Goal: Task Accomplishment & Management: Manage account settings

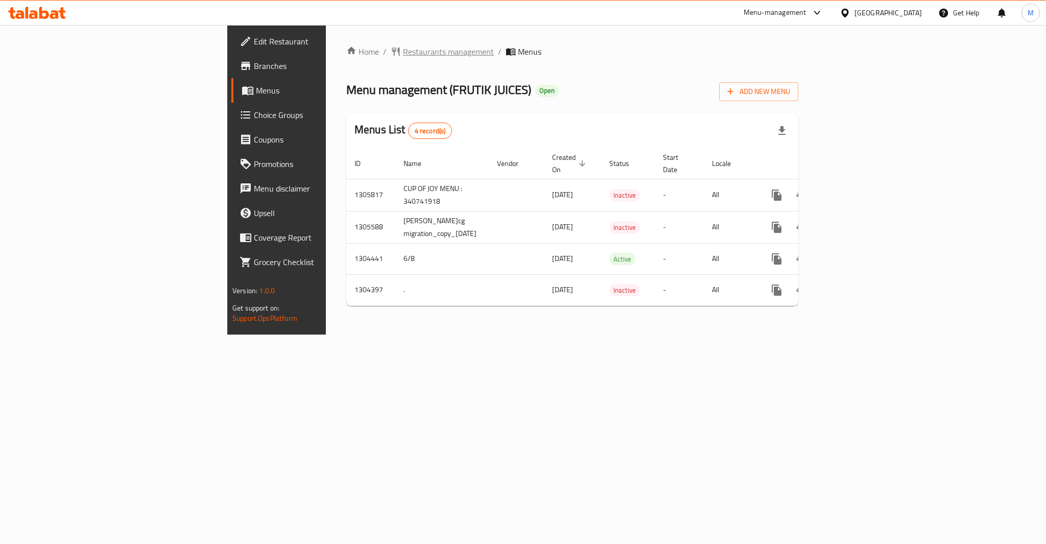
click at [346, 61] on div "Home / Restaurants management / Menus Menu management ( FRUTIK JUICES ) Open Ad…" at bounding box center [572, 179] width 452 height 269
click at [403, 56] on span "Restaurants management" at bounding box center [448, 51] width 91 height 12
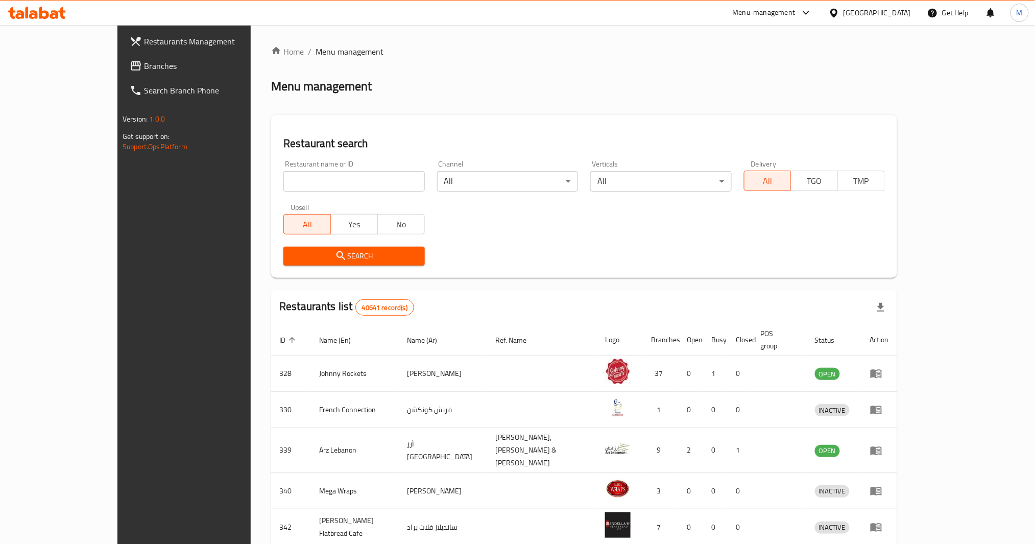
click at [296, 162] on div "Restaurant name or ID Restaurant name or ID" at bounding box center [353, 175] width 141 height 31
click at [302, 182] on input "search" at bounding box center [353, 181] width 141 height 20
click at [322, 186] on input "search" at bounding box center [353, 181] width 141 height 20
paste input "694739"
type input "694739"
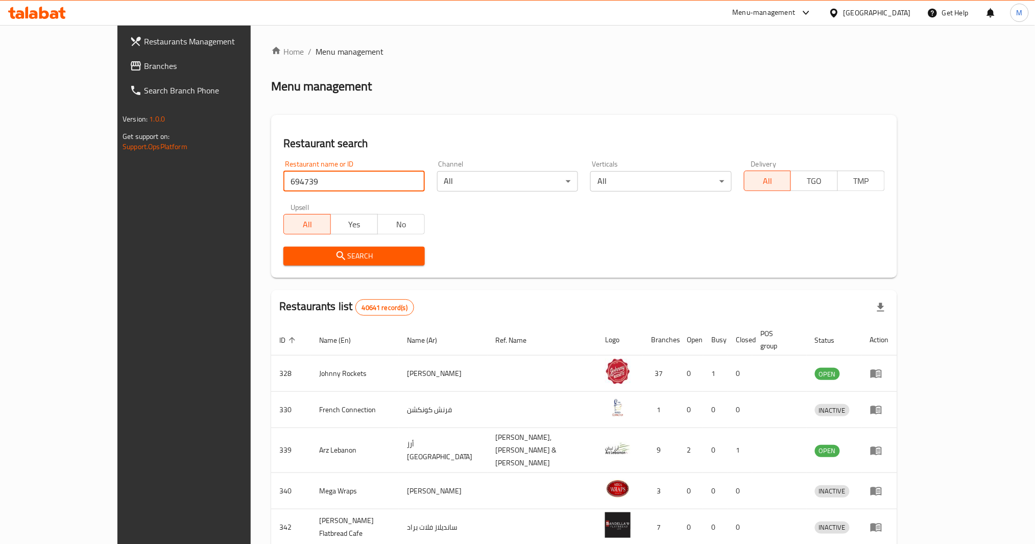
click button "Search" at bounding box center [353, 256] width 141 height 19
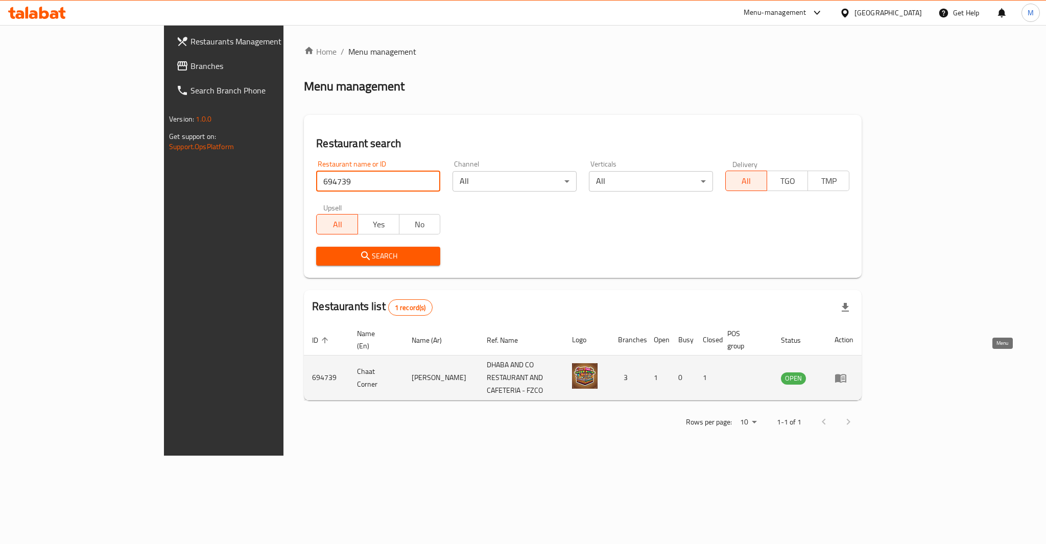
click at [846, 374] on icon "enhanced table" at bounding box center [840, 378] width 11 height 9
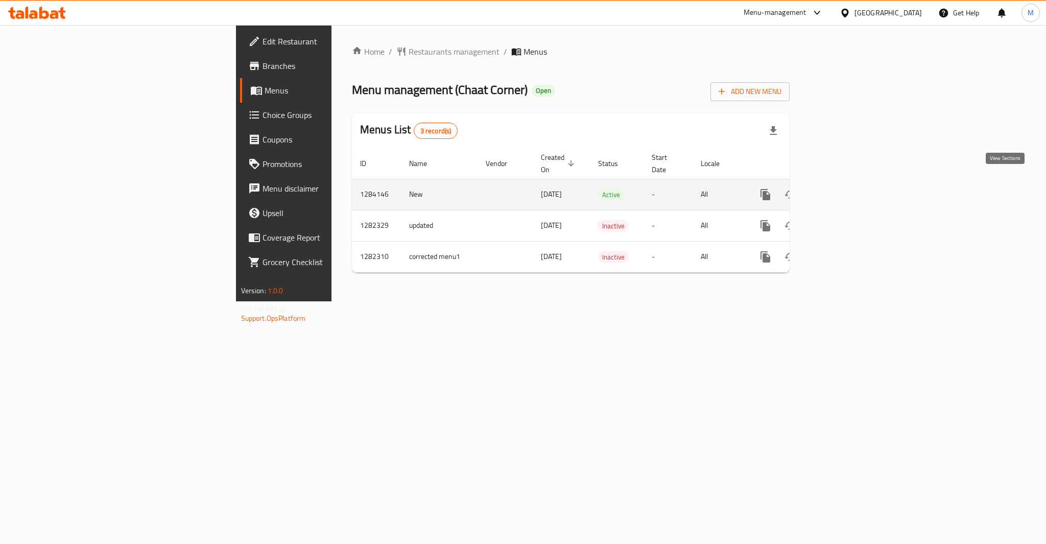
click at [851, 182] on link "enhanced table" at bounding box center [839, 194] width 25 height 25
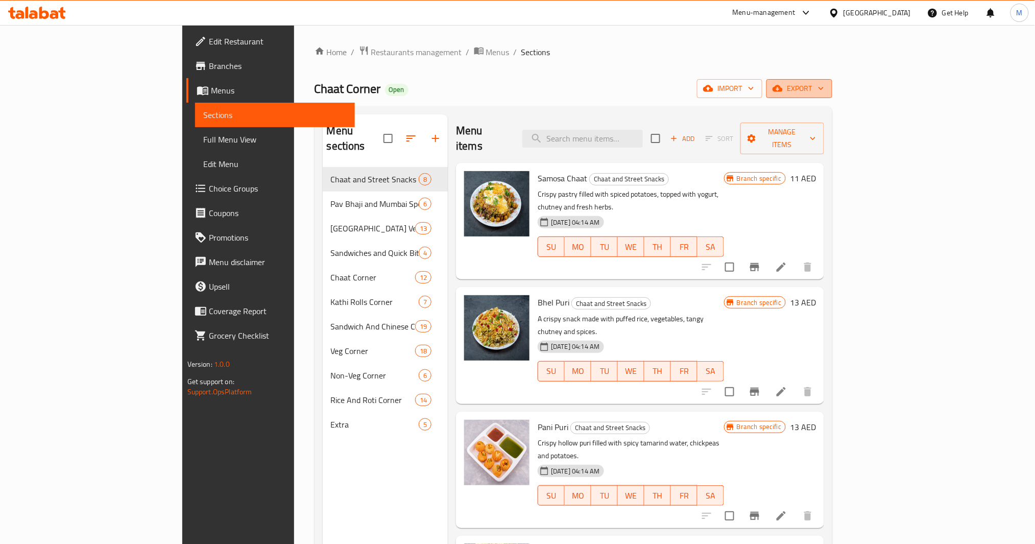
click at [824, 85] on span "export" at bounding box center [800, 88] width 50 height 13
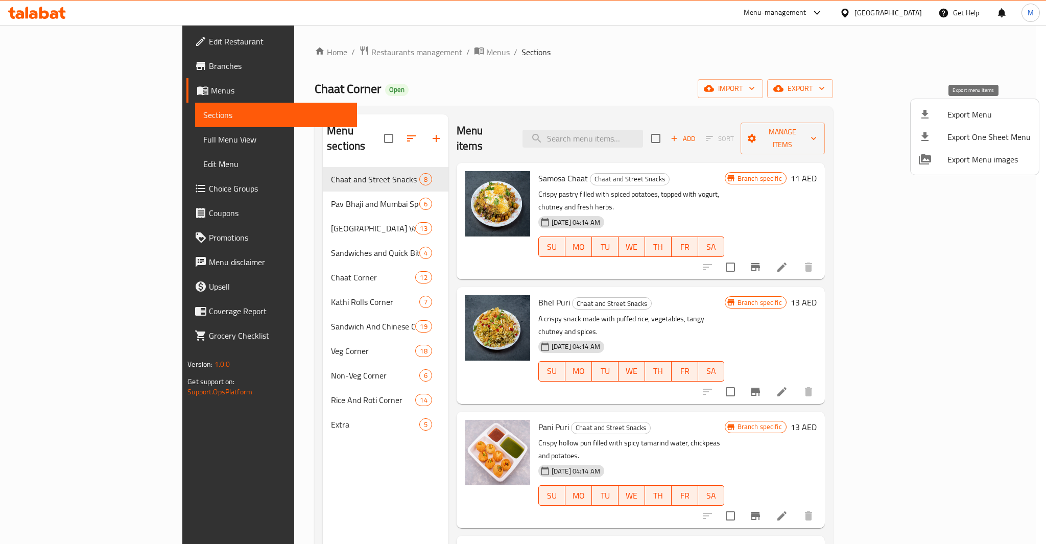
click at [955, 112] on span "Export Menu" at bounding box center [988, 114] width 83 height 12
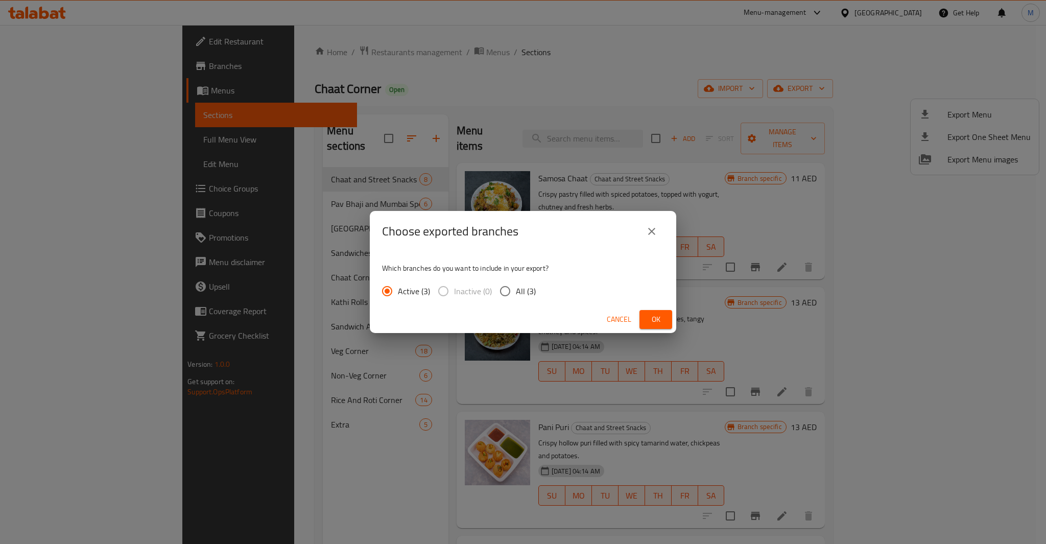
click at [528, 286] on span "All (3)" at bounding box center [526, 291] width 20 height 12
click at [516, 286] on input "All (3)" at bounding box center [504, 290] width 21 height 21
radio input "true"
click at [655, 310] on button "Ok" at bounding box center [655, 319] width 33 height 19
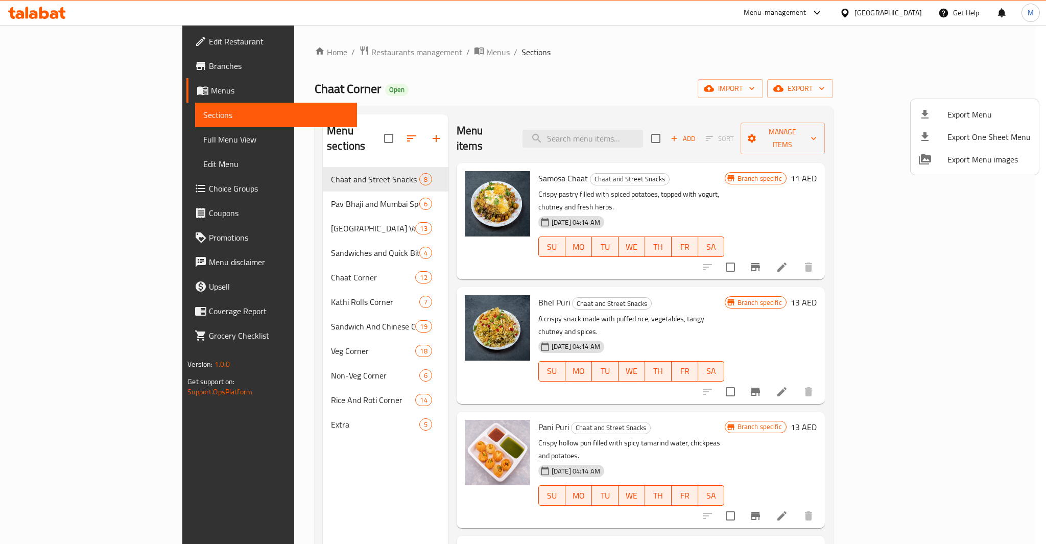
click at [90, 137] on div at bounding box center [523, 272] width 1046 height 544
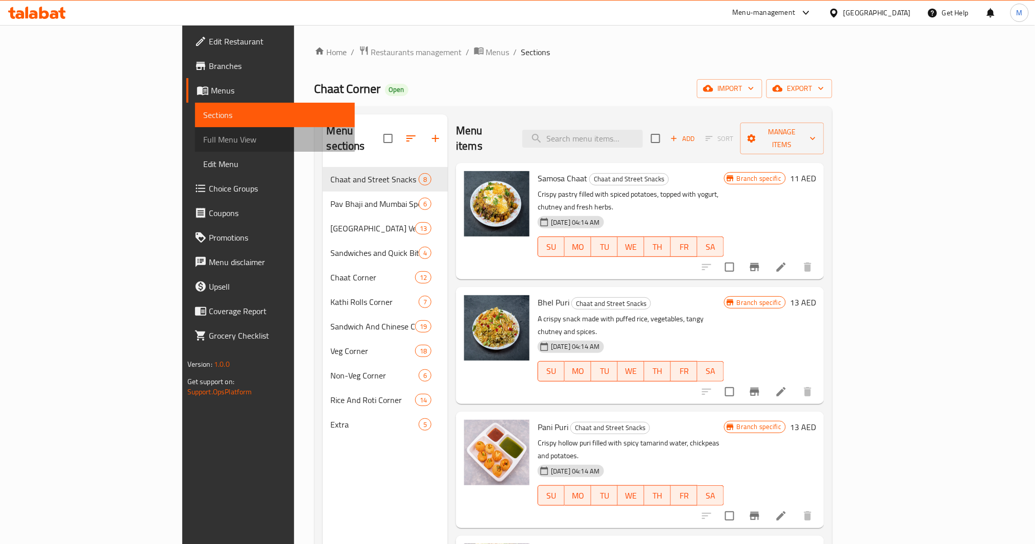
click at [203, 137] on span "Full Menu View" at bounding box center [275, 139] width 144 height 12
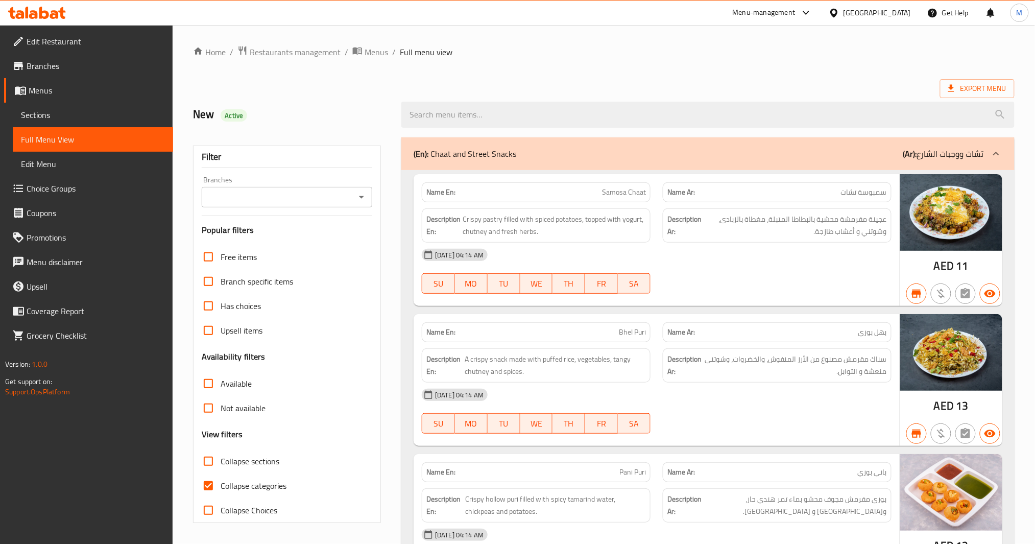
click at [215, 486] on input "Collapse categories" at bounding box center [208, 485] width 25 height 25
checkbox input "false"
click at [366, 191] on icon "Open" at bounding box center [361, 197] width 12 height 12
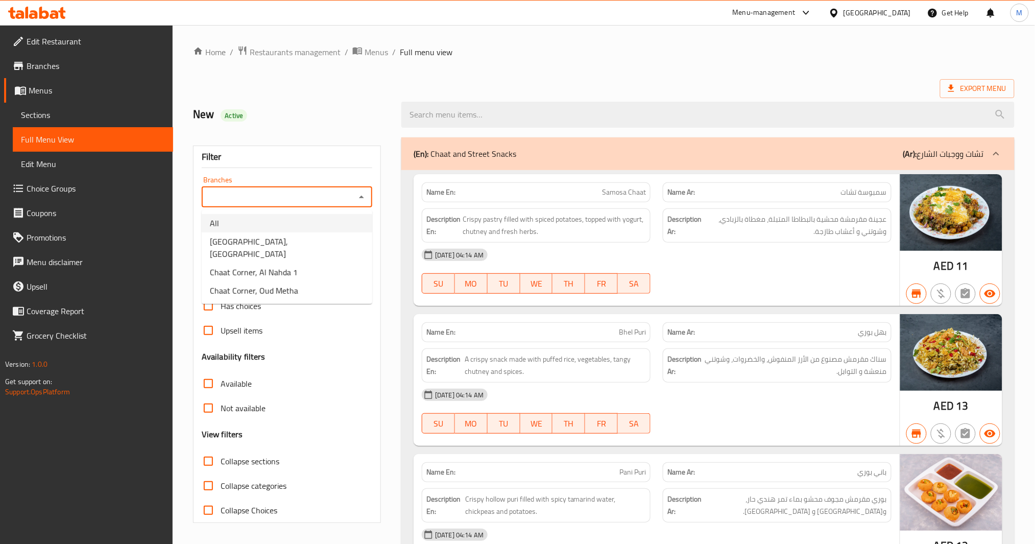
click at [322, 217] on li "All" at bounding box center [287, 223] width 171 height 18
type input "All"
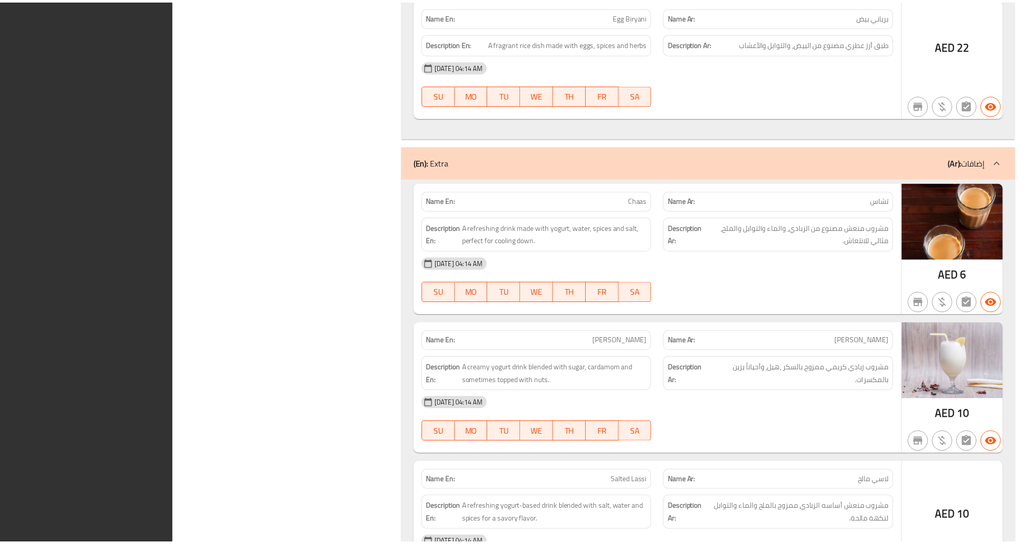
scroll to position [15788, 0]
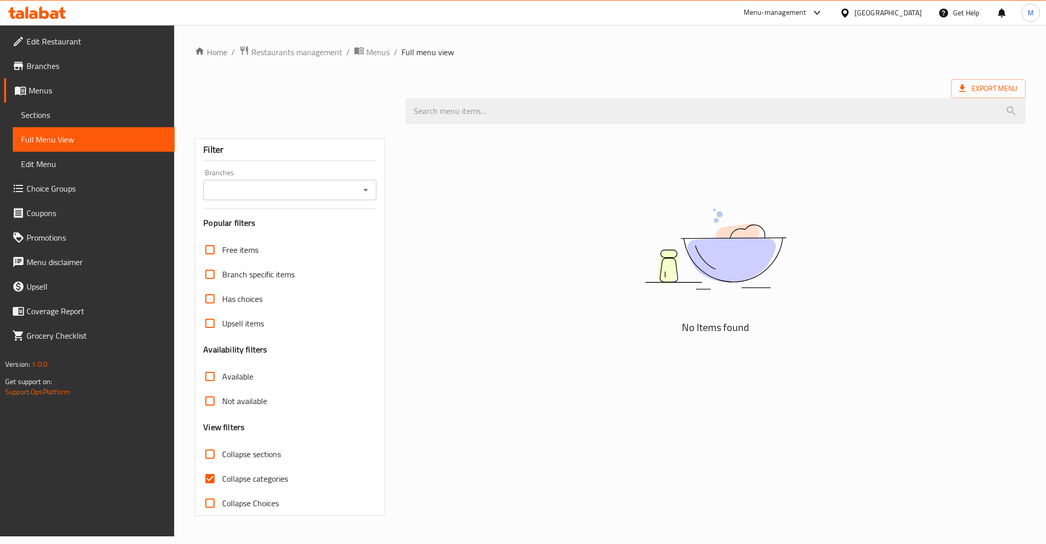
click at [495, 408] on div "No Items found" at bounding box center [715, 323] width 632 height 398
click at [73, 96] on span "Menus" at bounding box center [98, 90] width 138 height 12
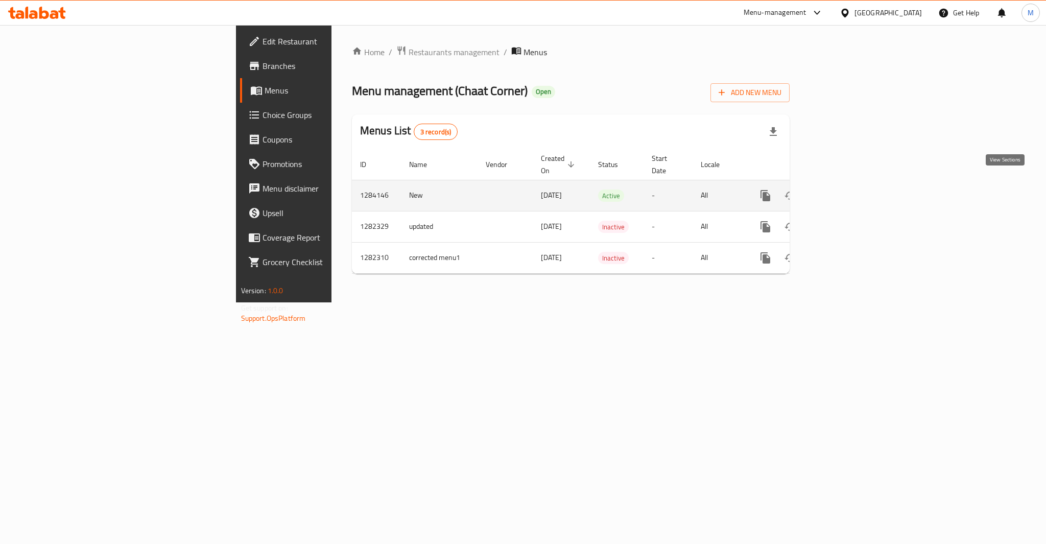
click at [776, 184] on link "enhanced table" at bounding box center [839, 195] width 25 height 25
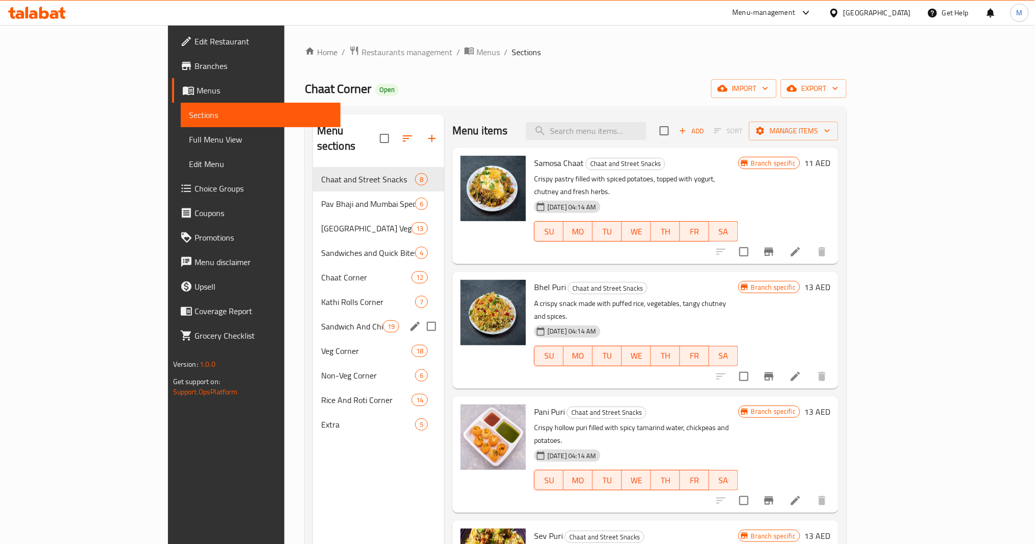
click at [313, 320] on div "Sandwich And Chinese Corner 19" at bounding box center [378, 326] width 131 height 25
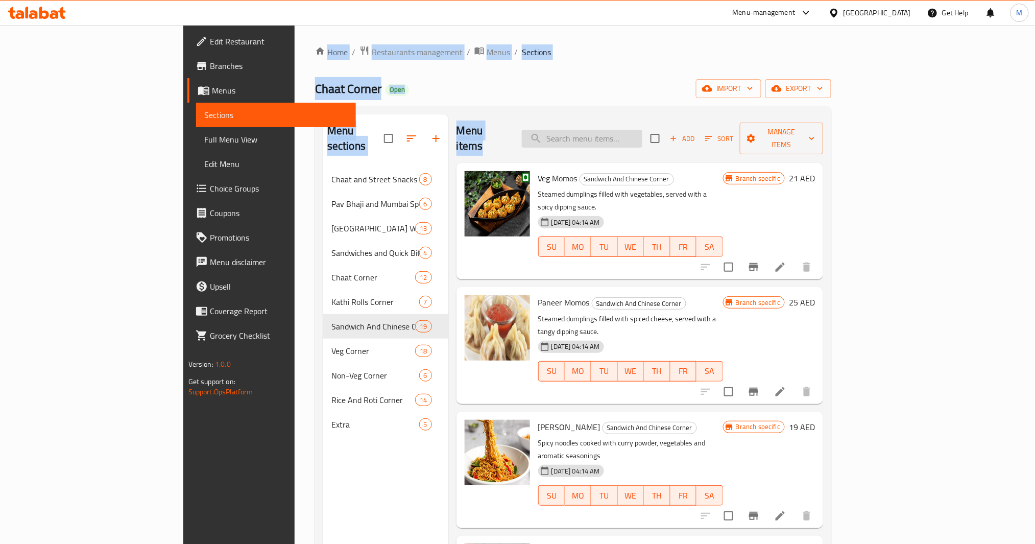
click at [643, 130] on input "search" at bounding box center [582, 139] width 121 height 18
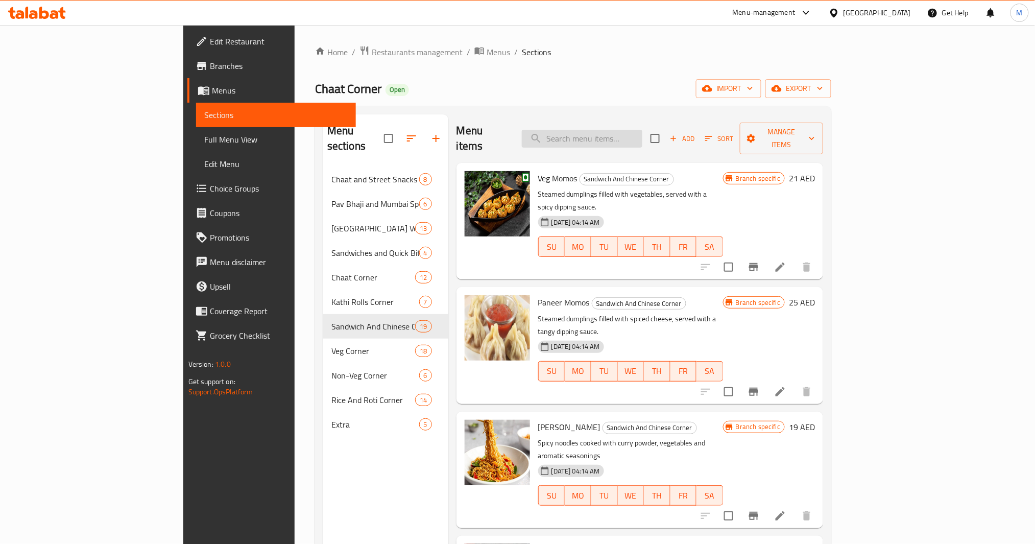
click at [643, 134] on input "search" at bounding box center [582, 139] width 121 height 18
paste input "Chole Bhature"
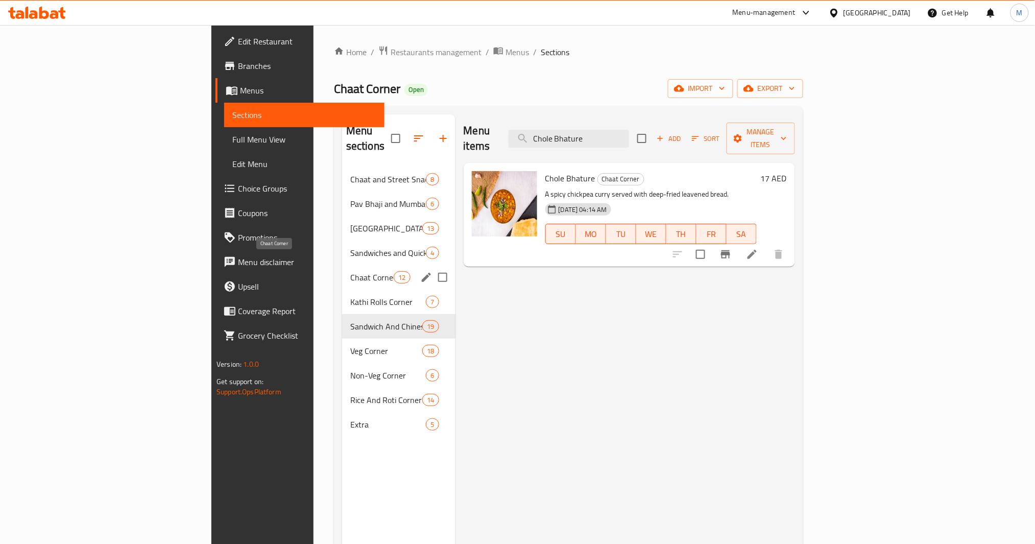
click at [350, 271] on span "Chaat Corner" at bounding box center [371, 277] width 43 height 12
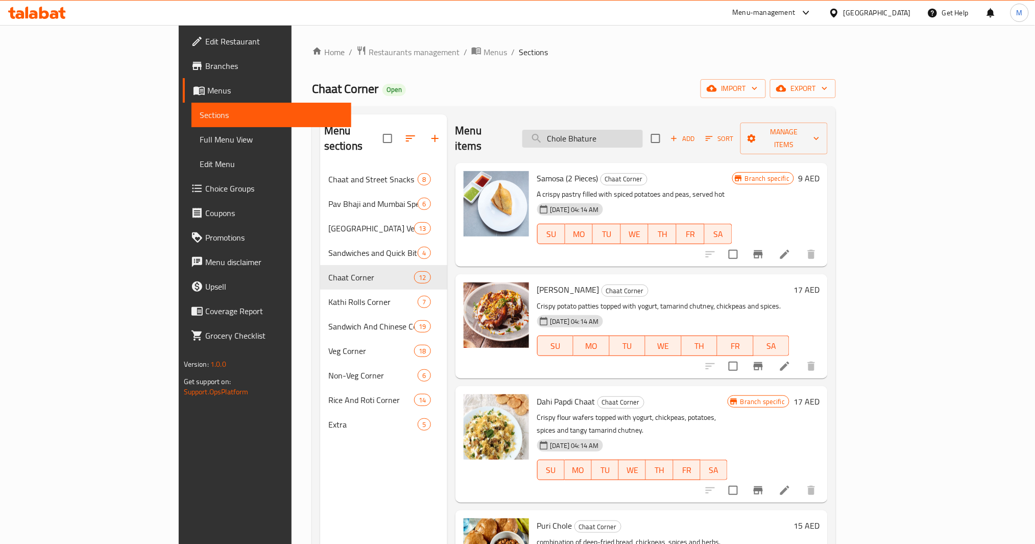
click at [643, 133] on input "Chole Bhature" at bounding box center [583, 139] width 121 height 18
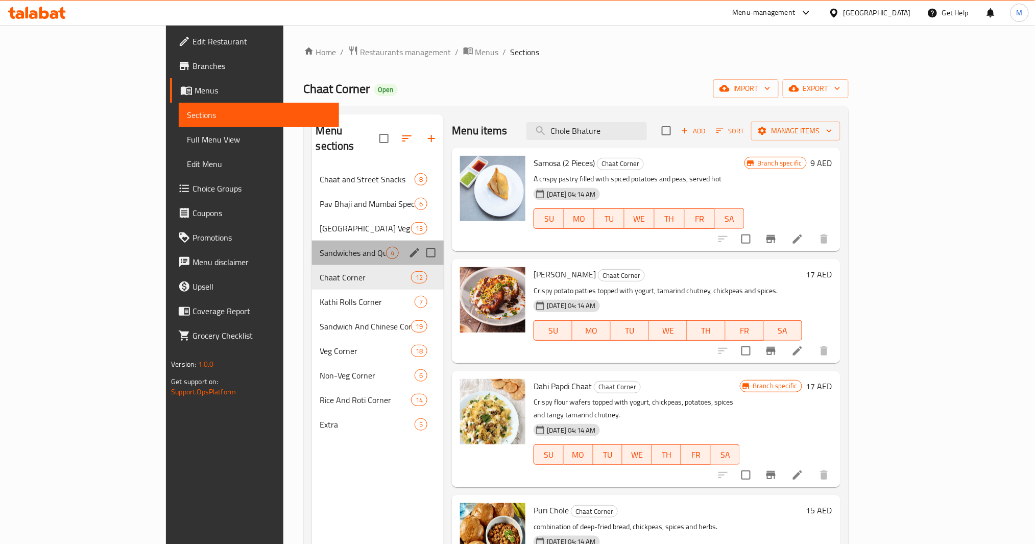
click at [312, 246] on div "Sandwiches and Quick Bites 4" at bounding box center [378, 253] width 132 height 25
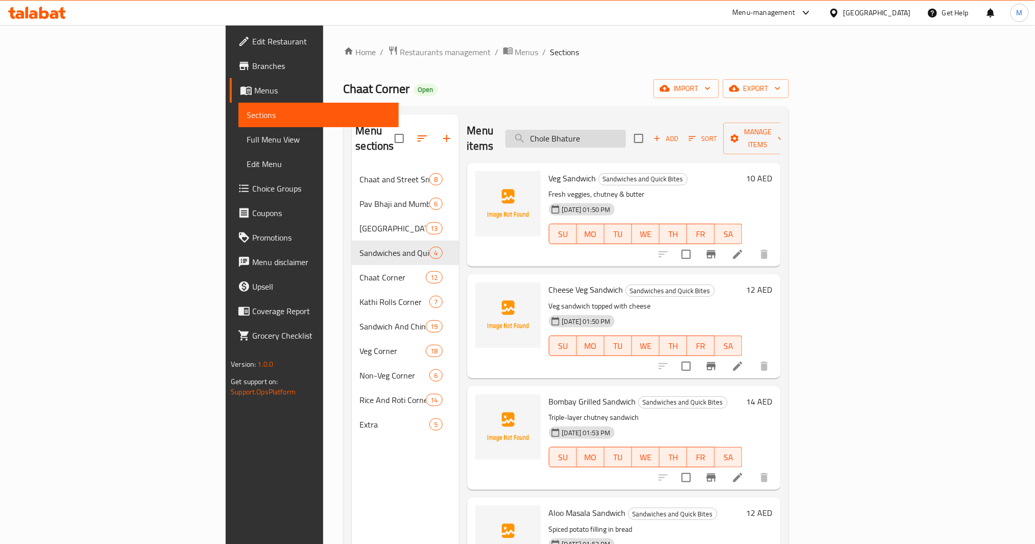
click at [622, 134] on input "Chole Bhature" at bounding box center [566, 139] width 121 height 18
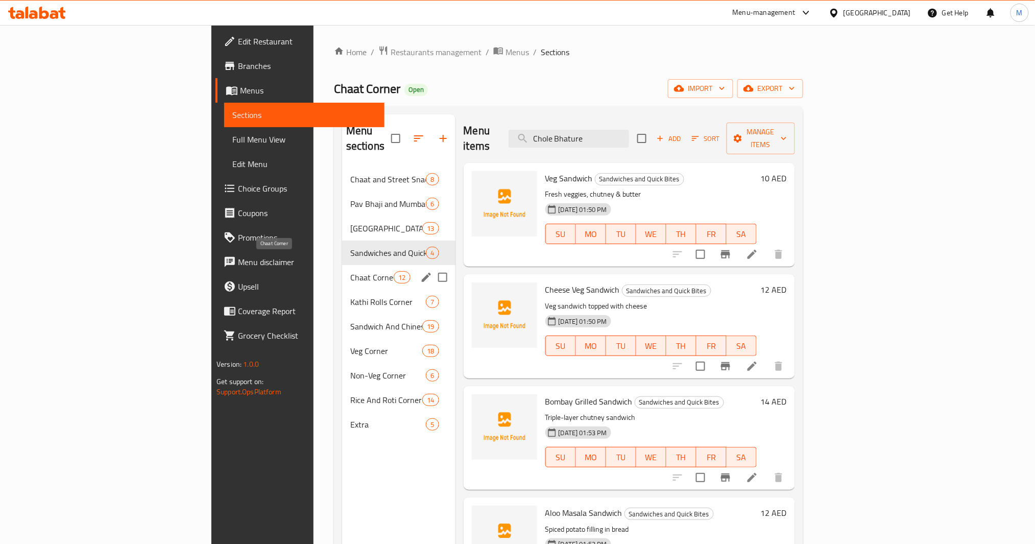
click at [350, 271] on span "Chaat Corner" at bounding box center [371, 277] width 43 height 12
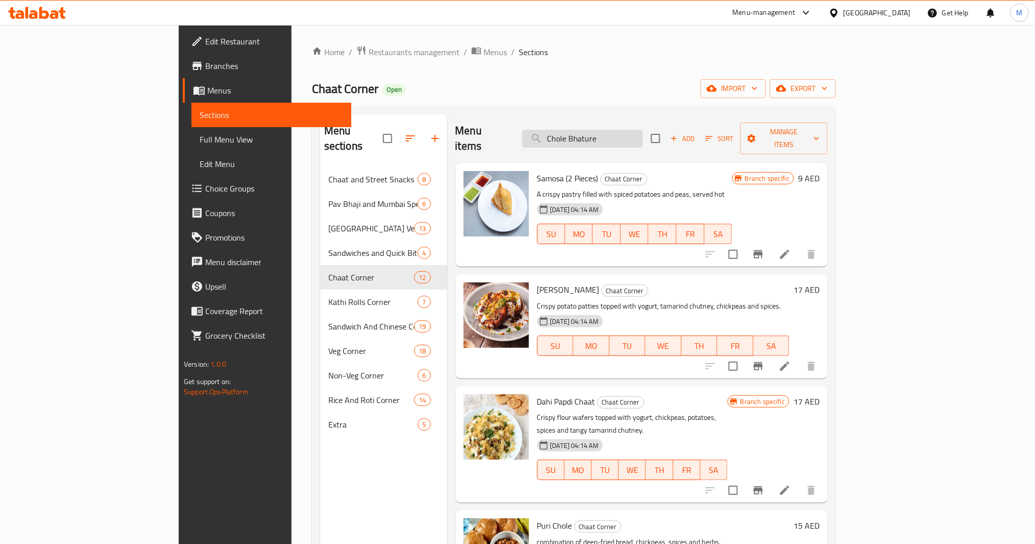
click at [643, 138] on input "Chole Bhature" at bounding box center [583, 139] width 121 height 18
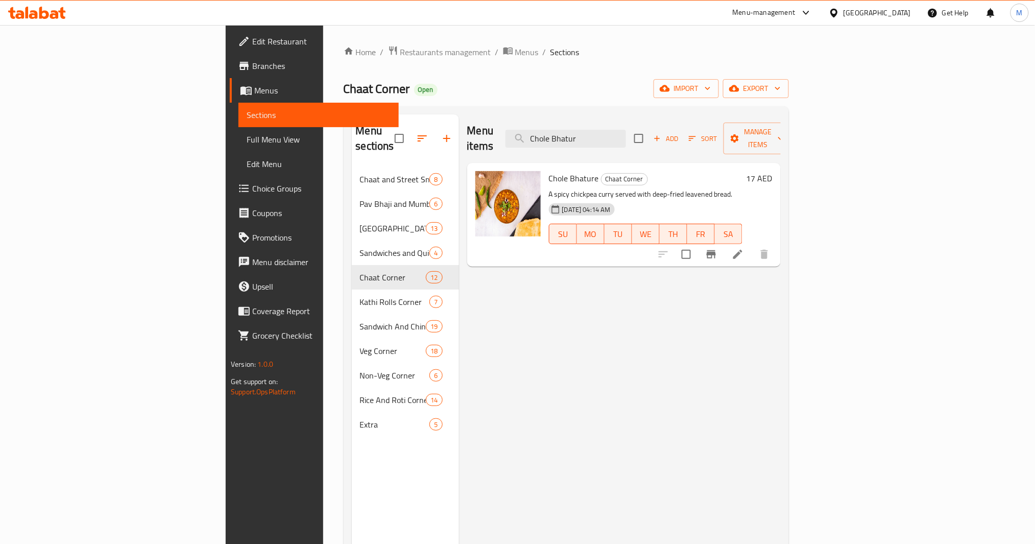
type input "Chole Bhatur"
click at [724, 246] on button "Branch-specific-item" at bounding box center [711, 254] width 25 height 25
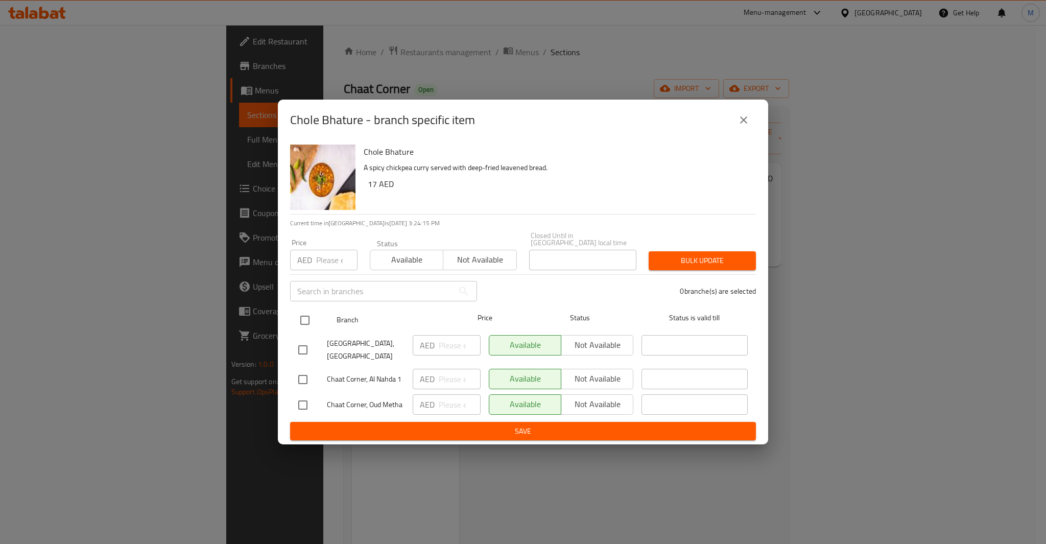
click at [301, 326] on input "checkbox" at bounding box center [304, 320] width 21 height 21
checkbox input "true"
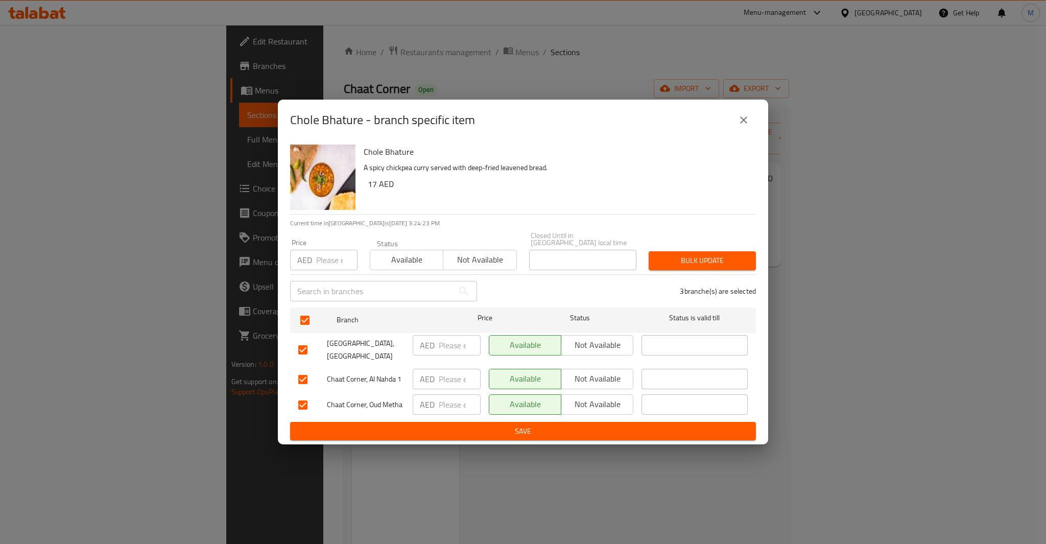
click at [330, 263] on input "number" at bounding box center [336, 260] width 41 height 20
type input "18"
click at [704, 259] on span "Bulk update" at bounding box center [702, 260] width 91 height 13
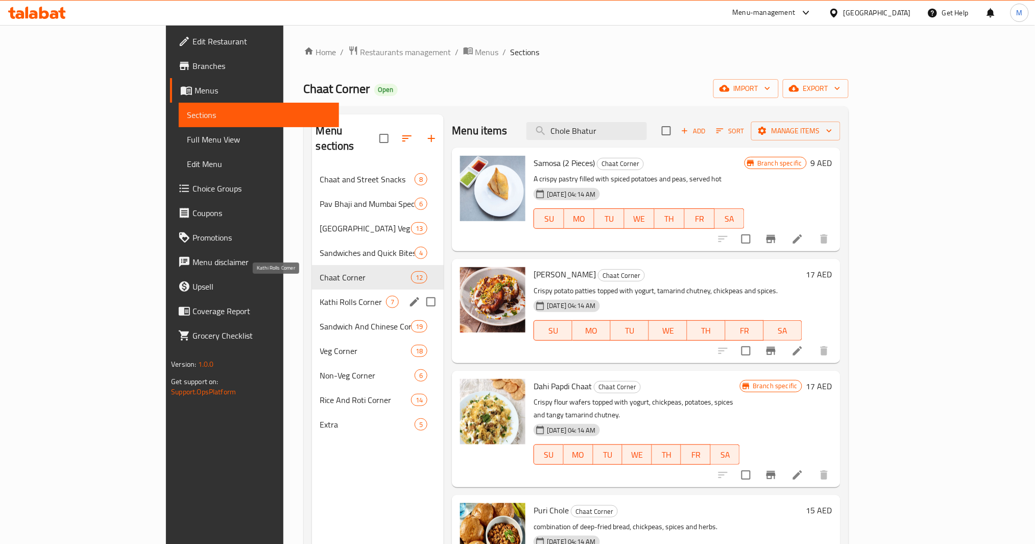
click at [320, 296] on span "Kathi Rolls Corner" at bounding box center [353, 302] width 66 height 12
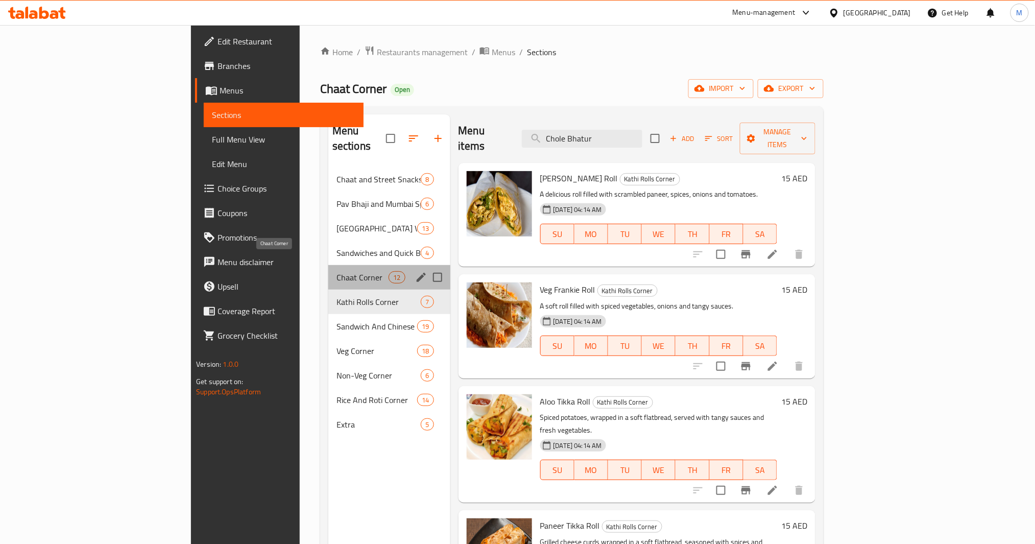
click at [337, 271] on span "Chaat Corner" at bounding box center [363, 277] width 52 height 12
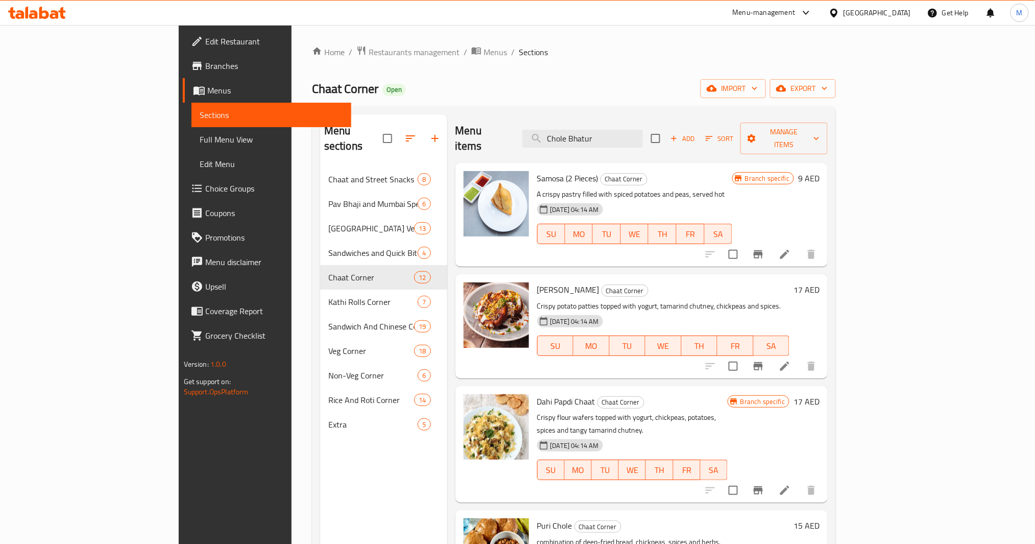
click at [537, 282] on span "[PERSON_NAME]" at bounding box center [568, 289] width 62 height 15
copy h6 "[PERSON_NAME]"
type button "0"
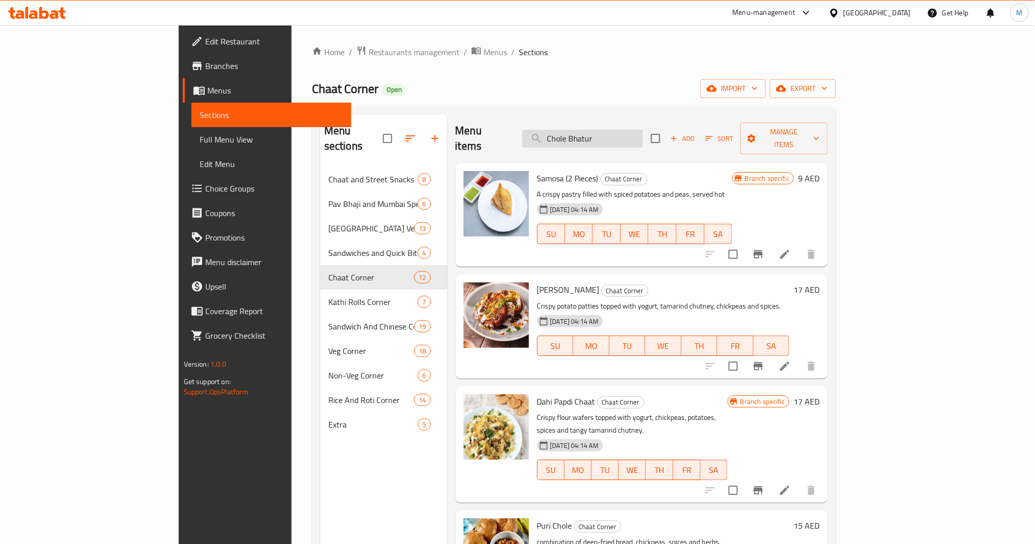
click at [629, 134] on input "Chole Bhatur" at bounding box center [583, 139] width 121 height 18
paste input "Bhature"
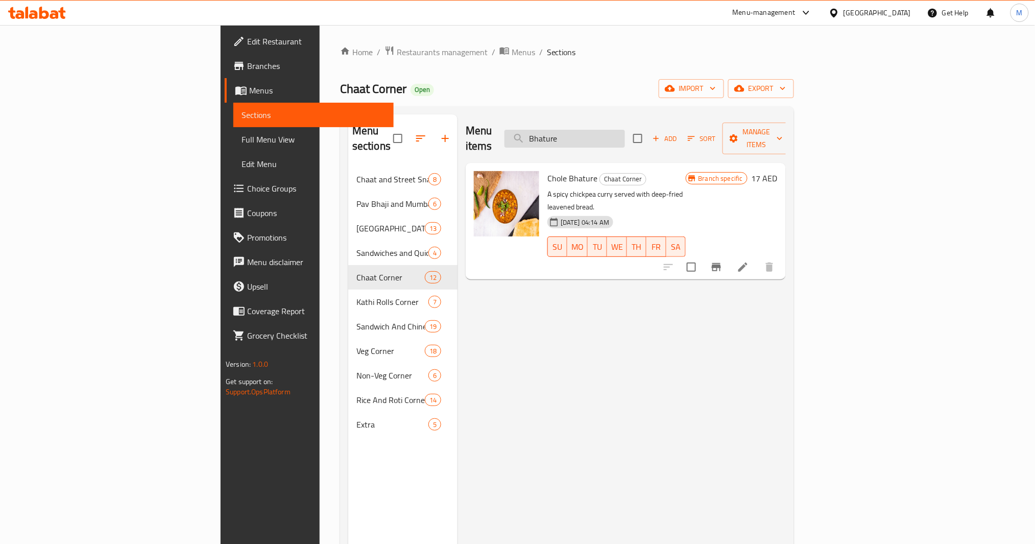
click at [625, 135] on input "Bhature" at bounding box center [565, 139] width 121 height 18
paste input "Stuffed Parathas"
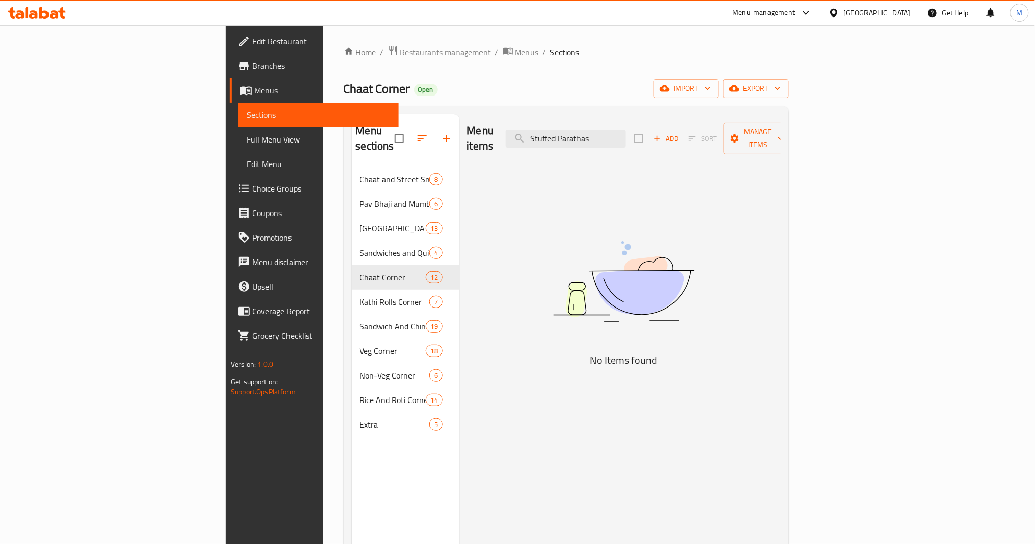
type input "Stuffed Parathas"
click at [626, 130] on input "Stuffed Parathas" at bounding box center [566, 139] width 121 height 18
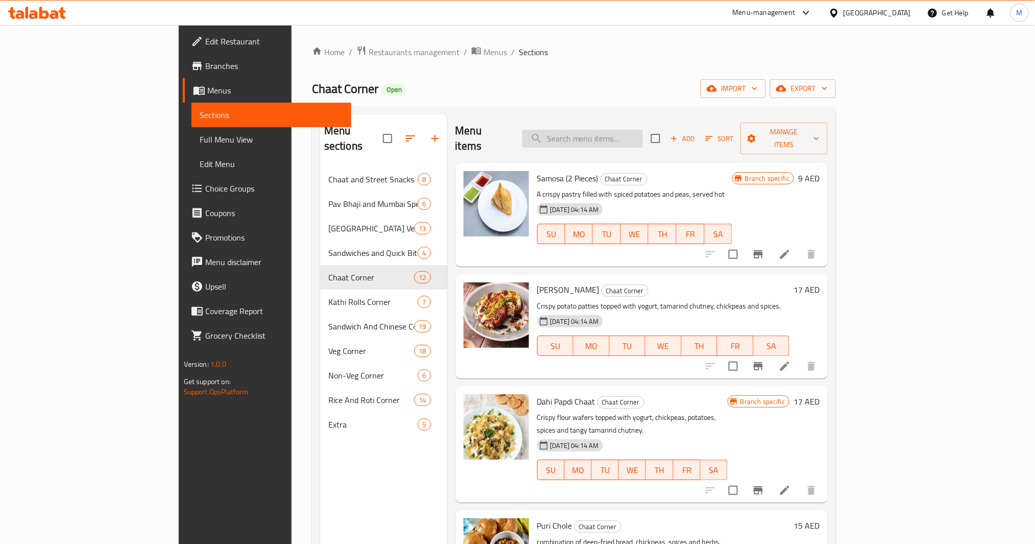
paste input "Chole Kulche"
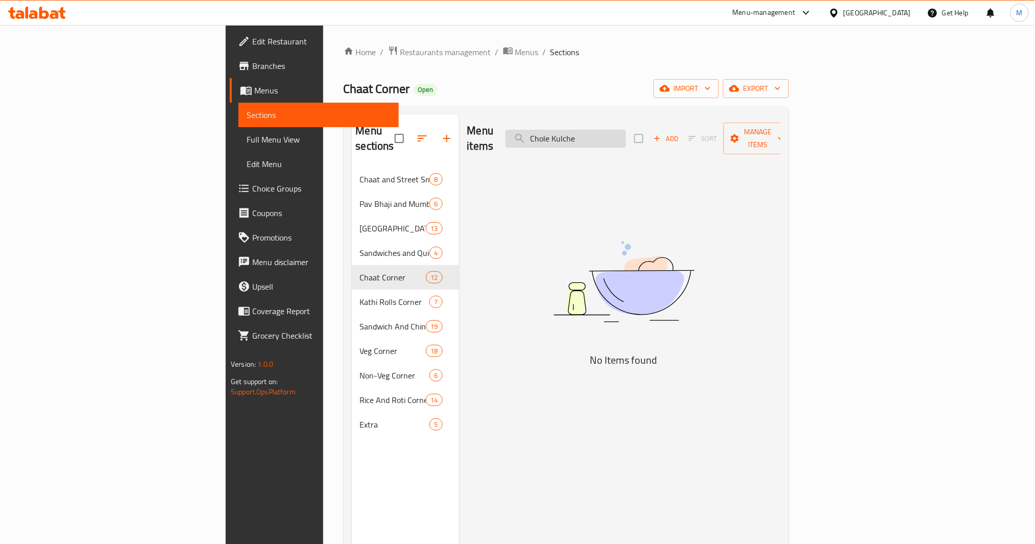
paste input "Amritsari Chole with Ric"
type input "Amritsari Chole"
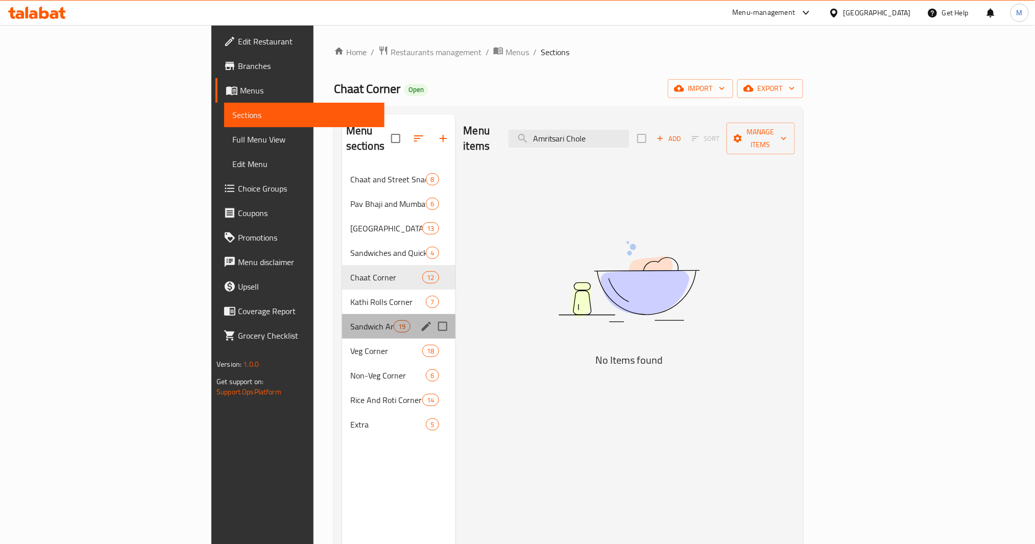
click at [342, 314] on div "Sandwich And Chinese Corner 19" at bounding box center [398, 326] width 113 height 25
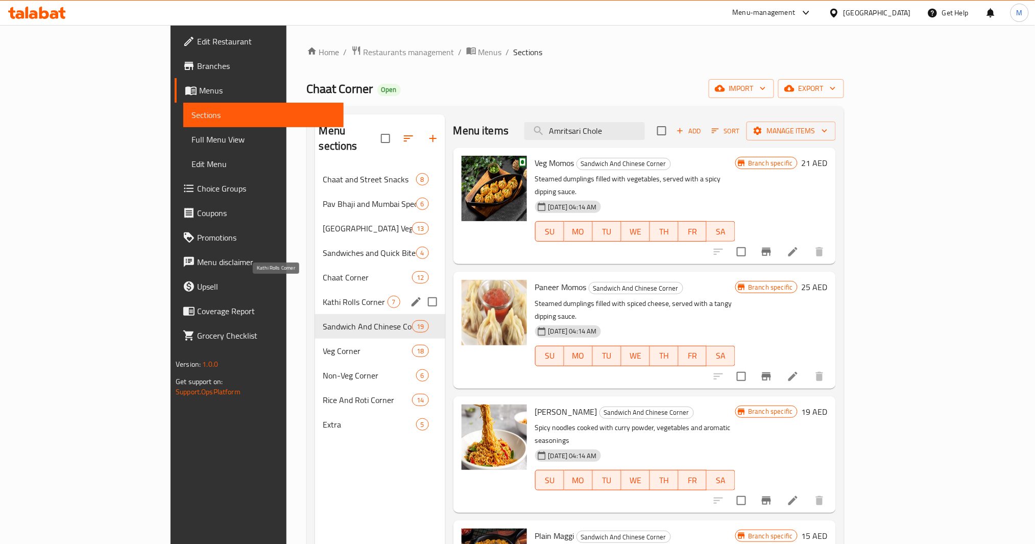
click at [323, 296] on span "Kathi Rolls Corner" at bounding box center [355, 302] width 64 height 12
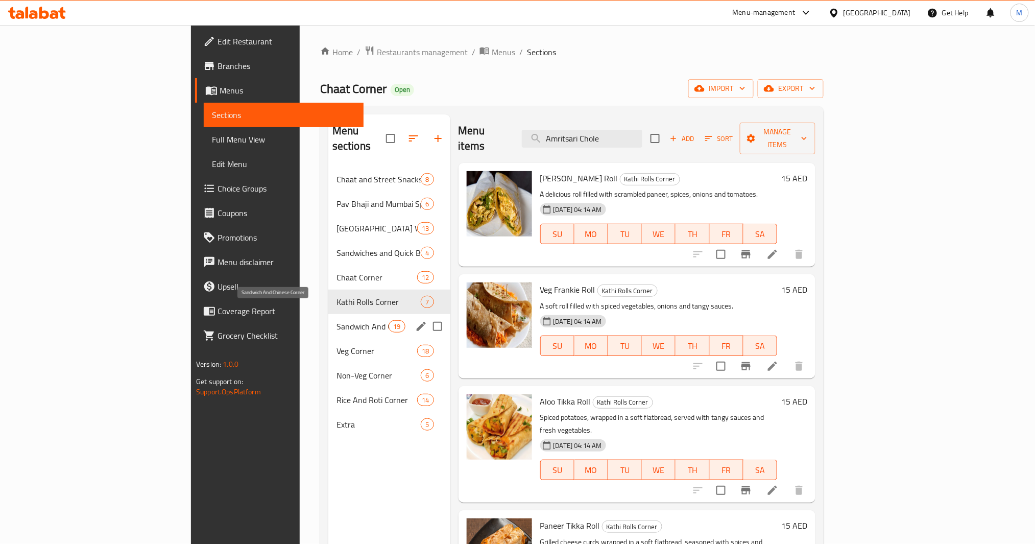
click at [337, 320] on span "Sandwich And Chinese Corner" at bounding box center [363, 326] width 52 height 12
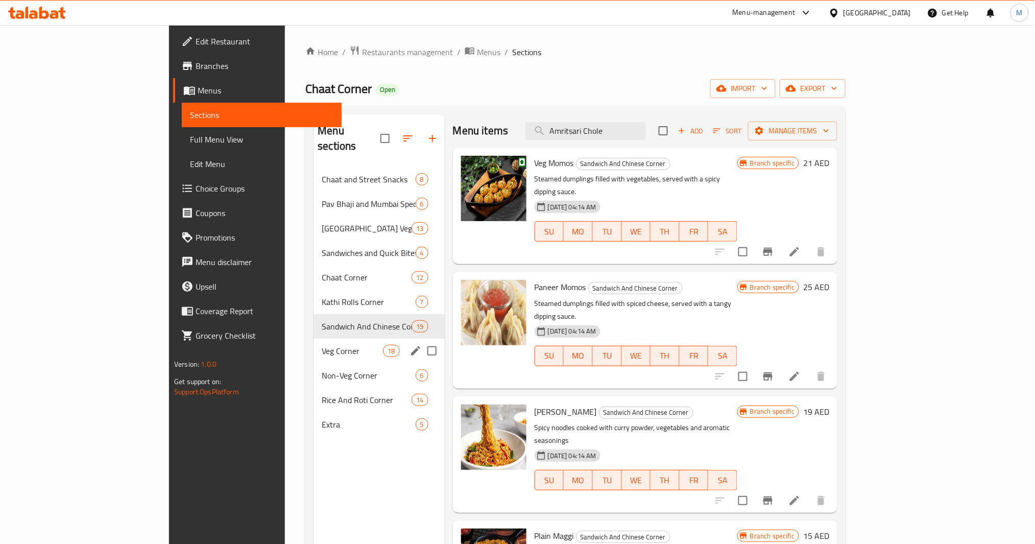
click at [314, 344] on div "Veg Corner 18" at bounding box center [379, 351] width 131 height 25
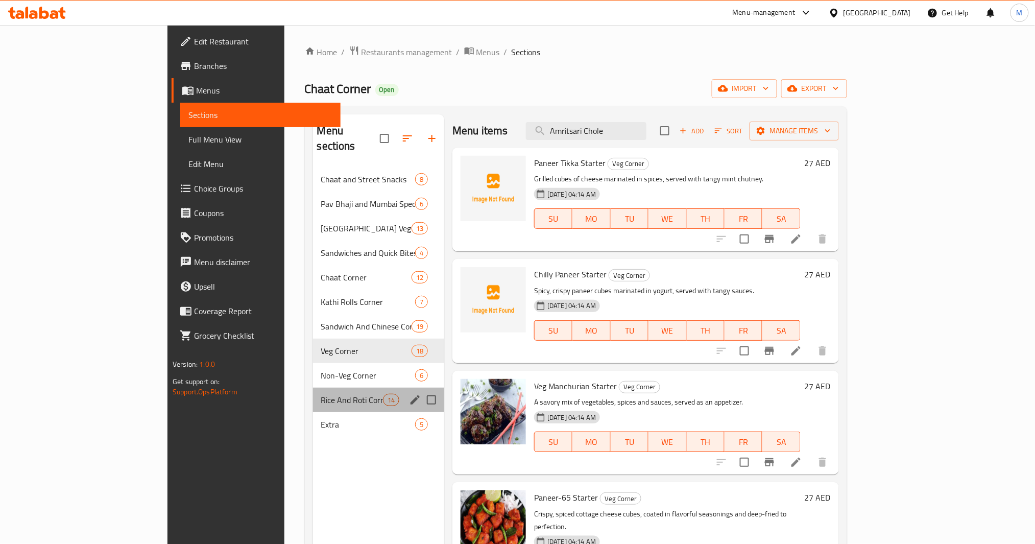
click at [313, 388] on div "Rice And Roti Corner 14" at bounding box center [379, 400] width 132 height 25
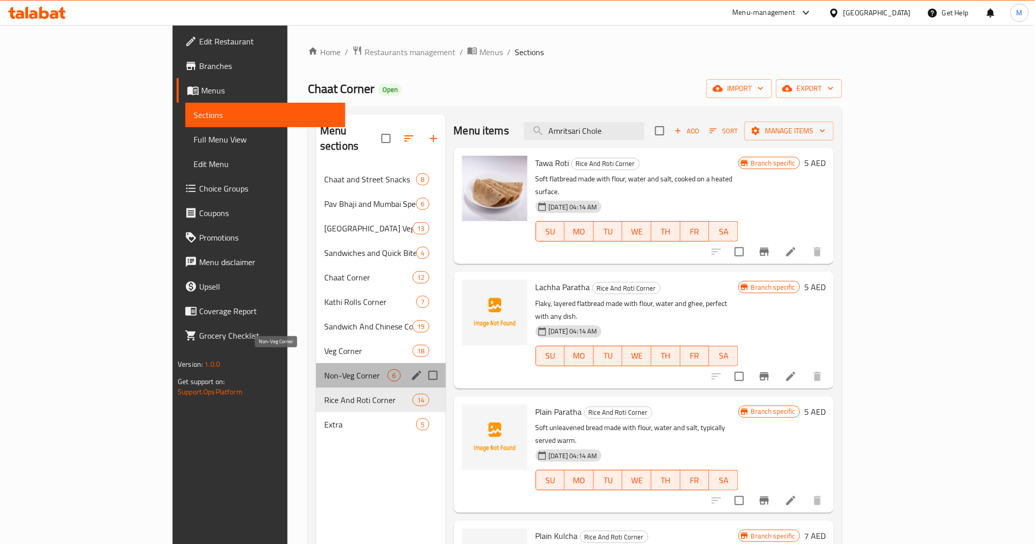
click at [324, 369] on span "Non-Veg Corner" at bounding box center [355, 375] width 63 height 12
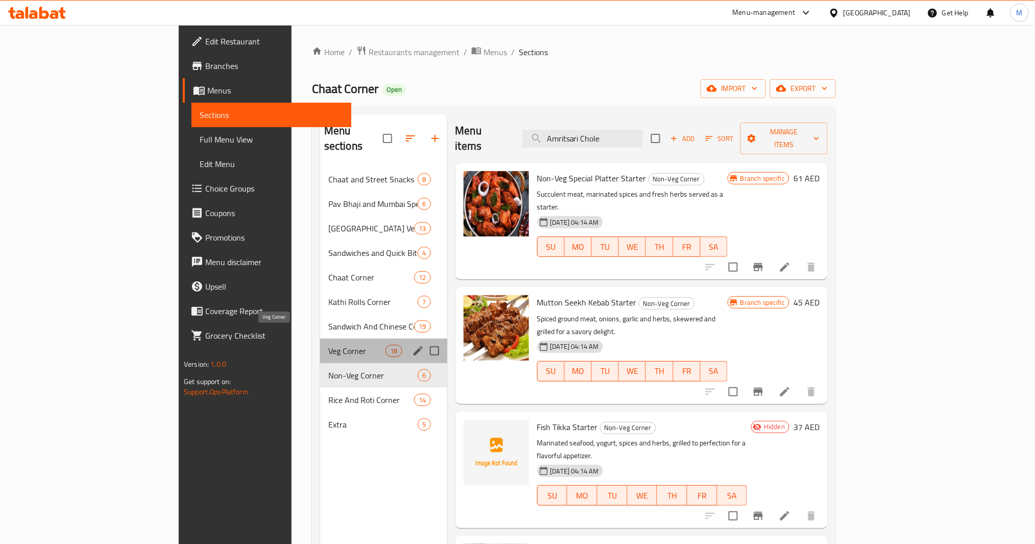
click at [328, 345] on span "Veg Corner" at bounding box center [356, 351] width 57 height 12
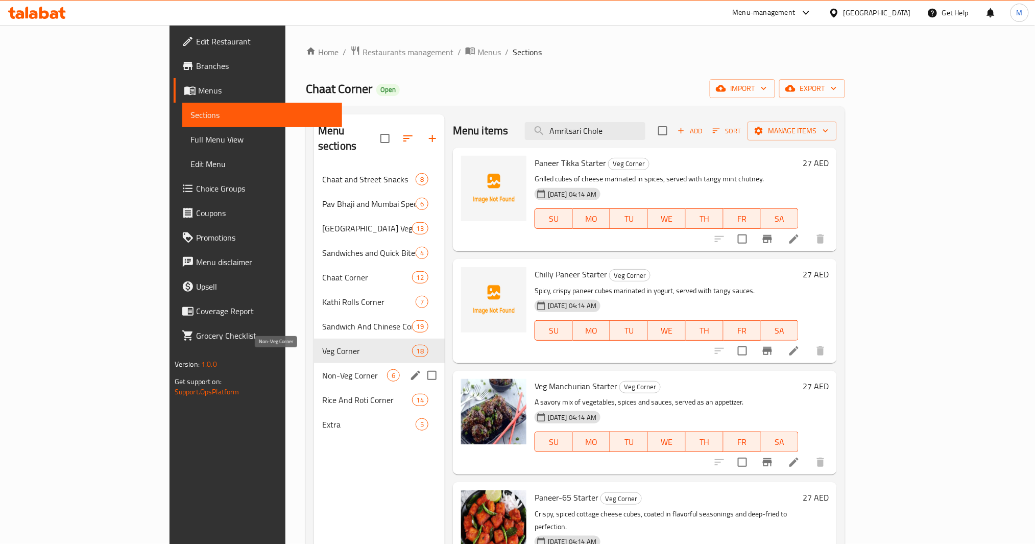
click at [322, 369] on span "Non-Veg Corner" at bounding box center [354, 375] width 65 height 12
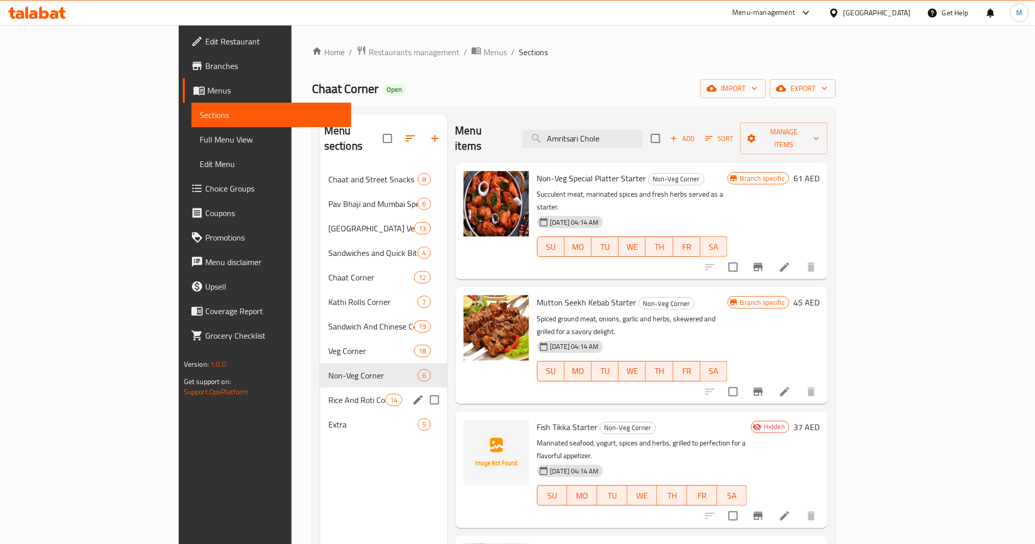
click at [328, 394] on span "Rice And Roti Corner" at bounding box center [356, 400] width 57 height 12
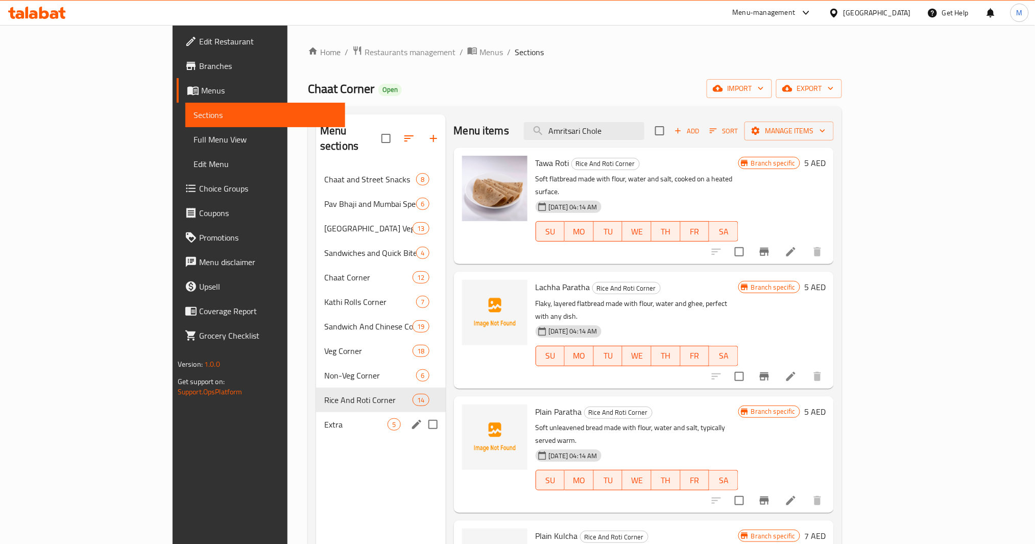
click at [316, 408] on div "Extra 5" at bounding box center [381, 424] width 130 height 25
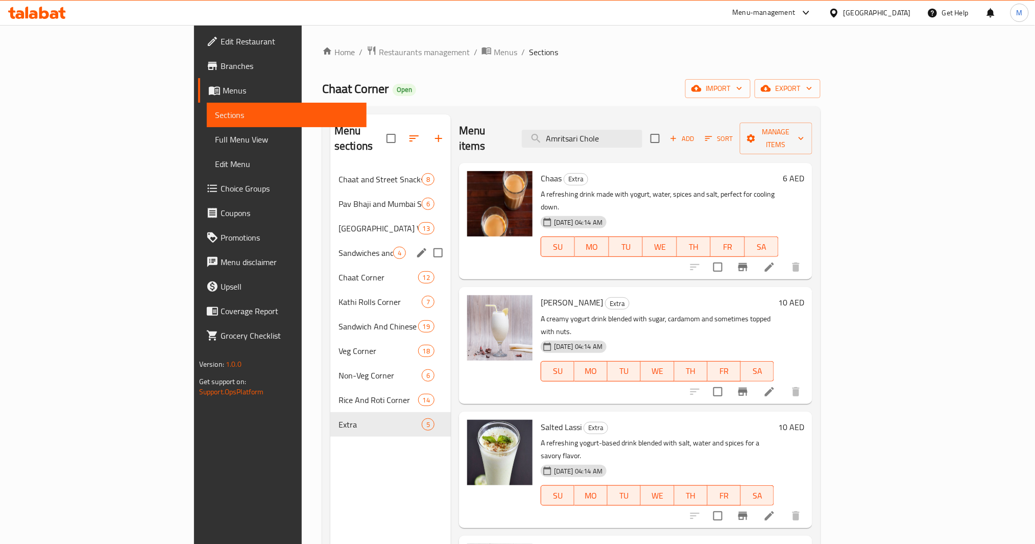
click at [330, 241] on div "Sandwiches and Quick Bites 4" at bounding box center [390, 253] width 121 height 25
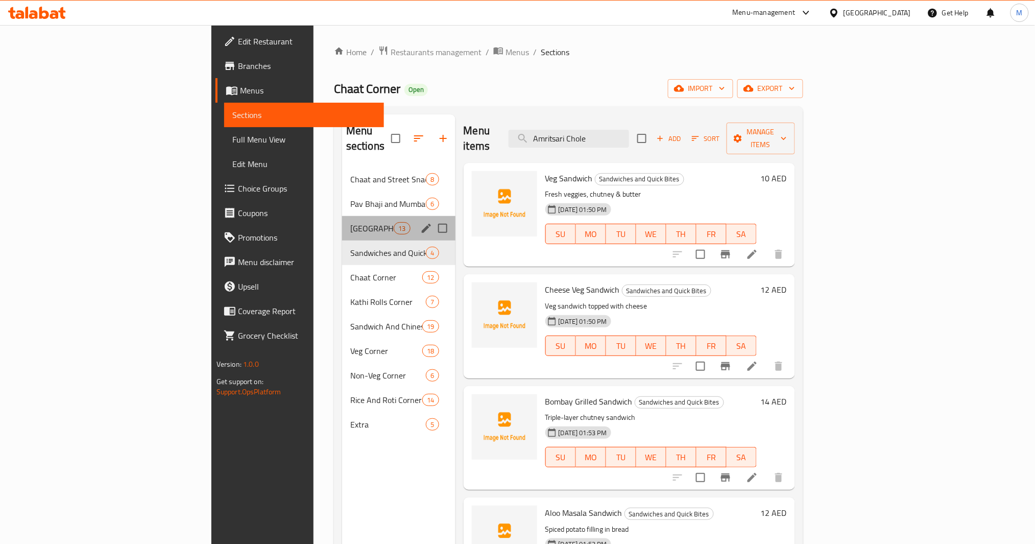
click at [350, 222] on span "[GEOGRAPHIC_DATA] Veg Meals" at bounding box center [371, 228] width 43 height 12
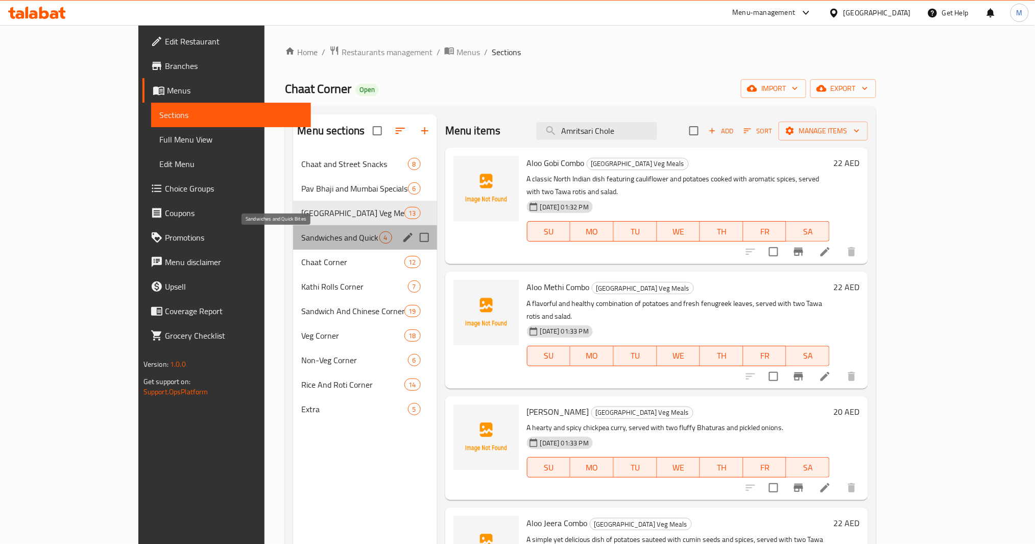
click at [310, 236] on span "Sandwiches and Quick Bites" at bounding box center [340, 237] width 78 height 12
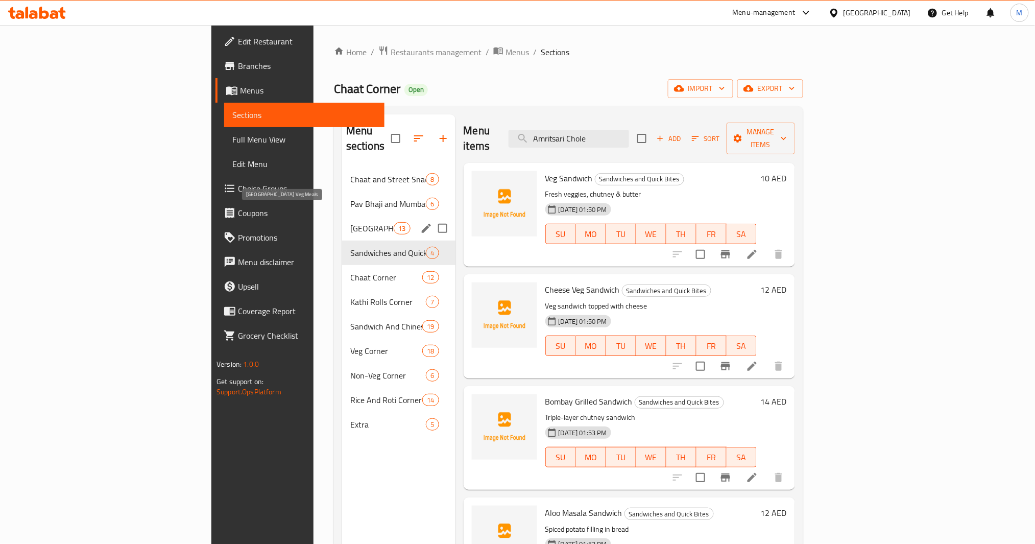
click at [350, 222] on span "[GEOGRAPHIC_DATA] Veg Meals" at bounding box center [371, 228] width 43 height 12
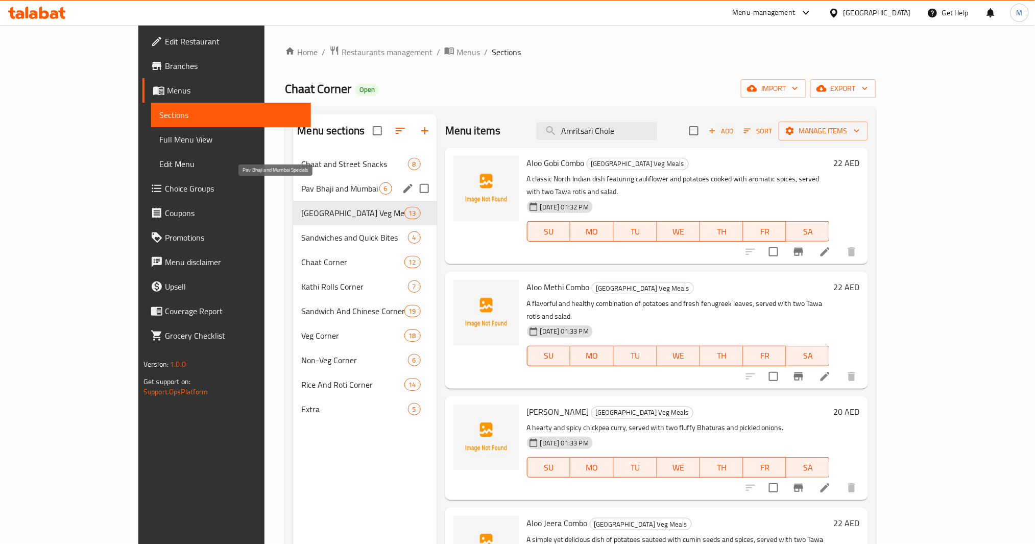
click at [302, 192] on span "Pav Bhaji and Mumbai Specials" at bounding box center [340, 188] width 78 height 12
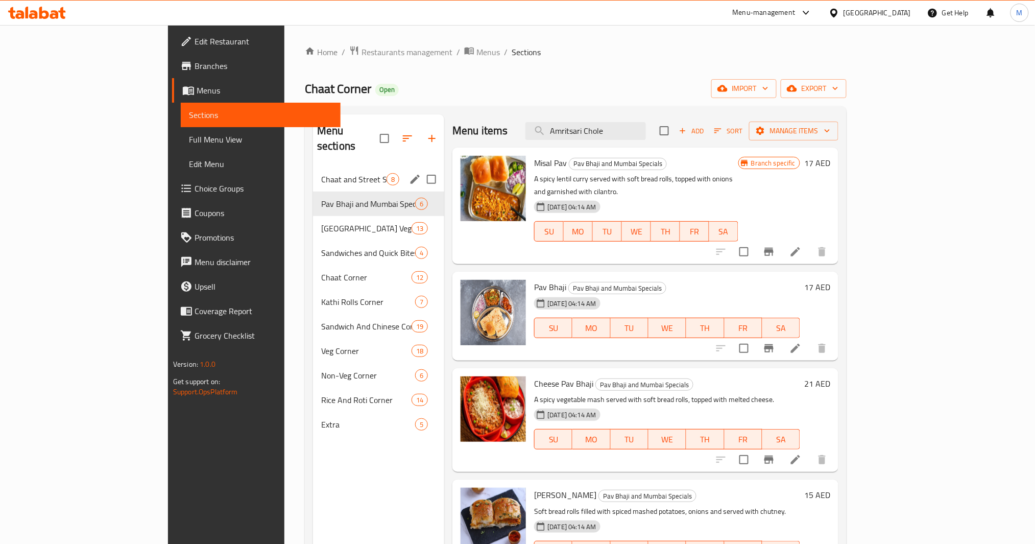
click at [319, 171] on div "Chaat and Street Snacks 8" at bounding box center [378, 179] width 131 height 25
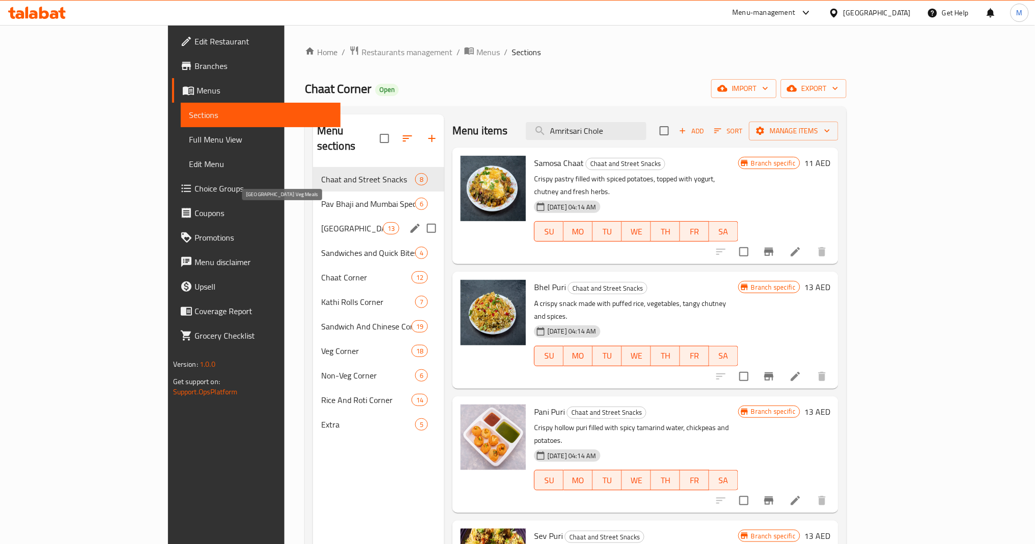
click at [321, 222] on span "[GEOGRAPHIC_DATA] Veg Meals" at bounding box center [352, 228] width 62 height 12
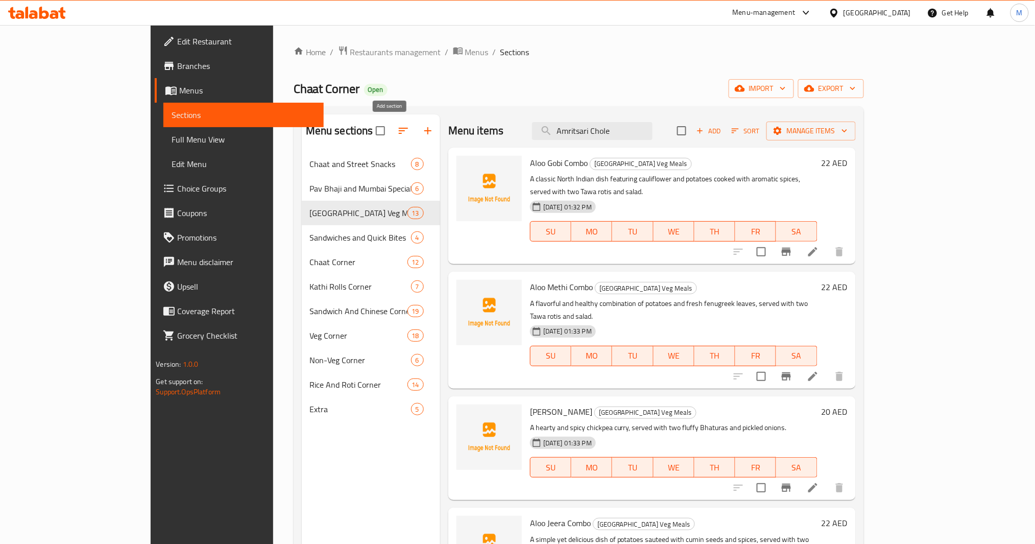
click at [422, 126] on icon "button" at bounding box center [428, 131] width 12 height 12
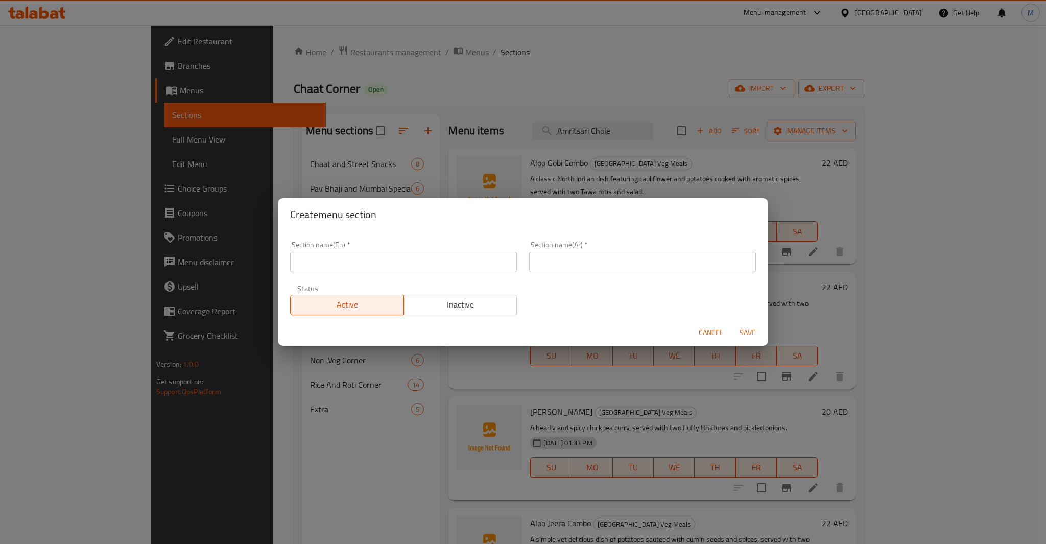
click at [417, 259] on input "text" at bounding box center [403, 262] width 227 height 20
paste input "Stuffed Parathas & Bhature"
type input "Stuffed Parathas & Bhature"
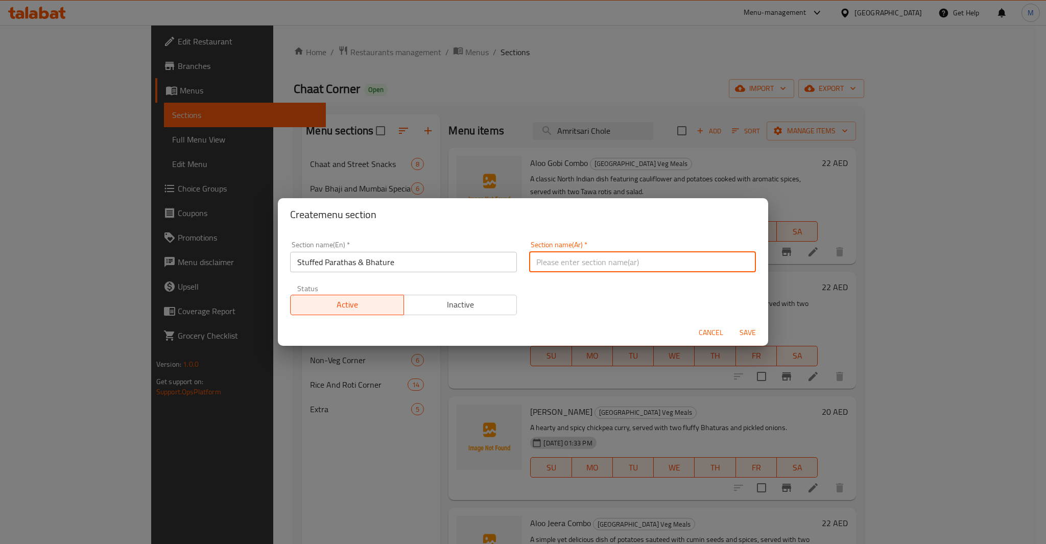
click at [663, 264] on input "text" at bounding box center [642, 262] width 227 height 20
paste input "براثا محشوة وبهاتوره"
type input "براثا محشوة وبهاتوره"
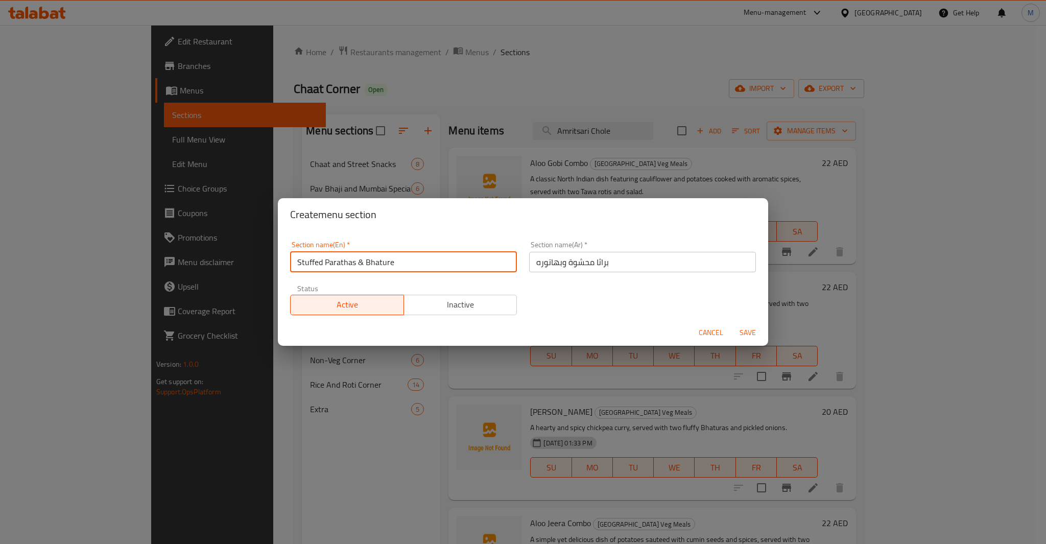
click at [362, 264] on input "Stuffed Parathas & Bhature" at bounding box center [403, 262] width 227 height 20
type input "Stuffed Parathas and Bhature"
click at [741, 330] on span "Save" at bounding box center [748, 332] width 25 height 13
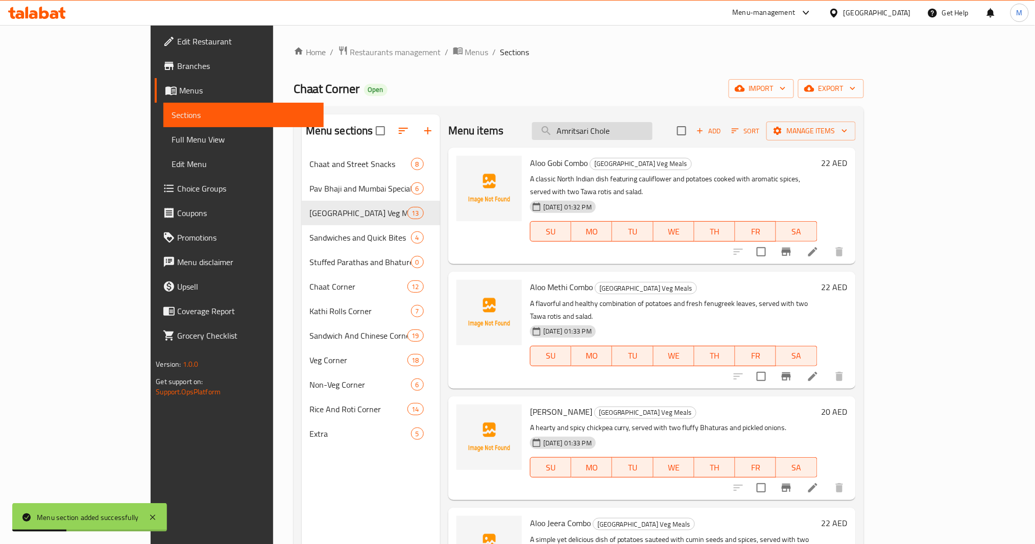
click at [653, 134] on input "Amritsari Chole" at bounding box center [592, 131] width 121 height 18
paste input "Chole Bhatur"
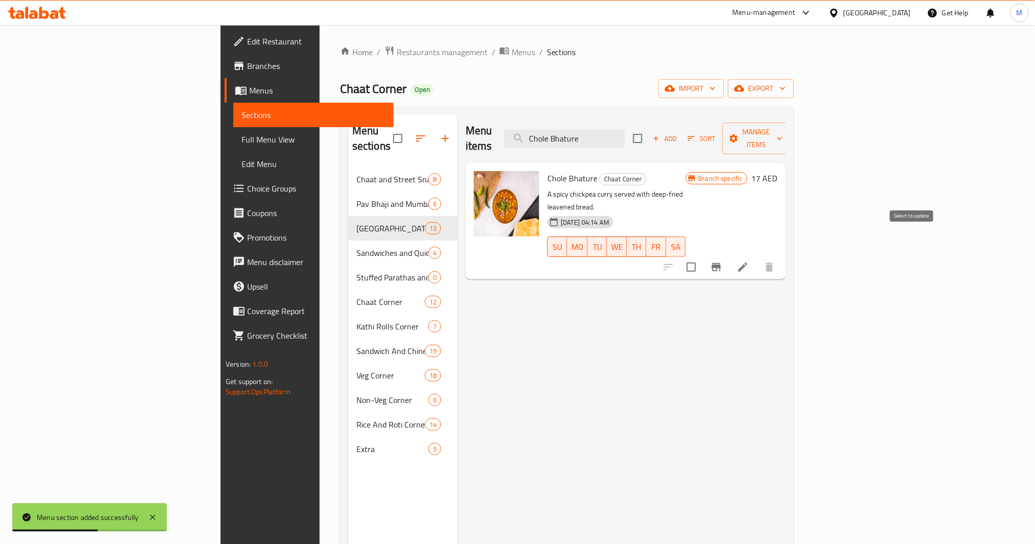
type input "Chole Bhature"
click at [702, 256] on input "checkbox" at bounding box center [691, 266] width 21 height 21
checkbox input "true"
click at [776, 138] on button "Manage items" at bounding box center [757, 139] width 68 height 32
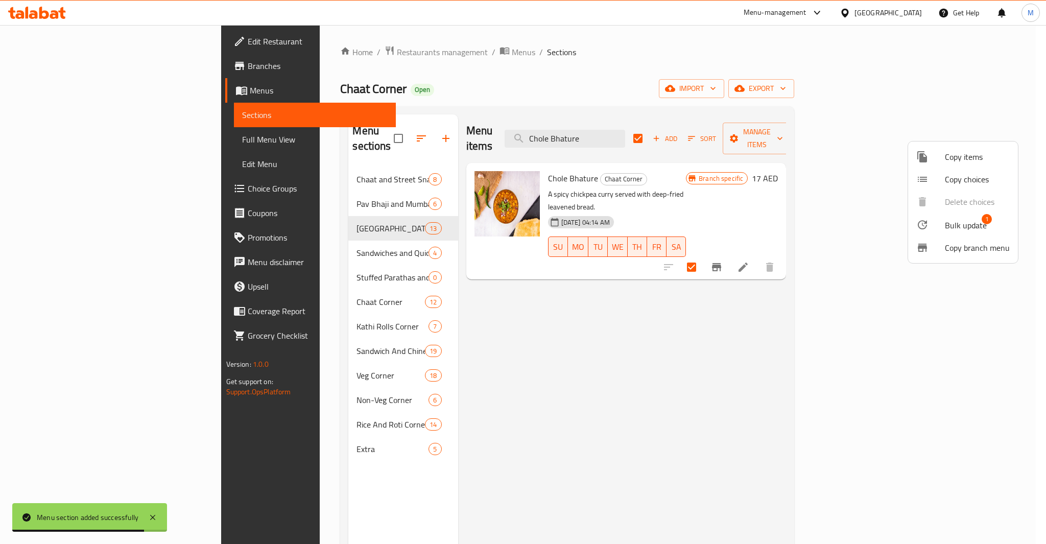
click at [776, 227] on span "Bulk update" at bounding box center [966, 225] width 42 height 12
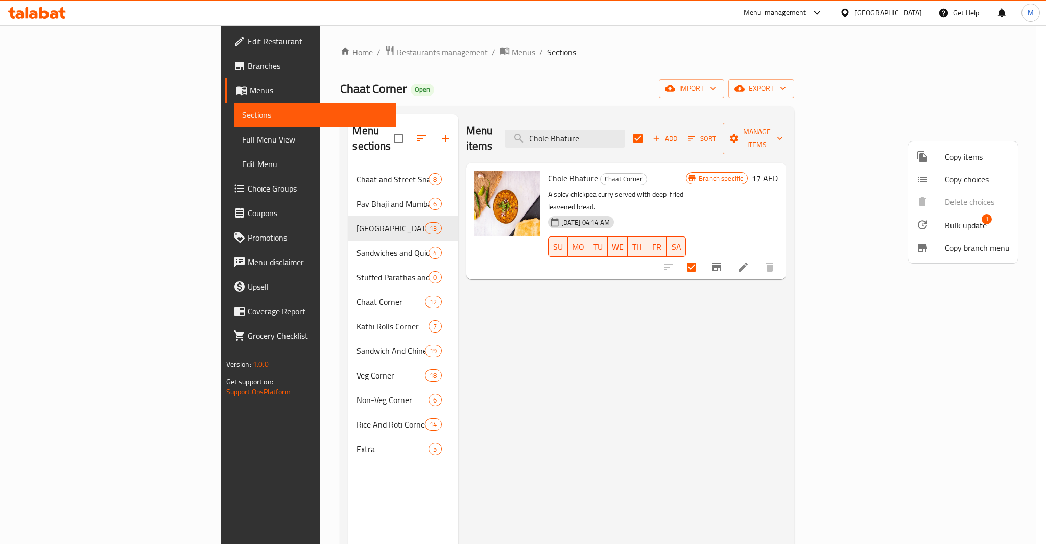
click at [776, 225] on span "Bulk update" at bounding box center [966, 225] width 42 height 12
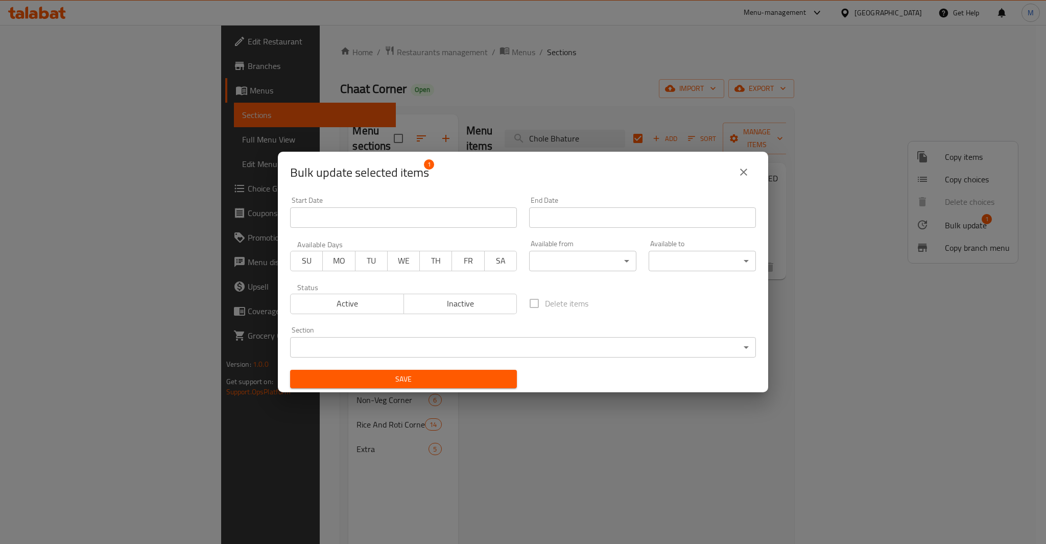
click at [607, 358] on div "Section ​ ​" at bounding box center [523, 341] width 478 height 43
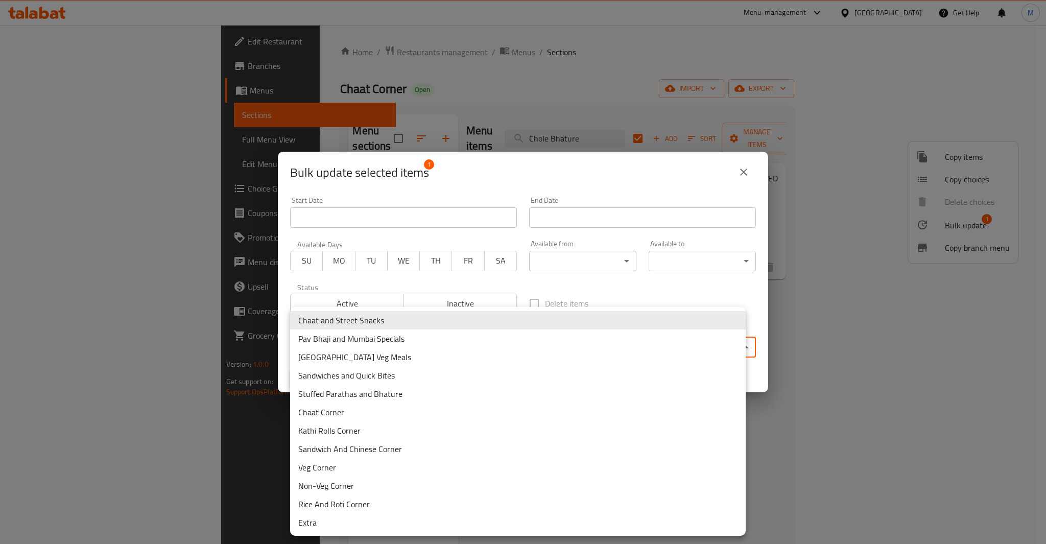
click at [608, 351] on body "​ Menu-management [GEOGRAPHIC_DATA] Get Help M Edit Restaurant Branches Menus S…" at bounding box center [523, 284] width 1046 height 519
click at [408, 395] on li "Stuffed Parathas and Bhature" at bounding box center [518, 394] width 456 height 18
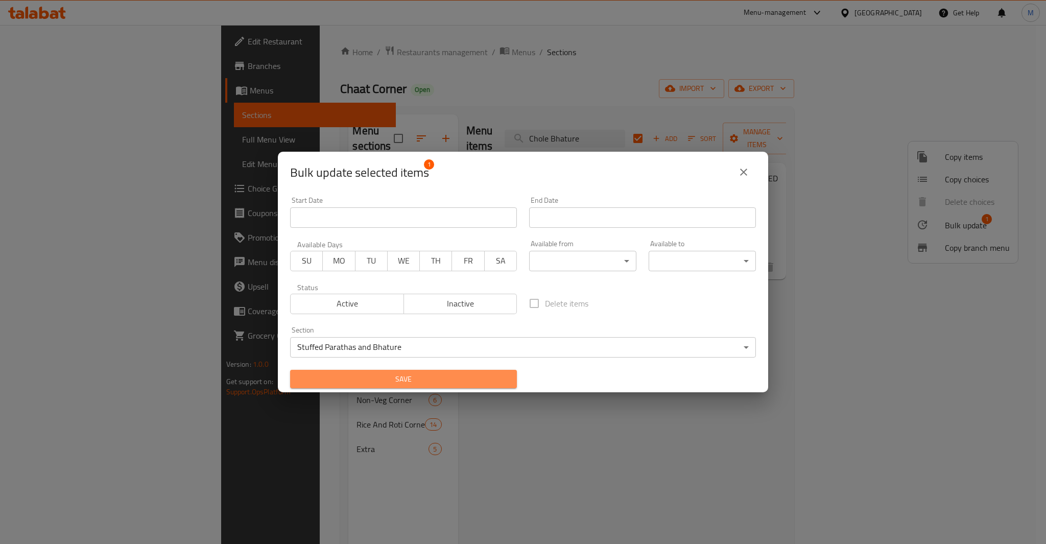
click at [417, 375] on span "Save" at bounding box center [403, 379] width 210 height 13
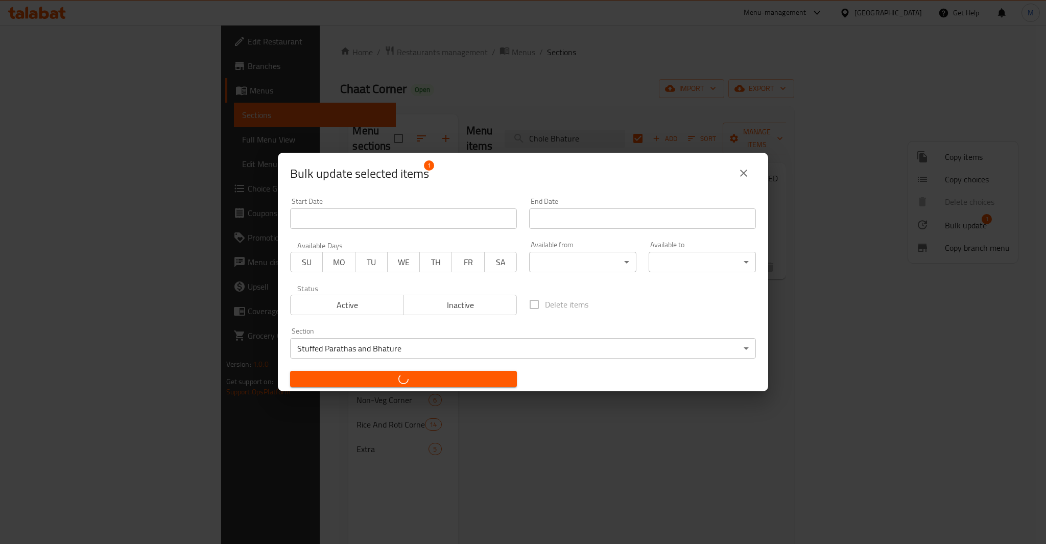
checkbox input "false"
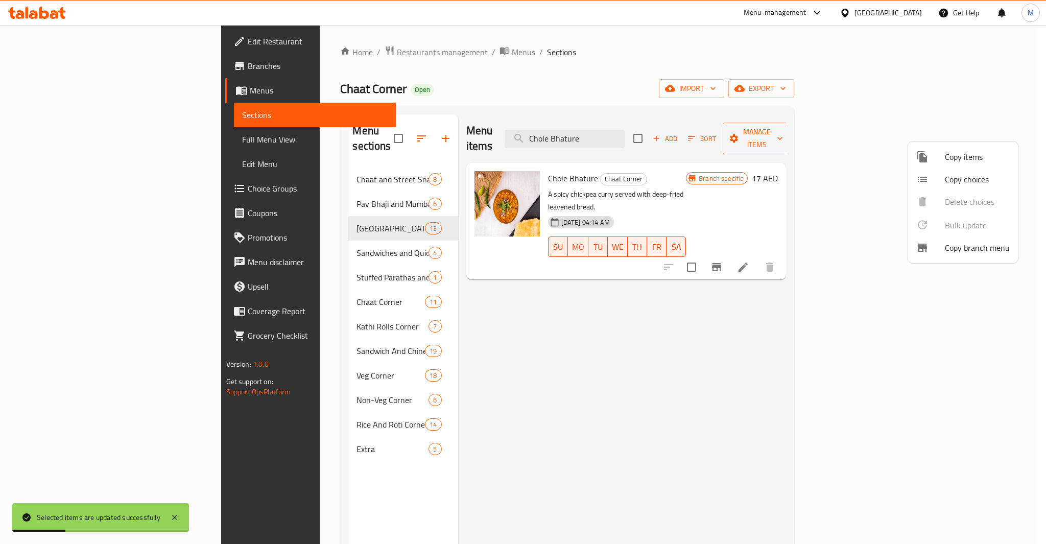
click at [673, 139] on div at bounding box center [523, 272] width 1046 height 544
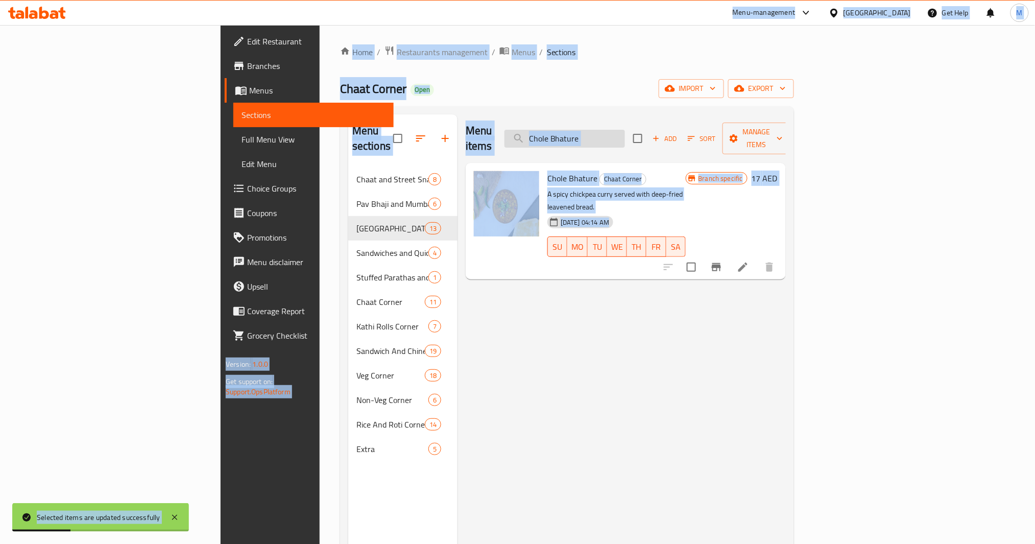
click at [625, 130] on input "Chole Bhature" at bounding box center [565, 139] width 121 height 18
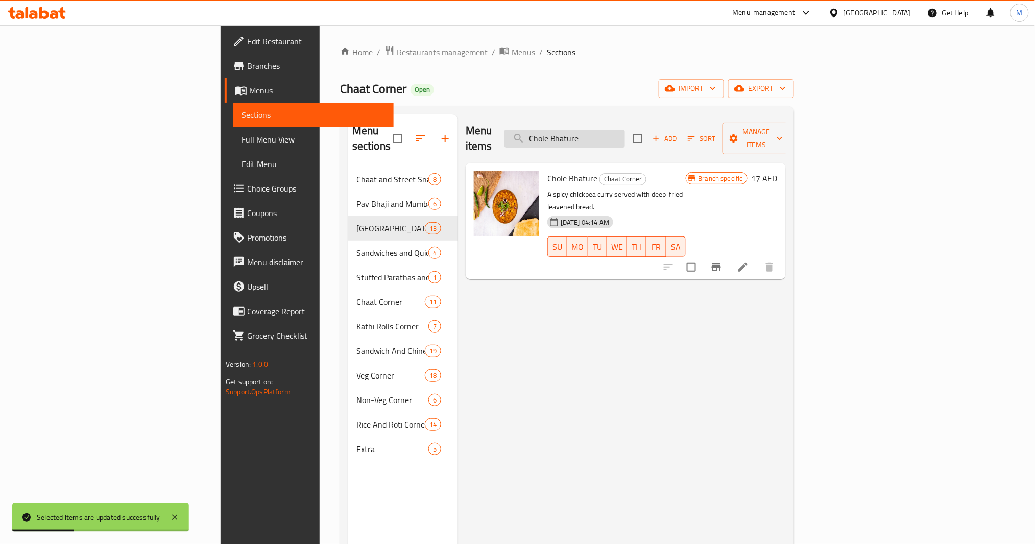
paste input "Kulch"
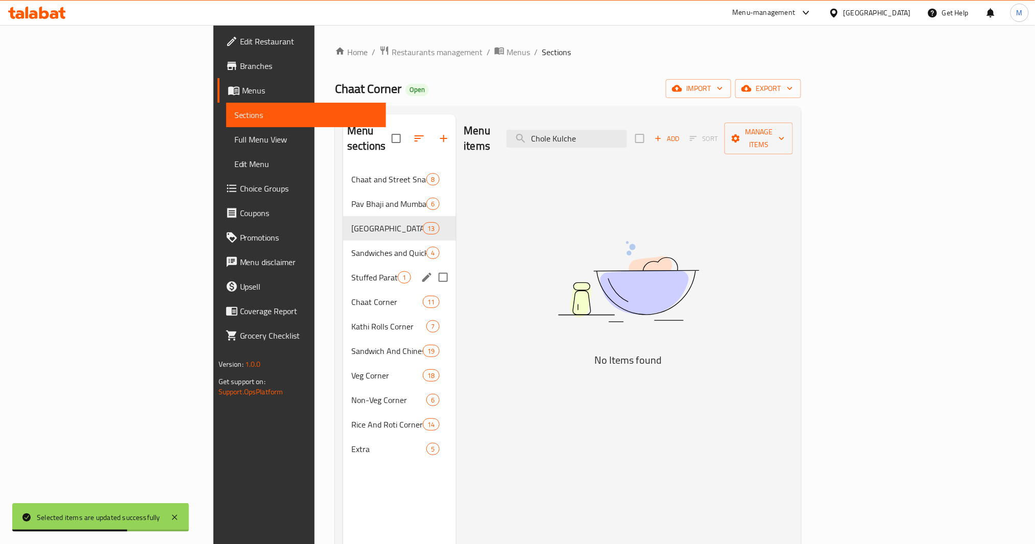
type input "Chole Kulche"
click at [343, 270] on div "Stuffed Parathas and Bhature 1" at bounding box center [399, 277] width 112 height 25
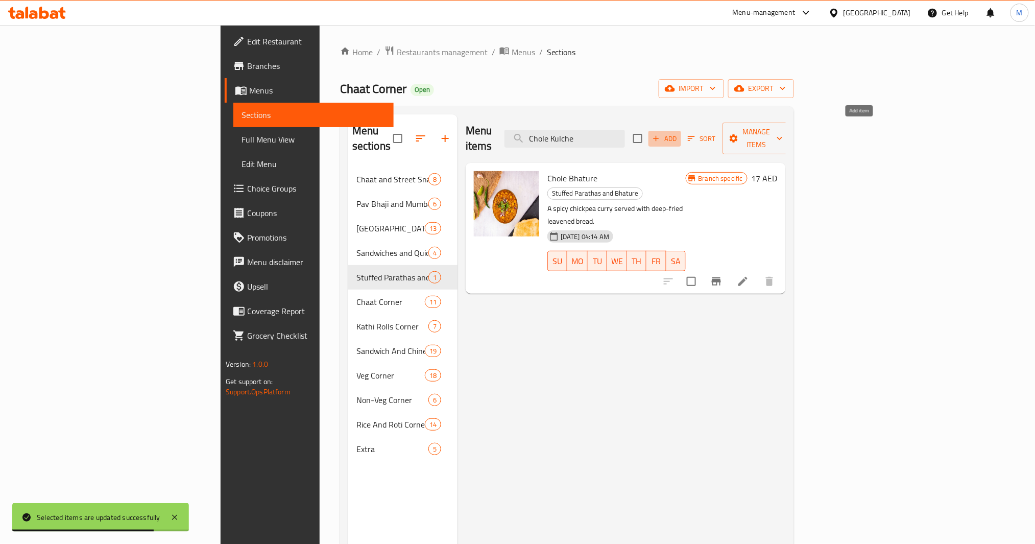
click at [679, 136] on span "Add" at bounding box center [665, 139] width 28 height 12
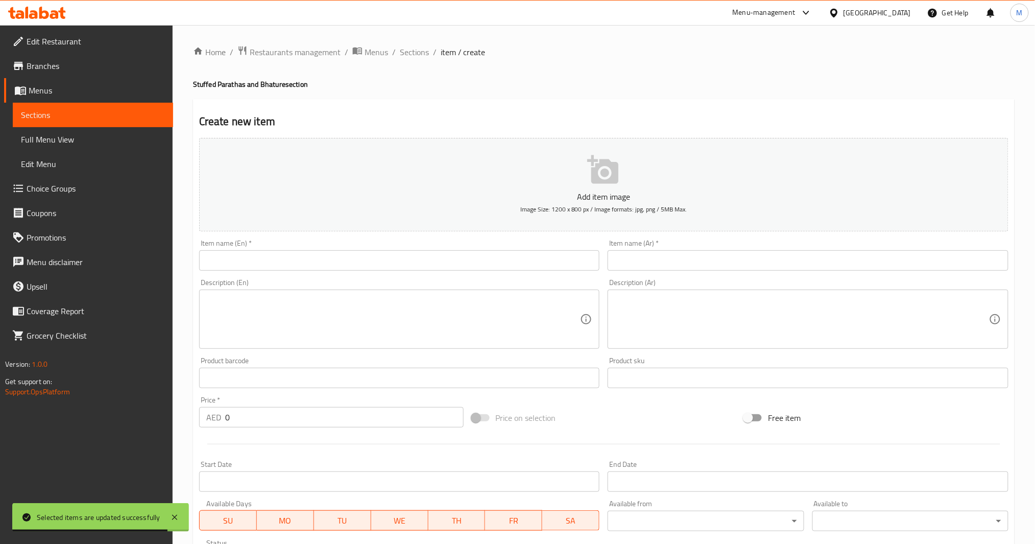
click at [351, 258] on input "text" at bounding box center [399, 260] width 401 height 20
paste input "Chole Kulche"
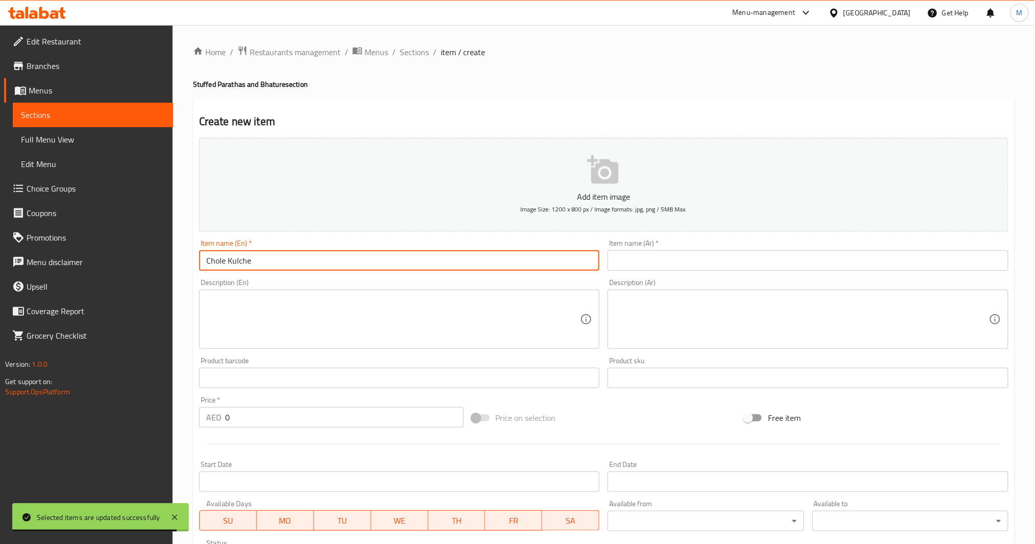
type input "Chole Kulche"
click at [467, 304] on textarea at bounding box center [393, 319] width 374 height 49
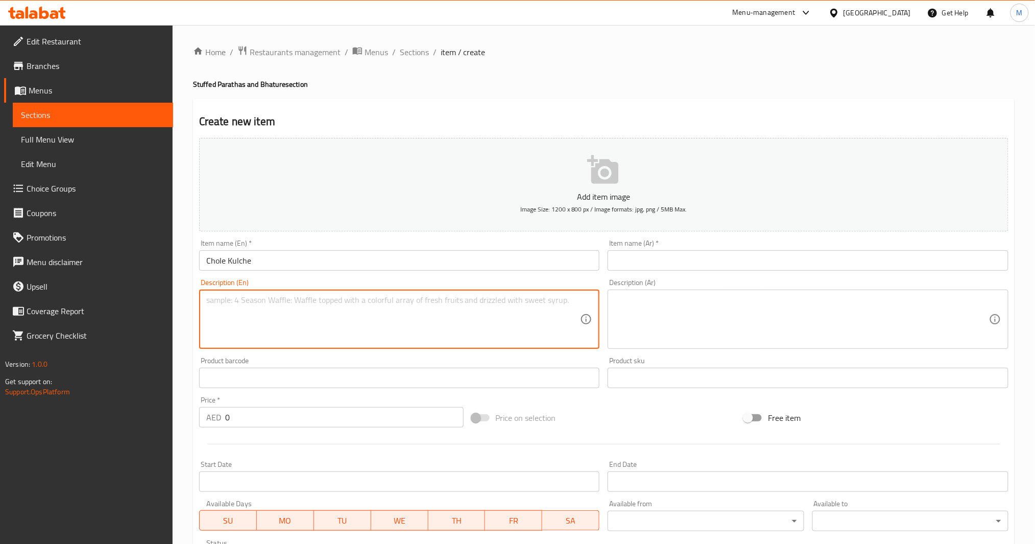
paste textarea "Indian bread served with spicy, tangy chickpea curry, garnished with fresh cori…"
click at [210, 298] on textarea "Indian bread served with spicy, tangy chickpea curry, garnished with fresh cori…" at bounding box center [393, 319] width 374 height 49
click at [207, 298] on textarea "Indian bread served with spicy, tangy chickpea curry, garnished with fresh cori…" at bounding box center [393, 319] width 374 height 49
type textarea "Indian bread served with spicy, tangy chickpea curry, garnished with fresh cori…"
click at [776, 333] on textarea at bounding box center [802, 319] width 374 height 49
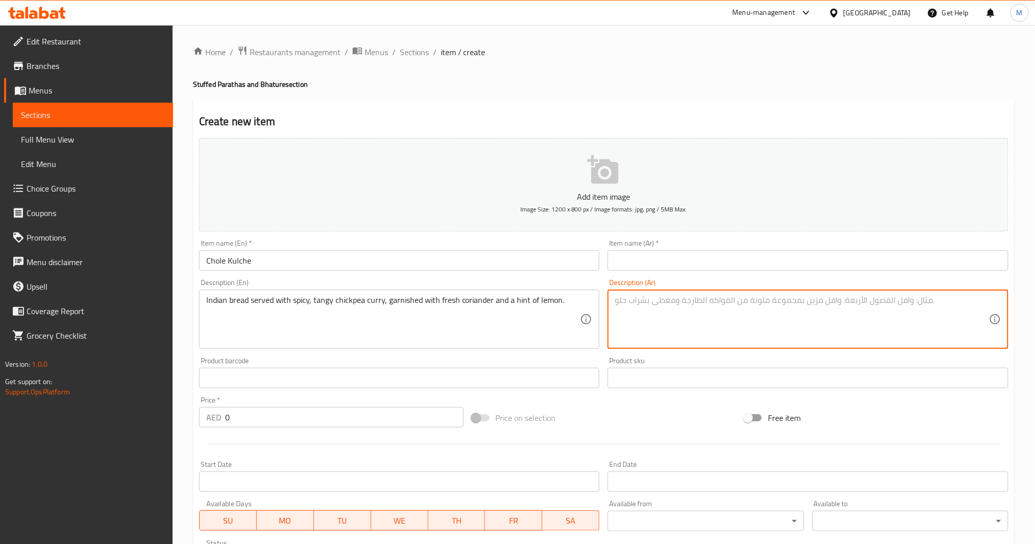
paste textarea "خبز هندي يُقدم مع كاري الحمص الحار والحامض، مزين بالكزبرة الطازجة ولمسة ليمون"
type textarea "خبز هندي يُقدم مع كاري الحمص الحار والحامض، مزين بالكزبرة الطازجة ولمسة ليمون"
click at [314, 408] on input "0" at bounding box center [344, 417] width 239 height 20
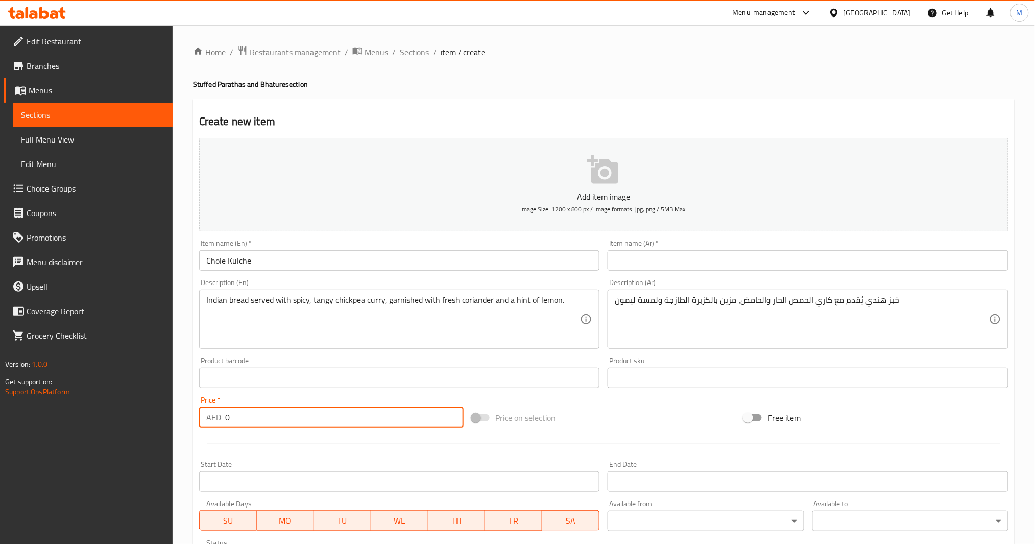
paste input "21"
type input "21"
click at [294, 263] on input "Chole Kulche" at bounding box center [399, 260] width 401 height 20
click at [684, 264] on input "text" at bounding box center [808, 260] width 401 height 20
paste input "[PERSON_NAME]"
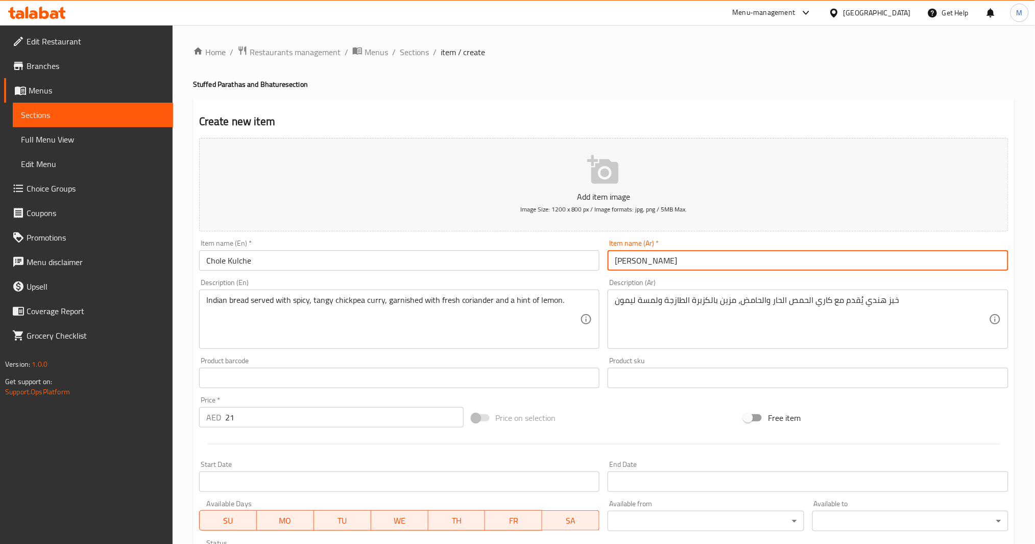
type input "[PERSON_NAME]"
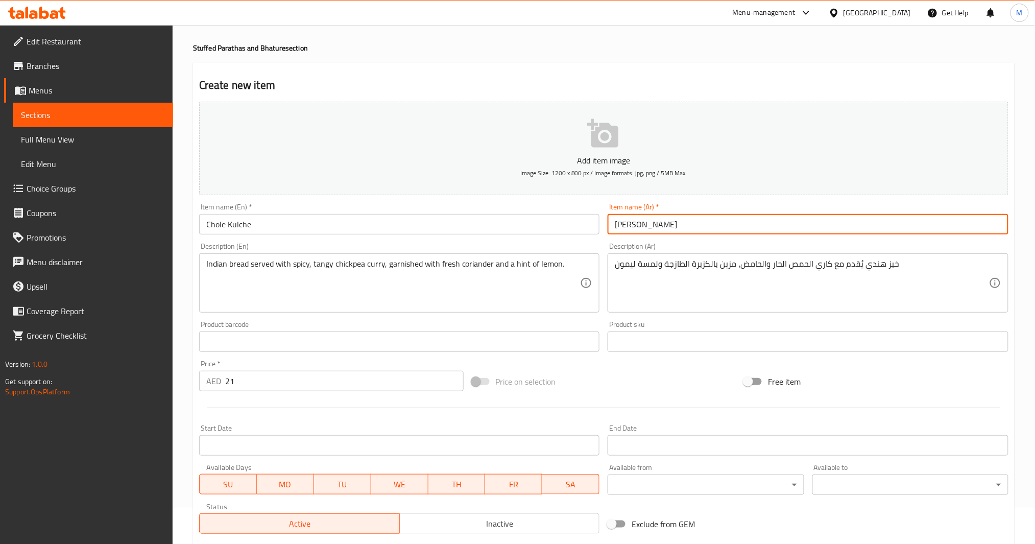
scroll to position [176, 0]
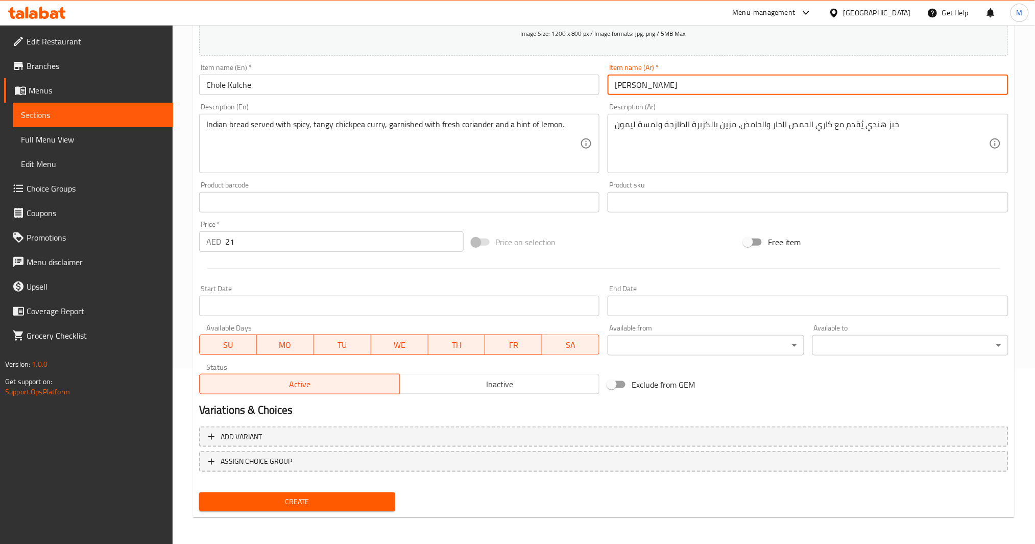
click at [309, 408] on span "Create" at bounding box center [297, 501] width 180 height 13
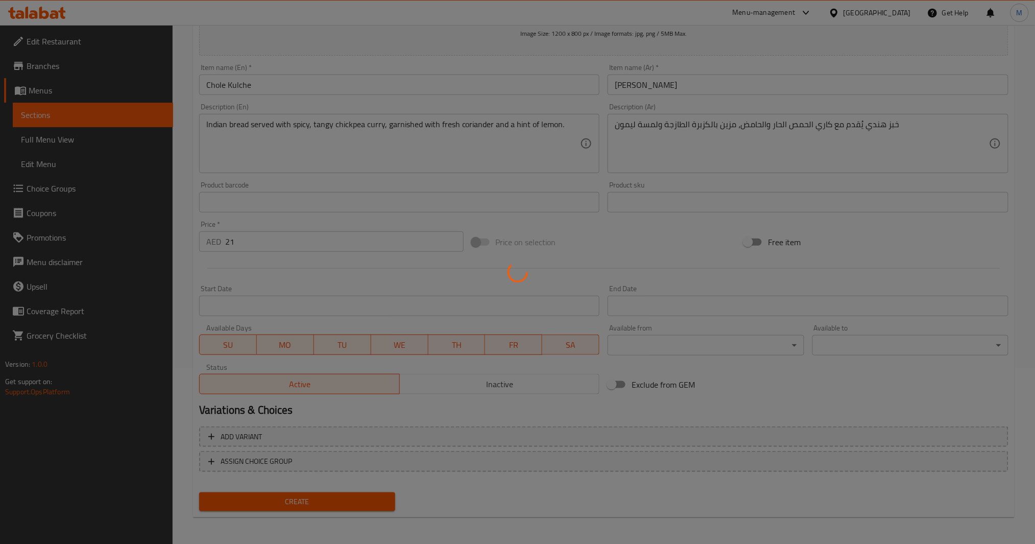
type input "0"
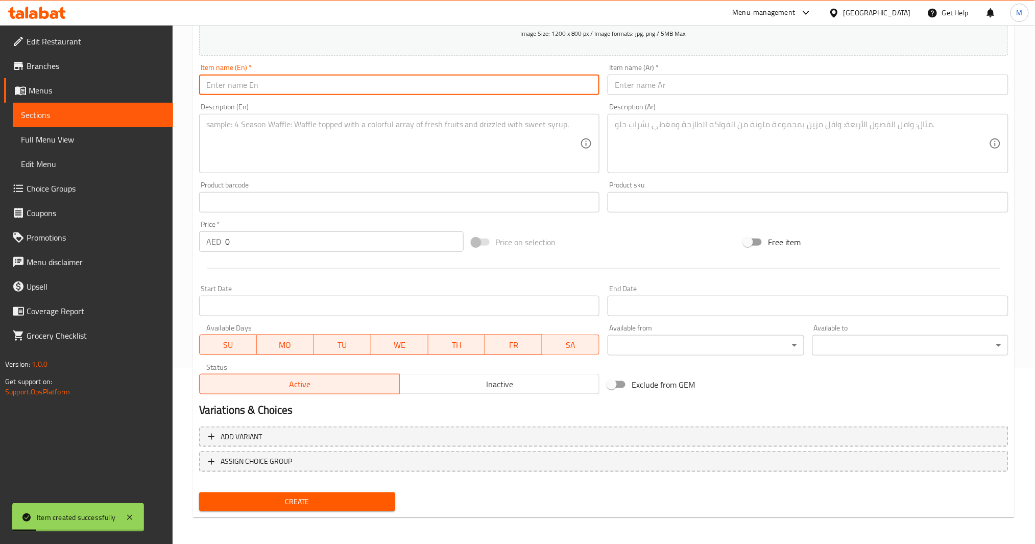
drag, startPoint x: 346, startPoint y: 95, endPoint x: 346, endPoint y: 87, distance: 8.2
click at [346, 94] on input "text" at bounding box center [399, 85] width 401 height 20
click at [346, 86] on input "text" at bounding box center [399, 85] width 401 height 20
paste input "Amritsari Chole with Rice"
type input "Amritsari Chole with Rice"
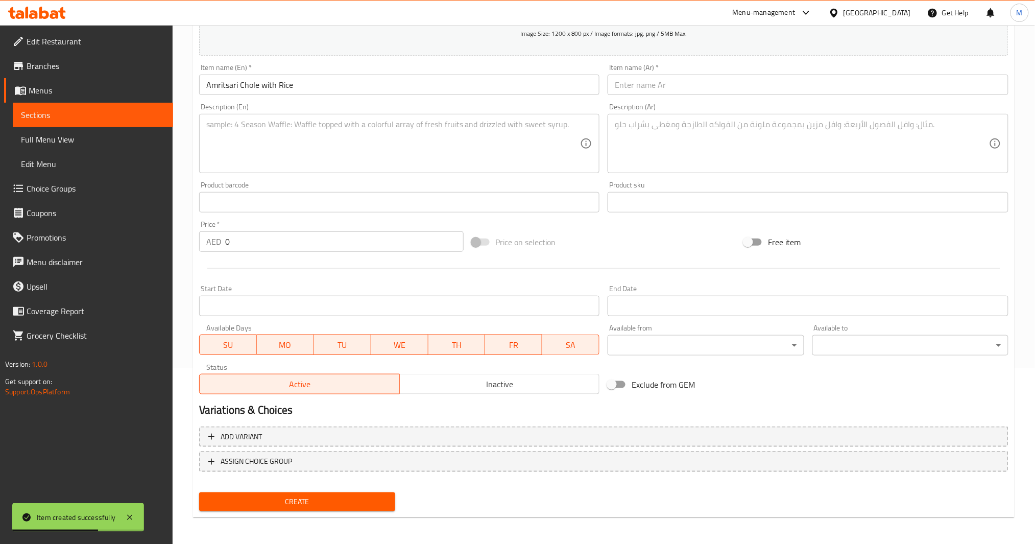
drag, startPoint x: 377, startPoint y: 96, endPoint x: 391, endPoint y: 131, distance: 37.7
click at [380, 96] on div "Item name (En)   * [GEOGRAPHIC_DATA] Chole with Rice Item name (En) *" at bounding box center [399, 79] width 409 height 39
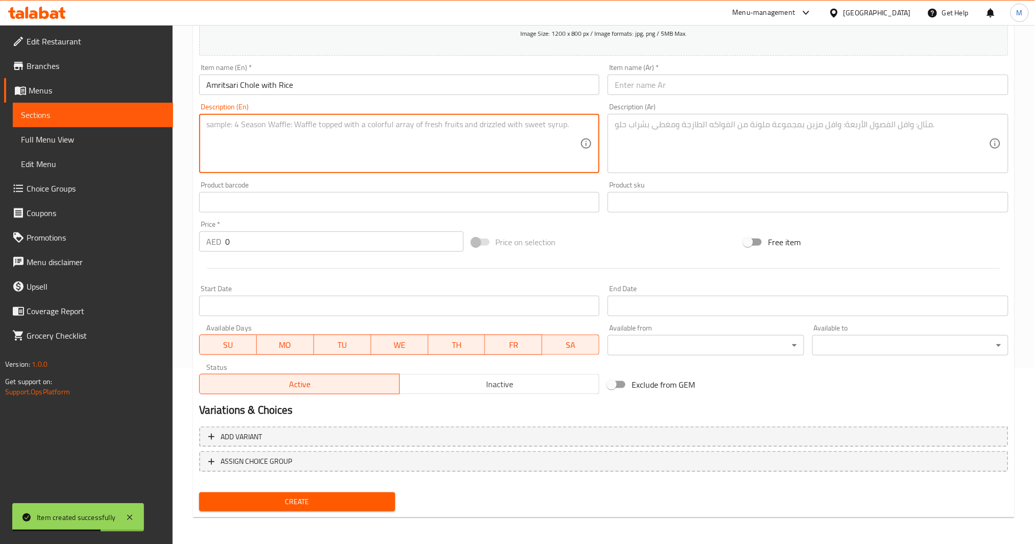
paste textarea "Traditional Punjabi-style chickpeas cooked with aromatic spices, served alongsi…"
type textarea "Traditional Punjabi-style chickpeas cooked with aromatic spices, served alongsi…"
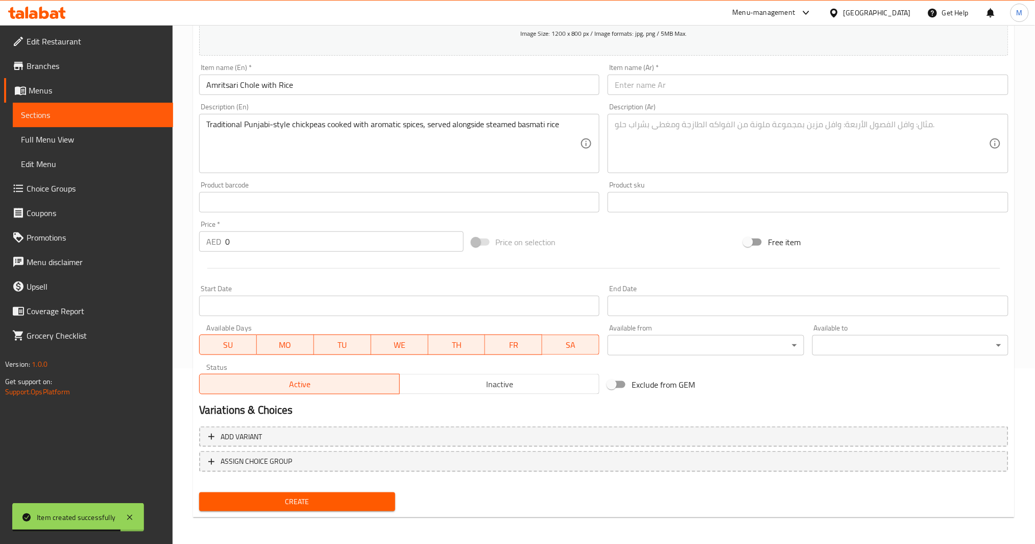
click at [726, 176] on div "Description (Ar) Description (Ar)" at bounding box center [808, 138] width 409 height 78
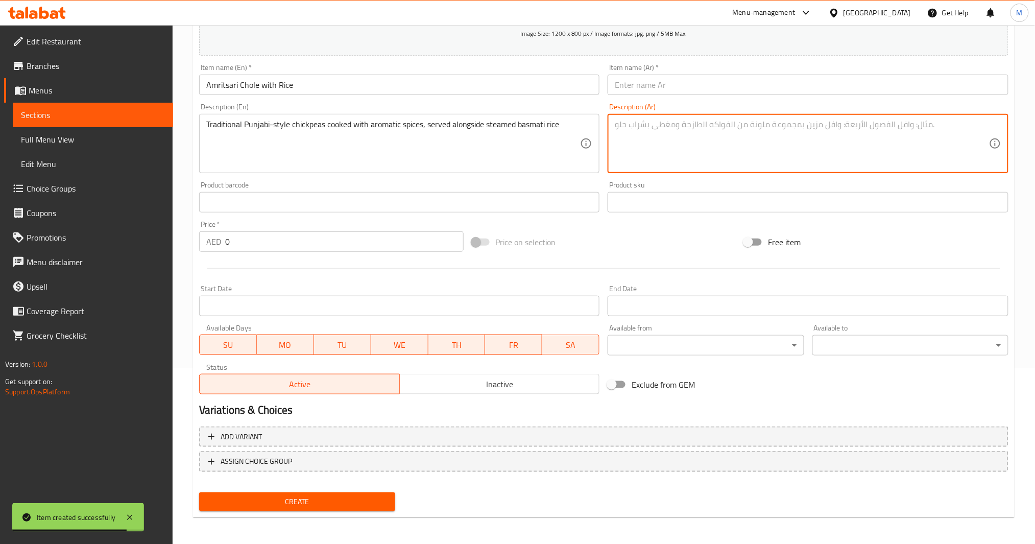
click at [728, 165] on textarea at bounding box center [802, 144] width 374 height 49
paste textarea "حمص على الطريقة البنجابية التقليدية مطهو مع التوابل العطرية، يُقدم مع أرز بسمتي…"
type textarea "حمص على الطريقة البنجابية التقليدية مطهو مع التوابل العطرية، يُقدم مع أرز بسمتي…"
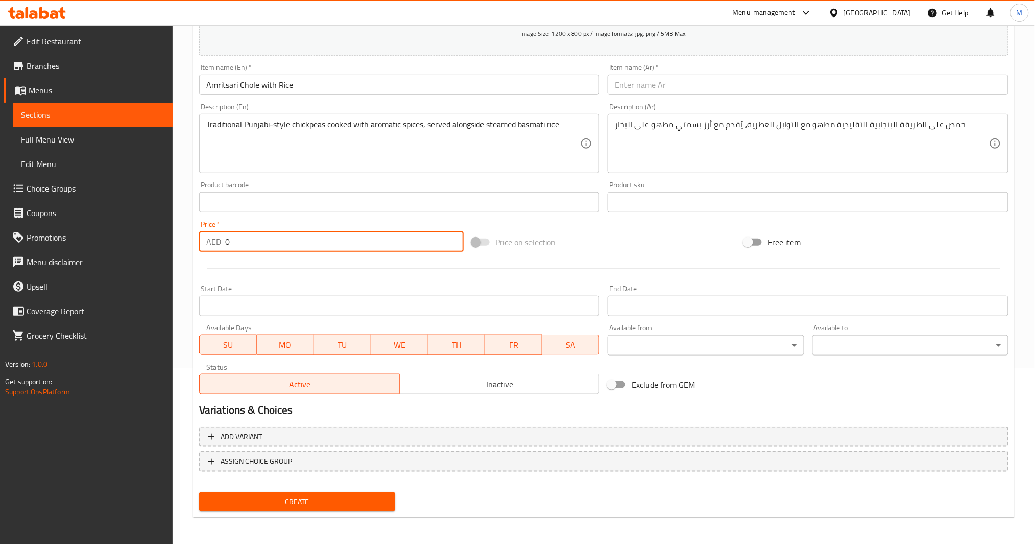
drag, startPoint x: 256, startPoint y: 240, endPoint x: 141, endPoint y: 253, distance: 116.2
click at [141, 253] on div "Edit Restaurant Branches Menus Sections Full Menu View Edit Menu Choice Groups …" at bounding box center [517, 197] width 1035 height 697
type input "21"
click at [337, 408] on span "Create" at bounding box center [297, 501] width 180 height 13
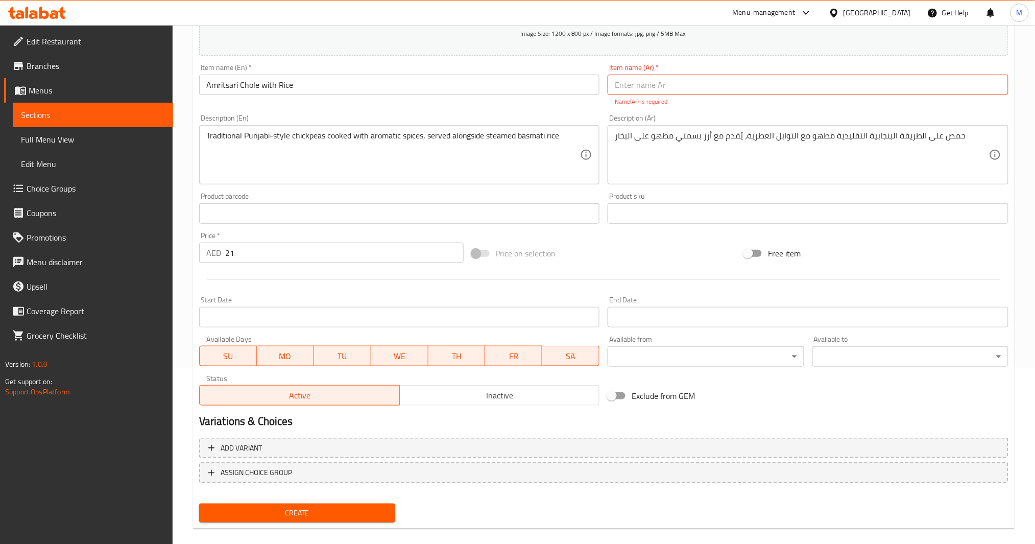
drag, startPoint x: 389, startPoint y: 97, endPoint x: 399, endPoint y: 89, distance: 12.8
click at [391, 97] on div "Item name (En)   * [GEOGRAPHIC_DATA] Chole with Rice Item name (En) *" at bounding box center [399, 85] width 409 height 51
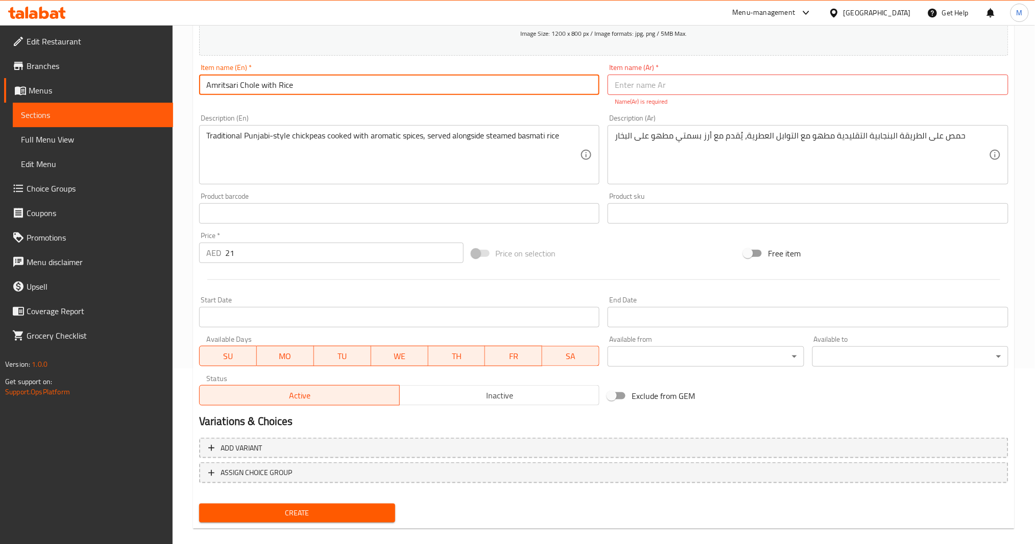
click at [399, 89] on input "Amritsari Chole with Rice" at bounding box center [399, 85] width 401 height 20
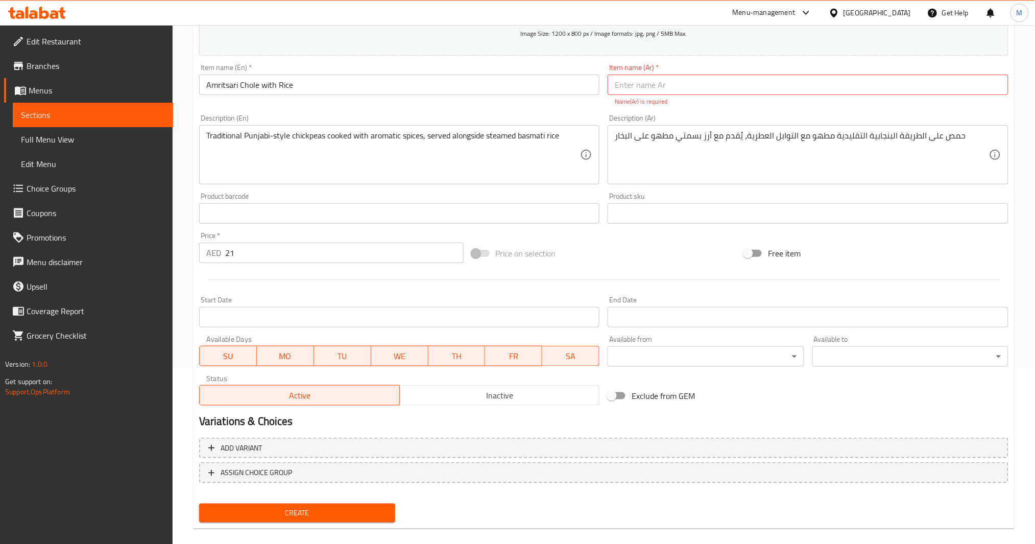
click at [776, 86] on input "text" at bounding box center [808, 85] width 401 height 20
paste input "أمريتساري تشولي مع الأرز"
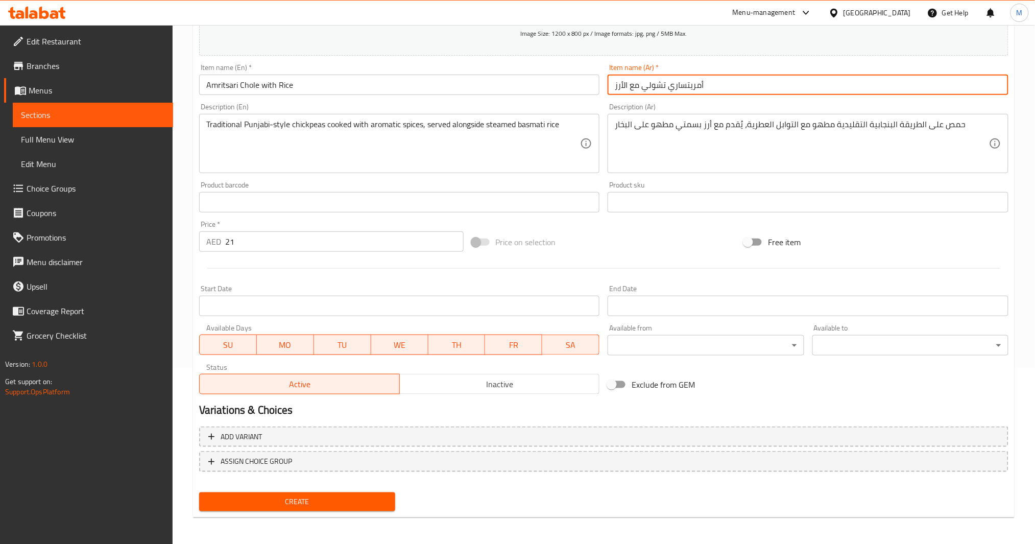
type input "أمريتساري تشولي مع الأرز"
click at [321, 408] on span "Create" at bounding box center [297, 501] width 180 height 13
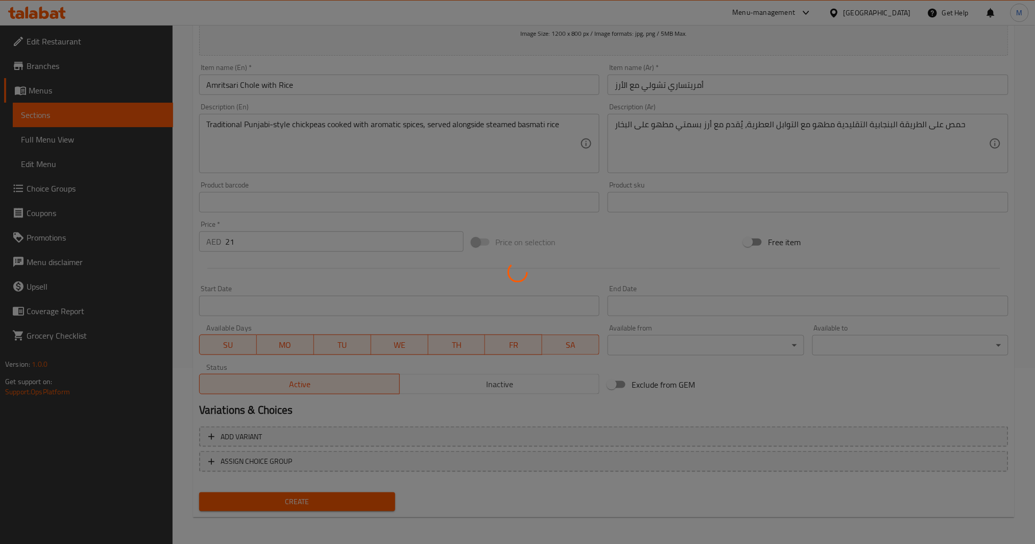
type input "0"
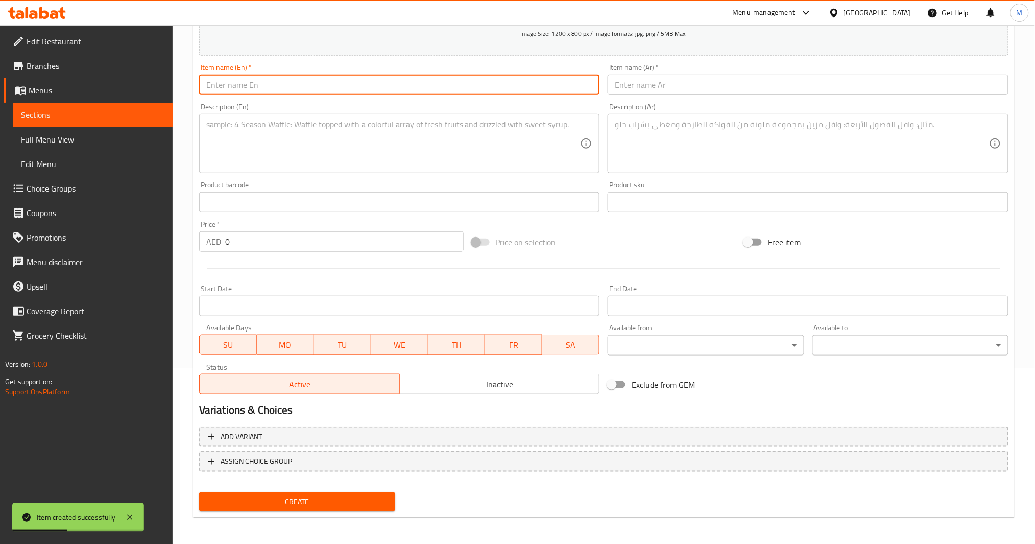
click at [356, 92] on input "text" at bounding box center [399, 85] width 401 height 20
paste input "Aloo Paratha"
type input "Aloo Paratha"
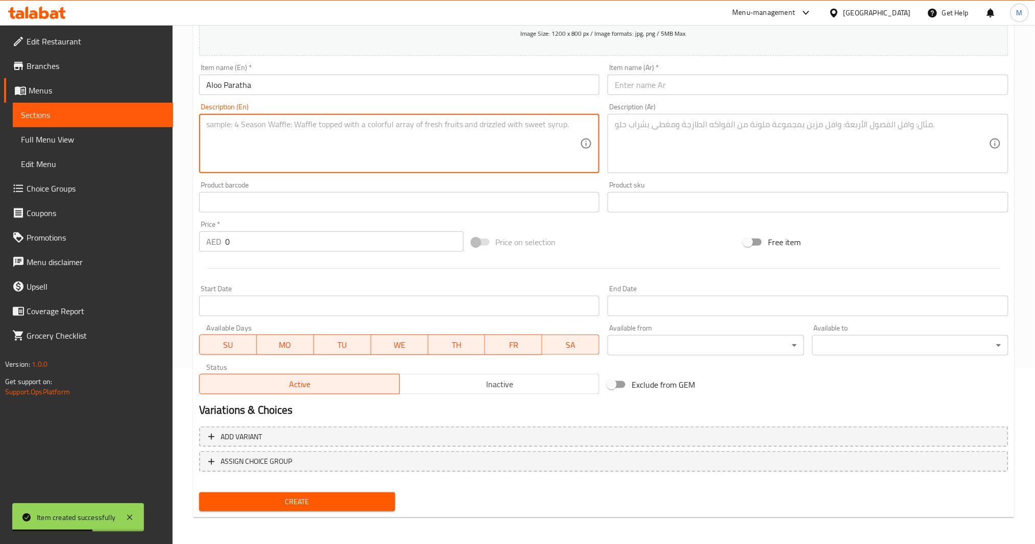
click at [397, 120] on textarea at bounding box center [393, 144] width 374 height 49
paste textarea "Stuffed potato paratha with curd & pickle"
type textarea "Stuffed potato paratha with curd & pickle"
click at [731, 138] on textarea at bounding box center [802, 144] width 374 height 49
paste textarea "براثا البطاطس المحشوة مع الزبادي والمخلل"
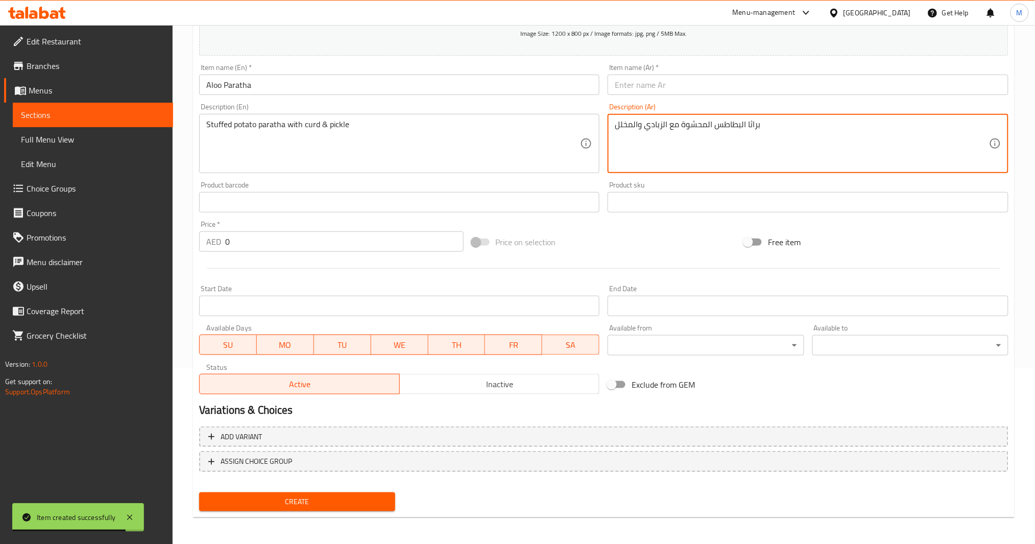
type textarea "براثا البطاطس المحشوة مع الزبادي والمخلل"
click at [458, 89] on input "Aloo Paratha" at bounding box center [399, 85] width 401 height 20
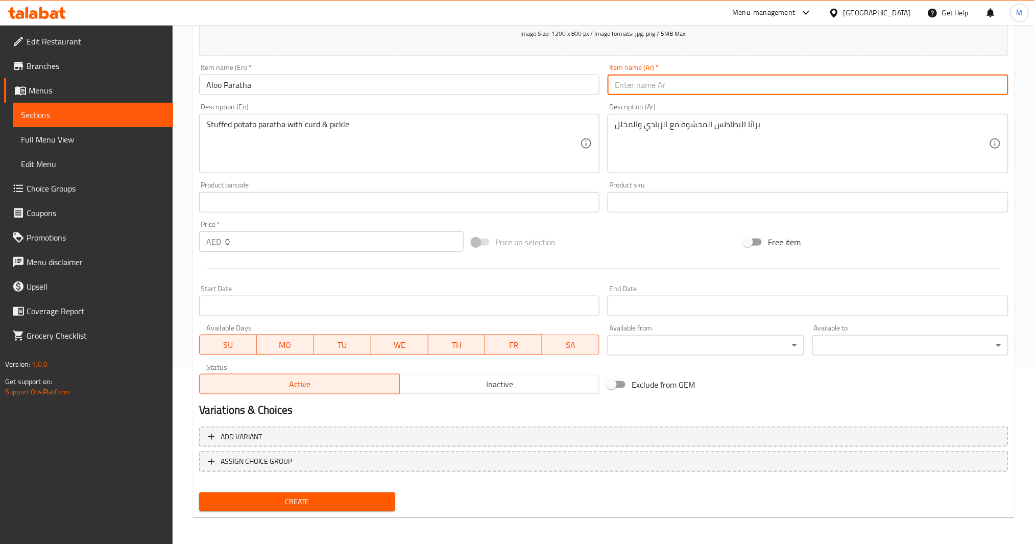
click at [776, 95] on div "Item name (Ar)   * Item name (Ar) *" at bounding box center [808, 79] width 409 height 39
paste input "ألو باراثا"
click at [241, 80] on input "Aloo Paratha" at bounding box center [399, 85] width 401 height 20
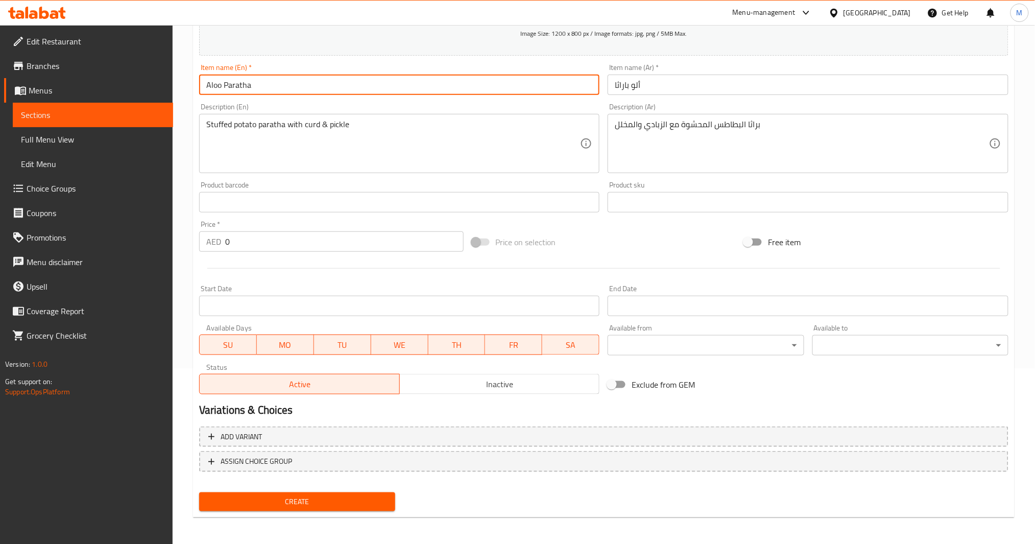
click at [241, 80] on input "Aloo Paratha" at bounding box center [399, 85] width 401 height 20
click at [241, 82] on input "Aloo Paratha" at bounding box center [399, 85] width 401 height 20
click at [244, 85] on input "Aloo Paratha" at bounding box center [399, 85] width 401 height 20
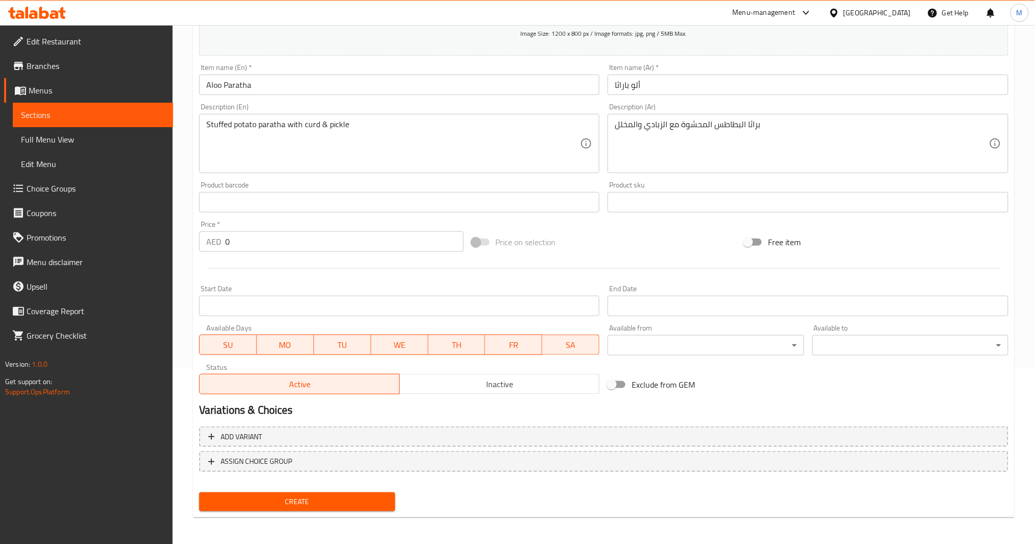
drag, startPoint x: 682, startPoint y: 72, endPoint x: 683, endPoint y: 78, distance: 6.7
click at [683, 78] on div "Item name (Ar)   * [PERSON_NAME] Item name (Ar) *" at bounding box center [808, 79] width 401 height 31
click at [683, 80] on input "ألو باراثا" at bounding box center [808, 85] width 401 height 20
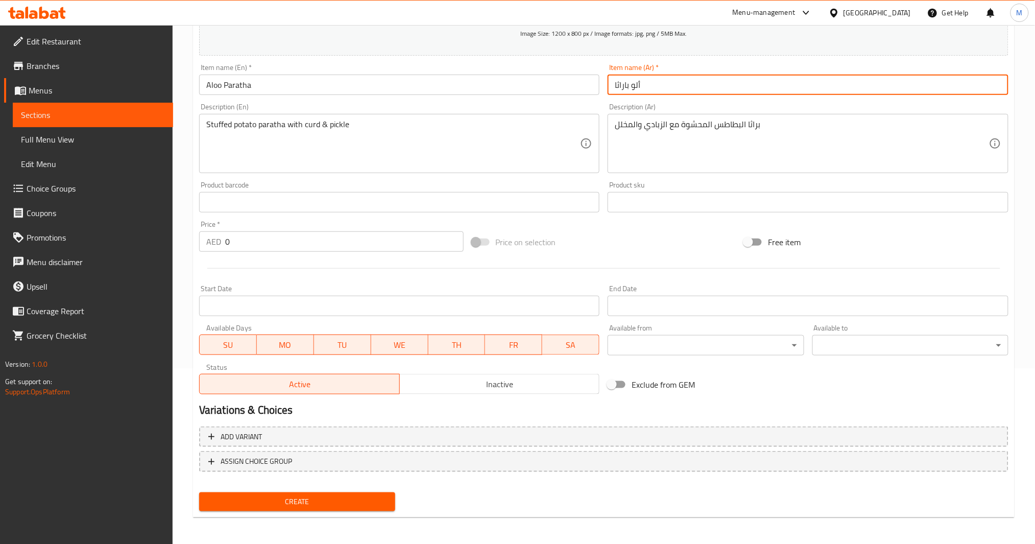
paste input "ات"
type input "ألو براتا"
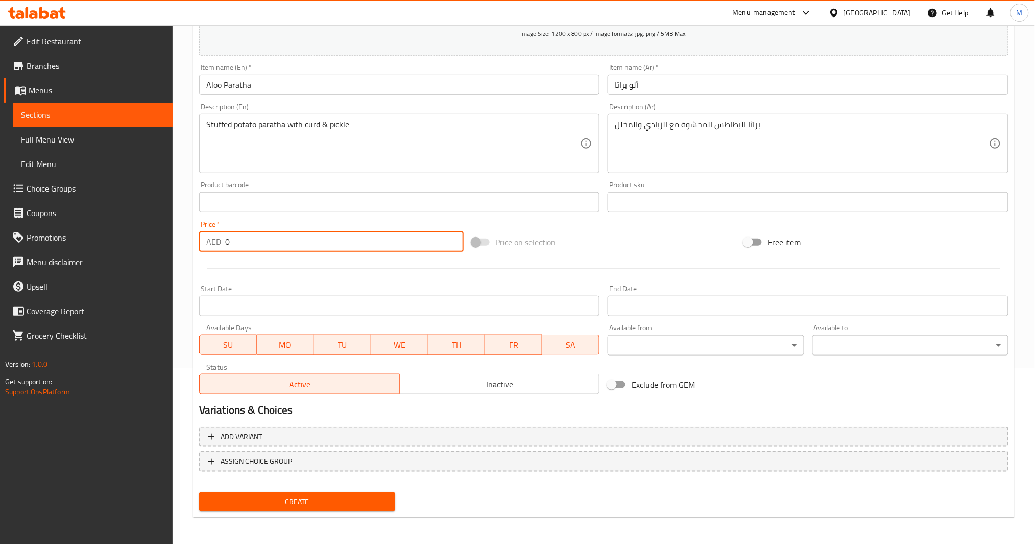
drag, startPoint x: 243, startPoint y: 245, endPoint x: 104, endPoint y: 248, distance: 139.5
click at [104, 248] on div "Edit Restaurant Branches Menus Sections Full Menu View Edit Menu Choice Groups …" at bounding box center [517, 197] width 1035 height 697
type input "14"
click at [284, 408] on span "Create" at bounding box center [297, 501] width 180 height 13
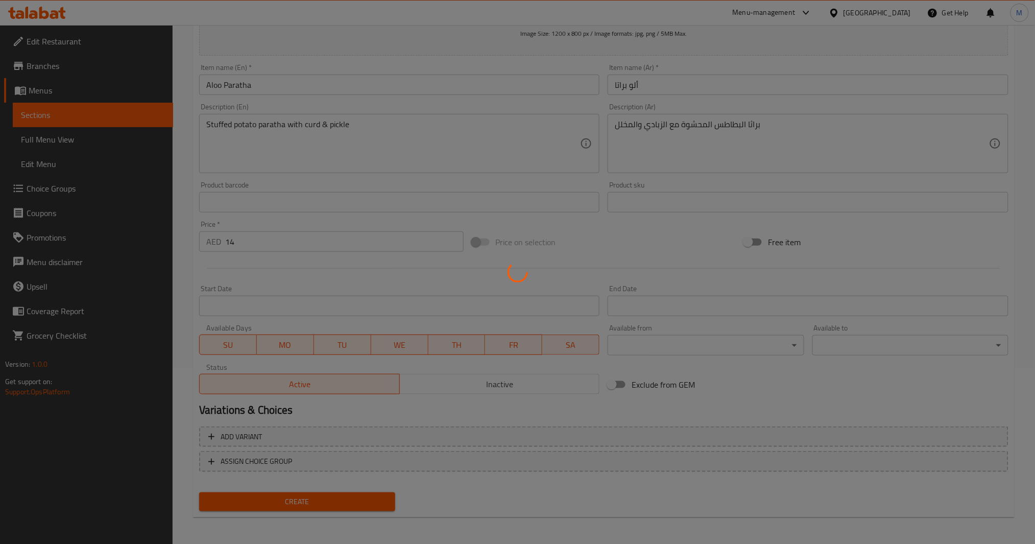
type input "0"
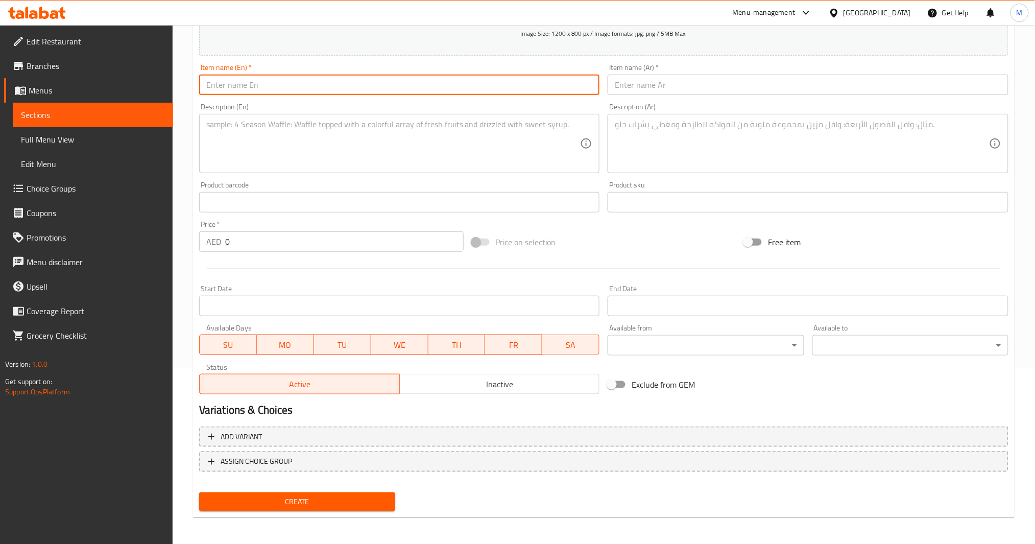
click at [396, 88] on input "text" at bounding box center [399, 85] width 401 height 20
paste input "[PERSON_NAME]"
type input "[PERSON_NAME]"
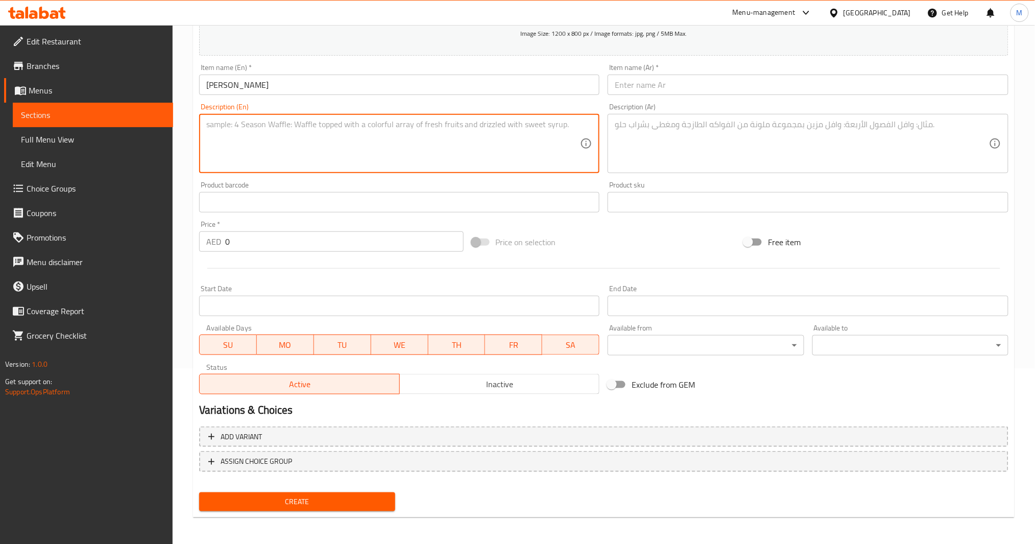
click at [411, 121] on textarea at bounding box center [393, 144] width 374 height 49
paste textarea "Cauliflower stuffed paratha"
type textarea "Cauliflower stuffed paratha"
click at [776, 151] on textarea at bounding box center [802, 144] width 374 height 49
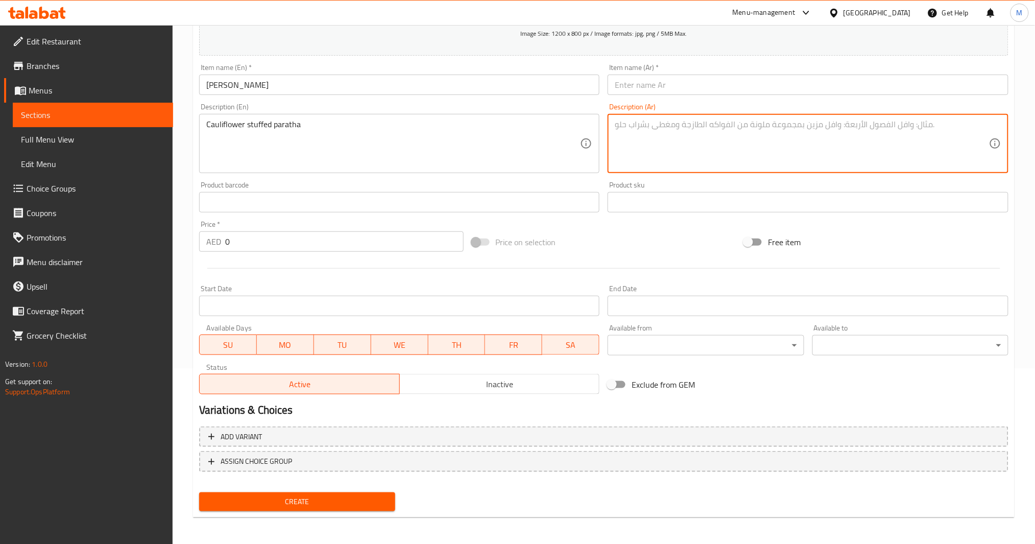
paste textarea "براثا محشوة بالقرنبيط"
type textarea "براثا محشوة بالقرنبيط"
click at [453, 92] on input "[PERSON_NAME]" at bounding box center [399, 85] width 401 height 20
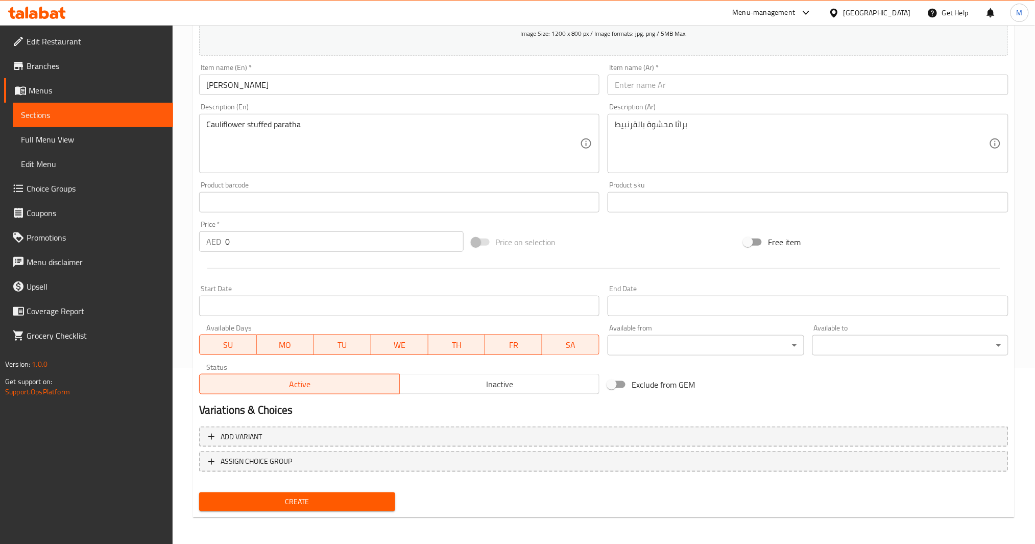
click at [602, 83] on div "Item name (En)   * [PERSON_NAME] Item name (En) *" at bounding box center [399, 79] width 409 height 39
click at [619, 85] on input "text" at bounding box center [808, 85] width 401 height 20
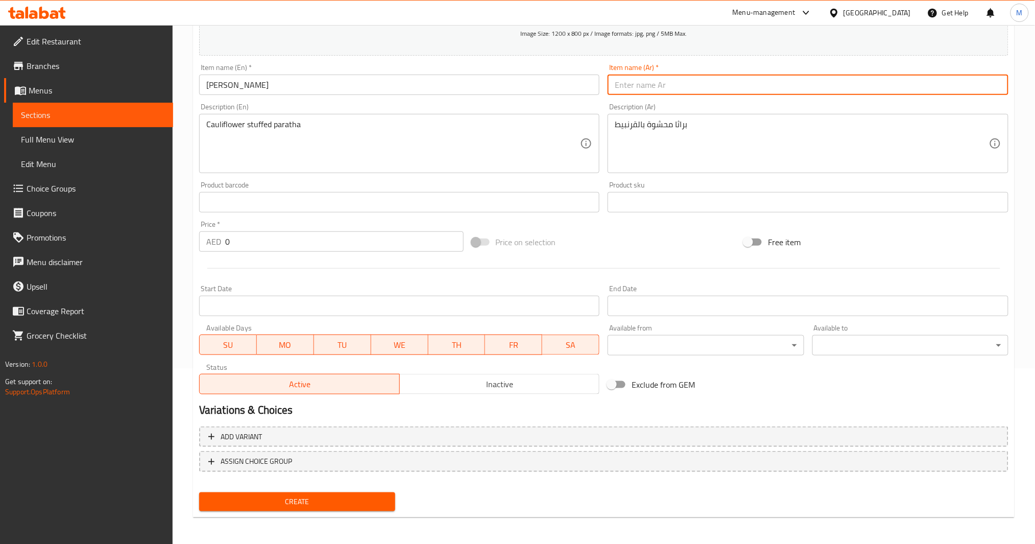
paste input "باراثا نباتية"
paste input "وبي براتا"
click at [622, 84] on input "[PERSON_NAME]" at bounding box center [808, 85] width 401 height 20
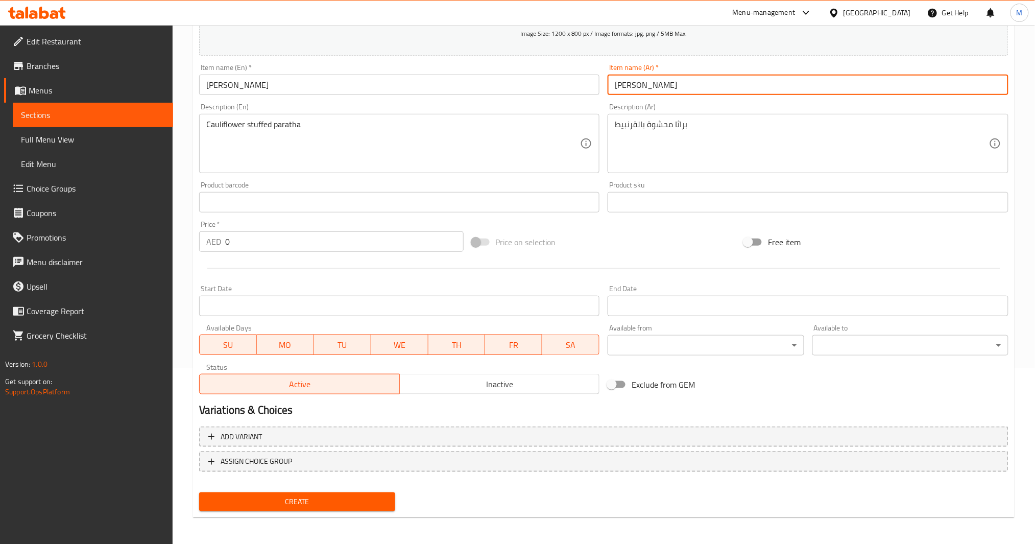
type input "[PERSON_NAME]"
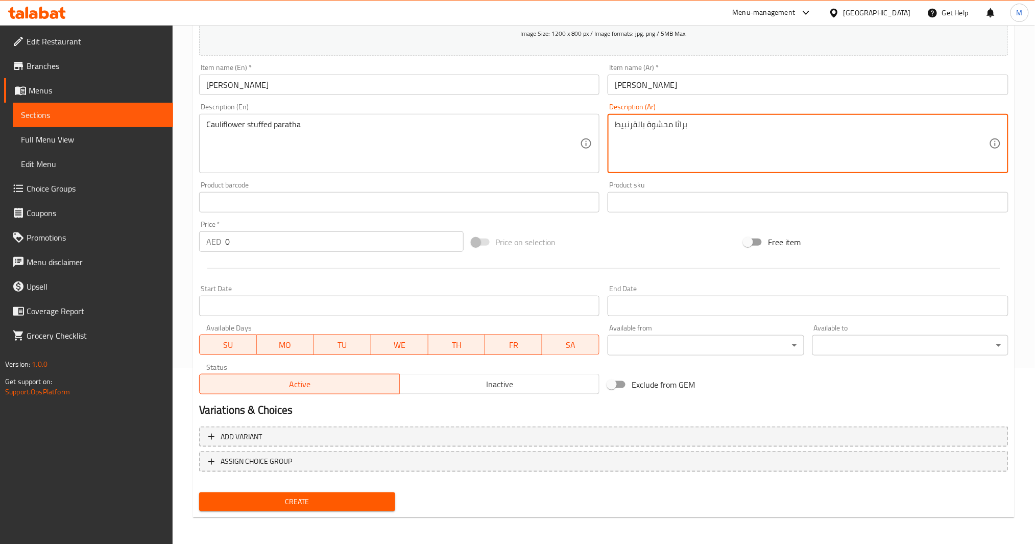
click at [684, 129] on textarea "براثا محشوة بالقرنبيط" at bounding box center [802, 144] width 374 height 49
paste textarea "ا"
type textarea "براتا محشوة بالقرنبيط"
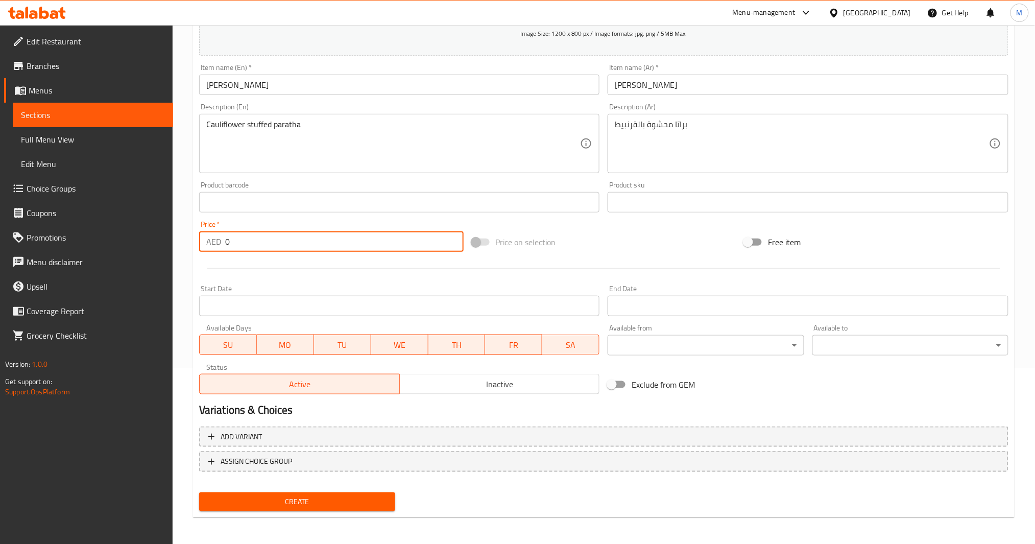
drag, startPoint x: 251, startPoint y: 238, endPoint x: 150, endPoint y: 249, distance: 101.8
click at [151, 249] on div "Edit Restaurant Branches Menus Sections Full Menu View Edit Menu Choice Groups …" at bounding box center [517, 197] width 1035 height 697
type input "14"
click at [301, 408] on span "Create" at bounding box center [297, 501] width 180 height 13
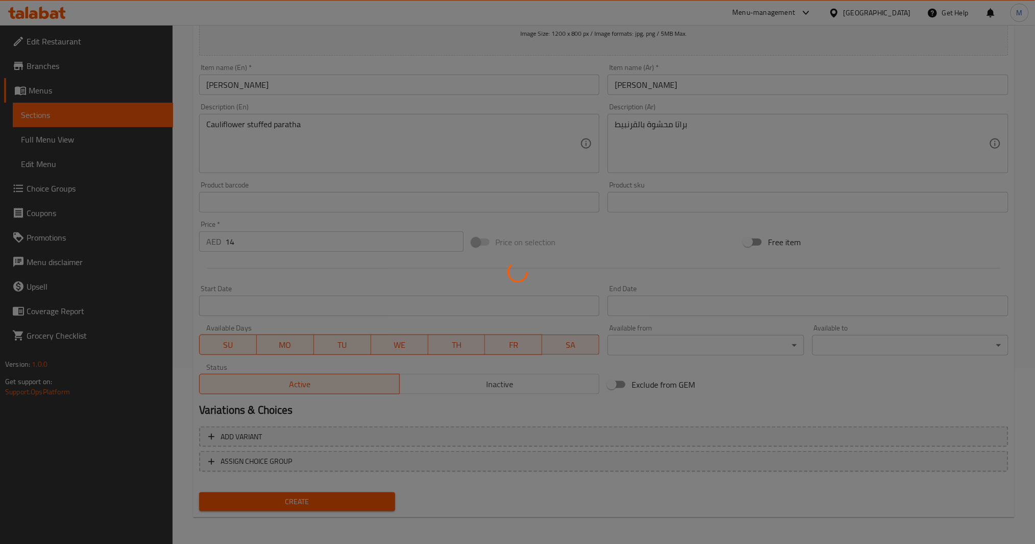
type input "0"
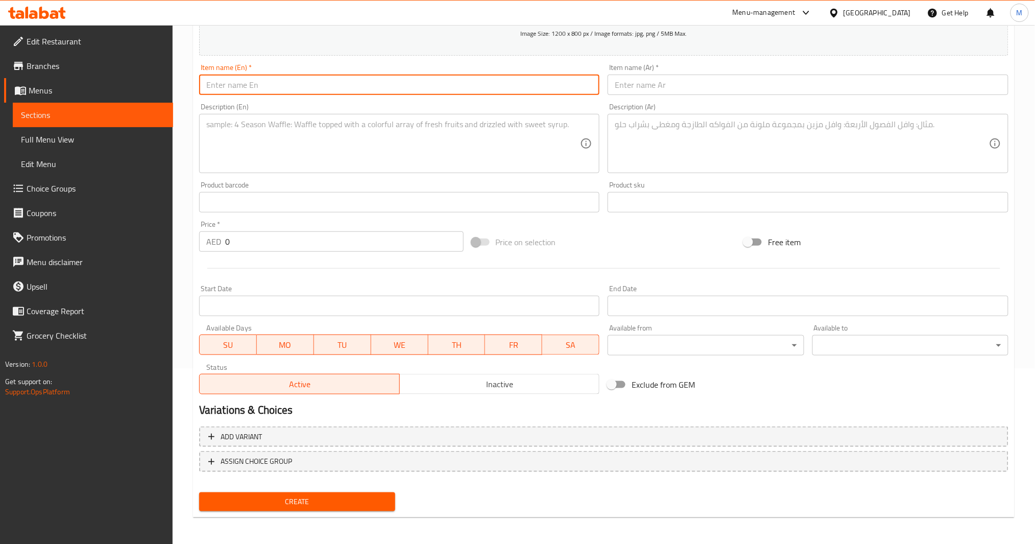
click at [306, 87] on input "text" at bounding box center [399, 85] width 401 height 20
paste input "[PERSON_NAME]"
type input "[PERSON_NAME]"
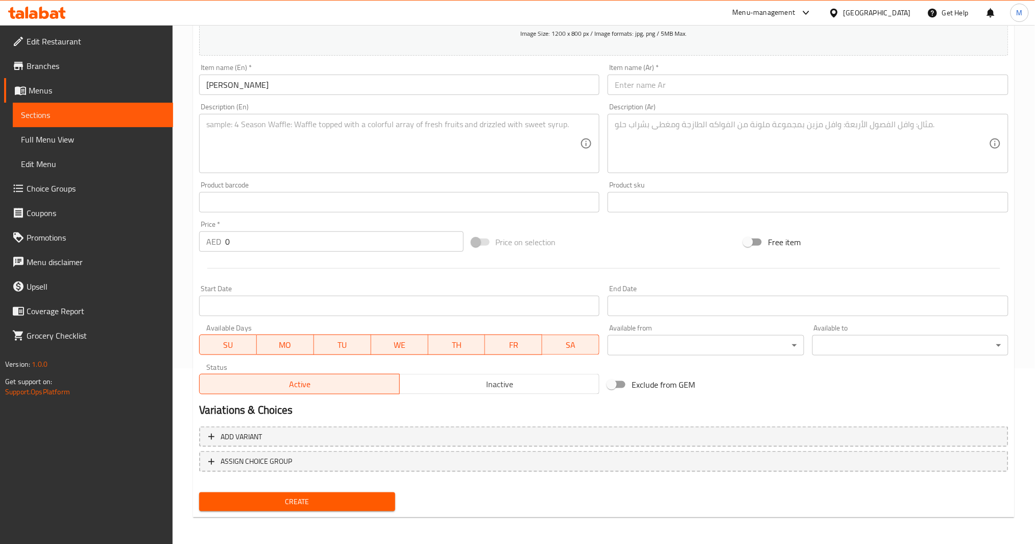
click at [392, 170] on div "Description (En)" at bounding box center [399, 143] width 401 height 59
paste textarea "Paneer stuffed paratha"
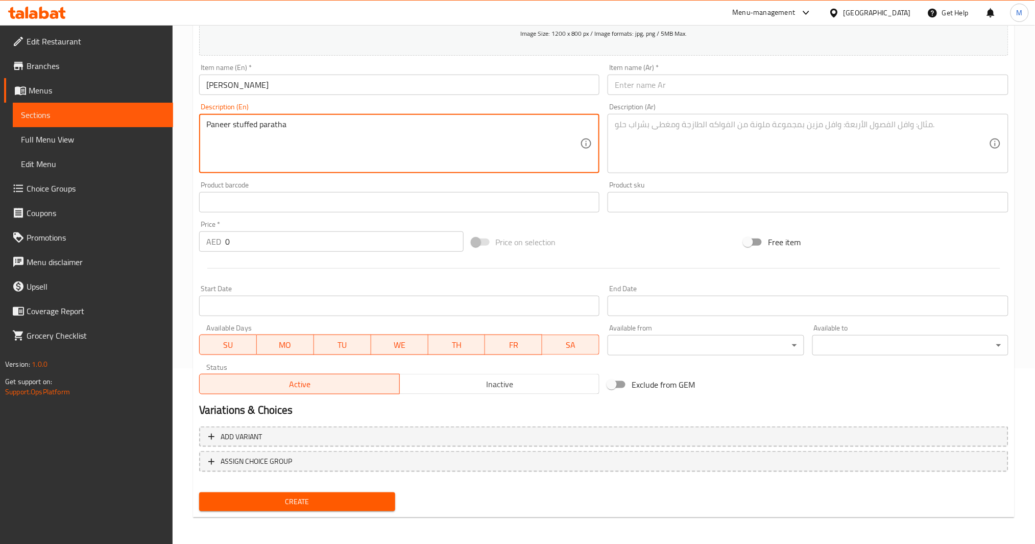
type textarea "Paneer stuffed paratha"
click at [770, 127] on textarea at bounding box center [802, 144] width 374 height 49
paste textarea "براثا محشوة بالبانير"
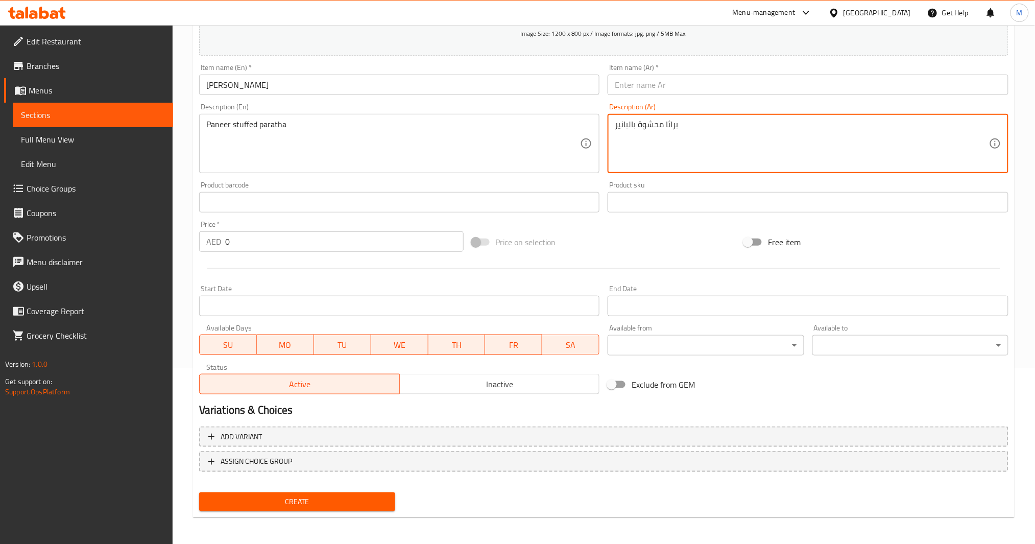
click at [671, 126] on textarea "براثا محشوة بالبانير" at bounding box center [802, 144] width 374 height 49
type textarea "براتا محشوة بالبانير"
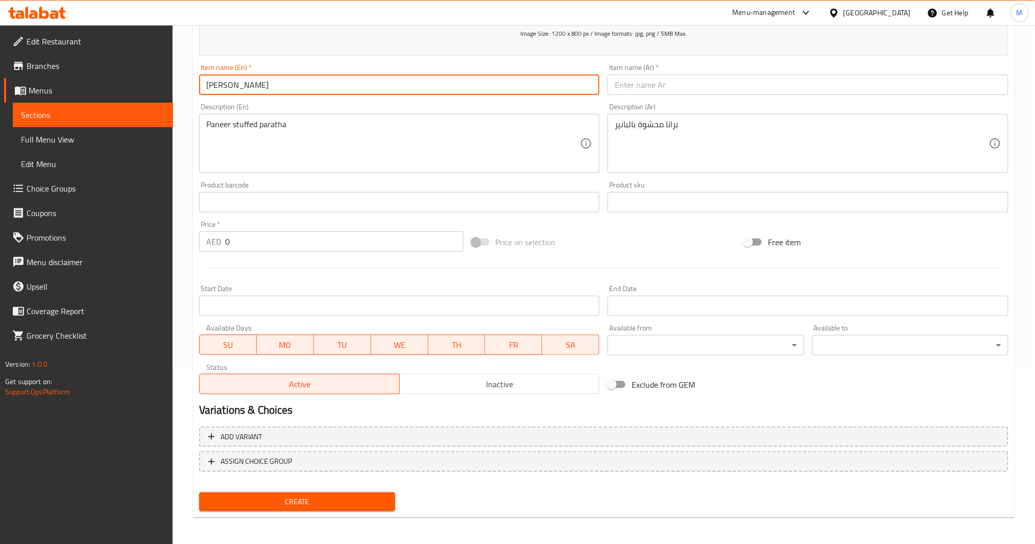
click at [492, 90] on input "[PERSON_NAME]" at bounding box center [399, 85] width 401 height 20
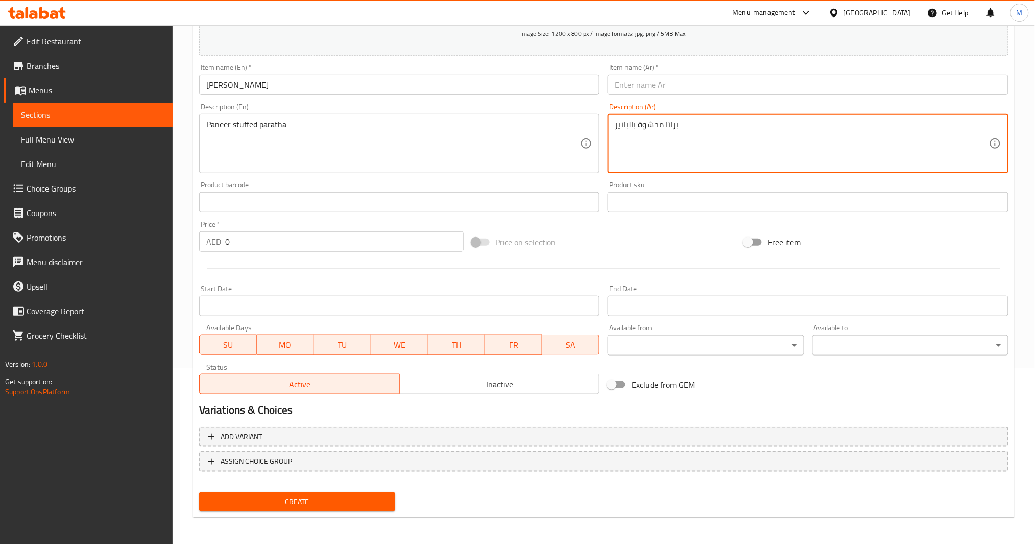
click at [670, 126] on textarea "براتا محشوة بالبانير" at bounding box center [802, 144] width 374 height 49
click at [667, 128] on textarea "براتا محشوة بالبانير" at bounding box center [802, 144] width 374 height 49
click at [675, 125] on textarea "براتا محشوة بالبانير" at bounding box center [802, 144] width 374 height 49
click at [342, 84] on input "[PERSON_NAME]" at bounding box center [399, 85] width 401 height 20
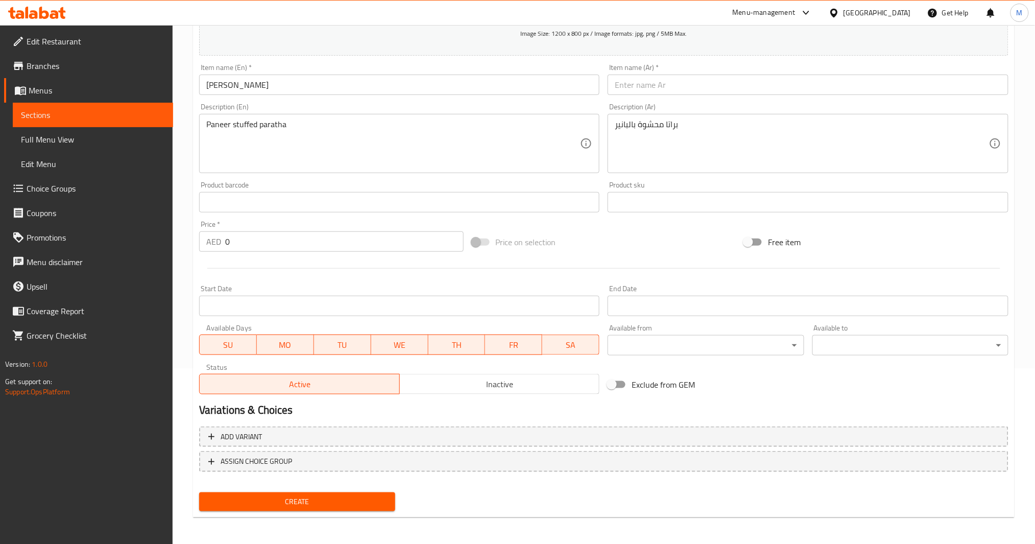
click at [776, 80] on input "text" at bounding box center [808, 85] width 401 height 20
paste input "[PERSON_NAME]"
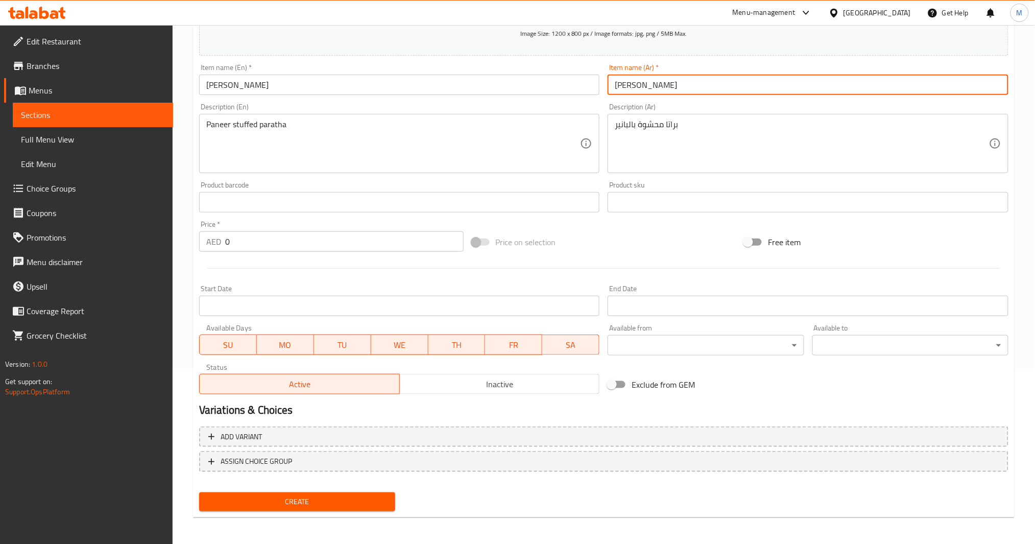
click at [623, 81] on input "[PERSON_NAME]" at bounding box center [808, 85] width 401 height 20
paste input "اتا"
type input "[PERSON_NAME]"
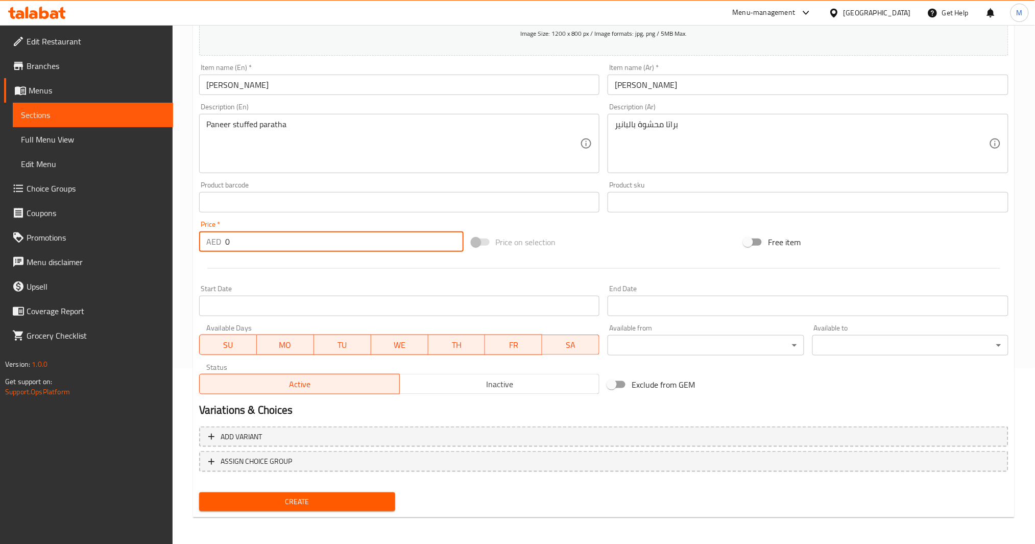
drag, startPoint x: 253, startPoint y: 243, endPoint x: 121, endPoint y: 259, distance: 133.7
click at [121, 259] on div "Edit Restaurant Branches Menus Sections Full Menu View Edit Menu Choice Groups …" at bounding box center [517, 197] width 1035 height 697
type input "16"
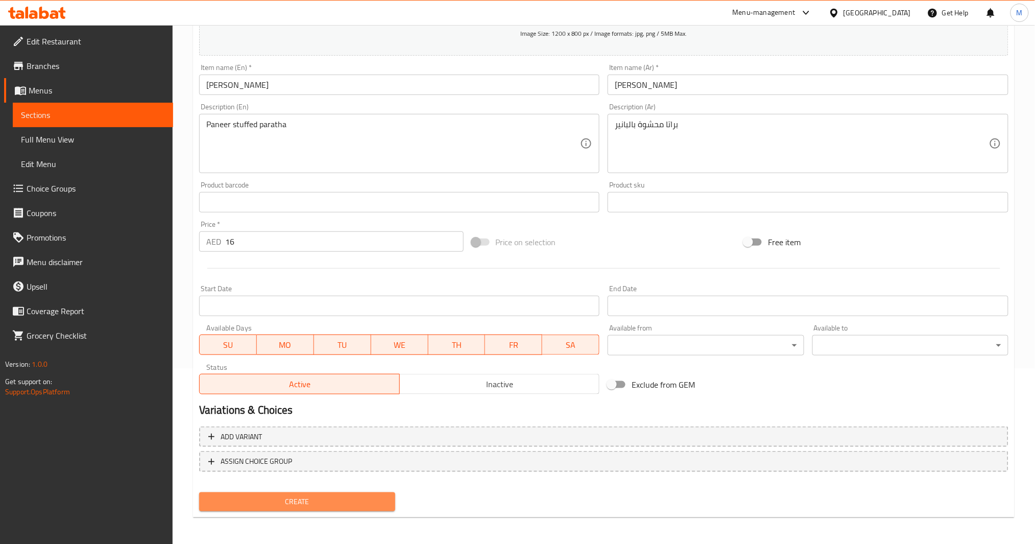
click at [310, 408] on span "Create" at bounding box center [297, 501] width 180 height 13
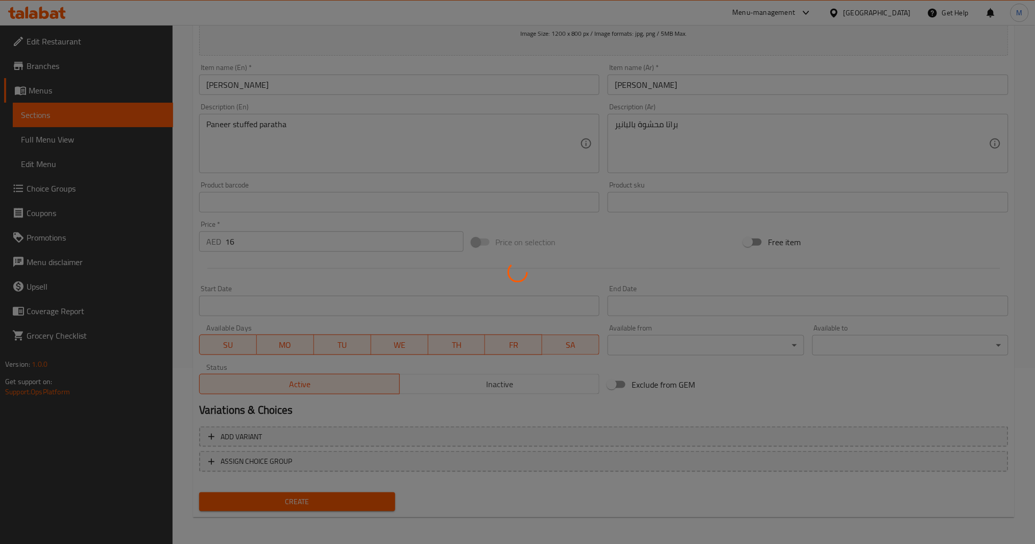
type input "0"
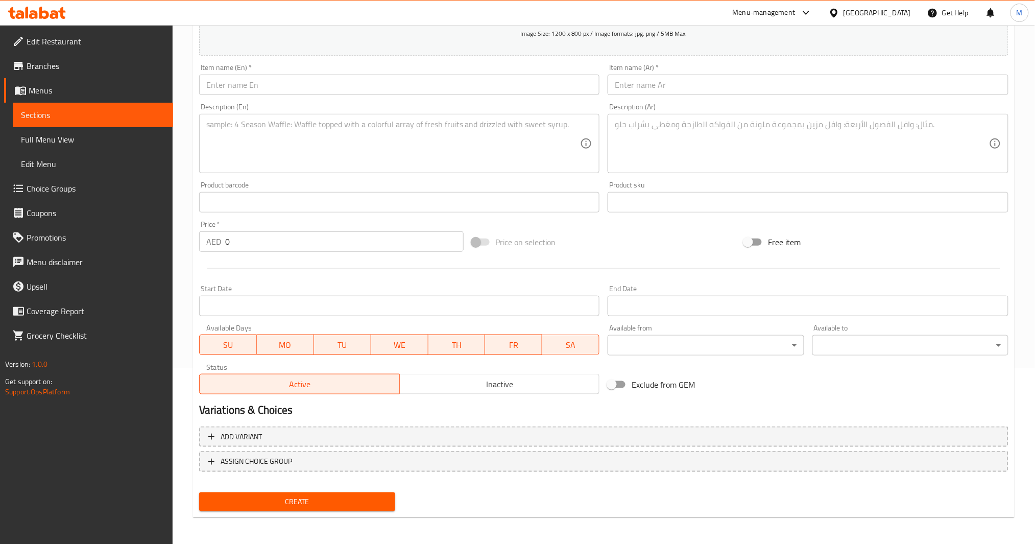
click at [415, 84] on input "text" at bounding box center [399, 85] width 401 height 20
paste input "Aloo Methi Paratha"
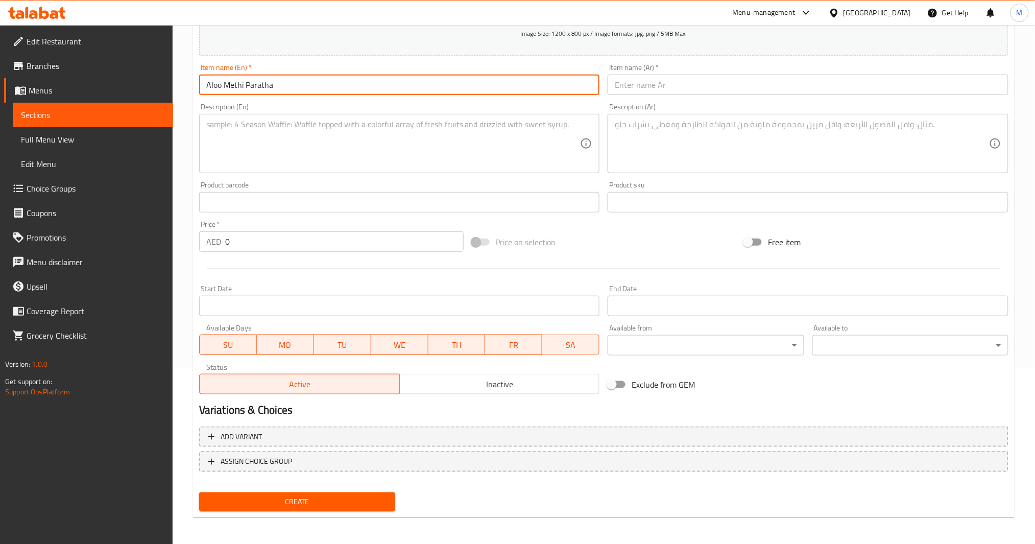
type input "Aloo Methi Paratha"
click at [324, 153] on textarea at bounding box center [393, 144] width 374 height 49
paste textarea "Stuffed potato & methi paratha with curd & pickle"
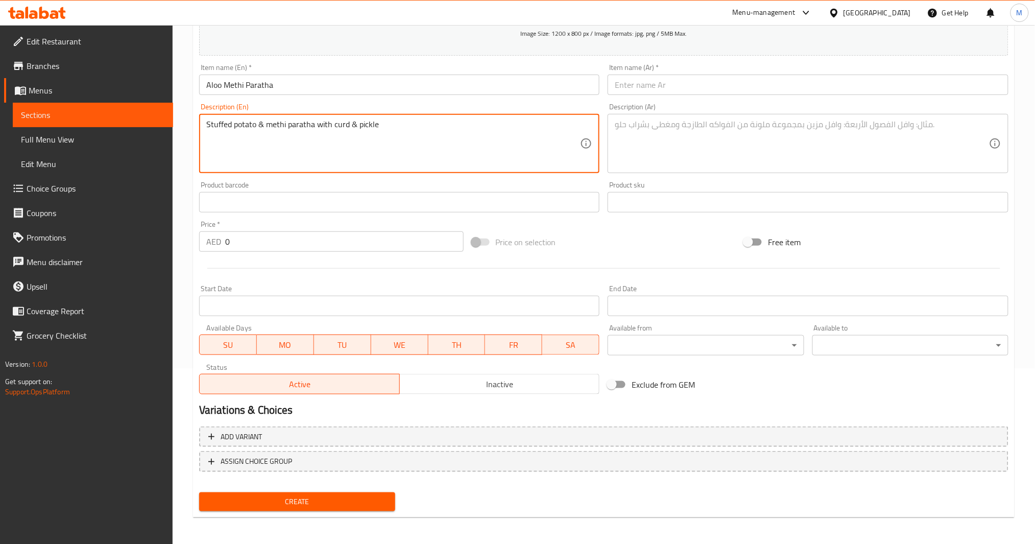
drag, startPoint x: 258, startPoint y: 120, endPoint x: 263, endPoint y: 121, distance: 5.3
click at [263, 121] on textarea "Stuffed potato & methi paratha with curd & pickle" at bounding box center [393, 144] width 374 height 49
type textarea "Stuffed potato and methi paratha with curd & pickle"
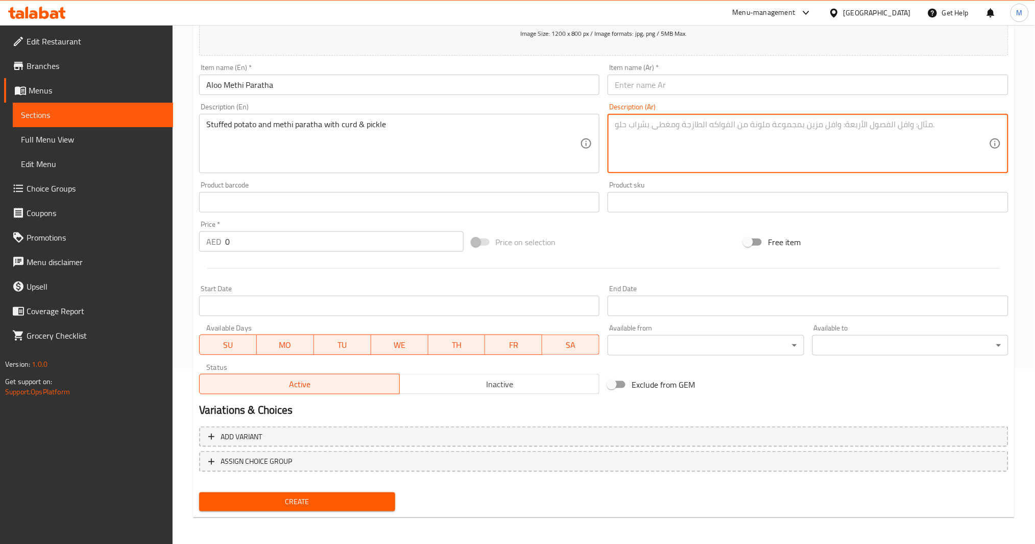
click at [734, 161] on textarea at bounding box center [802, 144] width 374 height 49
paste textarea "باراثا محشوة بالبطاطس والحلبة مع اللبن والمخلل"
click at [768, 122] on textarea "باراثا محشوة بالبطاطس والحلبة مع اللبن والمخلل" at bounding box center [802, 144] width 374 height 49
click at [762, 153] on textarea "باراتا محشوة بالبطاطس والحلبة مع اللبن والمخلل" at bounding box center [802, 144] width 374 height 49
paste textarea "اثا البطاطس والحلبة المحشوة مع الزبادي والمخلل"
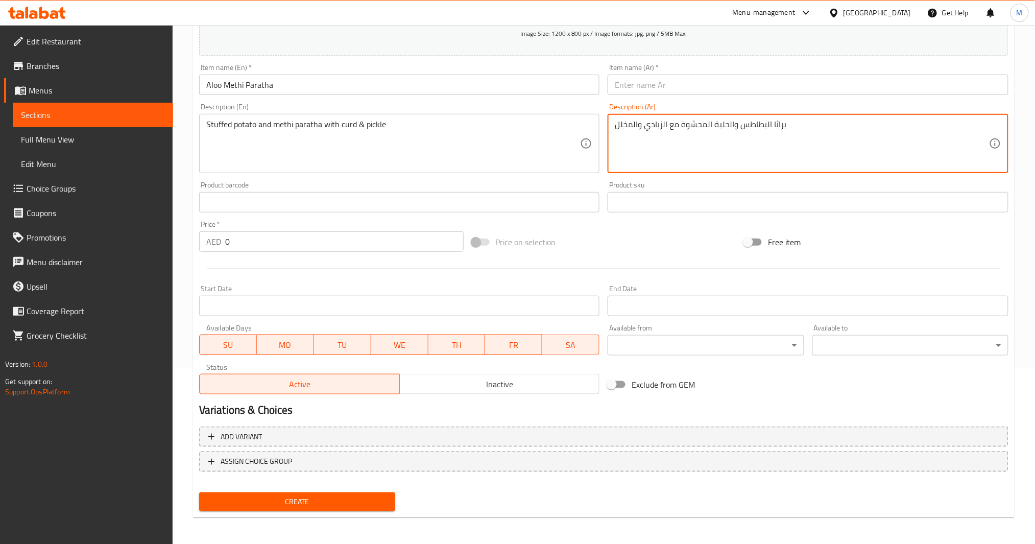
click at [776, 123] on textarea "براثا البطاطس والحلبة المحشوة مع الزبادي والمخلل" at bounding box center [802, 144] width 374 height 49
type textarea "براتا البطاطس والحلبة المحشوة مع الزبادي والمخلل"
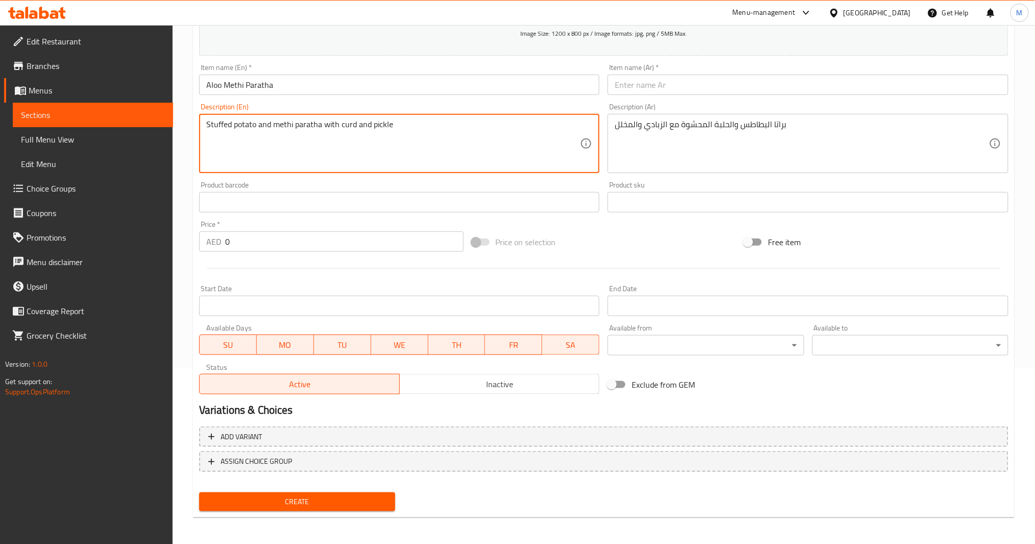
type textarea "Stuffed potato and methi paratha with curd and pickle"
click at [413, 87] on input "Aloo Methi Paratha" at bounding box center [399, 85] width 401 height 20
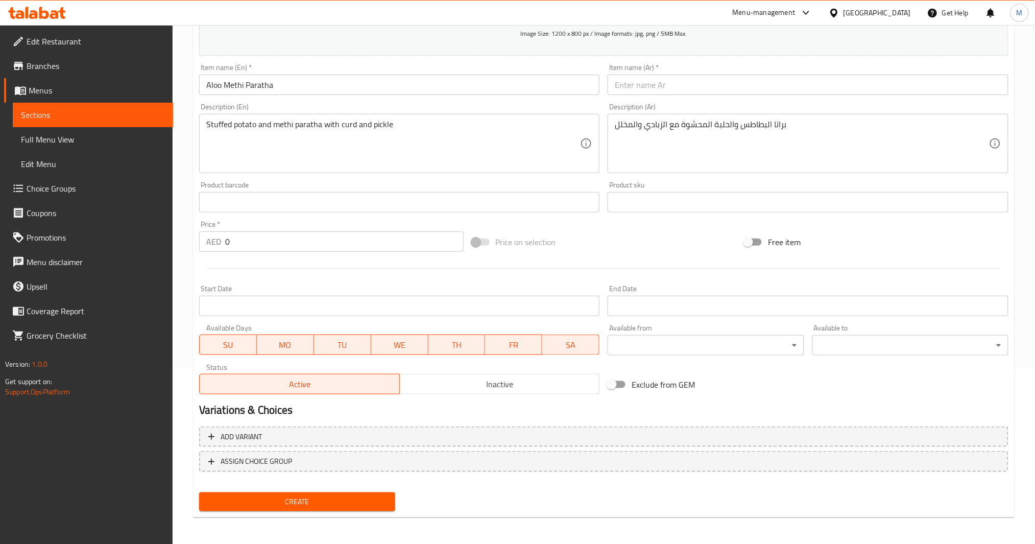
click at [776, 83] on input "text" at bounding box center [808, 85] width 401 height 20
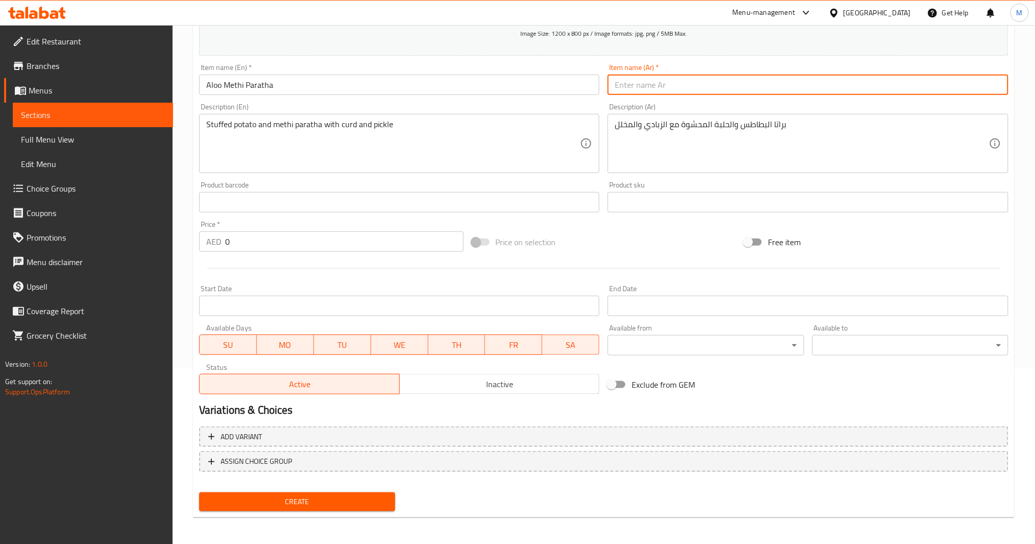
paste input "ألو [PERSON_NAME]"
click at [619, 87] on input "ألو [PERSON_NAME]" at bounding box center [808, 85] width 401 height 20
type input "ألو [PERSON_NAME]"
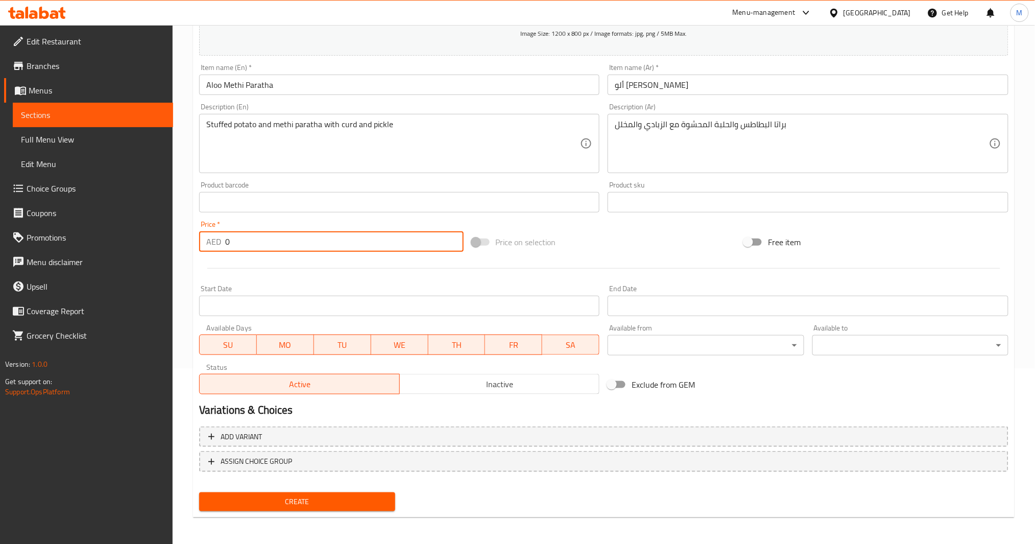
drag, startPoint x: 275, startPoint y: 249, endPoint x: 72, endPoint y: 277, distance: 205.1
click at [200, 258] on div "Add item image Image Size: 1200 x 800 px / Image formats: jpg, png / 5MB Max. I…" at bounding box center [604, 178] width 818 height 440
type input "16"
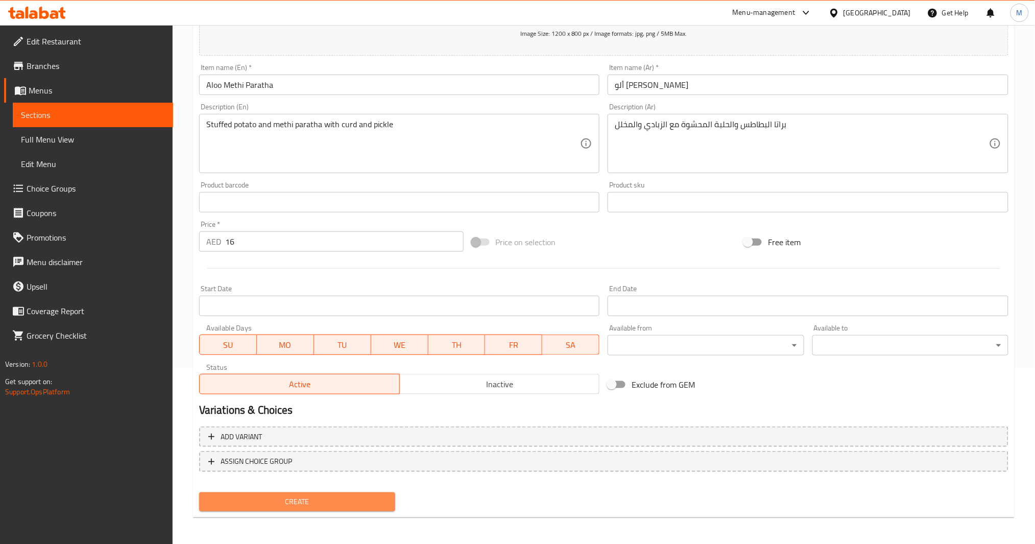
click at [320, 408] on span "Create" at bounding box center [297, 501] width 180 height 13
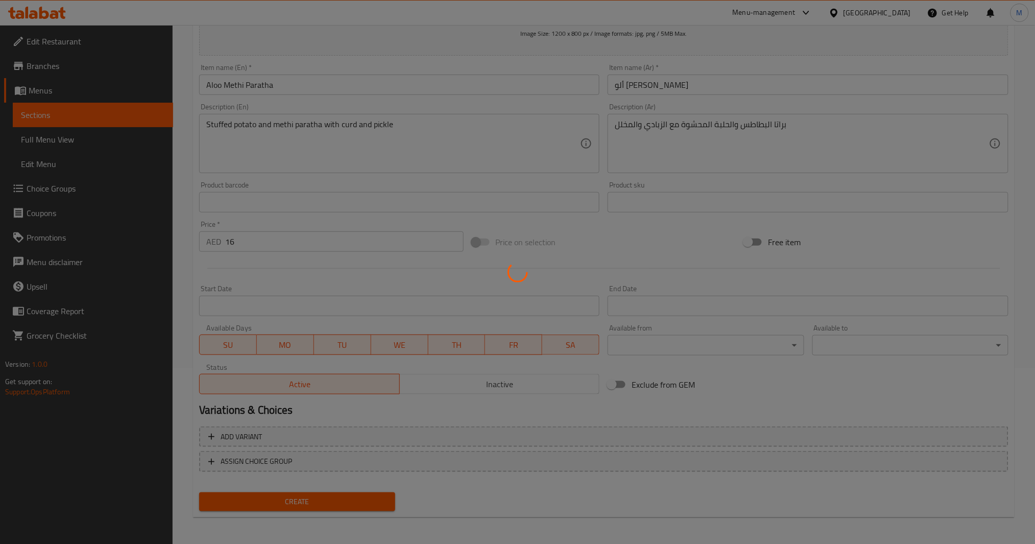
type input "0"
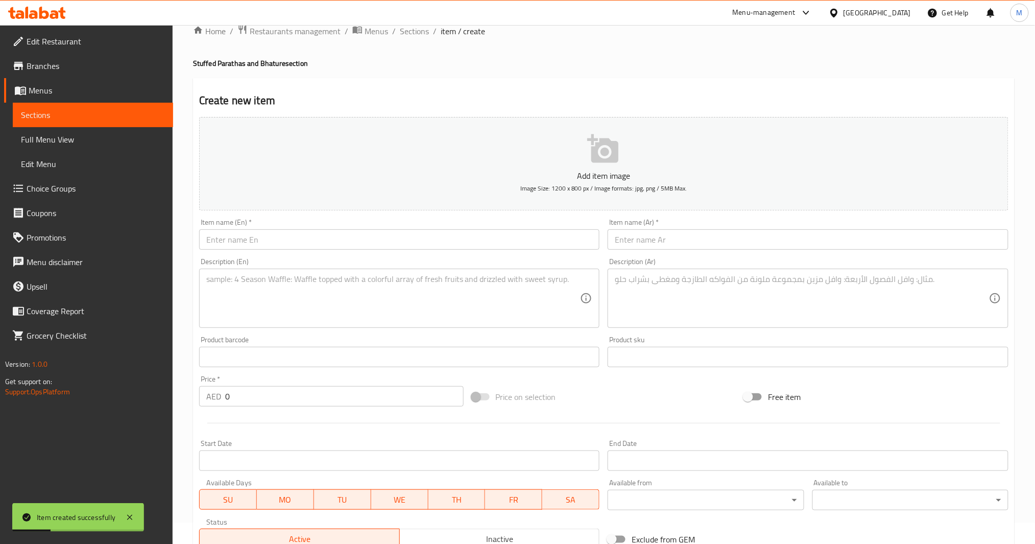
scroll to position [0, 0]
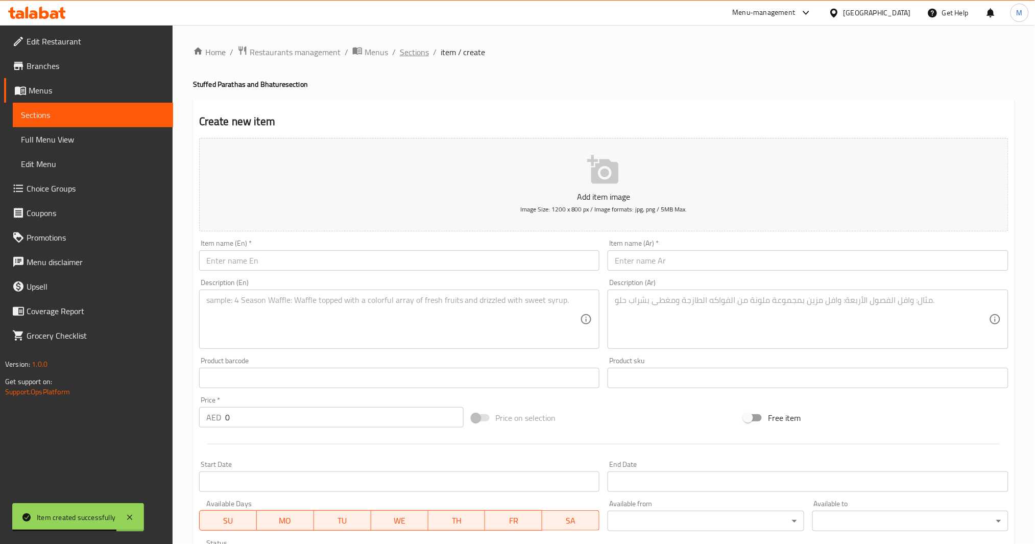
click at [405, 48] on span "Sections" at bounding box center [414, 52] width 29 height 12
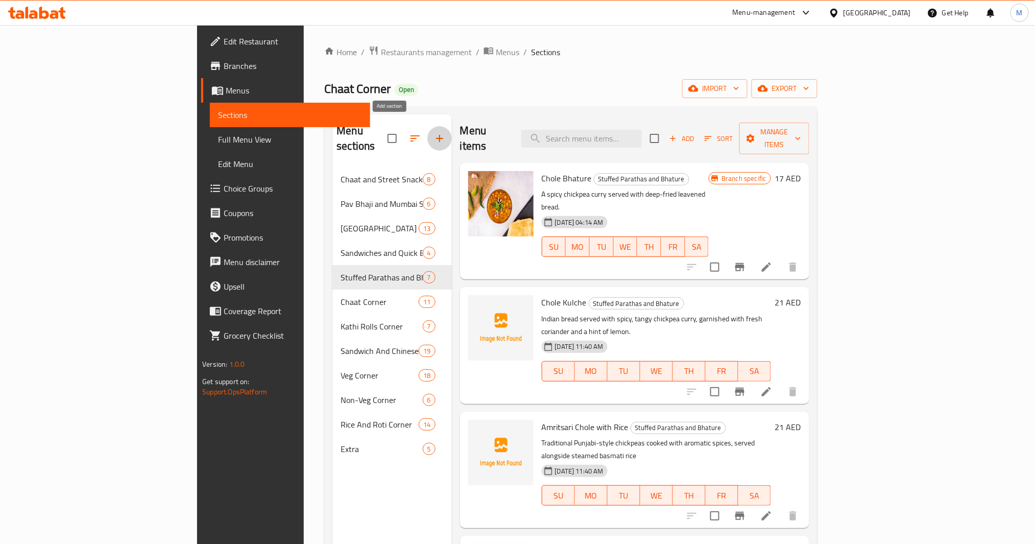
click at [428, 134] on button "button" at bounding box center [440, 138] width 25 height 25
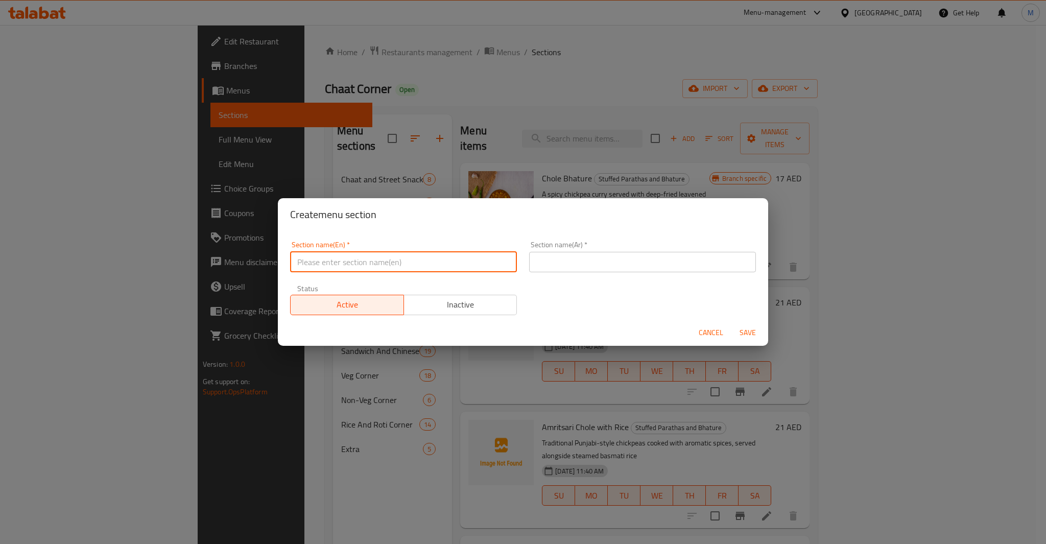
click at [473, 270] on input "text" at bounding box center [403, 262] width 227 height 20
paste input "Maggi & Momos"
click at [320, 265] on input "Maggi & Momos" at bounding box center [403, 262] width 227 height 20
type input "Maggi and Momos"
click at [571, 261] on input "text" at bounding box center [642, 262] width 227 height 20
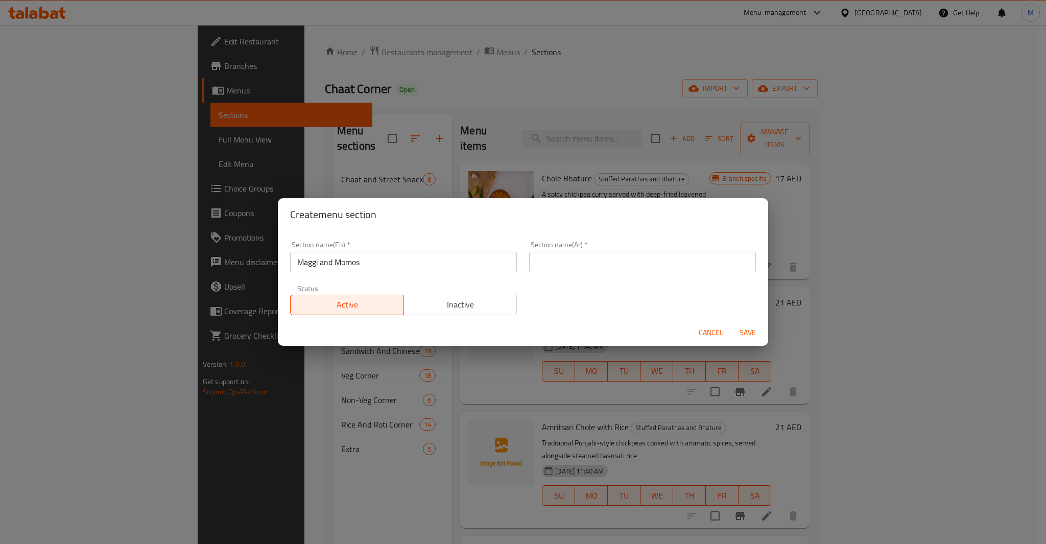
paste input "[PERSON_NAME]"
type input "[PERSON_NAME]"
click at [612, 303] on div "Section name(En)   * [PERSON_NAME] and Momos Section name(En) * Section name(Ar…" at bounding box center [523, 278] width 478 height 86
click at [754, 336] on span "Save" at bounding box center [748, 332] width 25 height 13
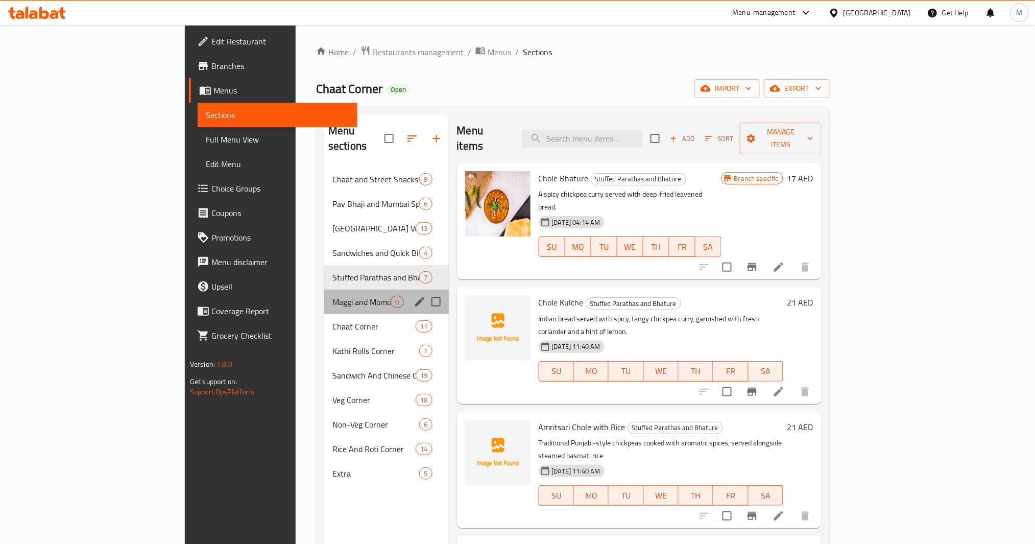
click at [324, 294] on div "Maggi and Momos 0" at bounding box center [386, 302] width 124 height 25
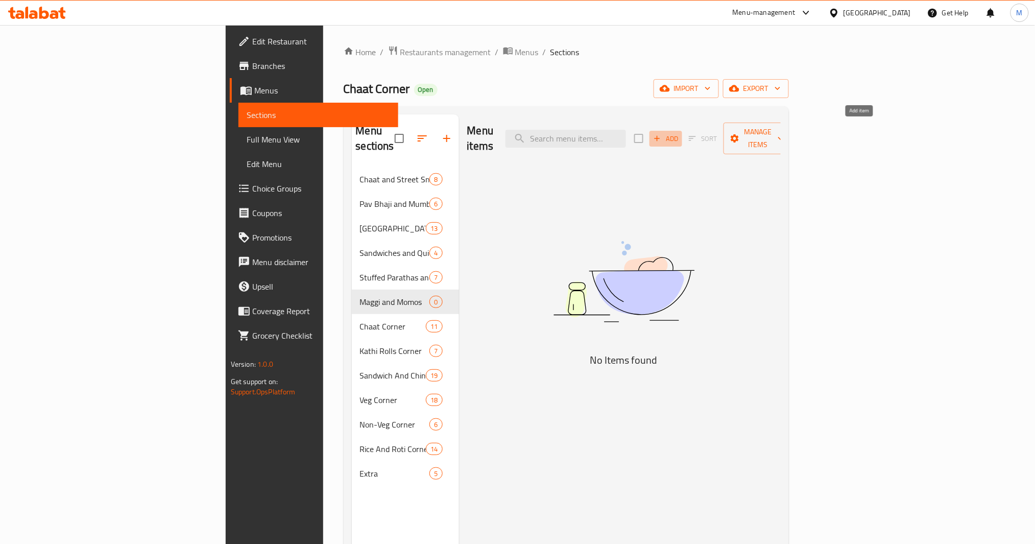
click at [680, 134] on span "Add" at bounding box center [666, 139] width 28 height 12
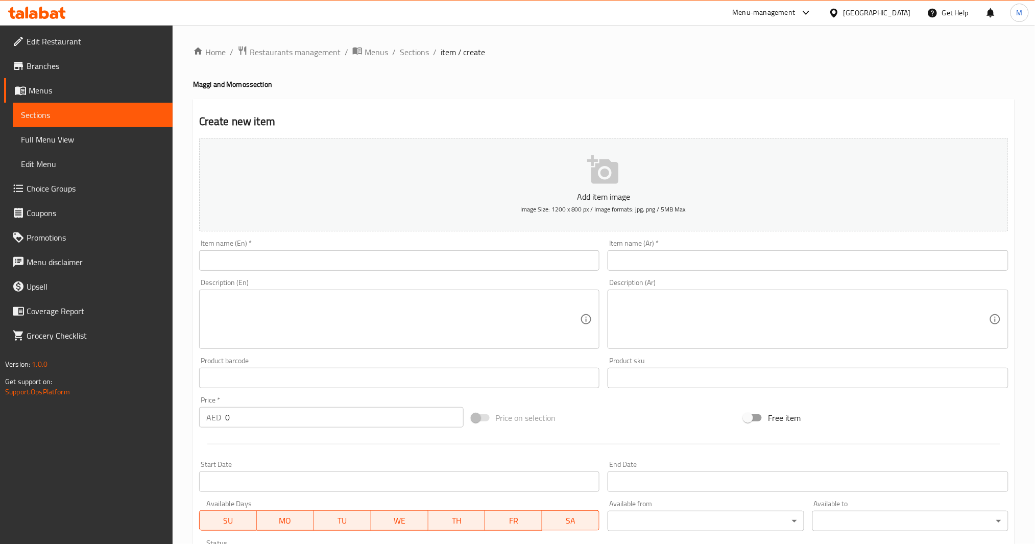
click at [296, 253] on input "text" at bounding box center [399, 260] width 401 height 20
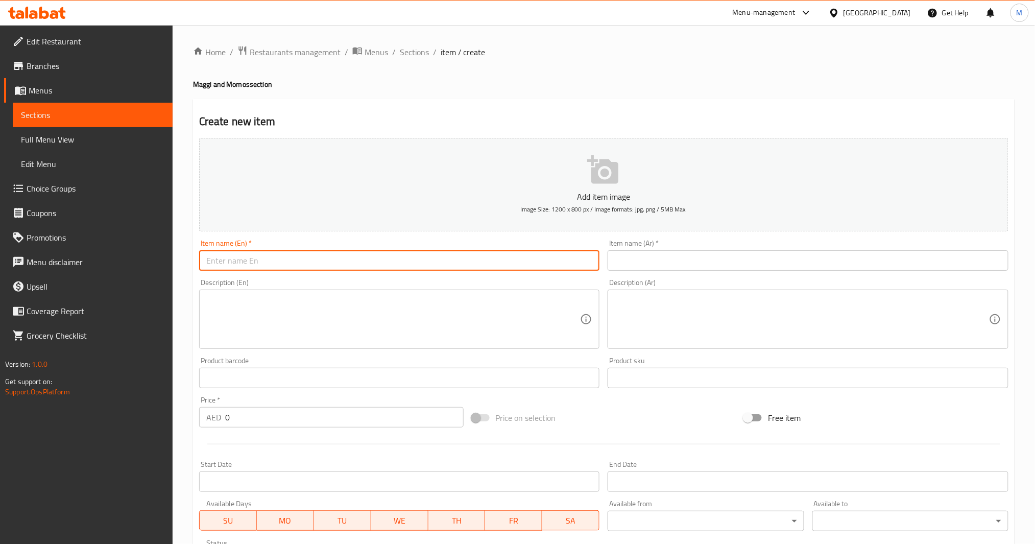
paste input "[PERSON_NAME]"
type input "[PERSON_NAME]"
click at [383, 313] on textarea at bounding box center [393, 319] width 374 height 49
paste textarea "Classic masala-flavored noodles"
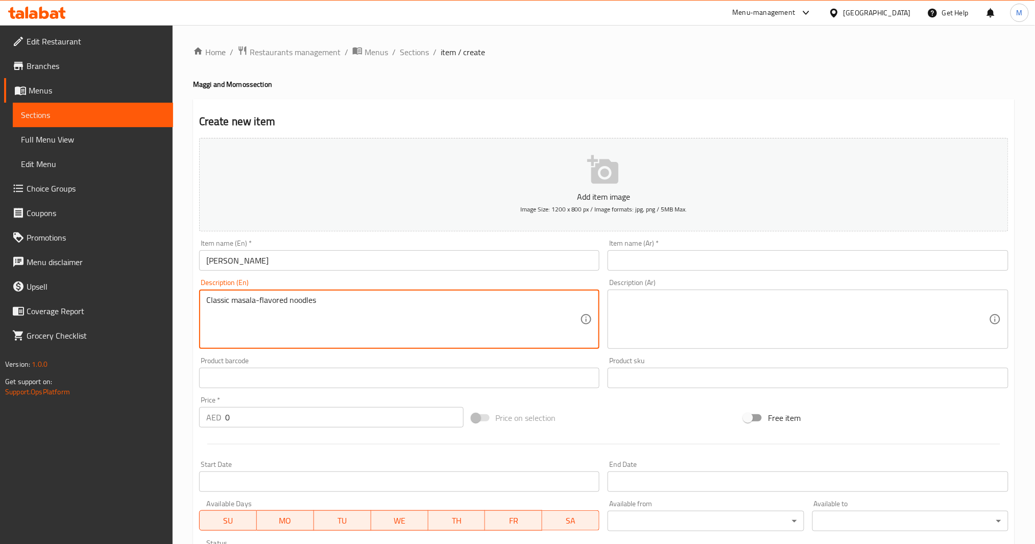
type textarea "Classic masala-flavored noodles"
click at [643, 323] on textarea at bounding box center [802, 319] width 374 height 49
paste textarea "نودلز بالمسالا الكلاسيكية"
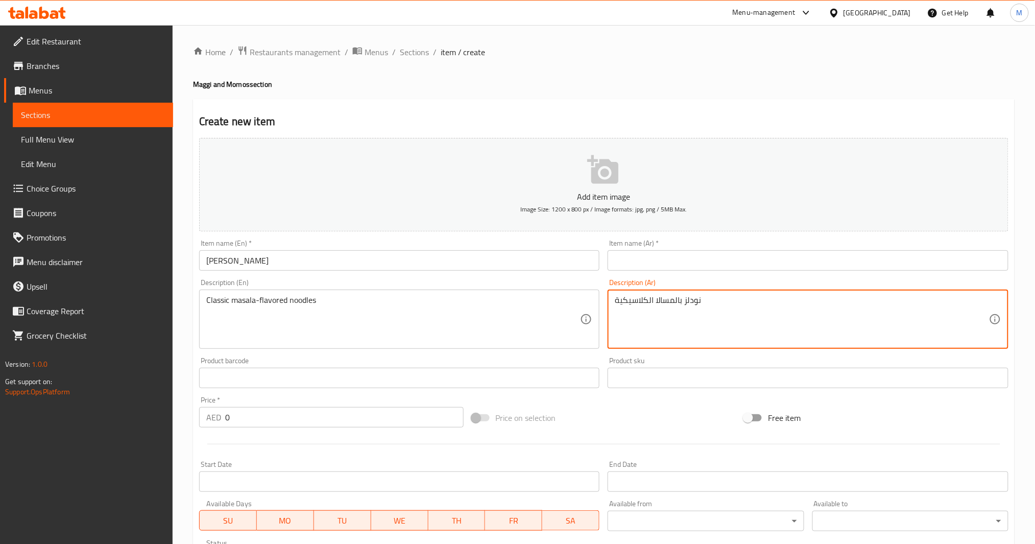
type textarea "نودلز بالمسالا الكلاسيكية"
click at [226, 408] on input "0" at bounding box center [344, 417] width 239 height 20
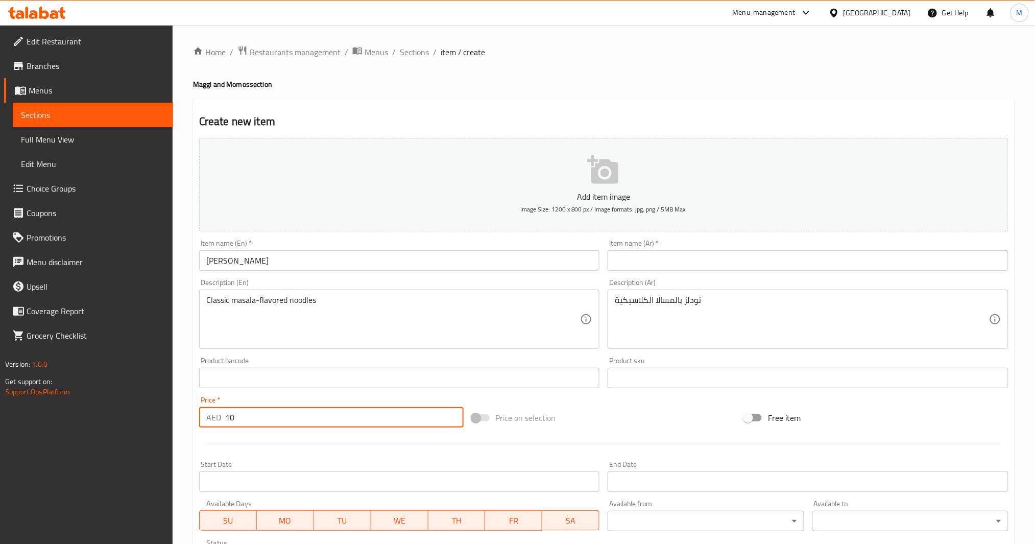
type input "10"
click at [337, 266] on input "[PERSON_NAME]" at bounding box center [399, 260] width 401 height 20
click at [689, 259] on input "text" at bounding box center [808, 260] width 401 height 20
paste input "ماسالا ماجي"
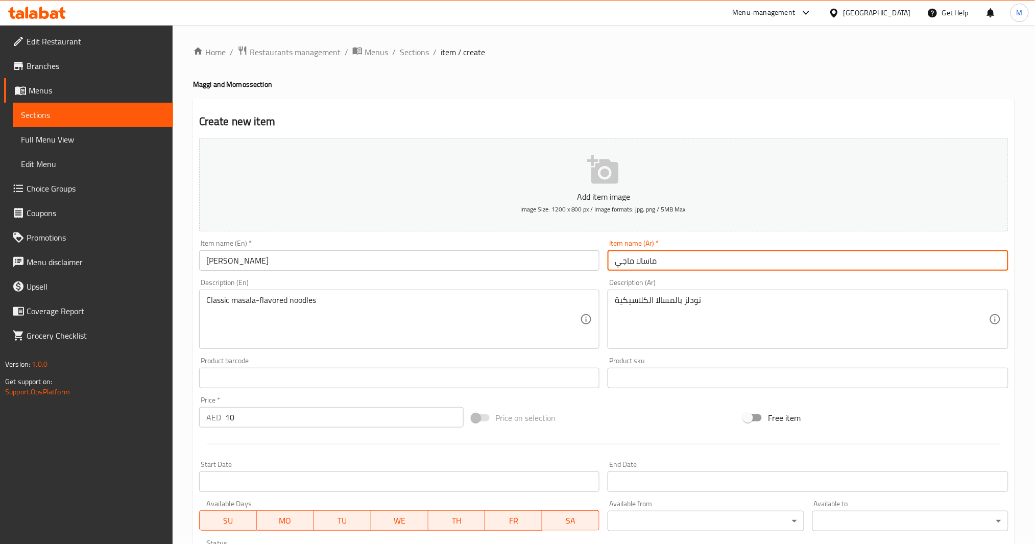
type input "ماسالا ماجي"
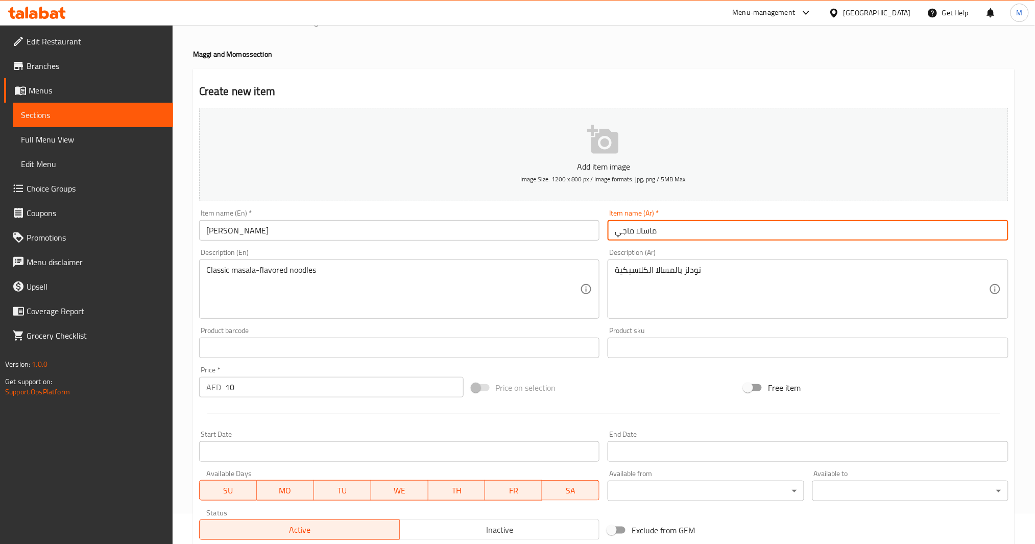
scroll to position [136, 0]
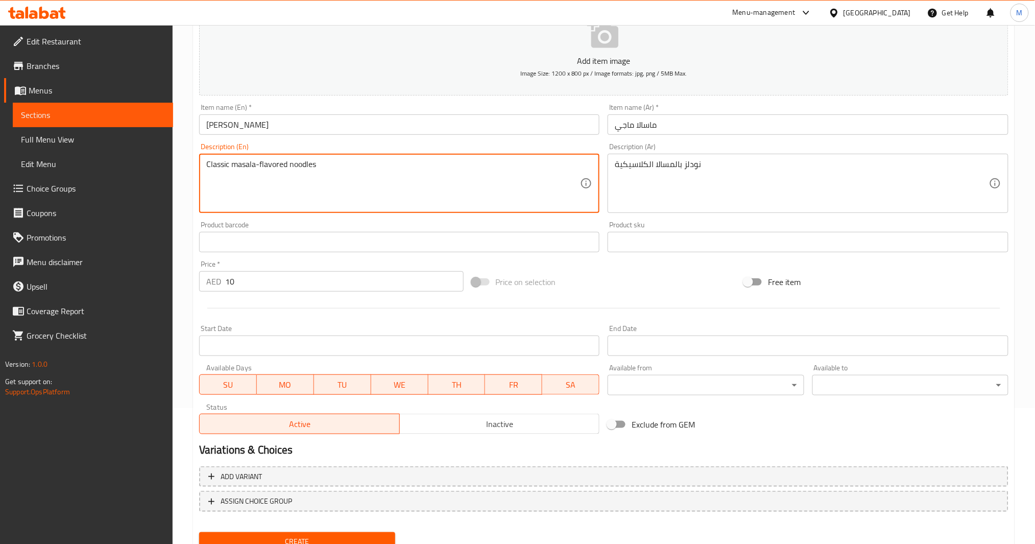
click at [246, 168] on textarea "Classic masala-flavored noodles" at bounding box center [393, 183] width 374 height 49
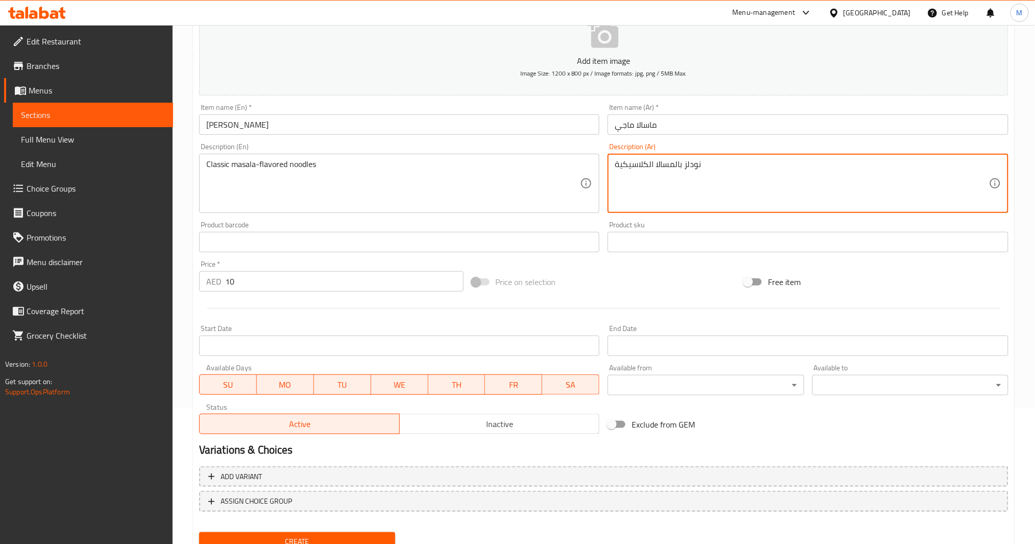
click at [666, 160] on textarea "نودلز بالمسالا الكلاسيكية" at bounding box center [802, 183] width 374 height 49
paste textarea
click at [650, 167] on textarea "نودلز مسالا الكلاسيكية" at bounding box center [802, 183] width 374 height 49
click at [649, 168] on textarea "نودلز مسالا الكلاسيكية" at bounding box center [802, 183] width 374 height 49
type textarea "نودلز مسالا كلاسيكية"
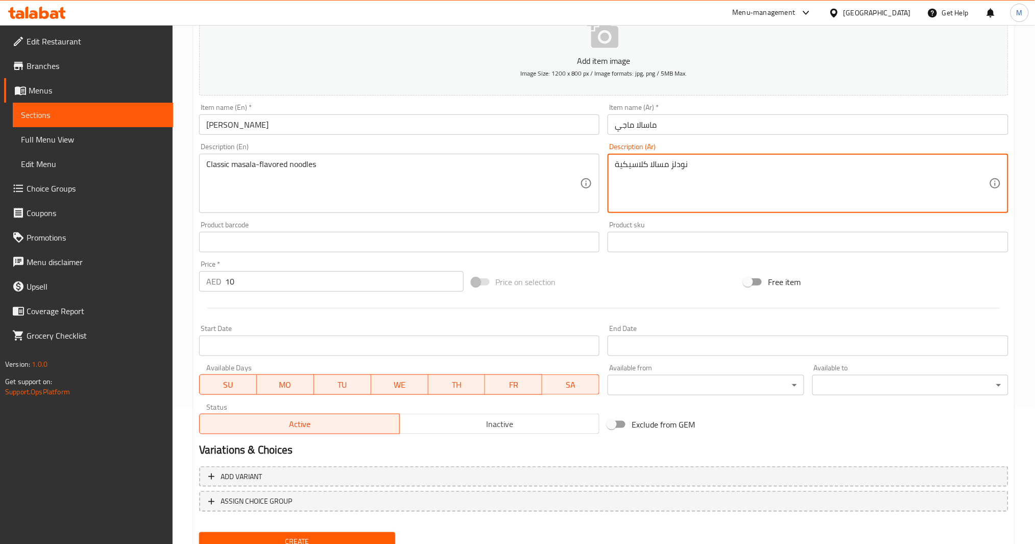
click at [316, 408] on span "Create" at bounding box center [297, 541] width 180 height 13
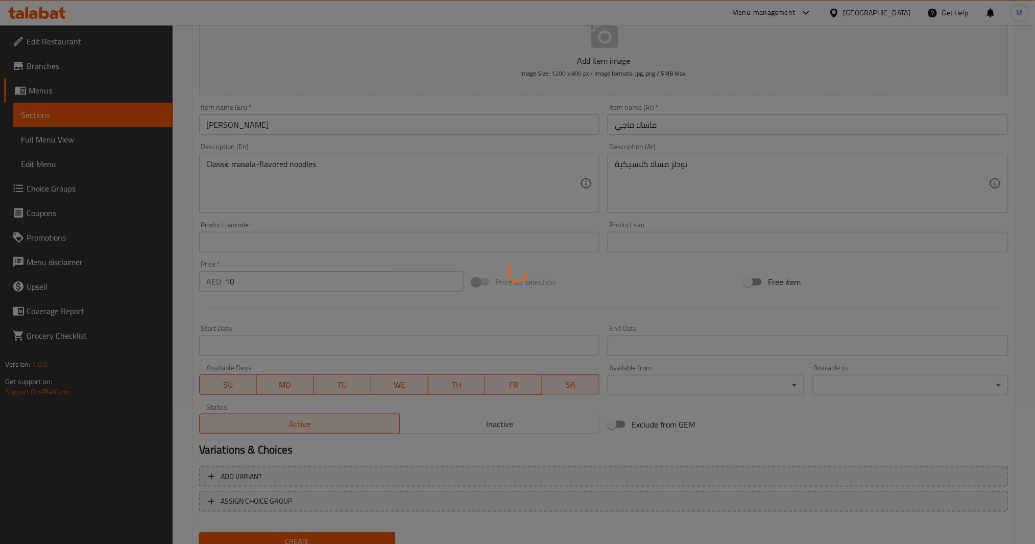
type input "0"
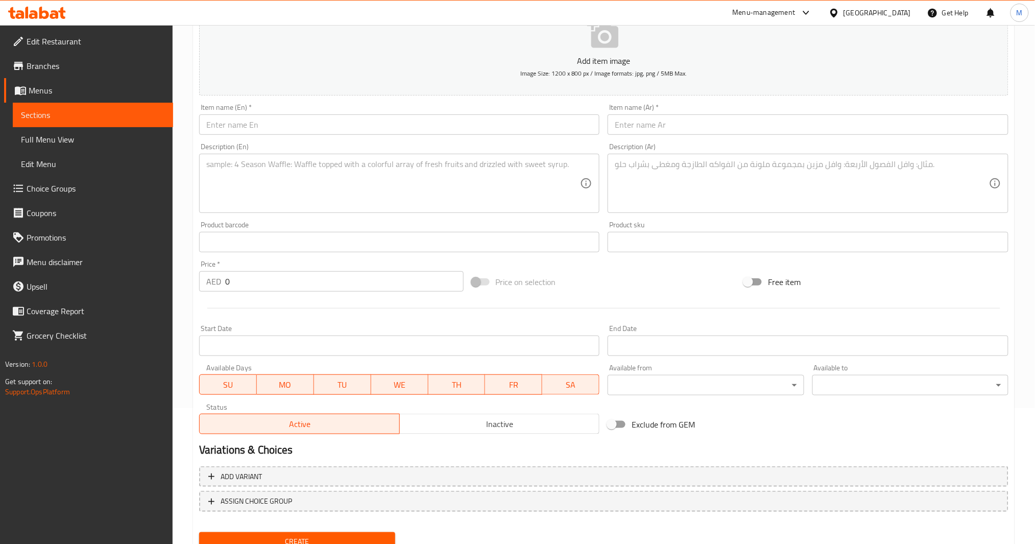
click at [344, 126] on input "text" at bounding box center [399, 124] width 401 height 20
paste input "Veg Maggi"
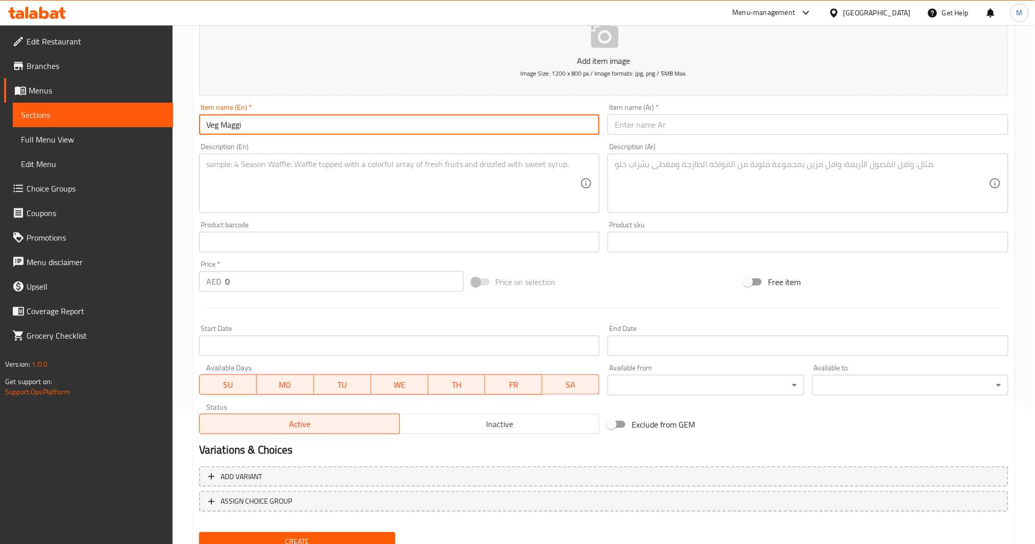
type input "Veg Maggi"
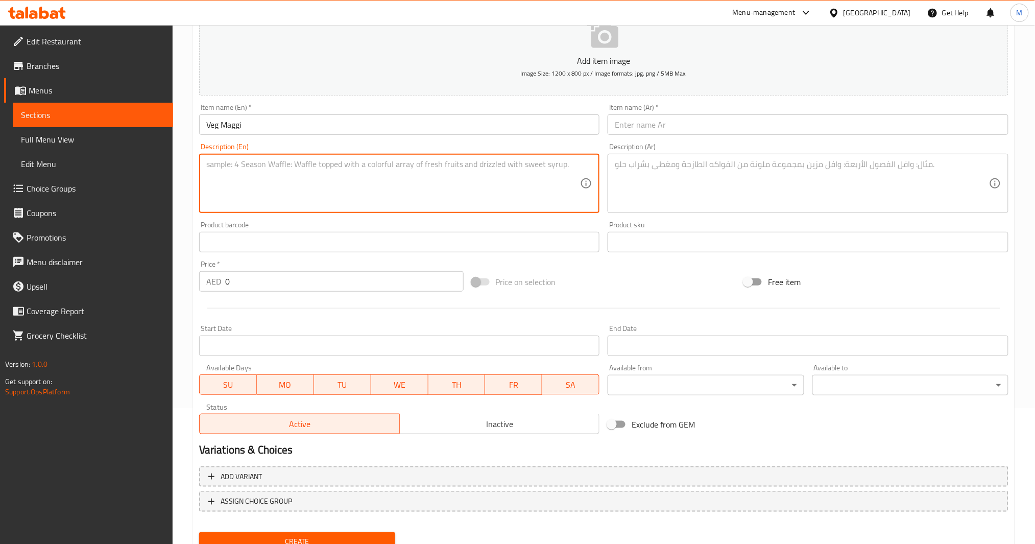
click at [411, 195] on textarea at bounding box center [393, 183] width 374 height 49
paste textarea "Maggi with added vegetables"
type textarea "Maggi with added vegetables"
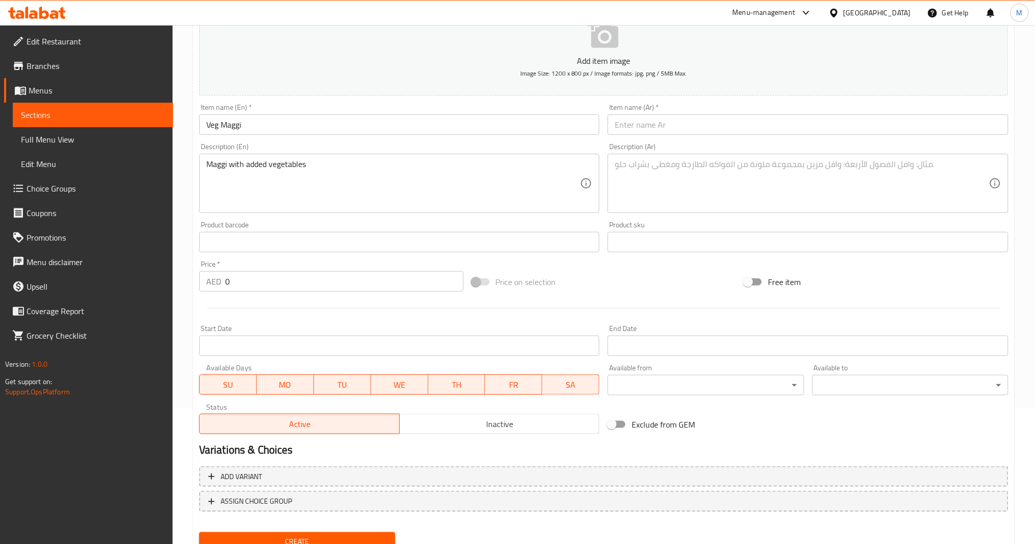
drag, startPoint x: 748, startPoint y: 234, endPoint x: 748, endPoint y: 198, distance: 36.3
click at [748, 234] on input "text" at bounding box center [808, 242] width 401 height 20
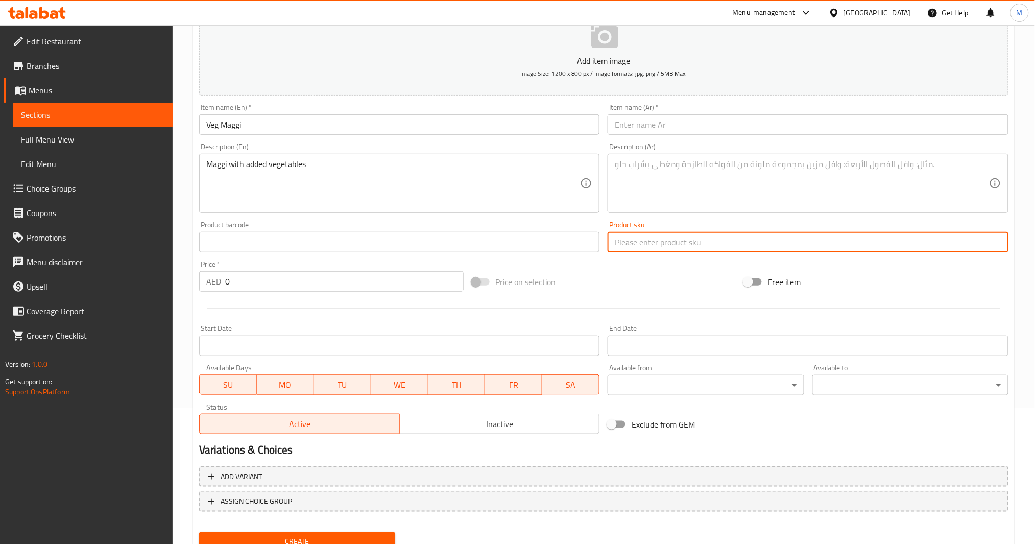
click at [749, 182] on textarea at bounding box center [802, 183] width 374 height 49
paste textarea "ماجي مع الخضار المضافة"
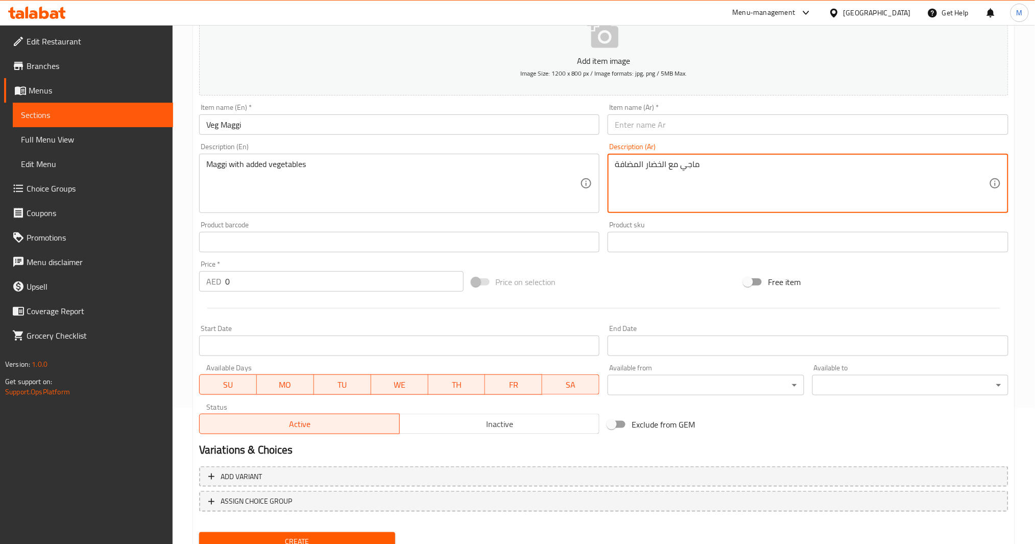
type textarea "ماجي مع الخضار المضافة"
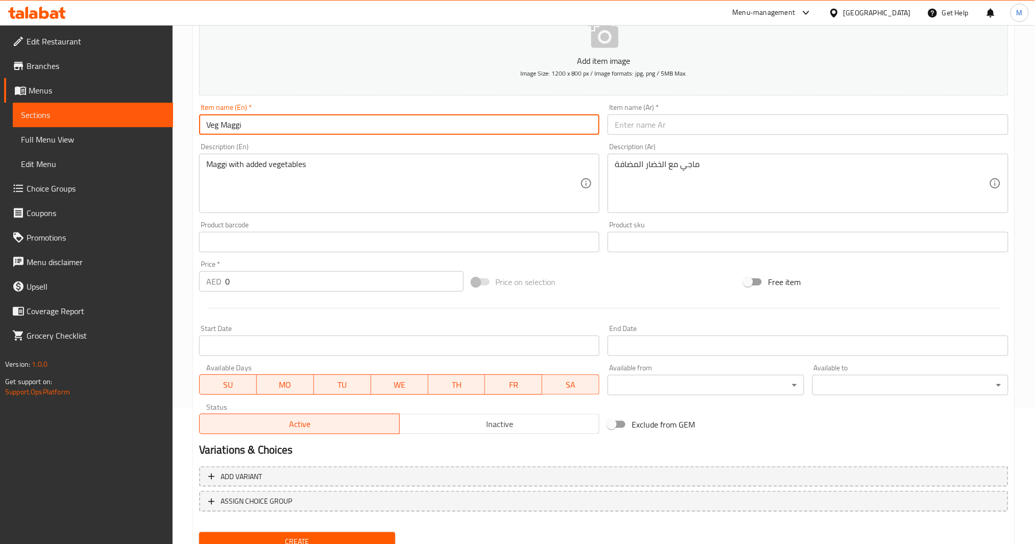
click at [418, 134] on input "Veg Maggi" at bounding box center [399, 124] width 401 height 20
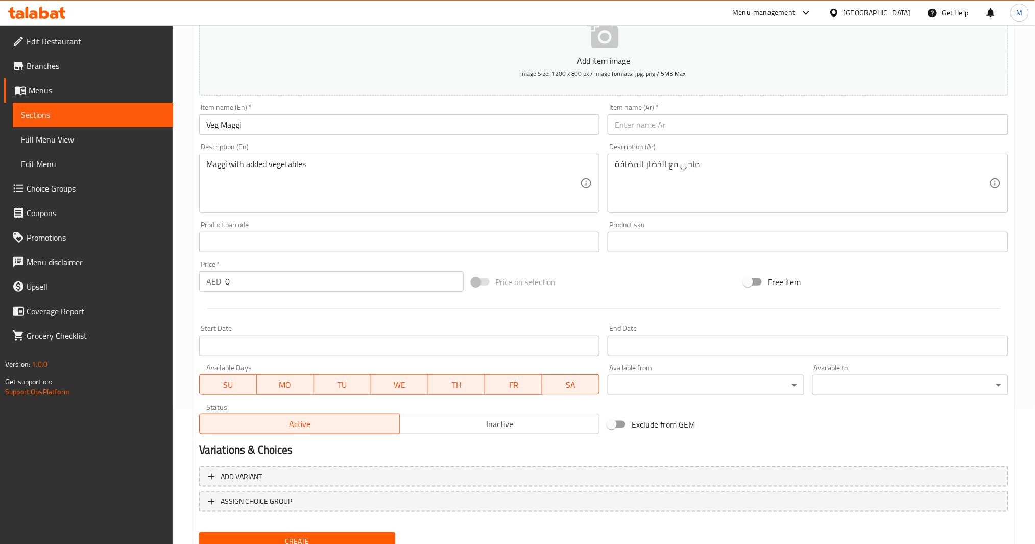
click at [586, 103] on div "Item name (En)   * Veg Maggi Item name (En) *" at bounding box center [399, 119] width 409 height 39
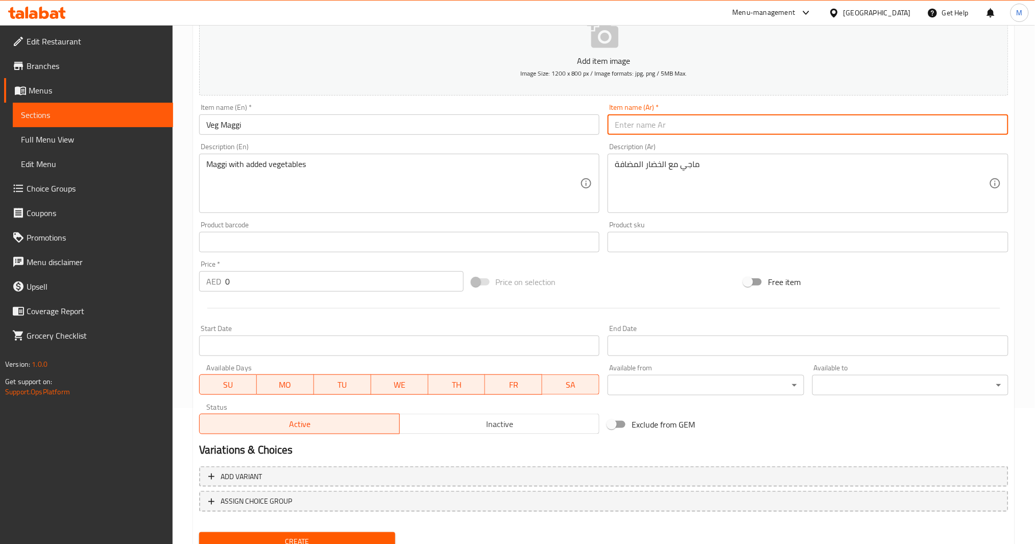
click at [642, 125] on input "text" at bounding box center [808, 124] width 401 height 20
paste input "طريق ماجي"
click at [211, 123] on input "Veg Maggi" at bounding box center [399, 124] width 401 height 20
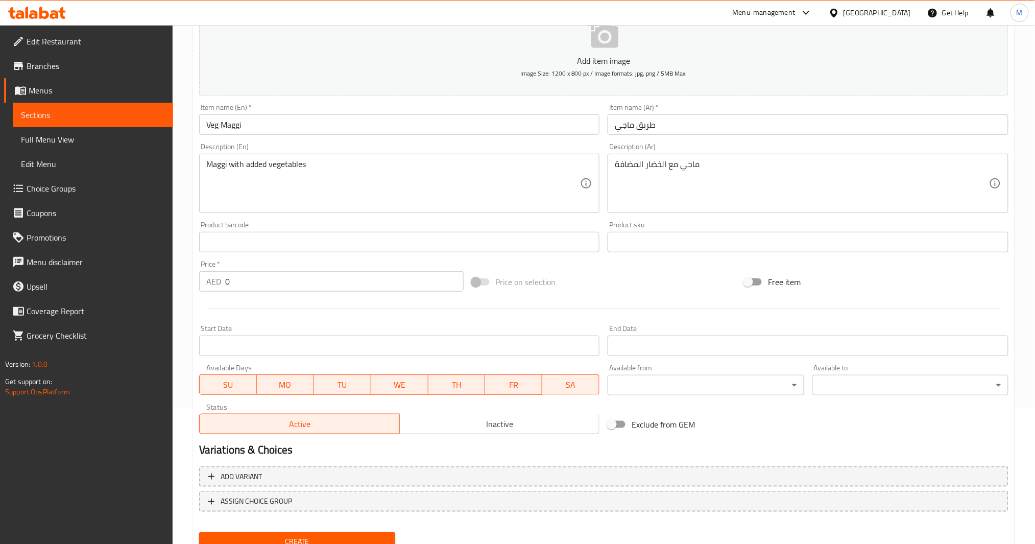
click at [480, 118] on input "Veg Maggi" at bounding box center [399, 124] width 401 height 20
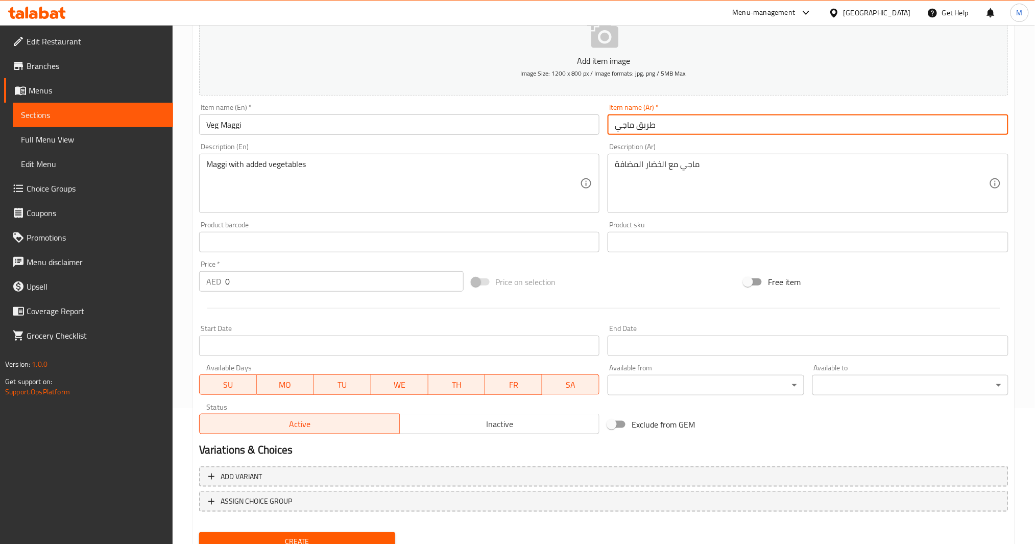
click at [643, 123] on input "طريق ماجي" at bounding box center [808, 124] width 401 height 20
paste input "نباتي"
type input "ماجي نباتي"
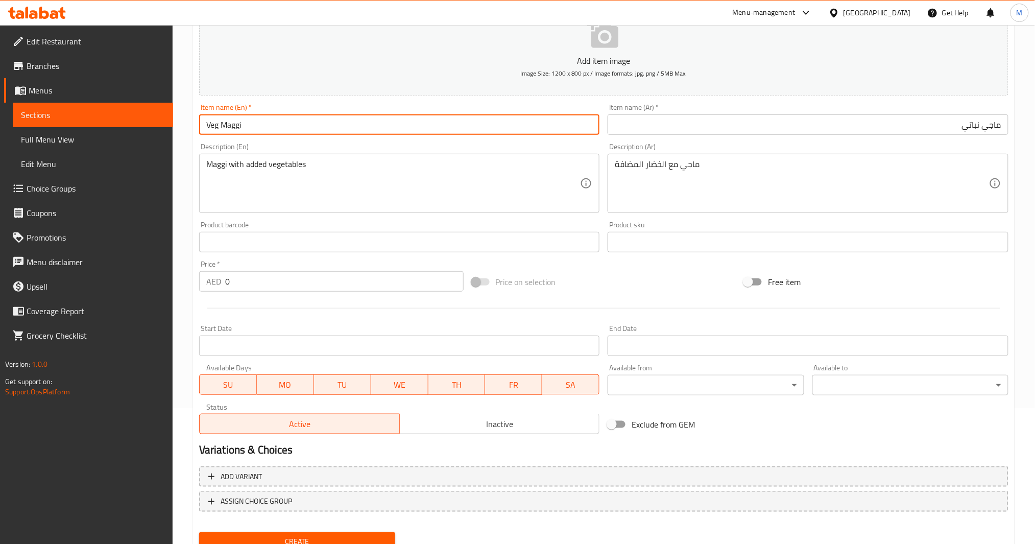
click at [216, 123] on input "Veg Maggi" at bounding box center [399, 124] width 401 height 20
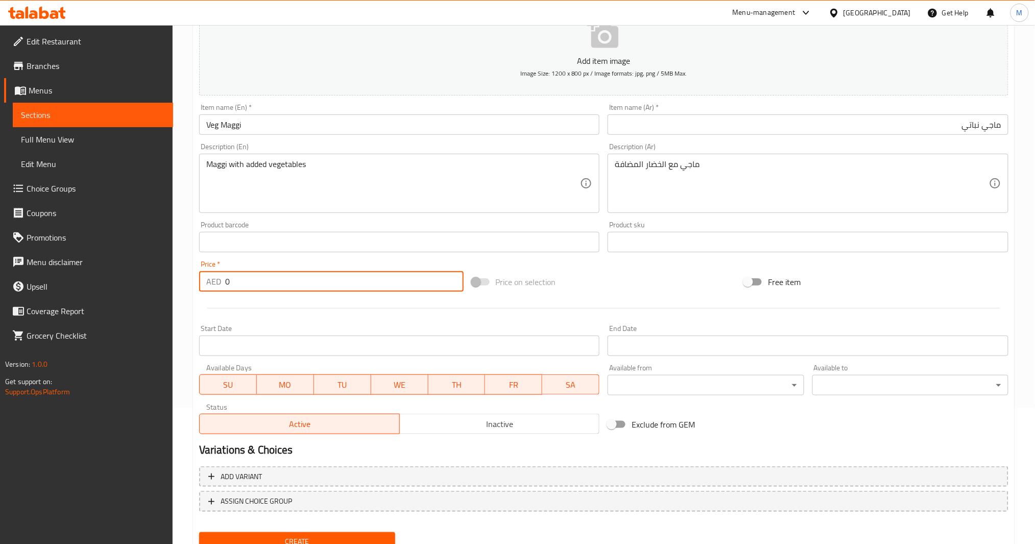
drag, startPoint x: 256, startPoint y: 286, endPoint x: 193, endPoint y: 296, distance: 64.2
click at [193, 296] on div "Create new item Add item image Image Size: 1200 x 800 px / Image formats: jpg, …" at bounding box center [604, 260] width 822 height 595
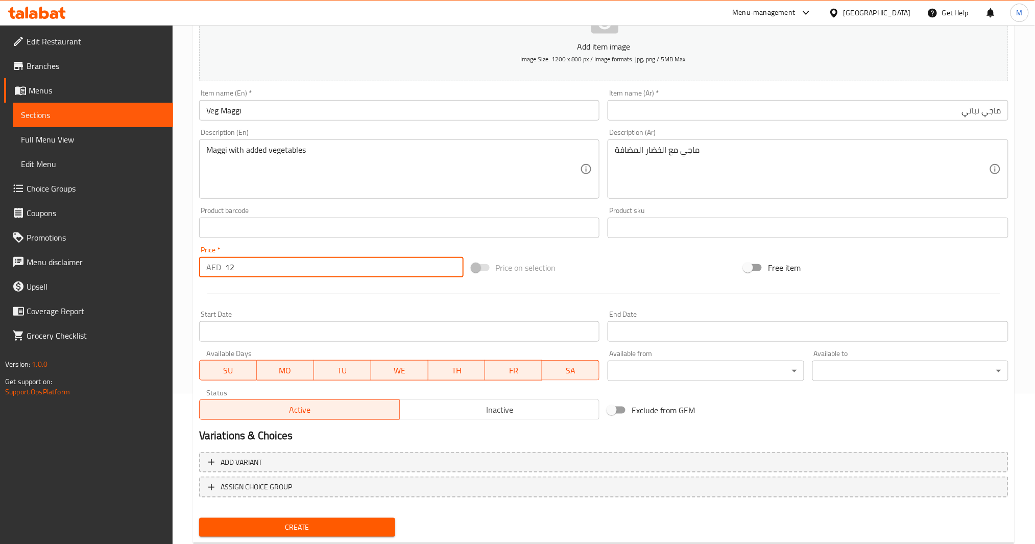
scroll to position [176, 0]
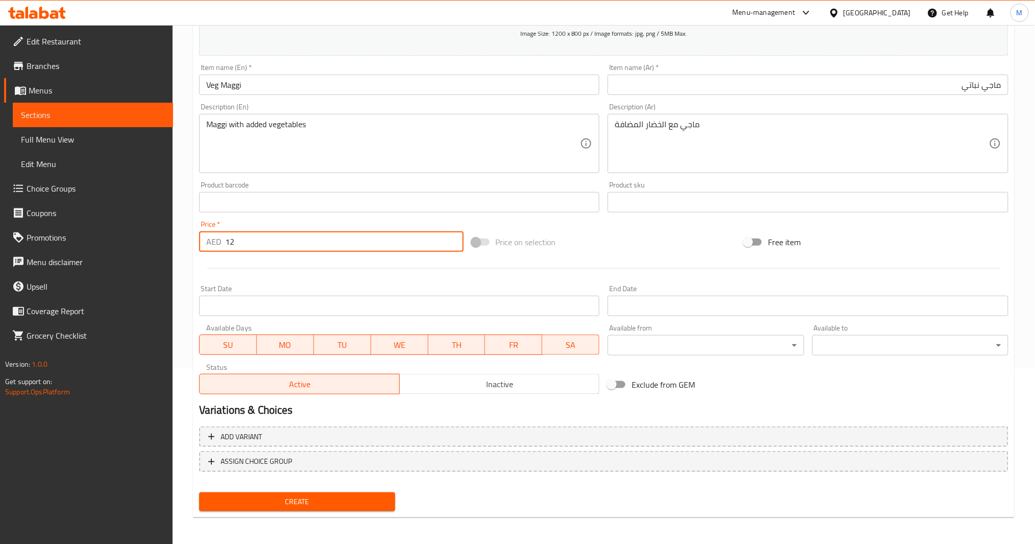
type input "12"
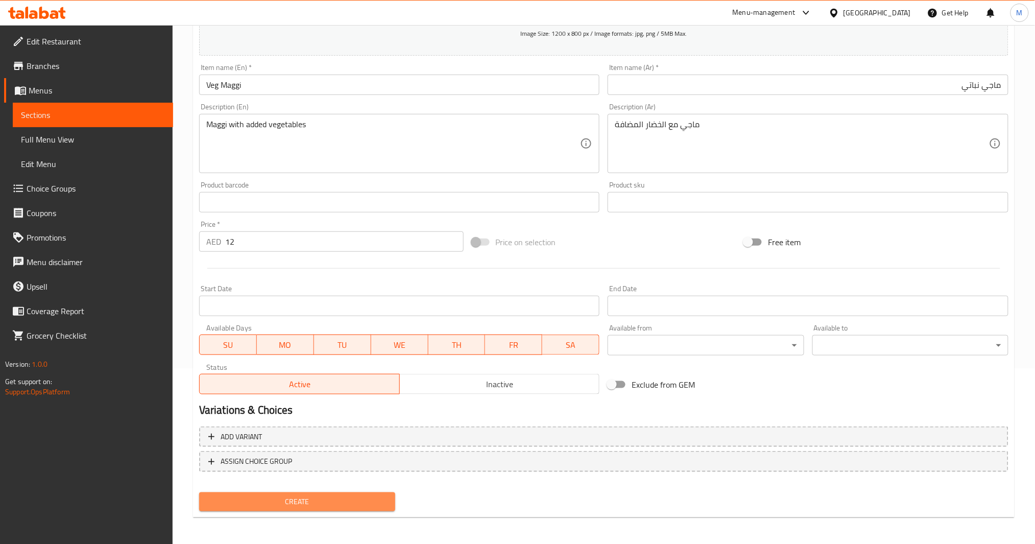
click at [291, 408] on span "Create" at bounding box center [297, 501] width 180 height 13
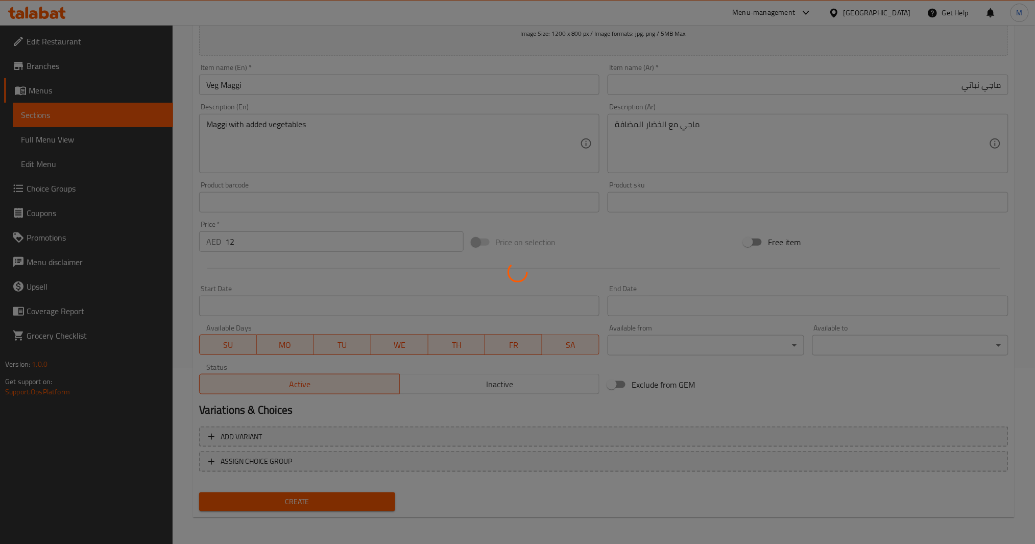
type input "0"
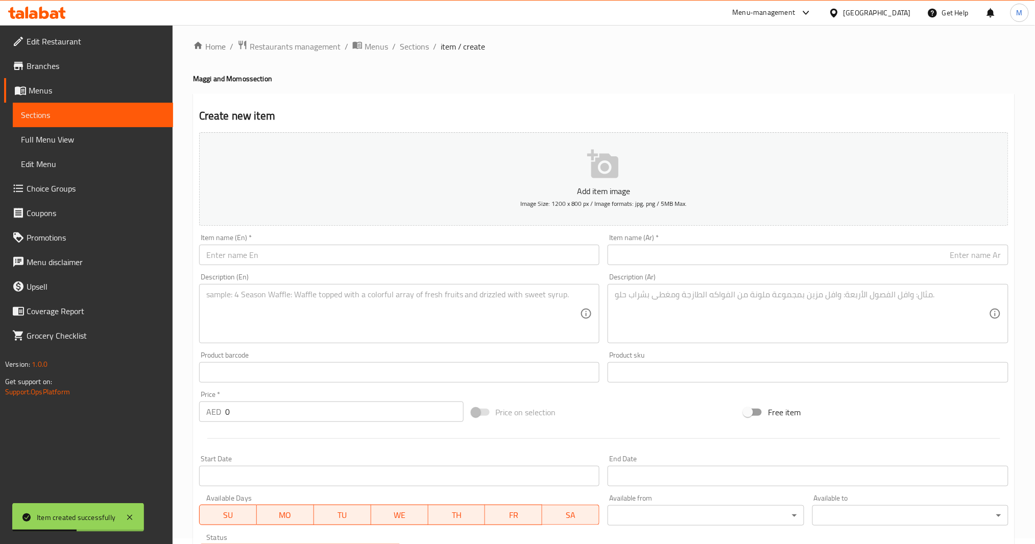
scroll to position [0, 0]
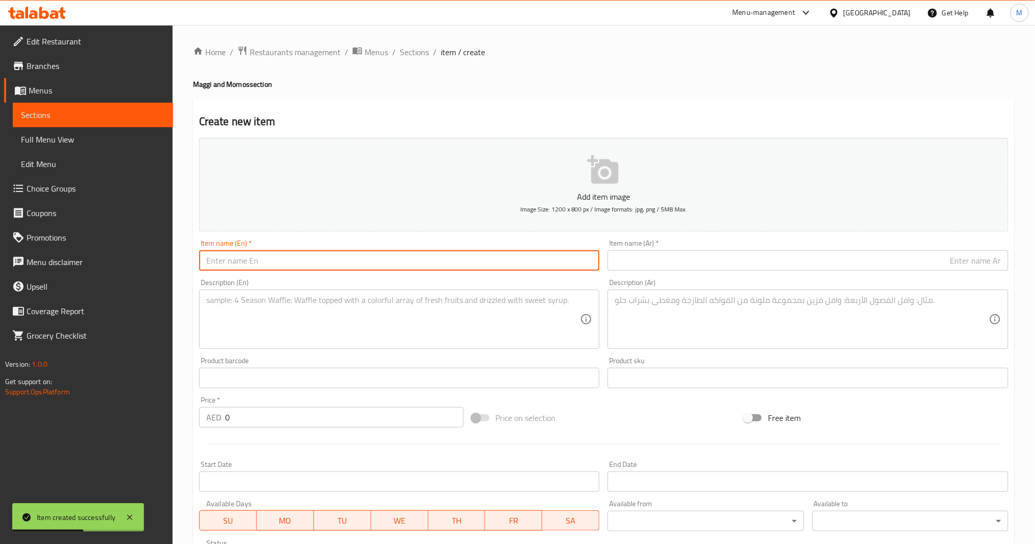
click at [334, 264] on input "text" at bounding box center [399, 260] width 401 height 20
paste input "Cheese Maggi"
type input "Cheese Maggi"
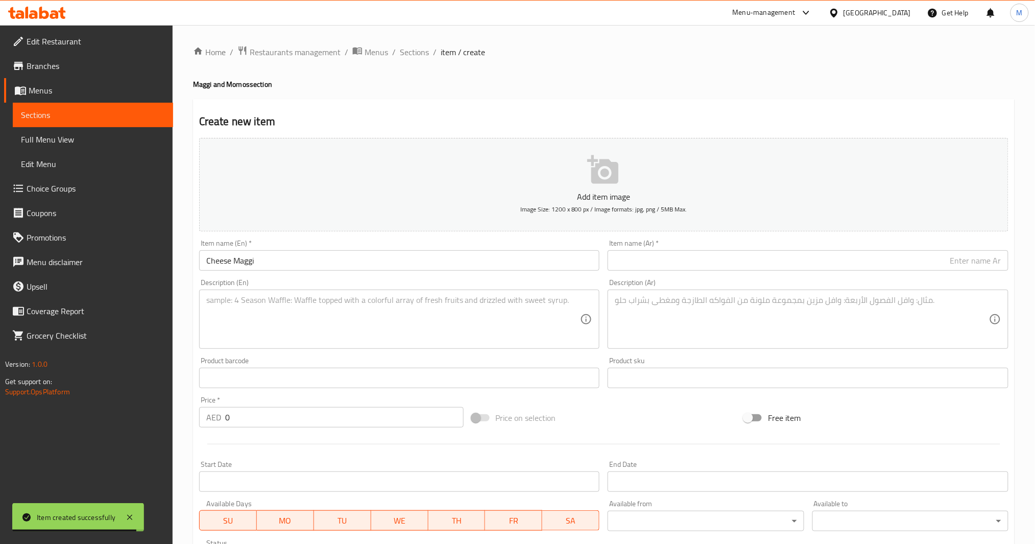
click at [674, 268] on input "text" at bounding box center [808, 260] width 401 height 20
paste input "[PERSON_NAME]"
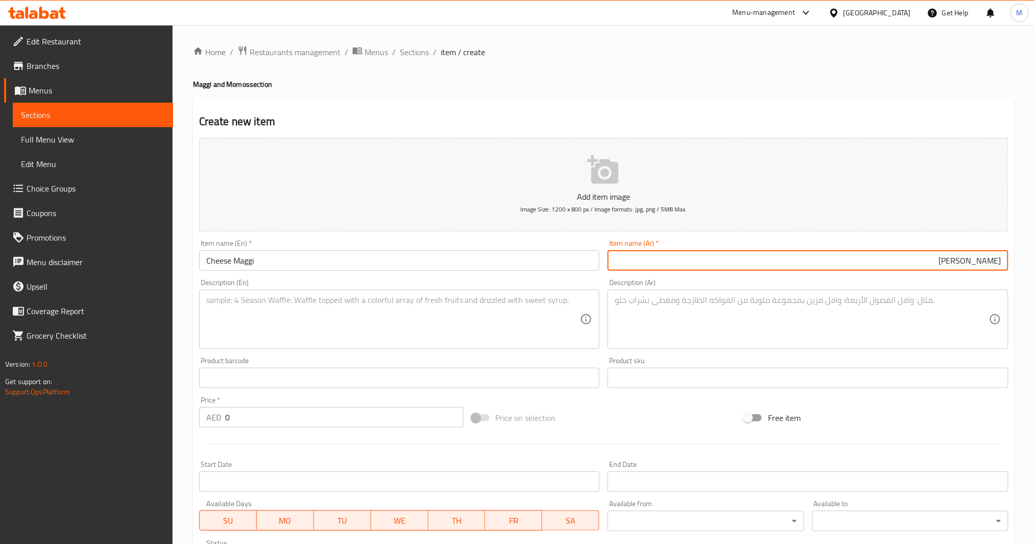
type input "[PERSON_NAME]"
click at [352, 295] on textarea at bounding box center [393, 319] width 374 height 49
paste textarea "Maggi topped with cheese"
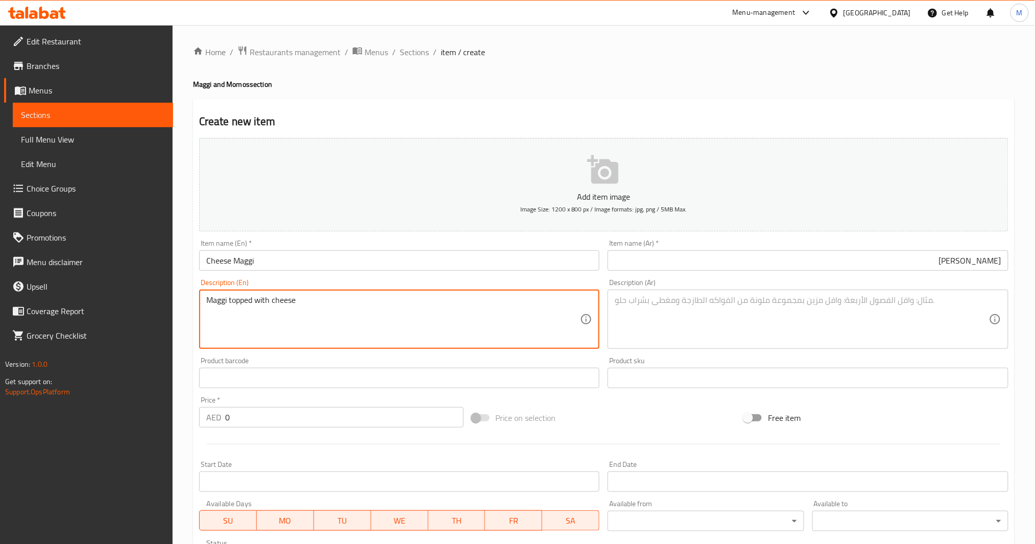
type textarea "Maggi topped with cheese"
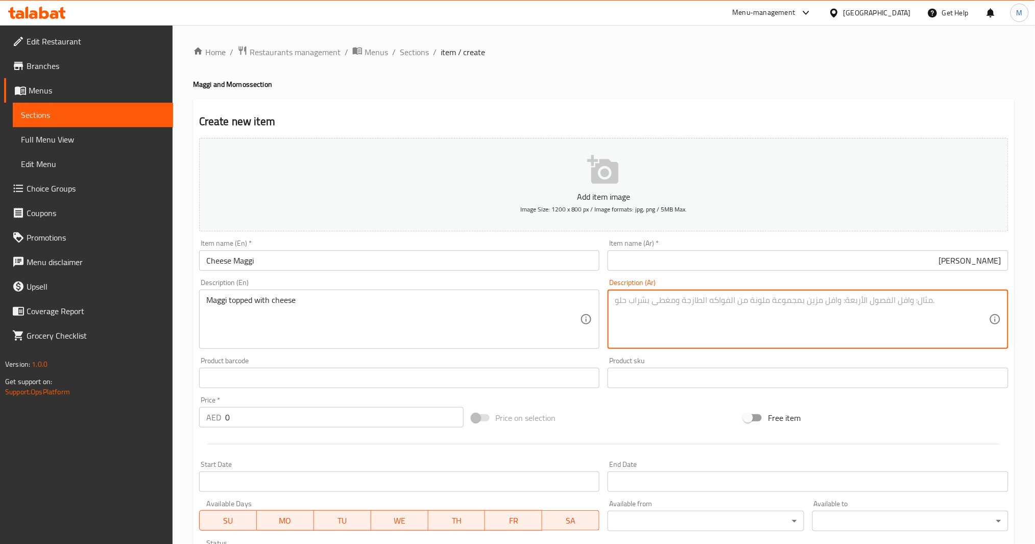
click at [690, 315] on textarea at bounding box center [802, 319] width 374 height 49
paste textarea "[PERSON_NAME] بالجبنة"
type textarea "[PERSON_NAME] بالجبنة"
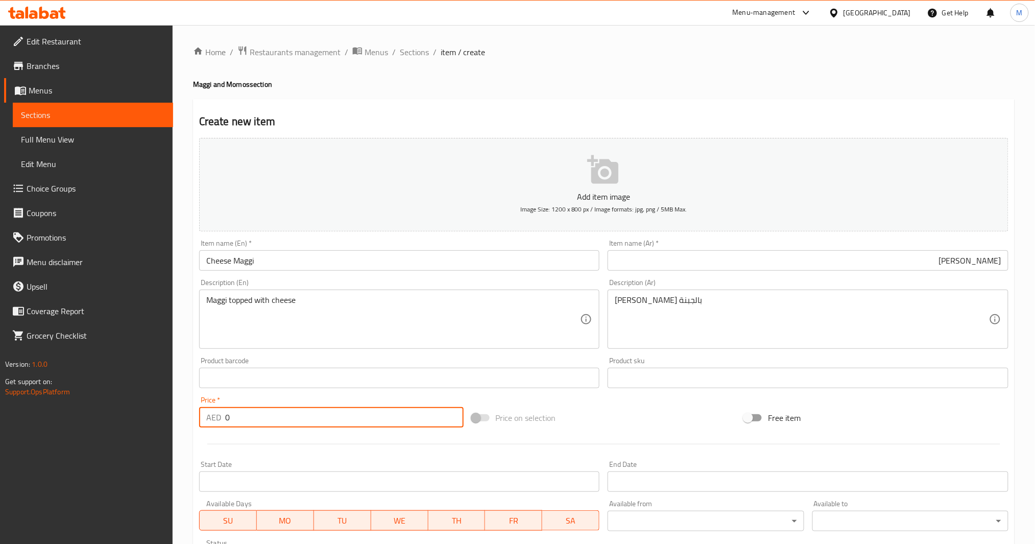
click at [285, 408] on input "0" at bounding box center [344, 417] width 239 height 20
paste input "14"
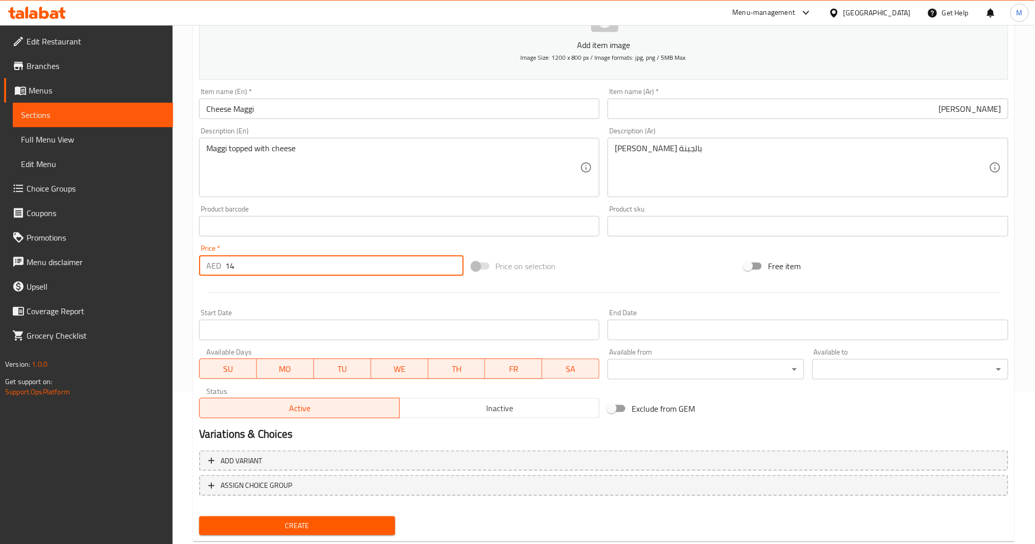
scroll to position [176, 0]
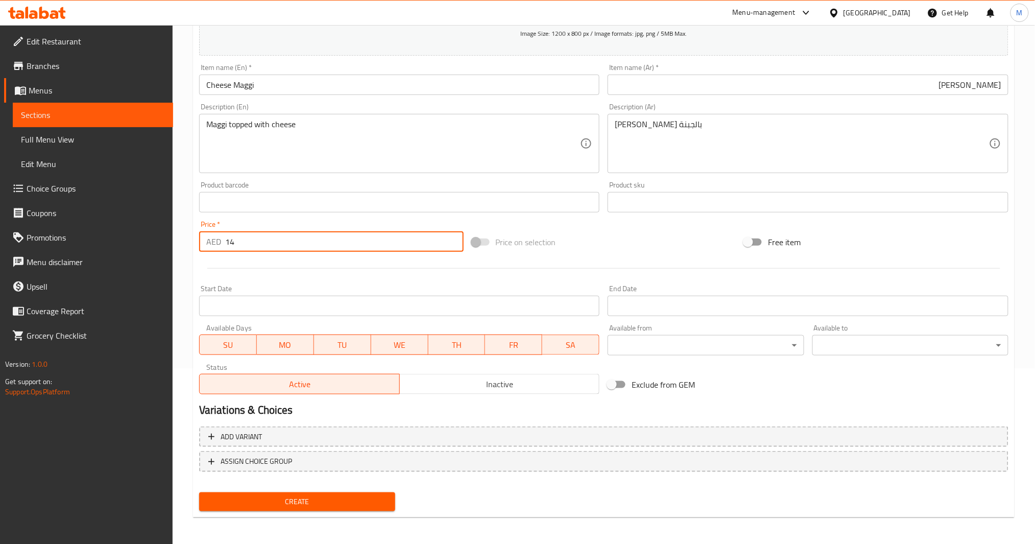
type input "14"
click at [307, 408] on button "Create" at bounding box center [297, 501] width 196 height 19
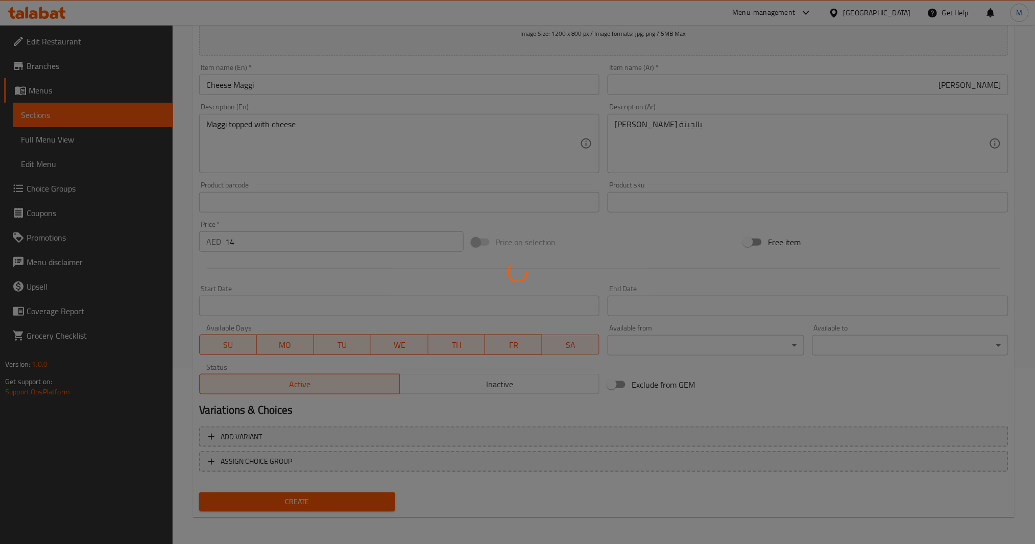
type input "0"
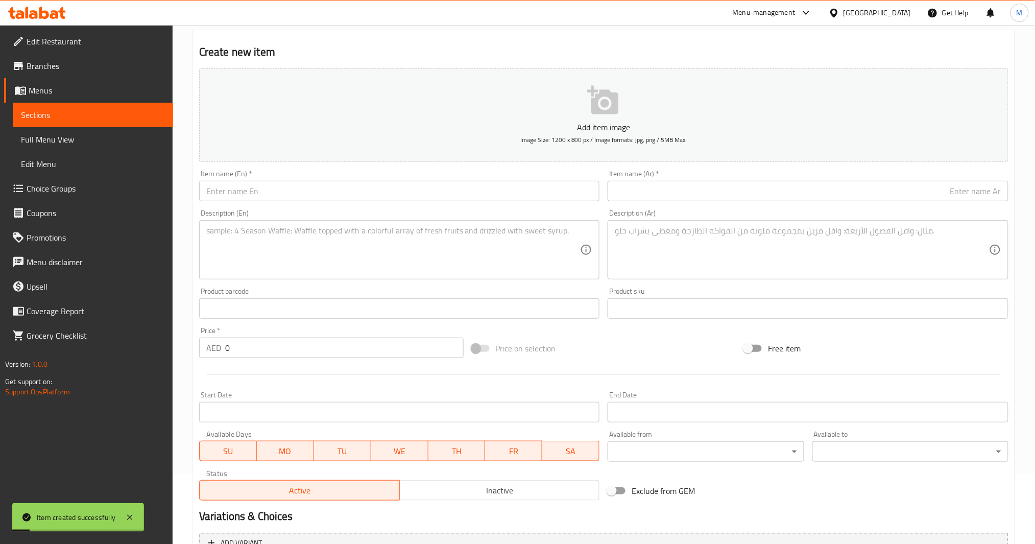
scroll to position [39, 0]
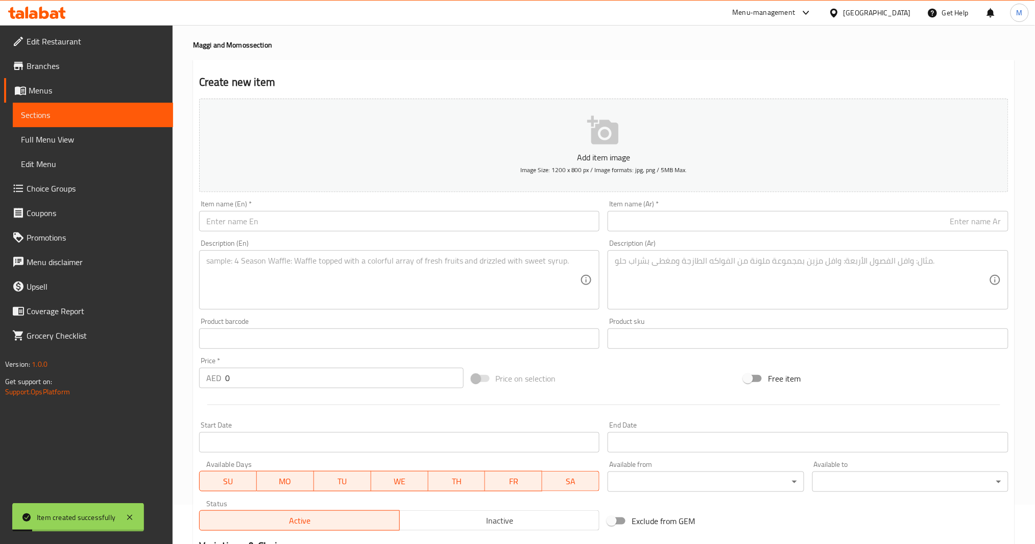
click at [285, 240] on div "Description (En) Description (En)" at bounding box center [399, 275] width 401 height 70
click at [289, 221] on input "text" at bounding box center [399, 221] width 401 height 20
paste input "Steamed Momos"
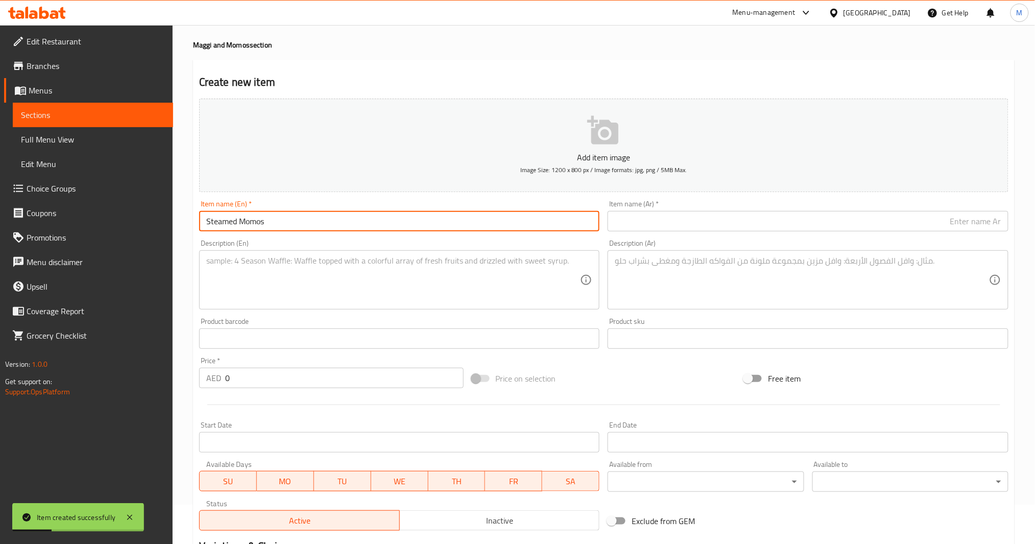
type input "Steamed Momos"
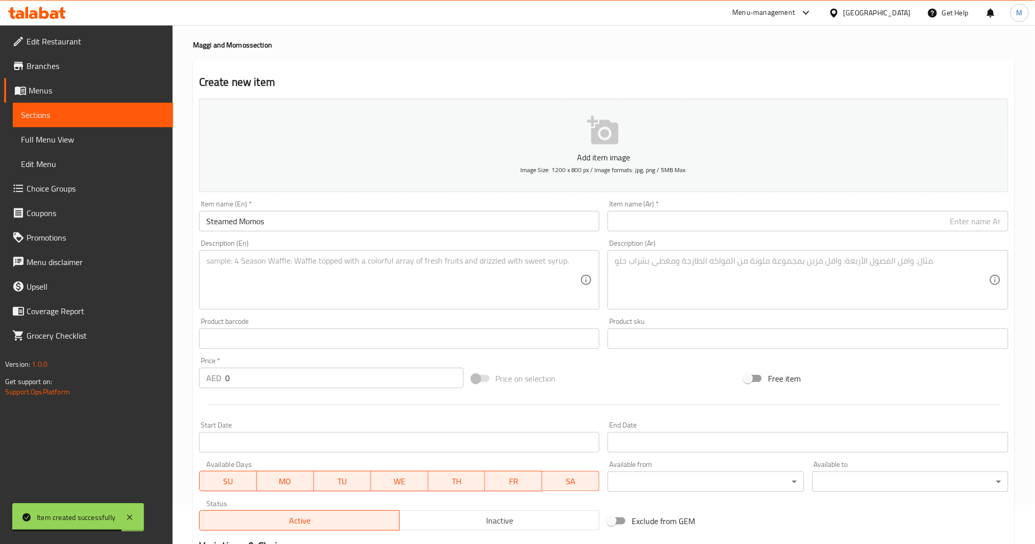
click at [700, 207] on div "Item name (Ar)   * Item name (Ar) *" at bounding box center [808, 215] width 401 height 31
click at [701, 210] on div "Item name (Ar)   * Item name (Ar) *" at bounding box center [808, 215] width 401 height 31
click at [701, 216] on input "text" at bounding box center [808, 221] width 401 height 20
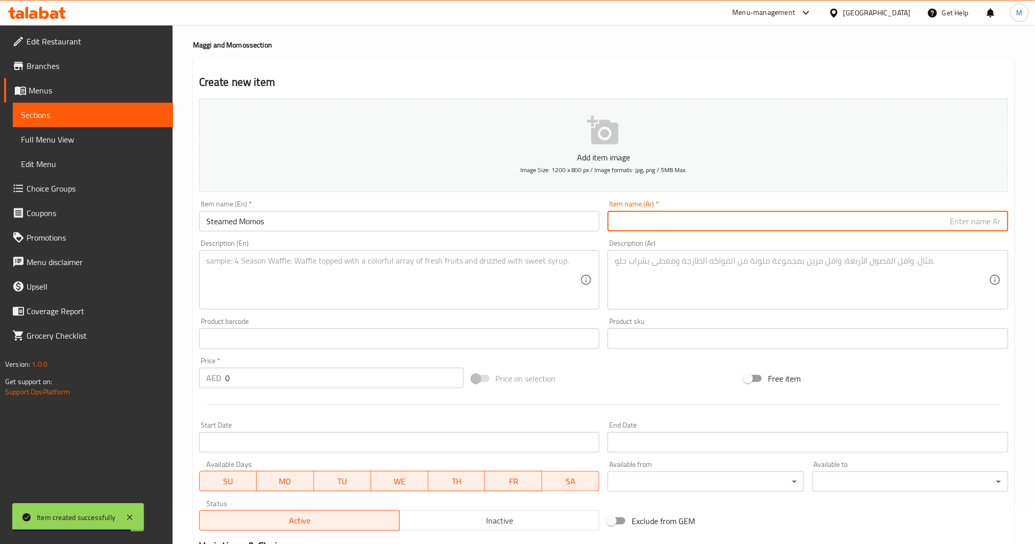
paste input "موموس مطهو على البخار"
type input "موموس مطهو على البخار"
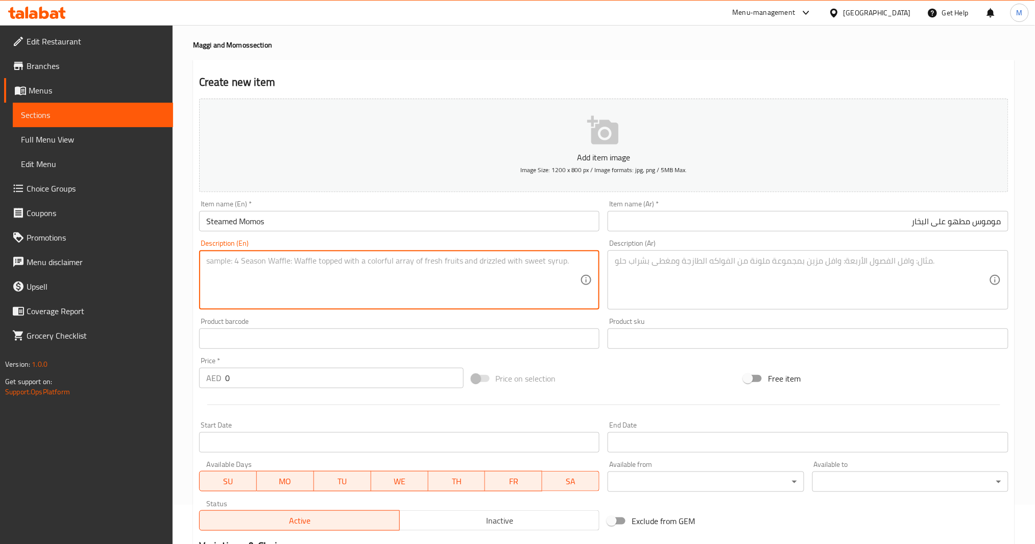
click at [400, 257] on textarea at bounding box center [393, 280] width 374 height 49
paste textarea "Veg dumplings with chutney"
type textarea "Veg dumplings with chutney"
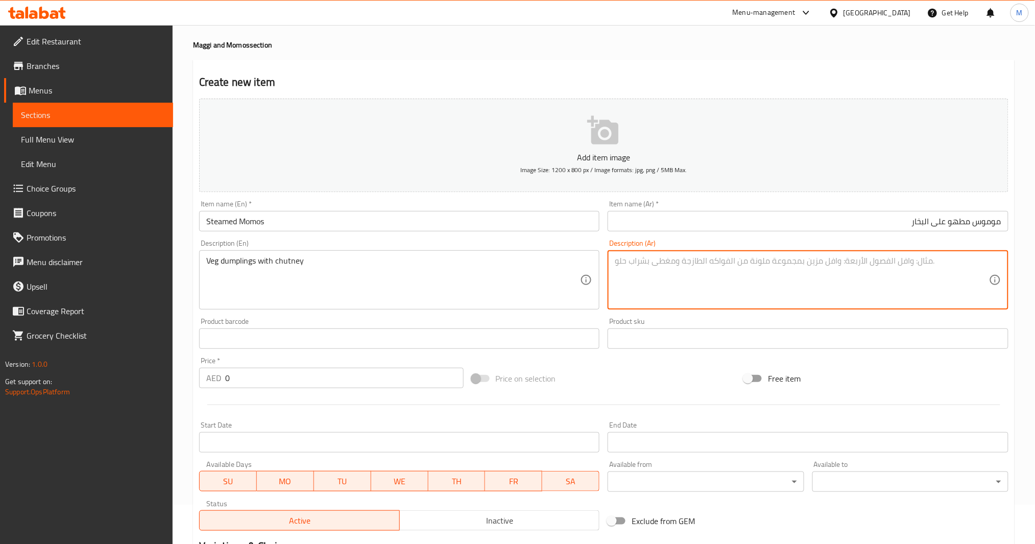
click at [647, 281] on textarea at bounding box center [802, 280] width 374 height 49
paste textarea "فطائر خضار مع الصوص"
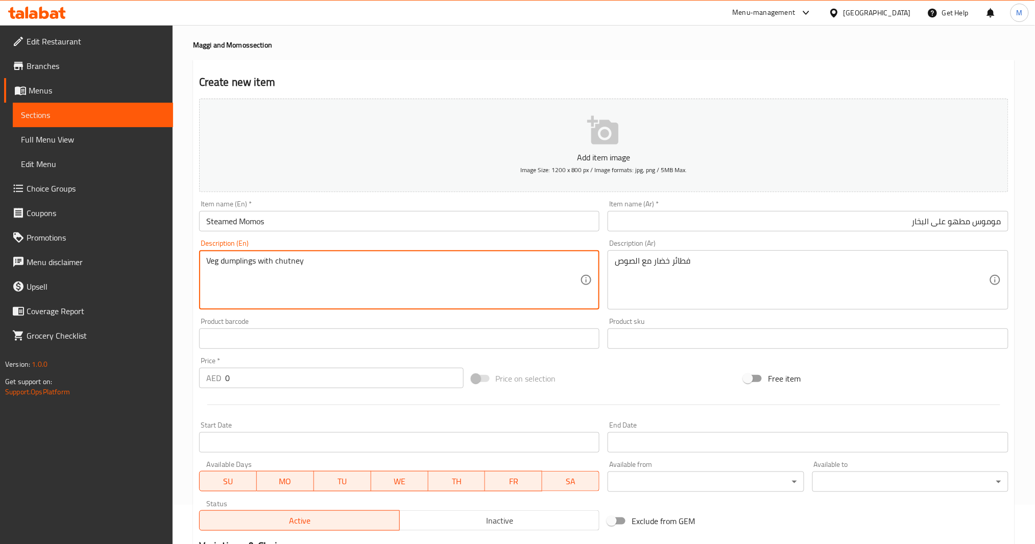
click at [242, 264] on textarea "Veg dumplings with chutney" at bounding box center [393, 280] width 374 height 49
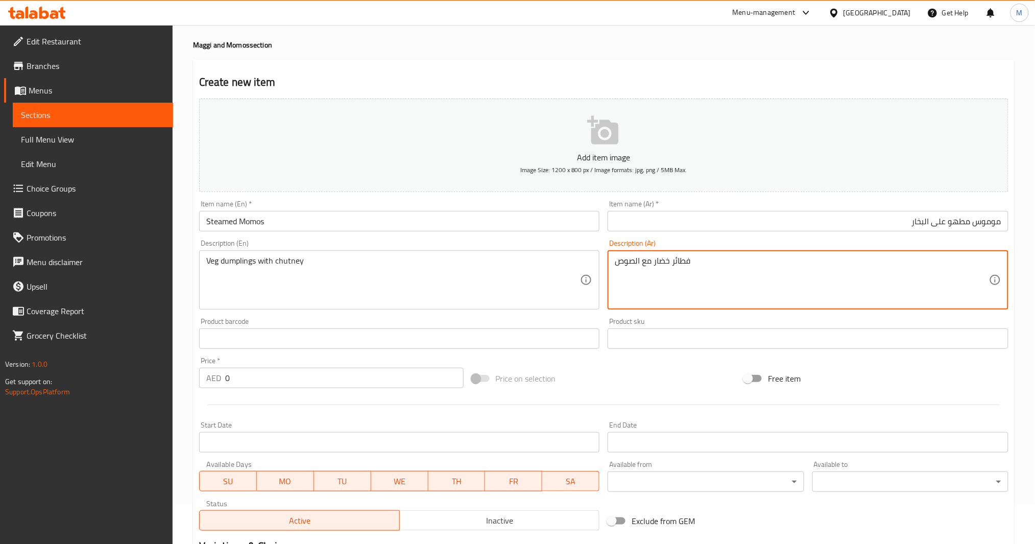
click at [680, 263] on textarea "فطائر خضار مع الصوص" at bounding box center [802, 280] width 374 height 49
paste textarea "دامبلينج"
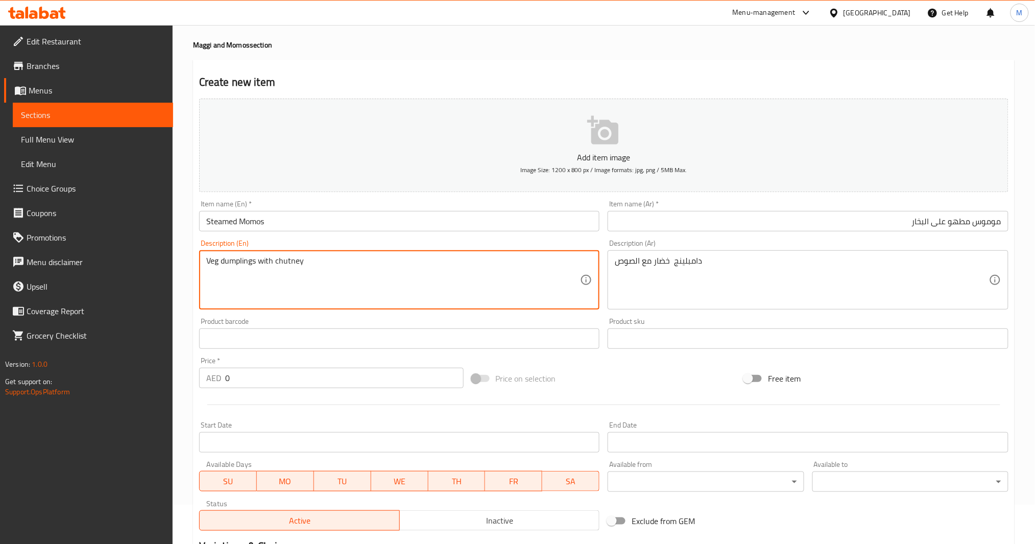
click at [282, 266] on textarea "Veg dumplings with chutney" at bounding box center [393, 280] width 374 height 49
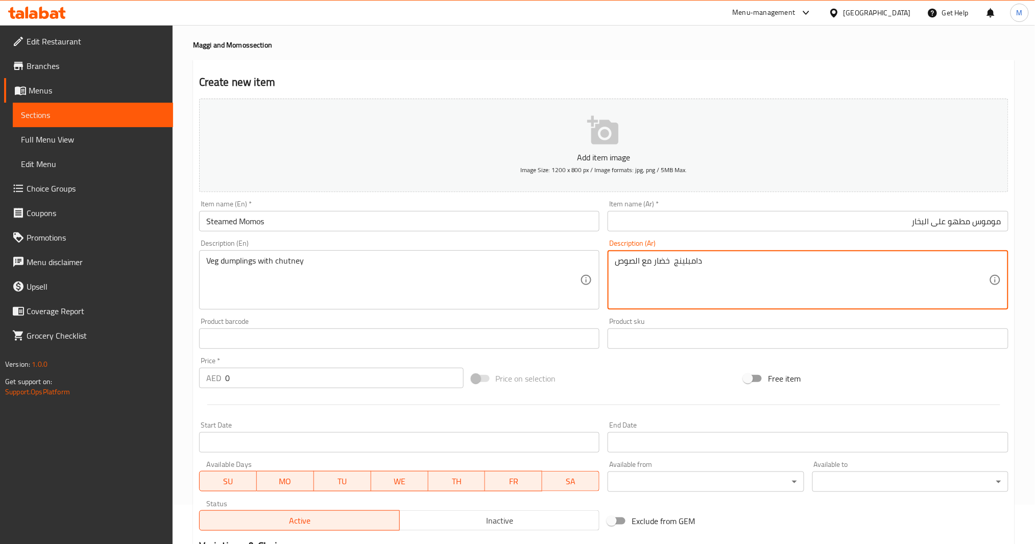
click at [630, 266] on textarea "دامبلينج خضار مع الصوص" at bounding box center [802, 280] width 374 height 49
paste textarea "وتني"
type textarea "دامبلينج خضار مع شوتني"
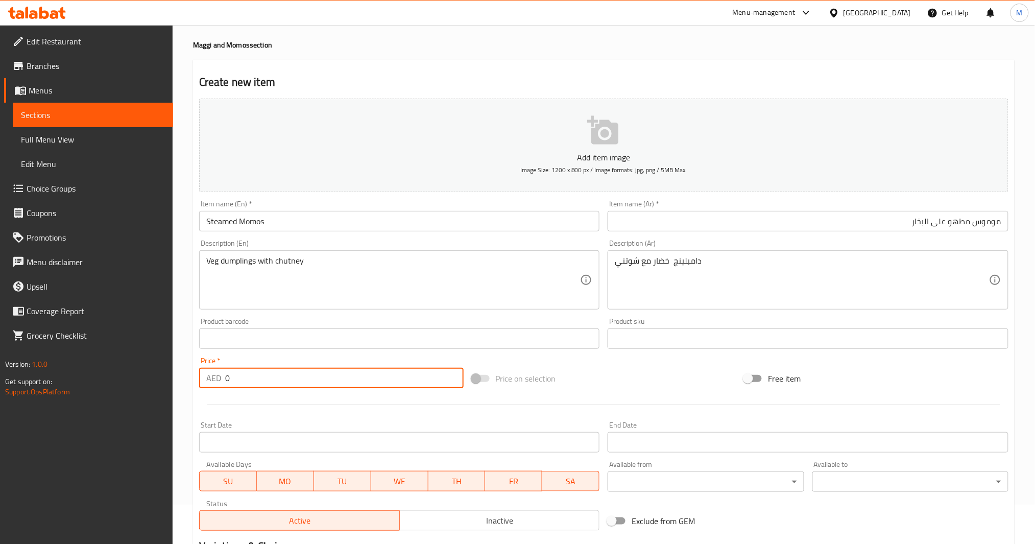
drag, startPoint x: 240, startPoint y: 381, endPoint x: 84, endPoint y: 381, distance: 155.8
click at [82, 381] on div "Edit Restaurant Branches Menus Sections Full Menu View Edit Menu Choice Groups …" at bounding box center [517, 334] width 1035 height 697
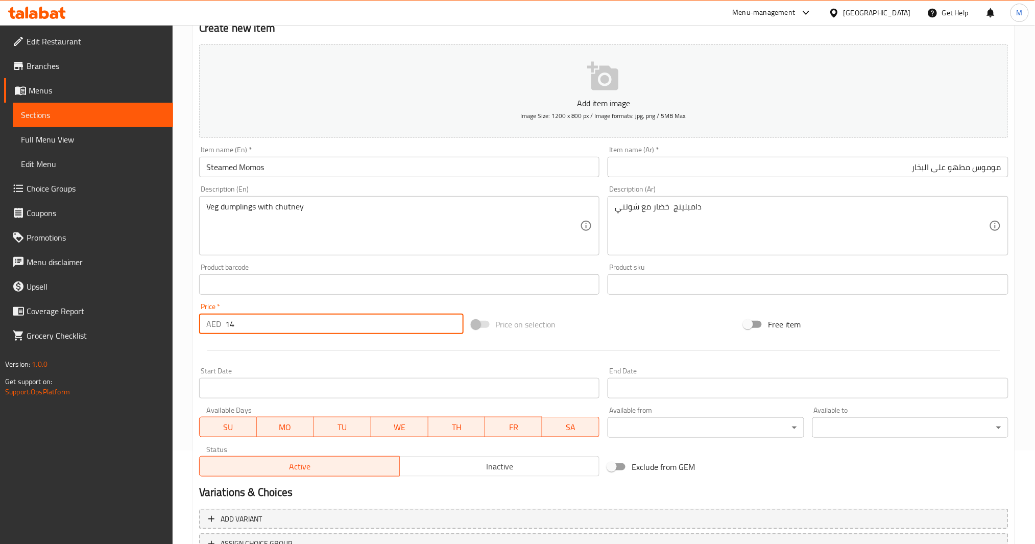
scroll to position [176, 0]
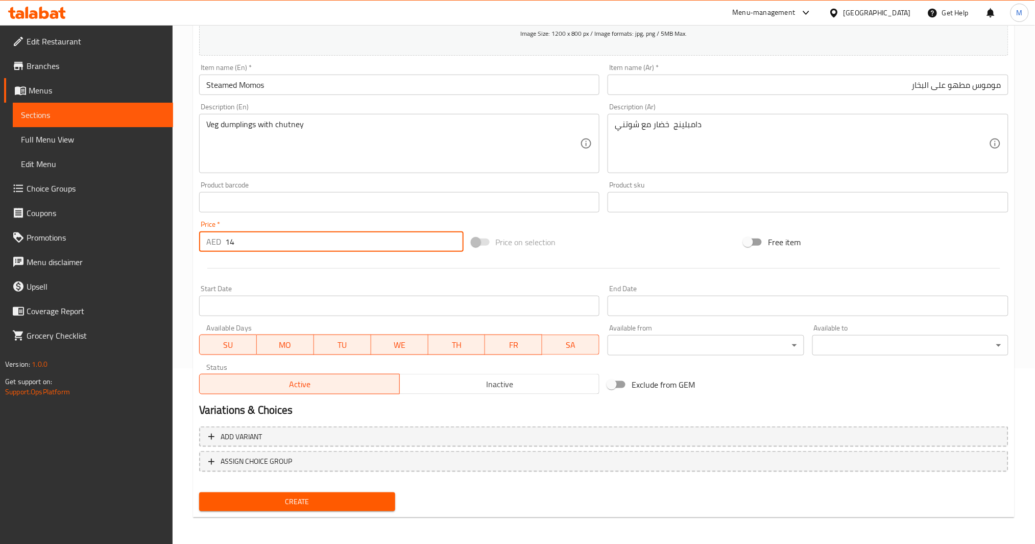
type input "14"
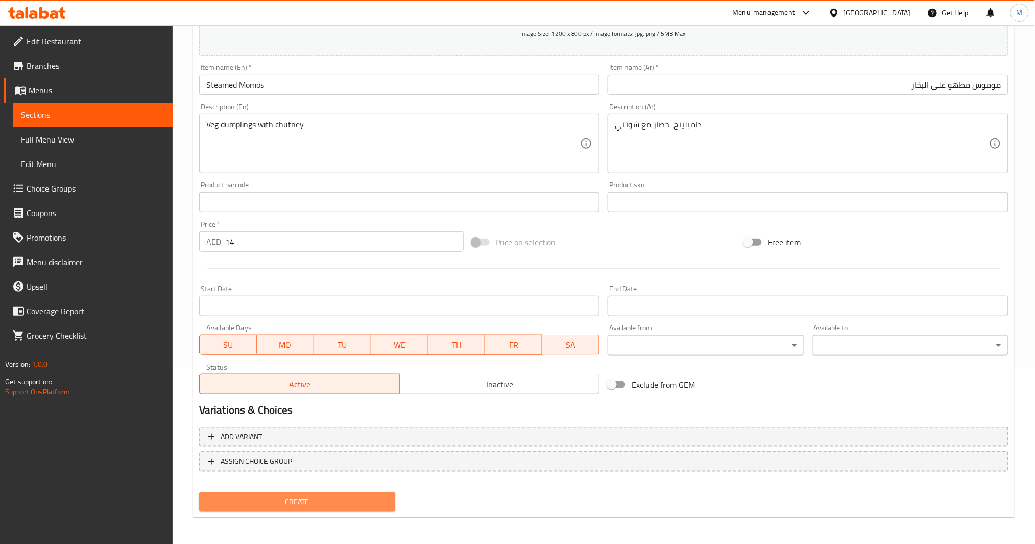
click at [312, 408] on span "Create" at bounding box center [297, 501] width 180 height 13
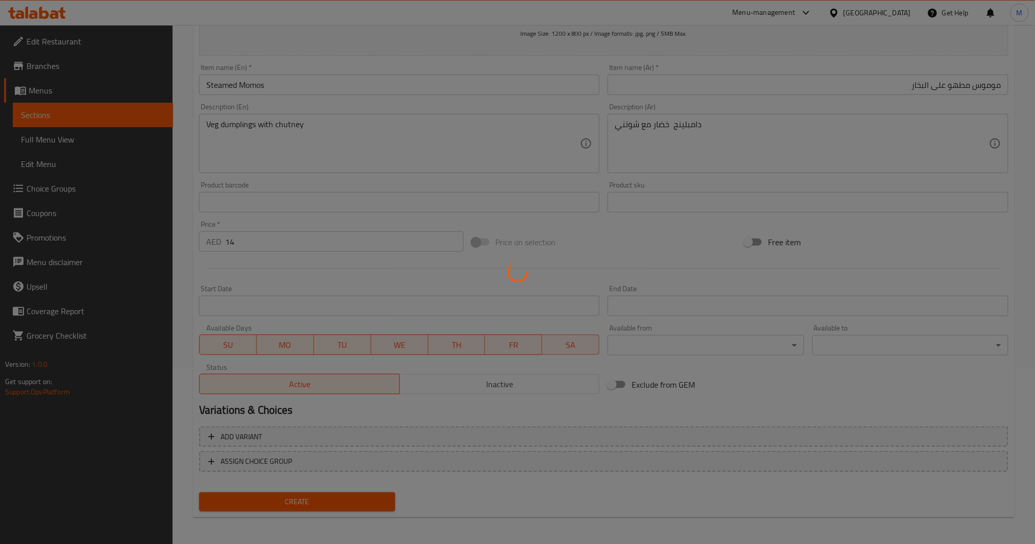
type input "0"
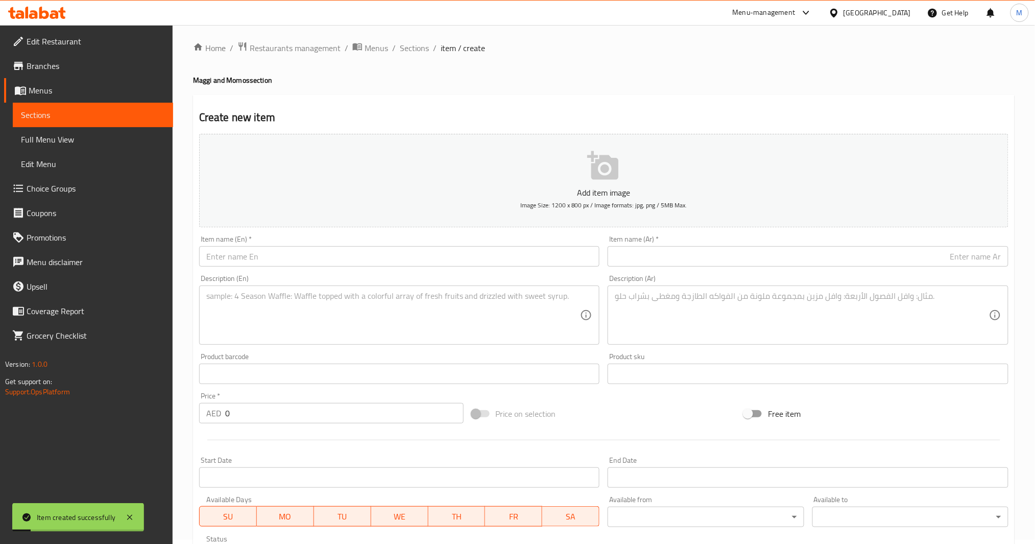
scroll to position [0, 0]
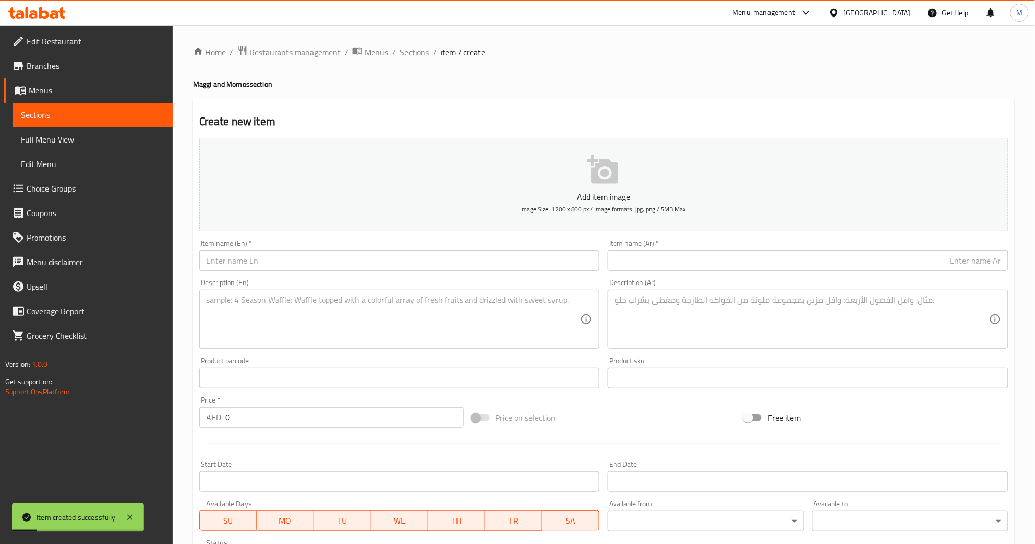
click at [413, 50] on span "Sections" at bounding box center [414, 52] width 29 height 12
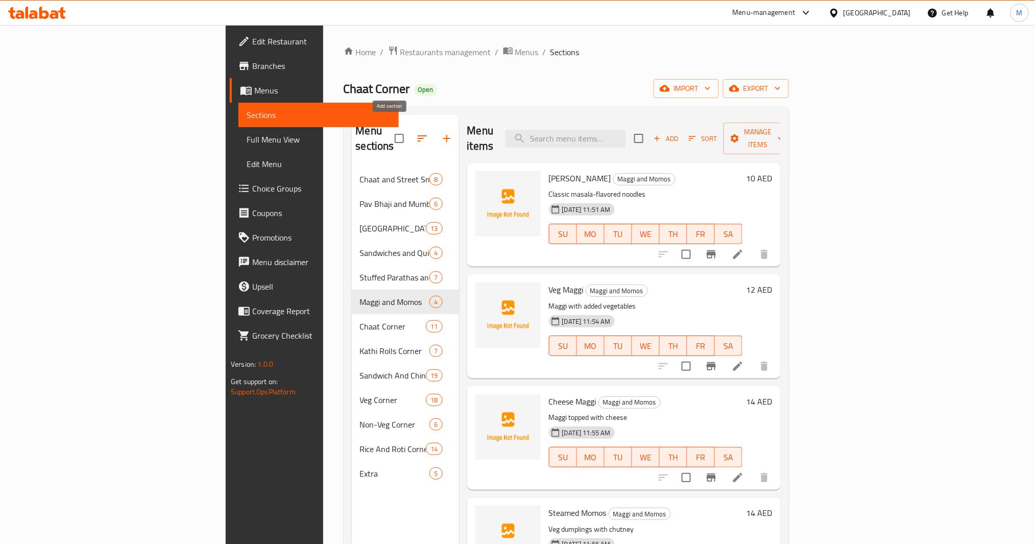
click at [441, 134] on icon "button" at bounding box center [447, 138] width 12 height 12
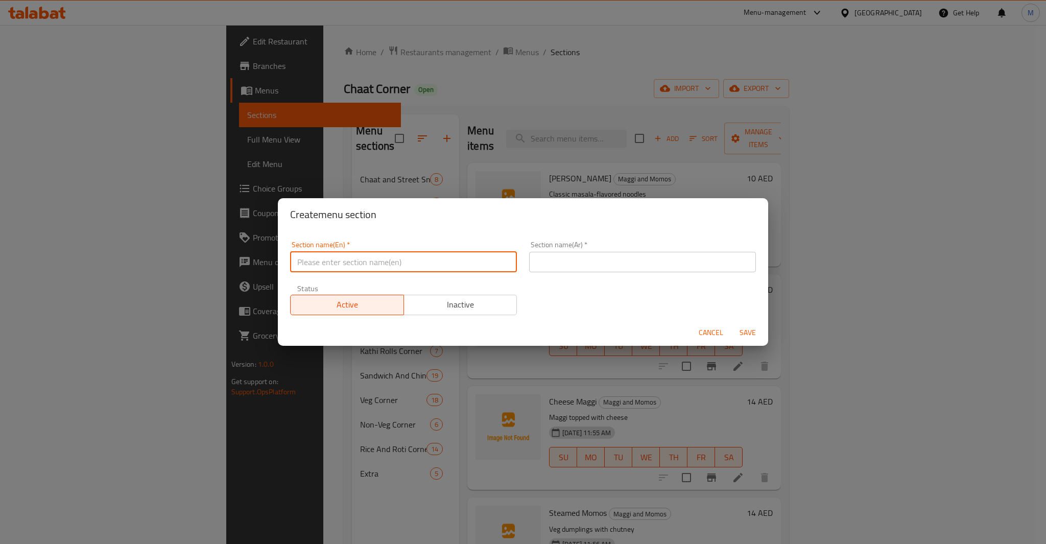
click at [420, 264] on input "text" at bounding box center [403, 262] width 227 height 20
paste input "Desi Chinese"
type input "Desi Chinese"
click at [322, 258] on input "Desi Chinese" at bounding box center [403, 262] width 227 height 20
click at [622, 267] on input "text" at bounding box center [642, 262] width 227 height 20
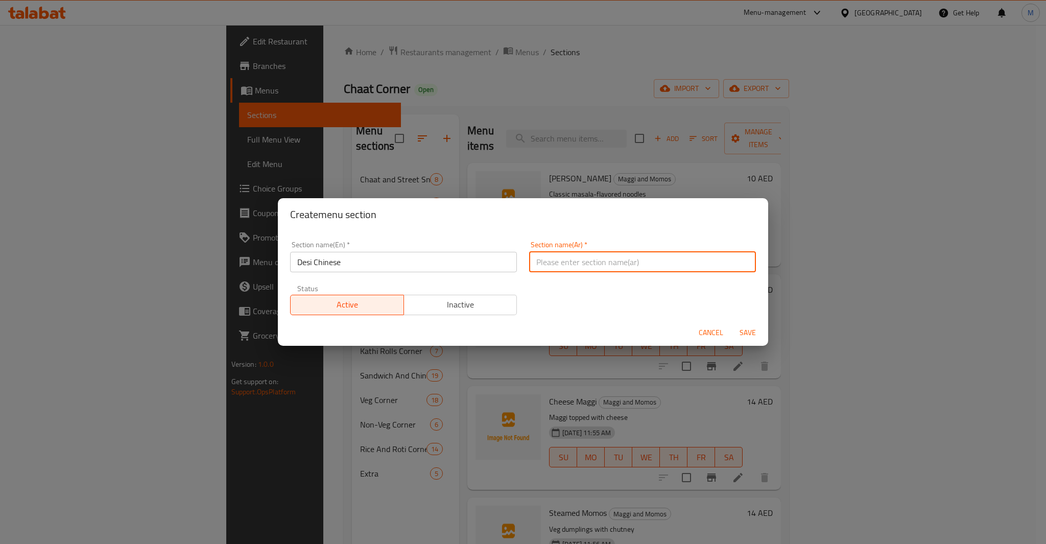
paste input "ديسي الصينية"
click at [552, 265] on input "ديسي الصينية" at bounding box center [642, 262] width 227 height 20
drag, startPoint x: 536, startPoint y: 265, endPoint x: 529, endPoint y: 265, distance: 6.6
click at [529, 265] on input "ديسي صينية" at bounding box center [642, 262] width 227 height 20
type input "[PERSON_NAME]"
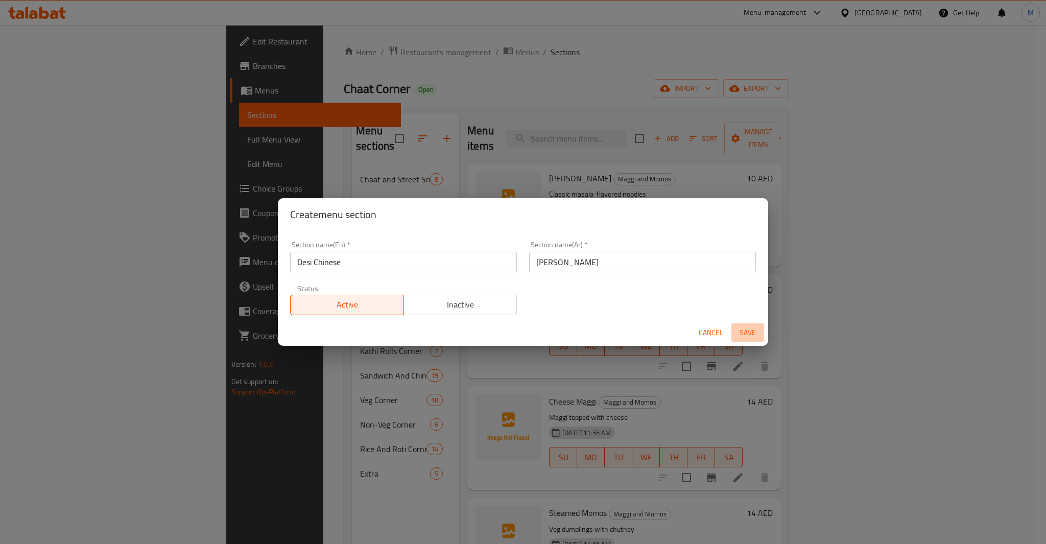
click at [755, 327] on span "Save" at bounding box center [748, 332] width 25 height 13
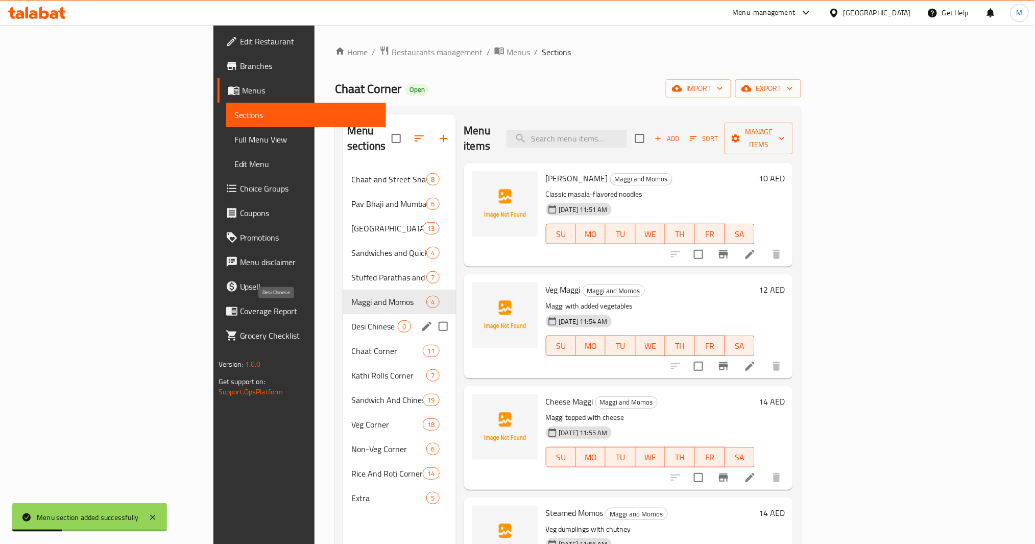
click at [351, 320] on span "Desi Chinese" at bounding box center [374, 326] width 46 height 12
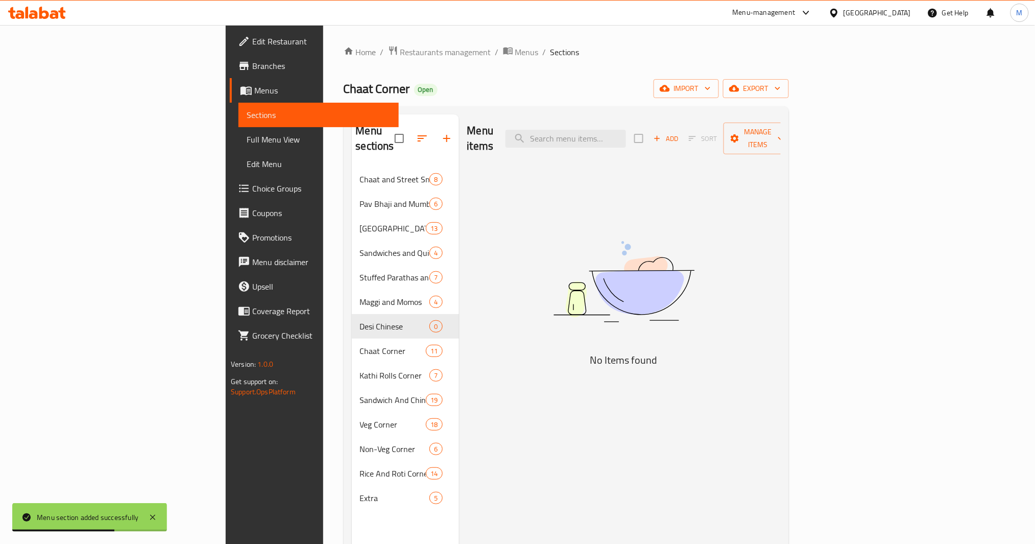
click at [655, 147] on div "Menu items Add Sort Manage items" at bounding box center [624, 138] width 314 height 49
click at [656, 143] on div "Menu items Add Sort Manage items" at bounding box center [624, 138] width 314 height 49
click at [626, 133] on input "search" at bounding box center [566, 139] width 121 height 18
paste input "Chole Kulche"
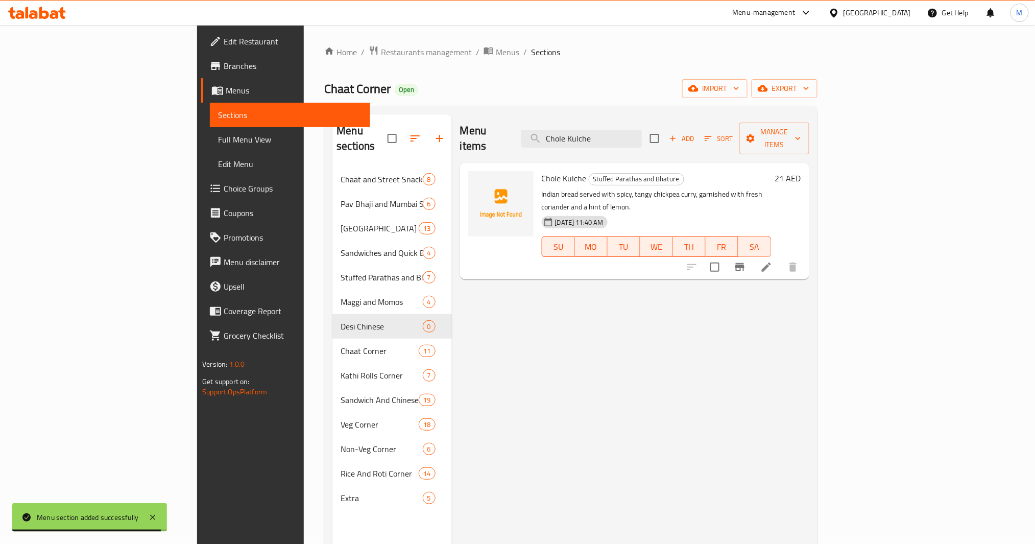
paste input "Bhatur"
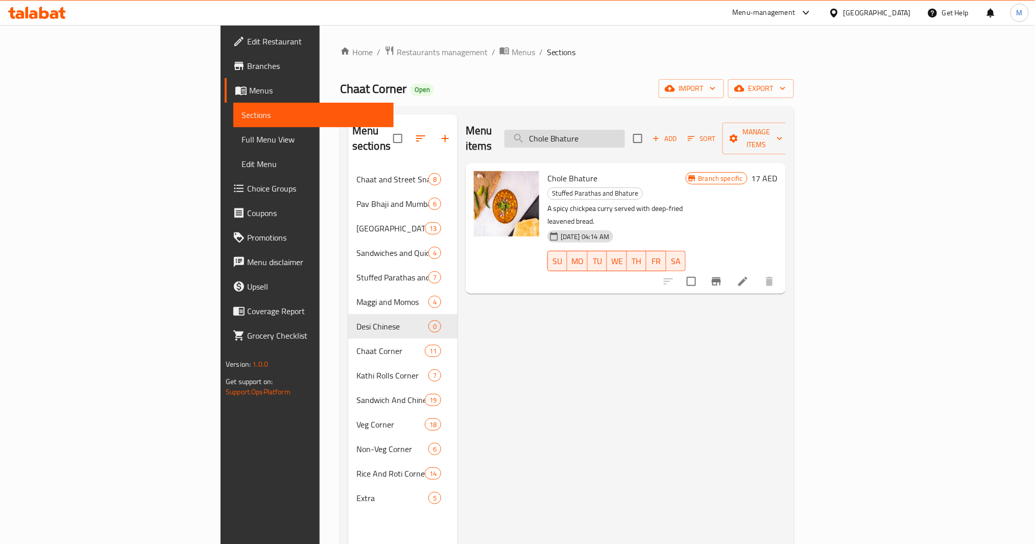
click at [625, 130] on input "Chole Bhature" at bounding box center [565, 139] width 121 height 18
paste input "Amritsari Chole with Ric"
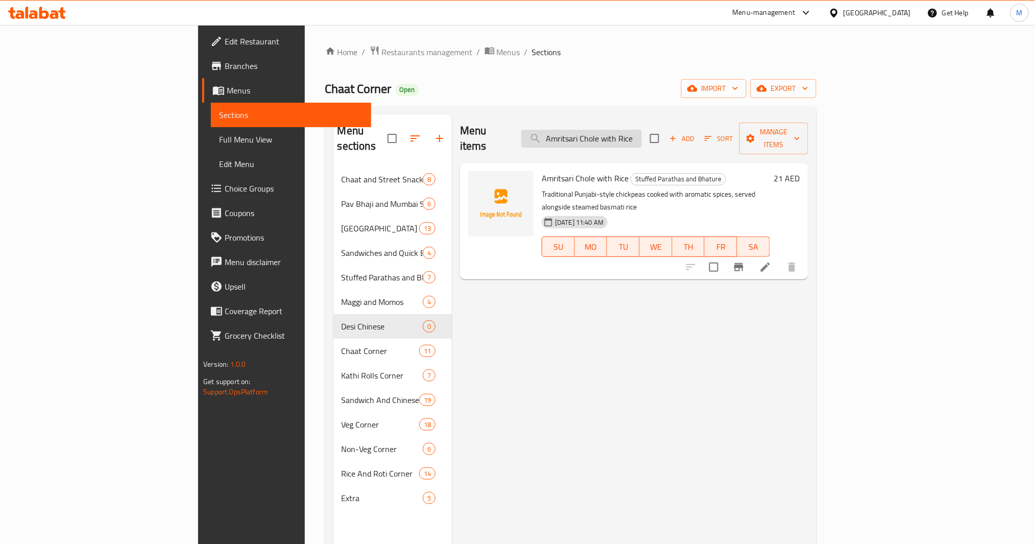
click at [642, 130] on input "Amritsari Chole with Rice" at bounding box center [581, 139] width 121 height 18
paste input "loo Paratha"
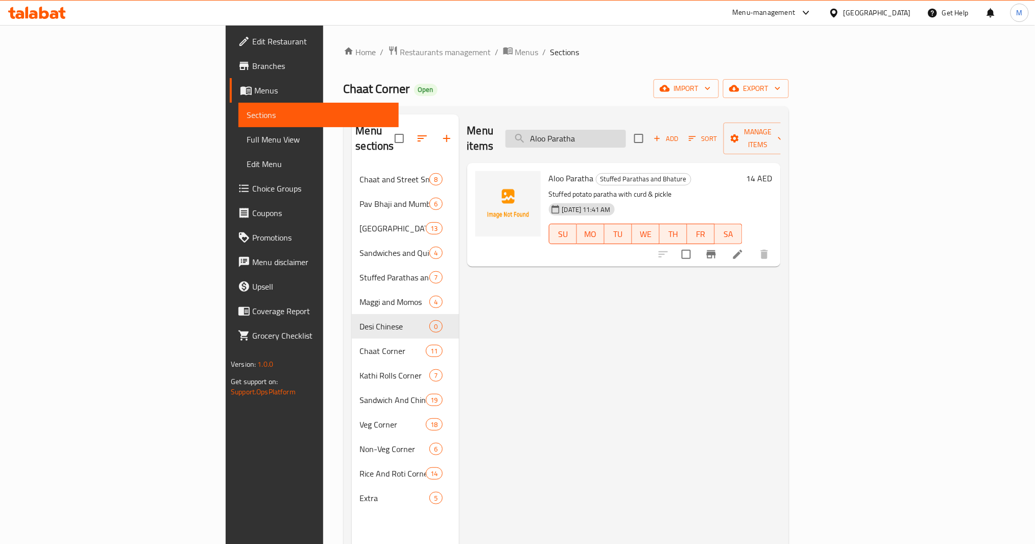
click at [626, 130] on input "Aloo Paratha" at bounding box center [566, 139] width 121 height 18
paste input "Gobi"
click at [626, 130] on input "[PERSON_NAME]" at bounding box center [566, 139] width 121 height 18
paste input "Paneer"
click at [626, 130] on input "[PERSON_NAME]" at bounding box center [566, 139] width 121 height 18
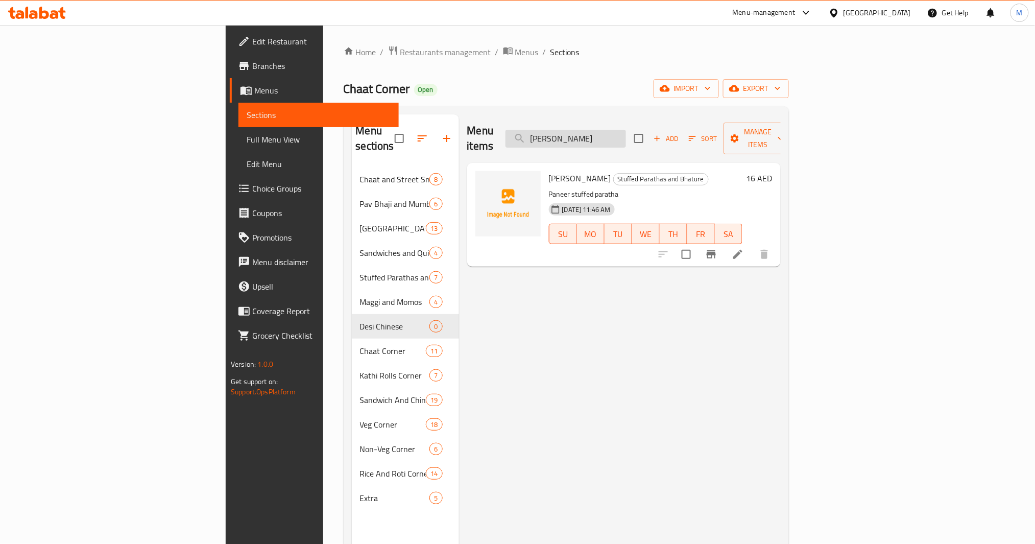
paste input "Aloo Methi"
paste input "[PERSON_NAME]"
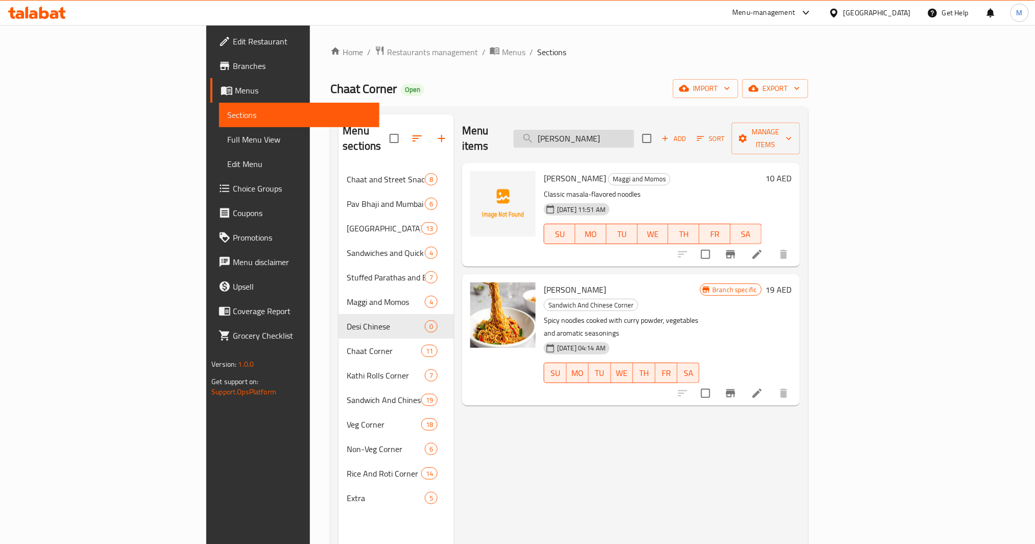
click at [634, 135] on input "[PERSON_NAME]" at bounding box center [574, 139] width 121 height 18
paste input "Veg"
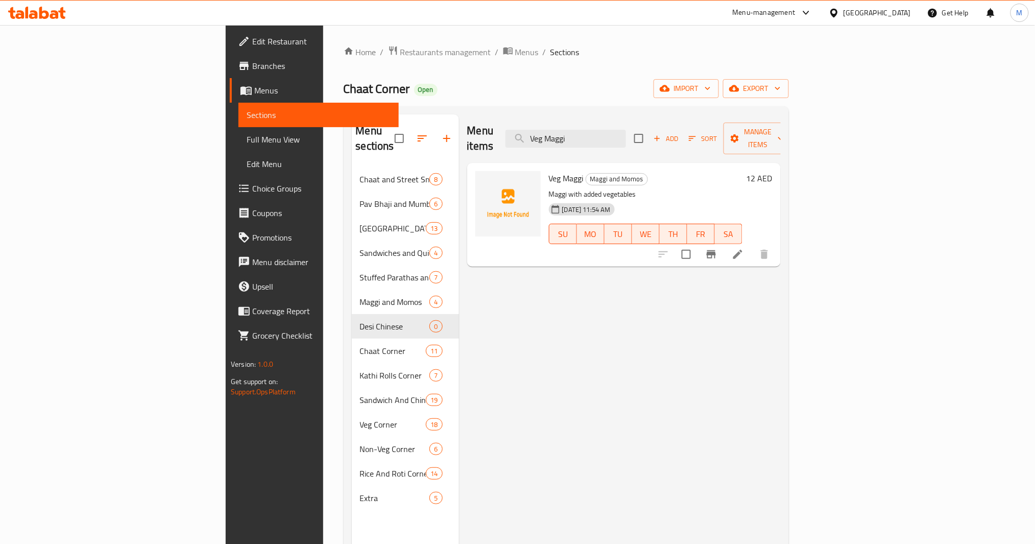
paste input "Cheese"
paste input "Steamed Momos"
paste input "[PERSON_NAME]"
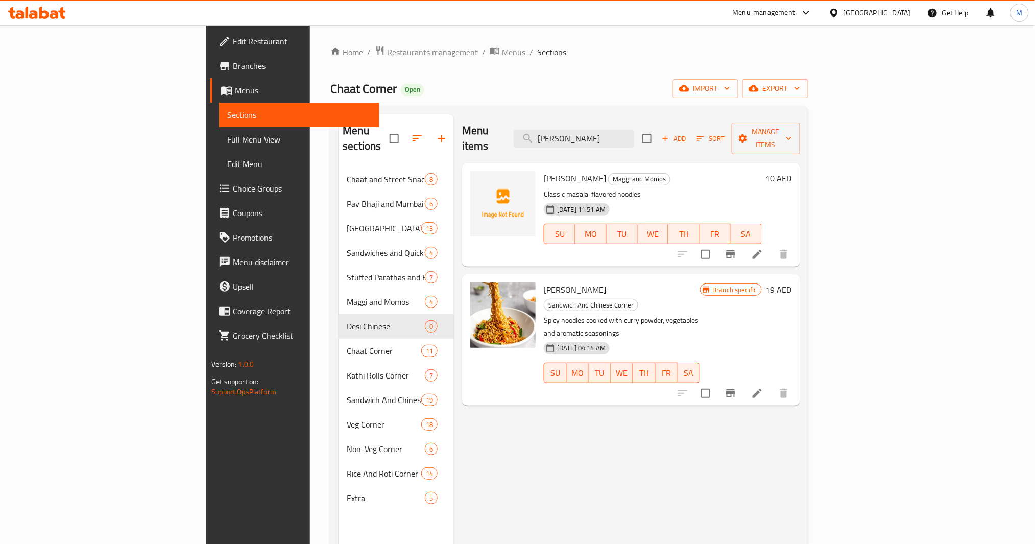
type input "[PERSON_NAME]"
click at [717, 383] on input "checkbox" at bounding box center [705, 393] width 21 height 21
click at [544, 282] on span "[PERSON_NAME]" at bounding box center [575, 289] width 62 height 15
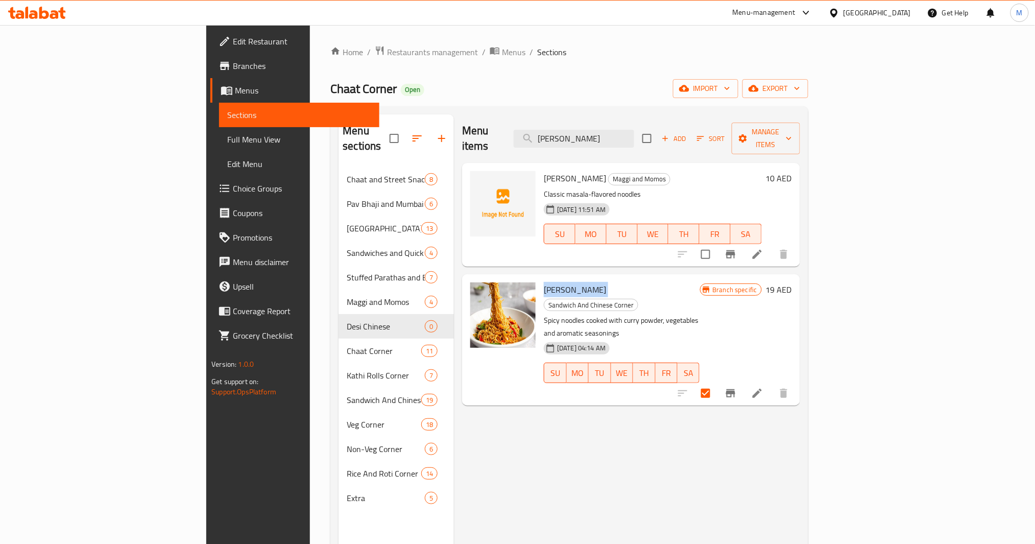
copy h6 "[PERSON_NAME]"
click at [603, 299] on span "Sandwich And Chinese Corner" at bounding box center [590, 305] width 93 height 12
click at [604, 299] on span "Sandwich And Chinese Corner" at bounding box center [590, 305] width 93 height 12
click at [605, 299] on span "Sandwich And Chinese Corner" at bounding box center [590, 305] width 93 height 12
copy span "Sandwich And Chinese Corner"
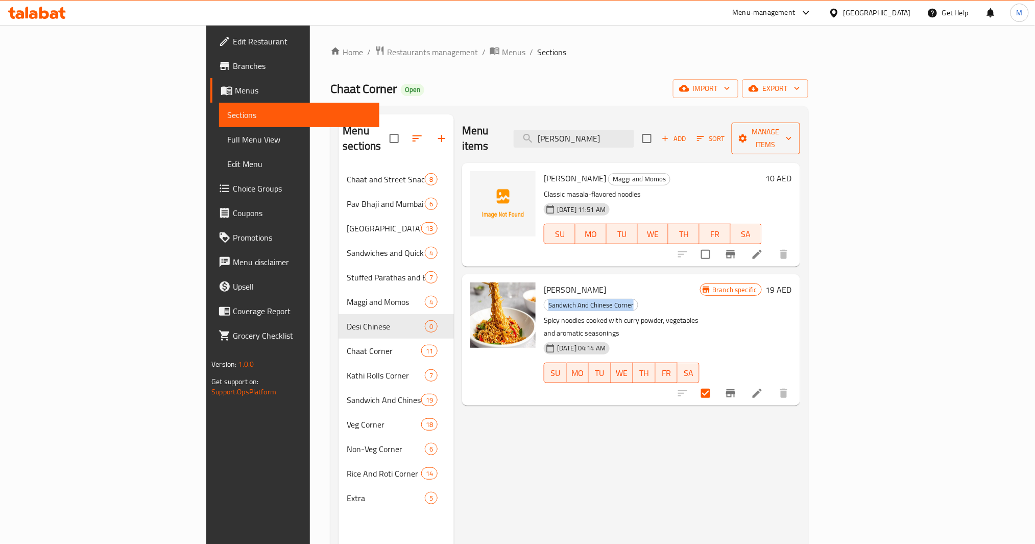
click at [776, 139] on button "Manage items" at bounding box center [766, 139] width 68 height 32
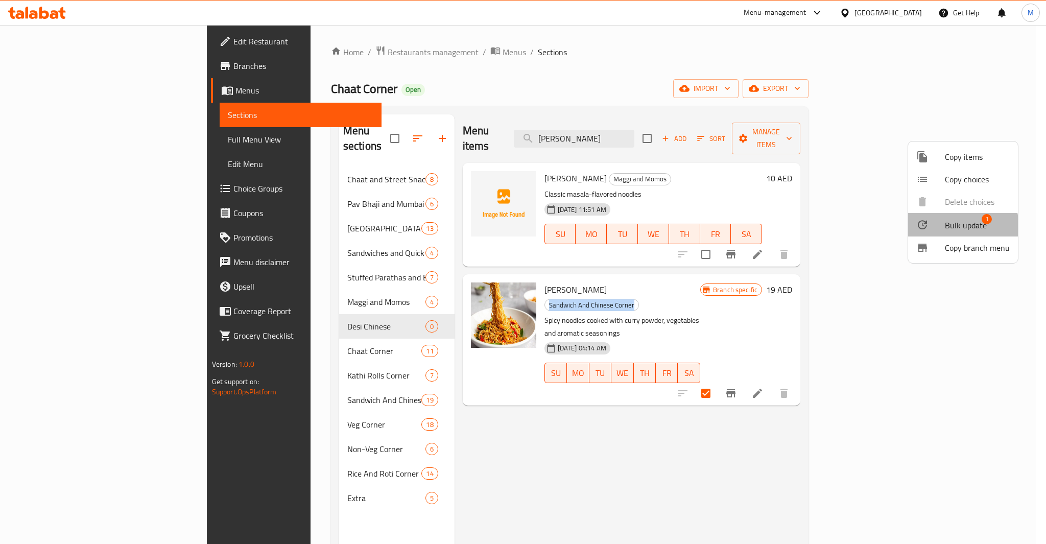
click at [776, 226] on span "Bulk update" at bounding box center [966, 225] width 42 height 12
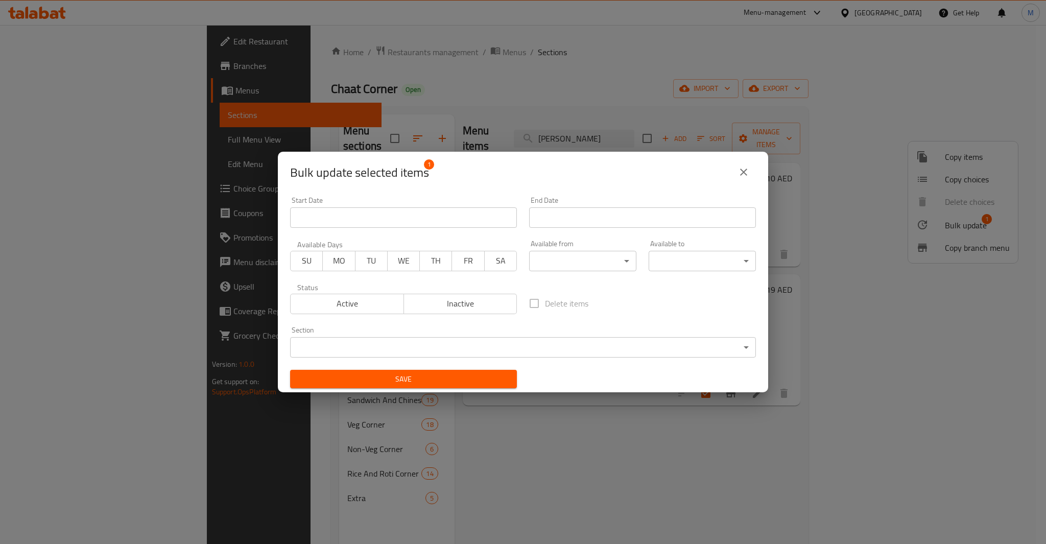
click at [439, 302] on span "Inactive" at bounding box center [460, 303] width 105 height 15
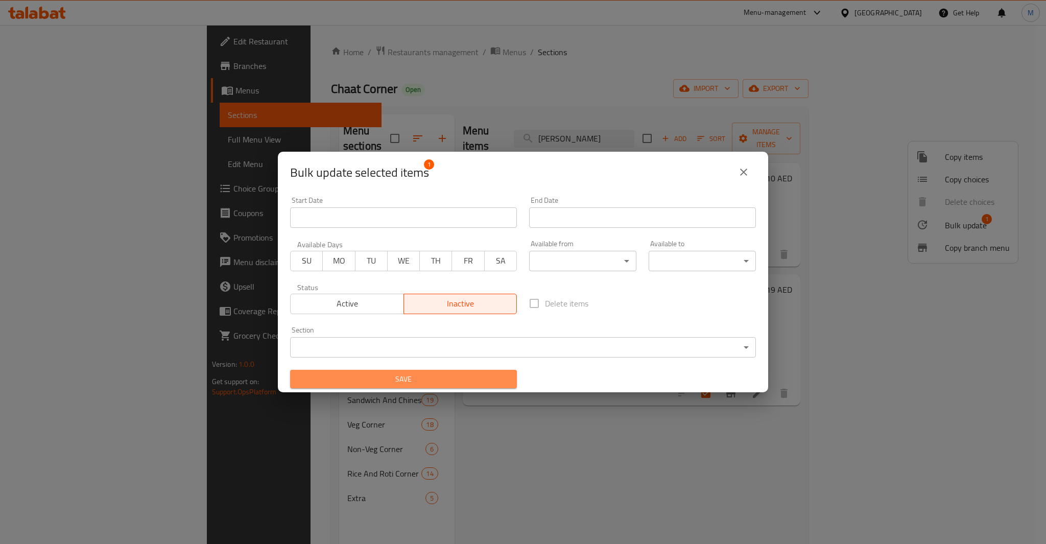
click at [433, 381] on span "Save" at bounding box center [403, 379] width 210 height 13
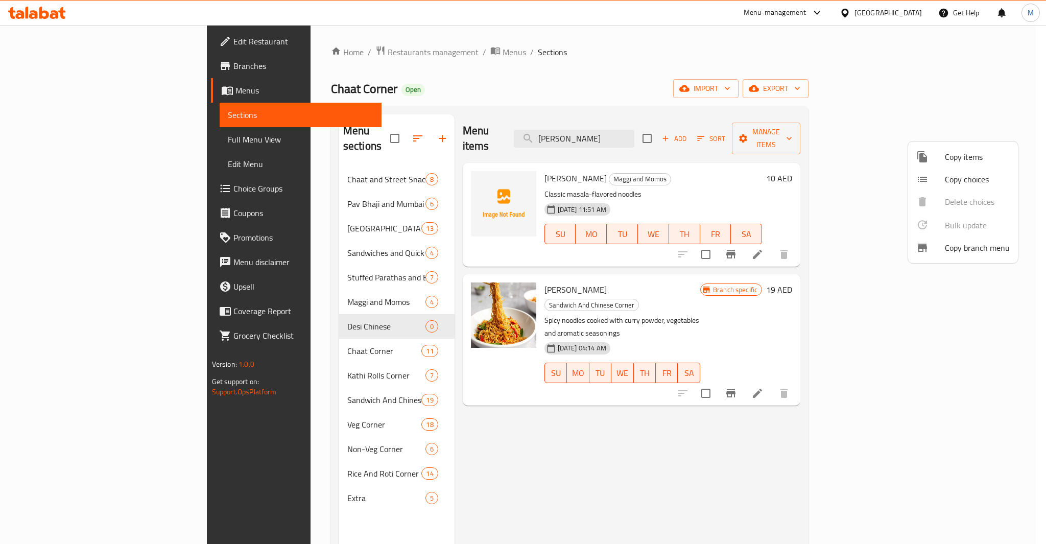
click at [773, 402] on div at bounding box center [523, 272] width 1046 height 544
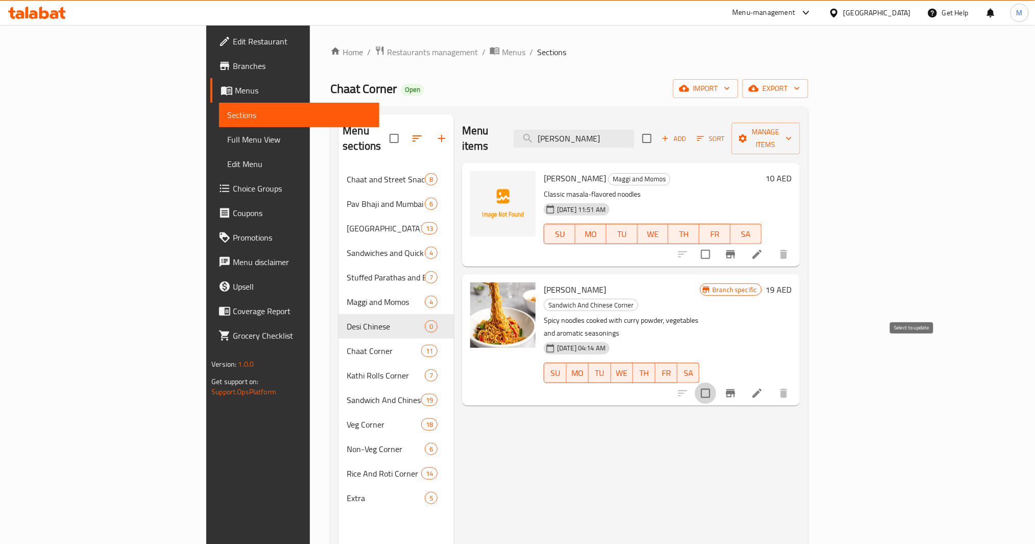
click at [717, 383] on input "checkbox" at bounding box center [705, 393] width 21 height 21
click at [776, 137] on span "Manage items" at bounding box center [766, 139] width 52 height 26
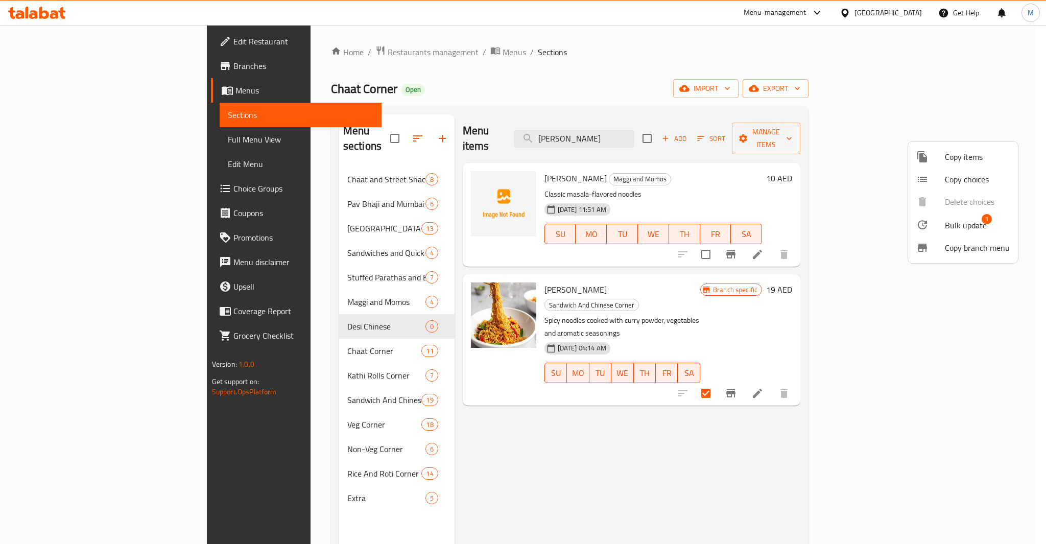
click at [776, 233] on li "Bulk update 1" at bounding box center [963, 224] width 110 height 23
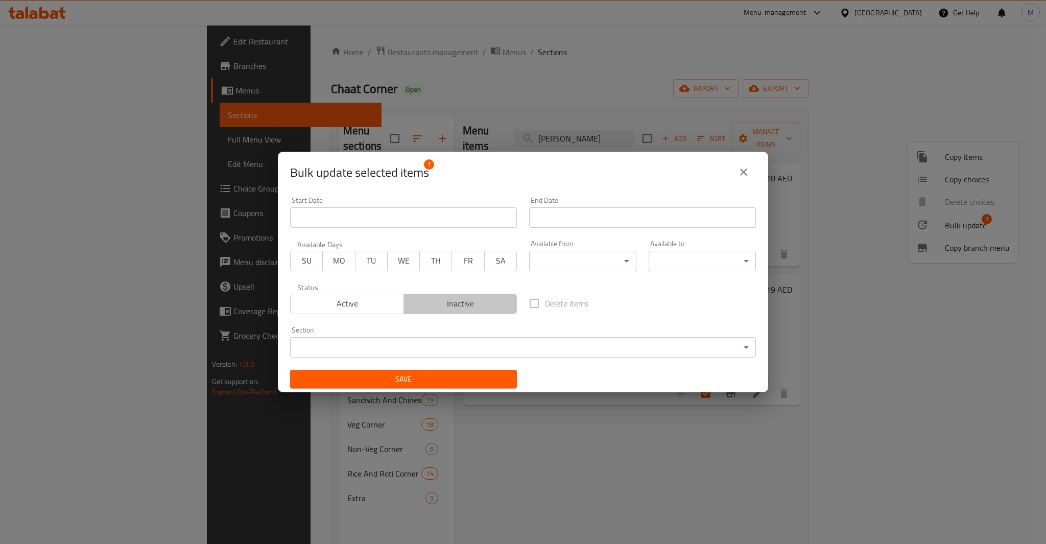
click at [461, 313] on button "Inactive" at bounding box center [461, 304] width 114 height 20
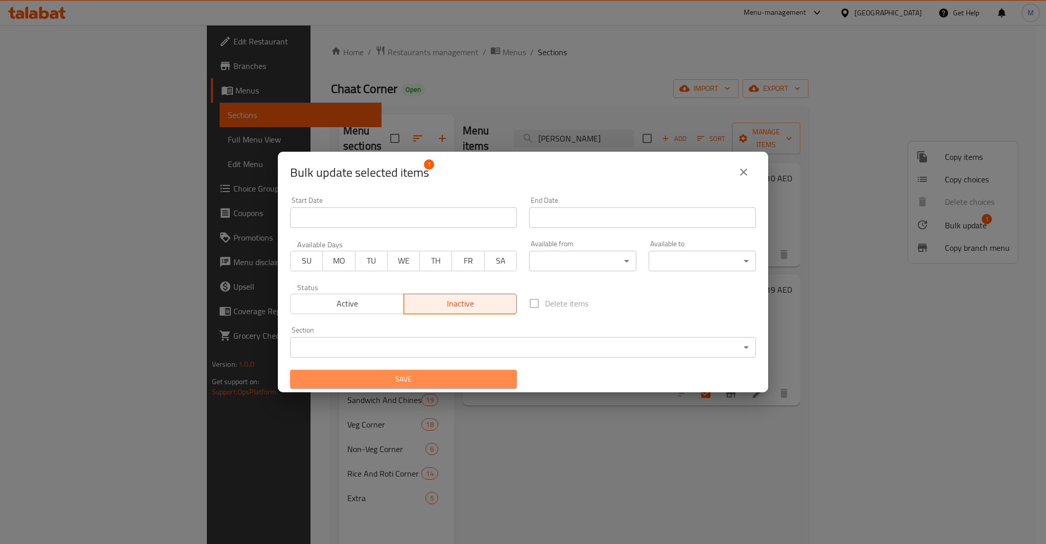
click at [444, 375] on span "Save" at bounding box center [403, 379] width 210 height 13
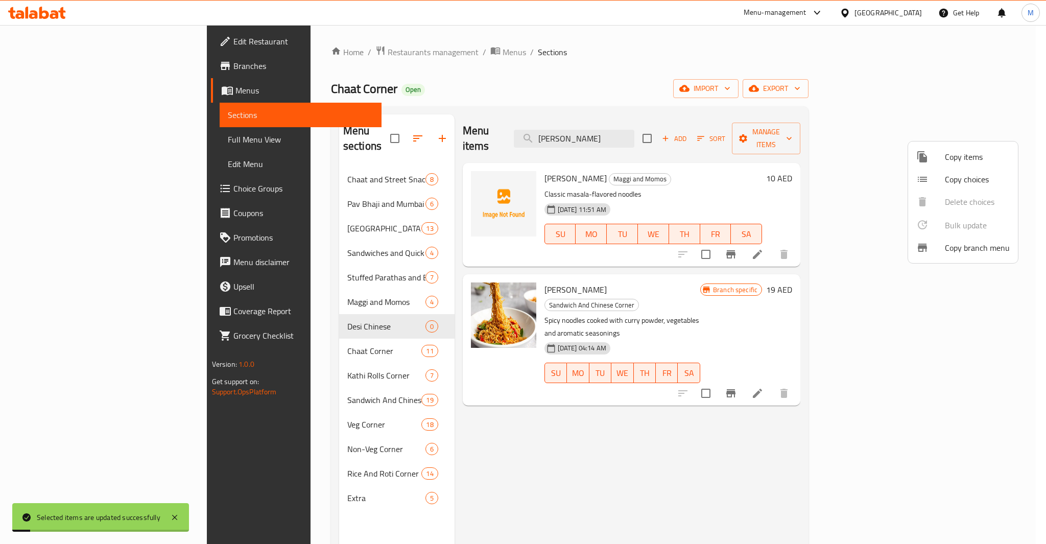
click at [616, 399] on div at bounding box center [523, 272] width 1046 height 544
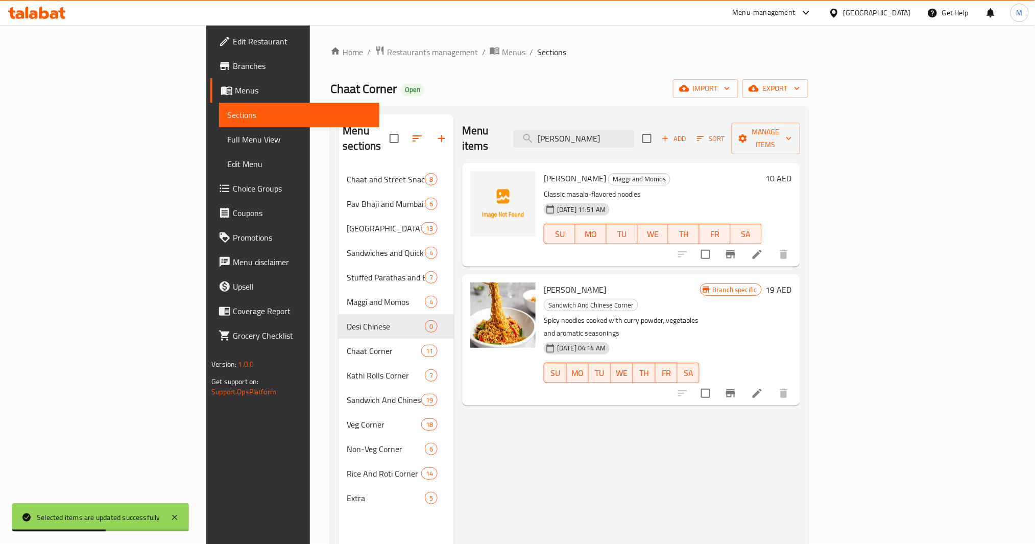
click at [717, 383] on input "checkbox" at bounding box center [705, 393] width 21 height 21
click at [776, 128] on span "Manage items" at bounding box center [766, 139] width 52 height 26
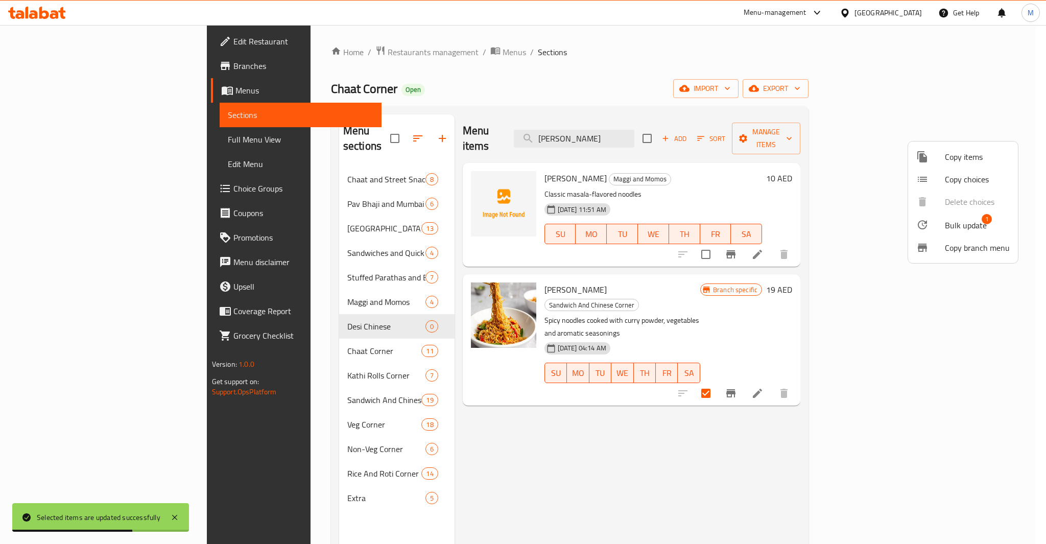
click at [776, 226] on span "Bulk update" at bounding box center [966, 225] width 42 height 12
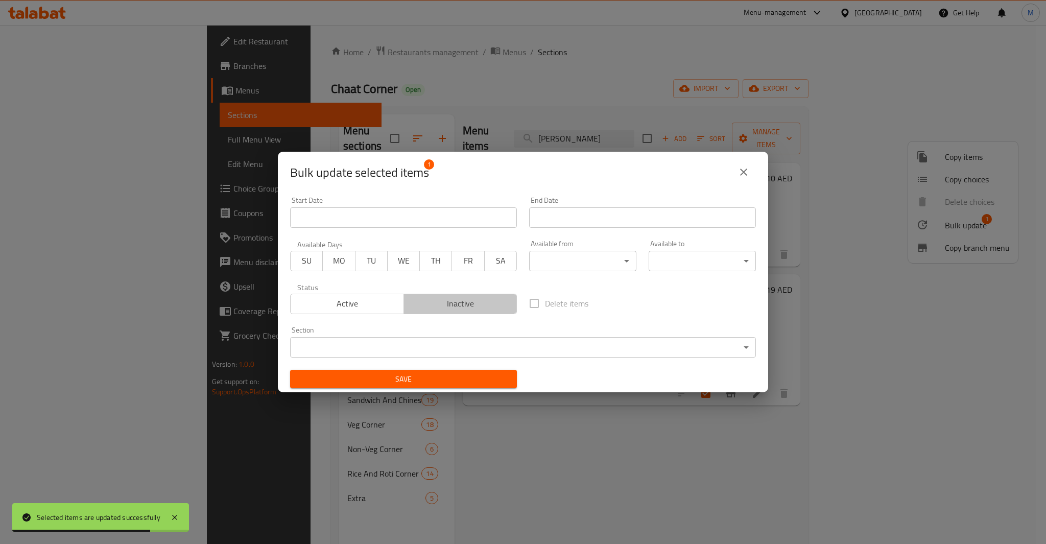
click at [476, 301] on span "Inactive" at bounding box center [460, 303] width 105 height 15
click at [456, 370] on div "Save" at bounding box center [403, 379] width 239 height 31
click at [455, 378] on span "Save" at bounding box center [403, 379] width 210 height 13
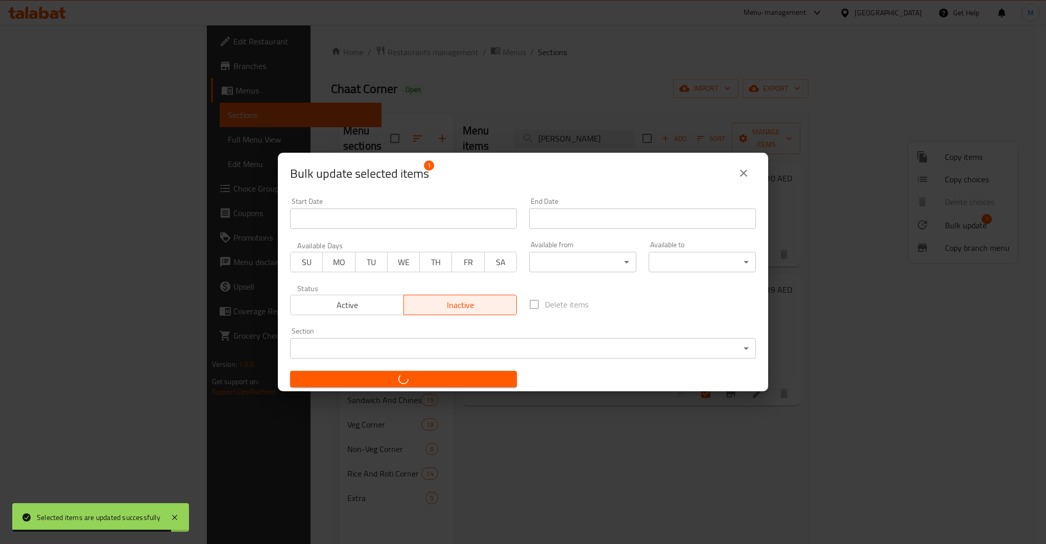
checkbox input "false"
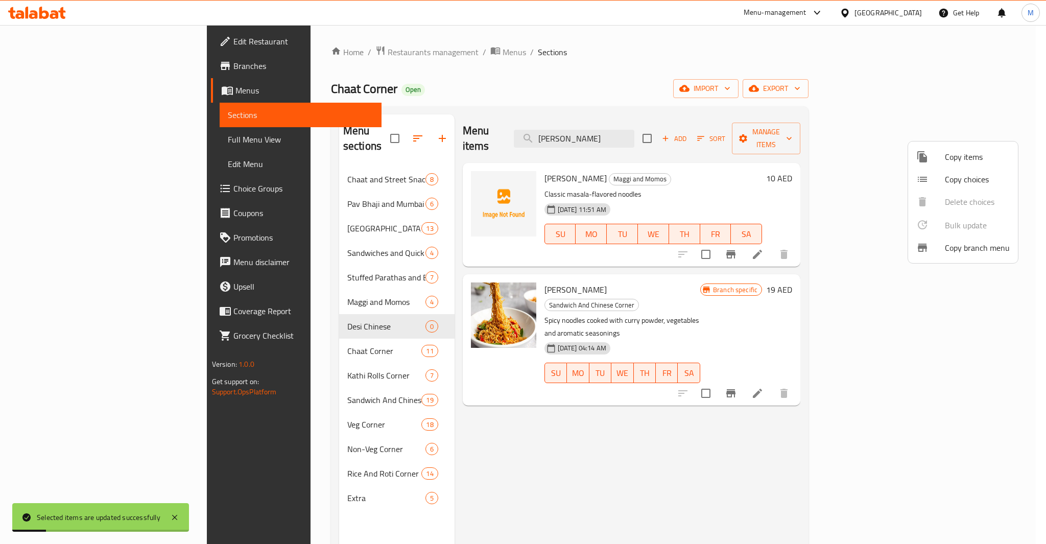
click at [644, 132] on div at bounding box center [523, 272] width 1046 height 544
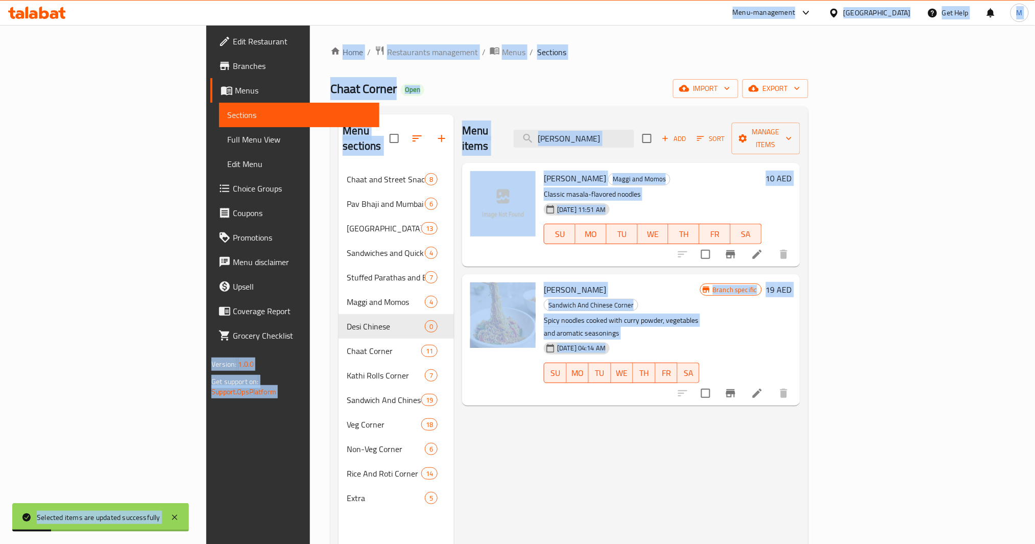
copy body "Loremips dolor sit ametcon adipiscingel ​ Sedd-eiusmodtem Incidi Utla Etdolore …"
click at [634, 133] on input "[PERSON_NAME]" at bounding box center [574, 139] width 121 height 18
click at [634, 131] on input "[PERSON_NAME]" at bounding box center [574, 139] width 121 height 18
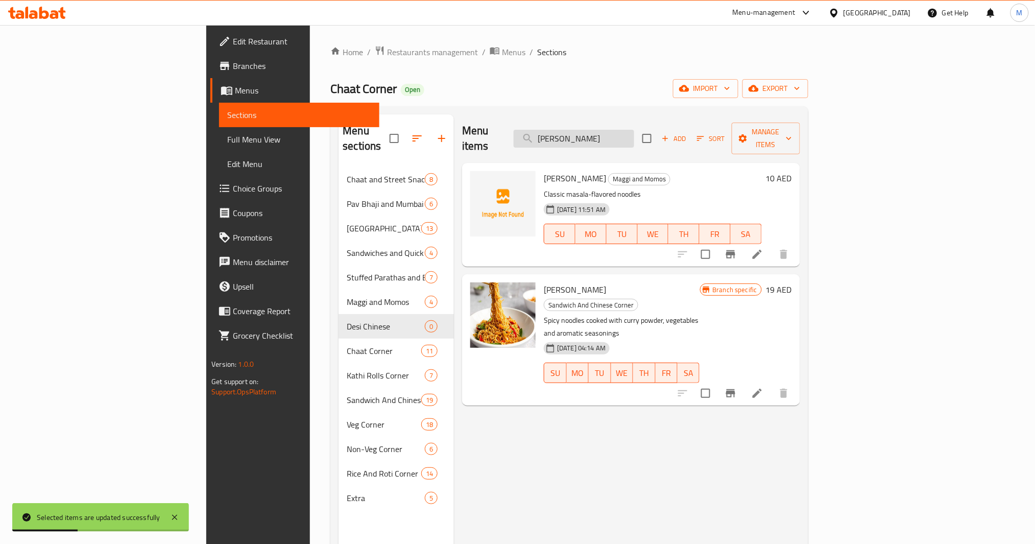
click at [634, 131] on input "[PERSON_NAME]" at bounding box center [574, 139] width 121 height 18
type input "\"
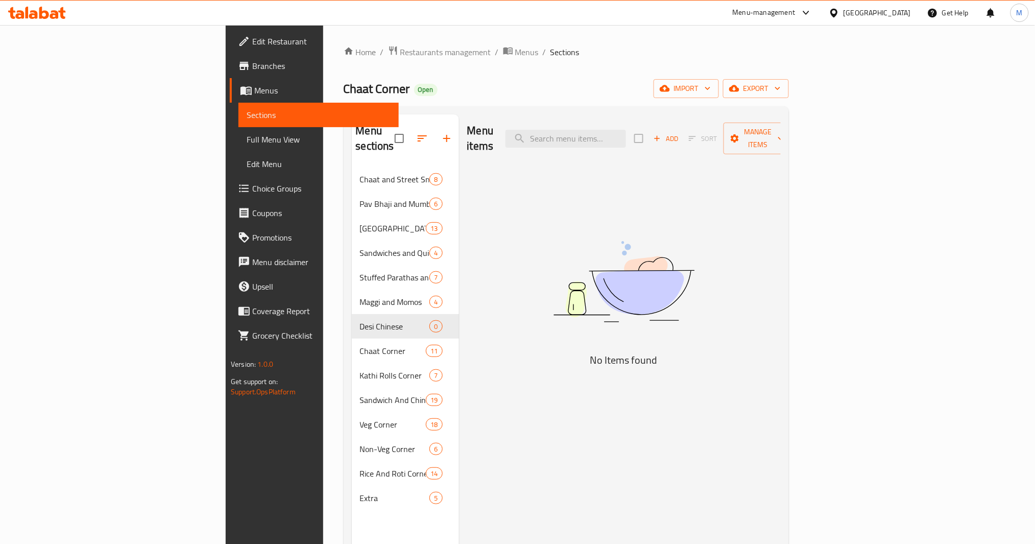
paste input "[PERSON_NAME]"
type input "[PERSON_NAME]"
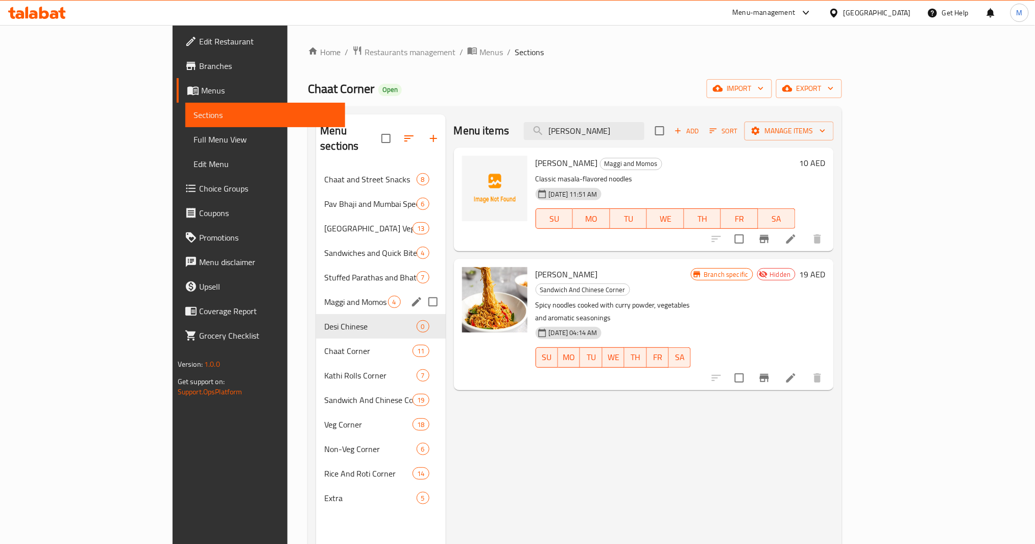
click at [316, 294] on div "Maggi and Momos 4" at bounding box center [380, 302] width 129 height 25
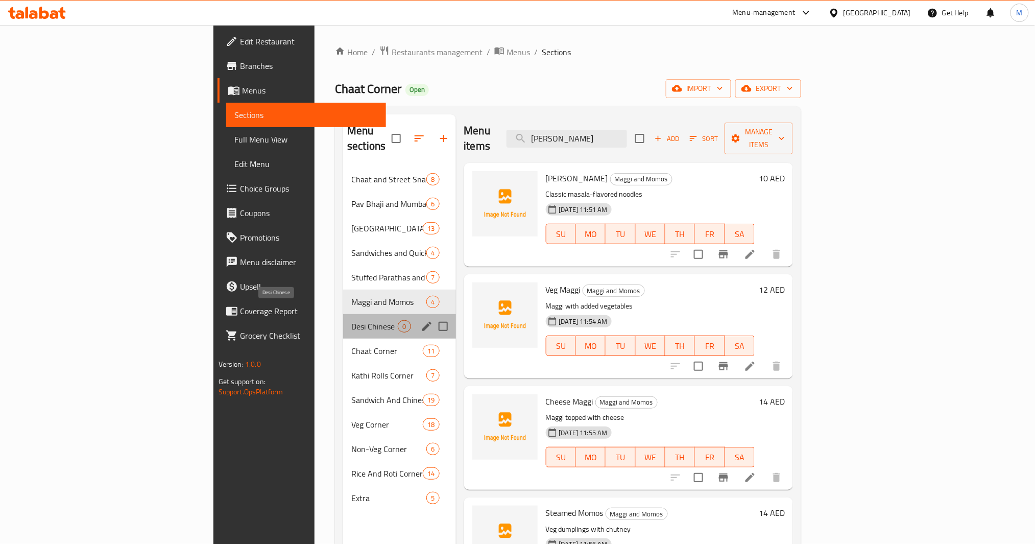
click at [351, 320] on span "Desi Chinese" at bounding box center [374, 326] width 46 height 12
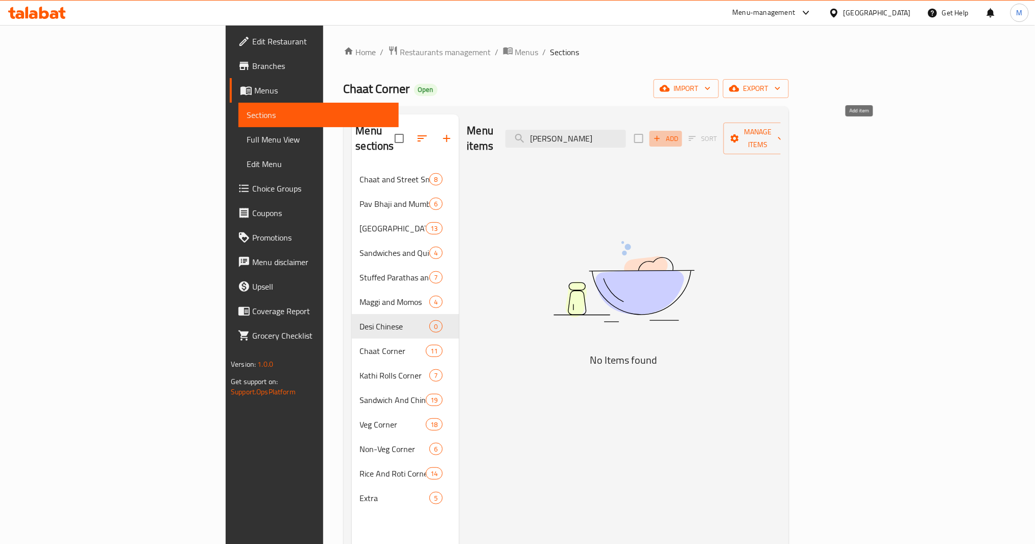
click at [680, 133] on span "Add" at bounding box center [666, 139] width 28 height 12
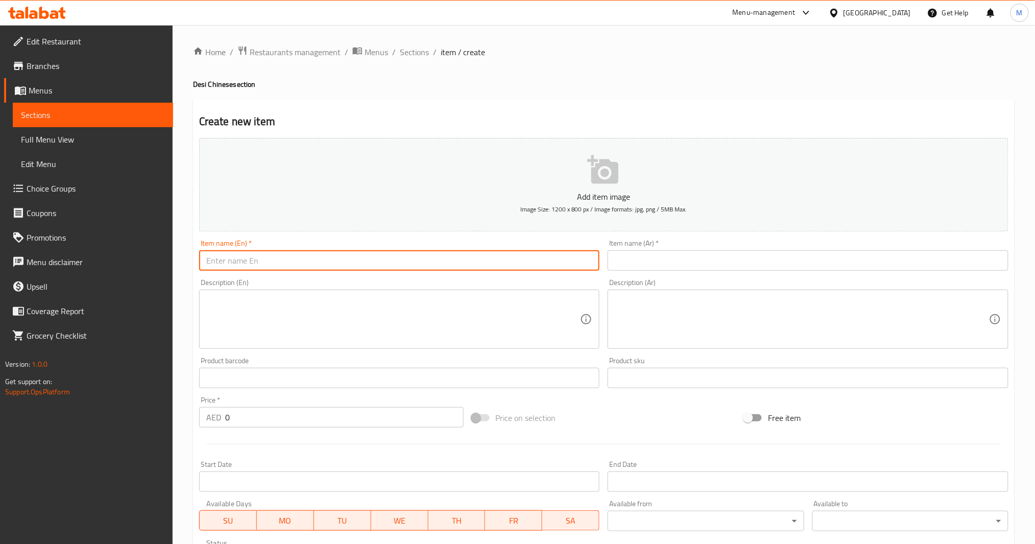
click at [323, 253] on input "text" at bounding box center [399, 260] width 401 height 20
paste input "Veg Fried Rice"
type input "Veg Fried Rice"
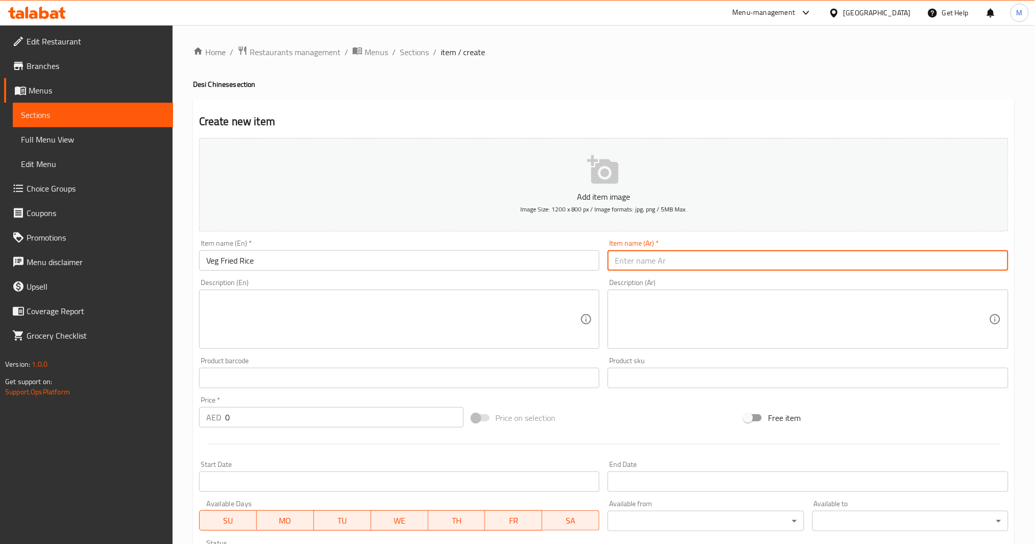
click at [674, 258] on input "text" at bounding box center [808, 260] width 401 height 20
paste input "أرز مقلي بالخضار"
type input "أرز مقلي بالخضار"
click at [386, 327] on textarea at bounding box center [393, 319] width 374 height 49
paste textarea "Stir-fried rice with vegetables"
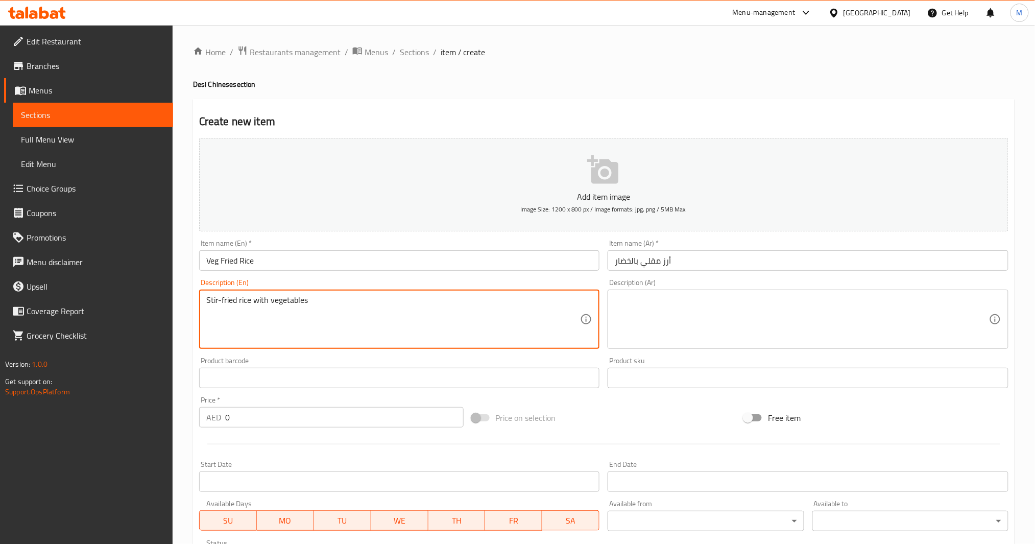
type textarea "Stir-fried rice with vegetables"
click at [663, 328] on textarea at bounding box center [802, 319] width 374 height 49
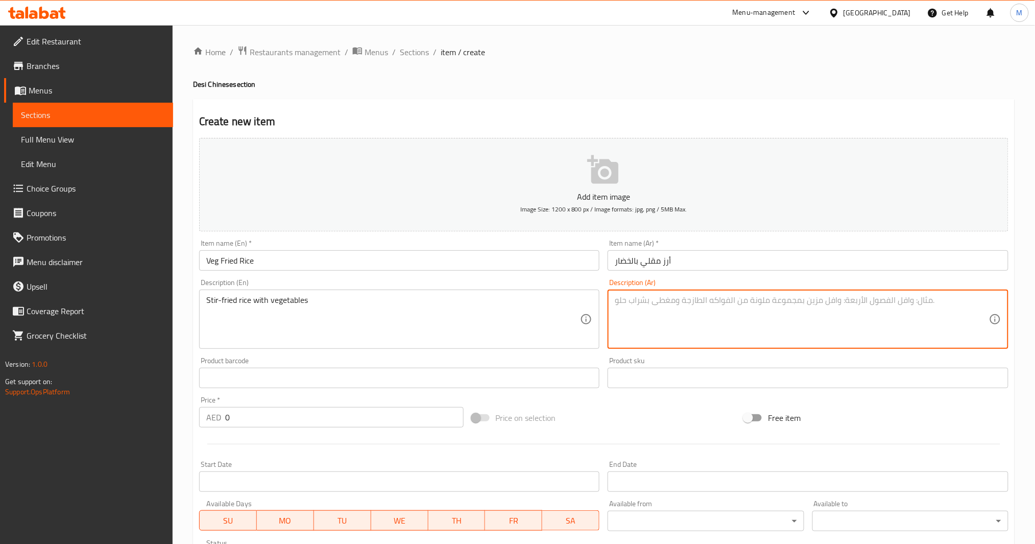
paste textarea "أرز مقلي بالخضار"
type textarea "أرز مقلي بالخضار"
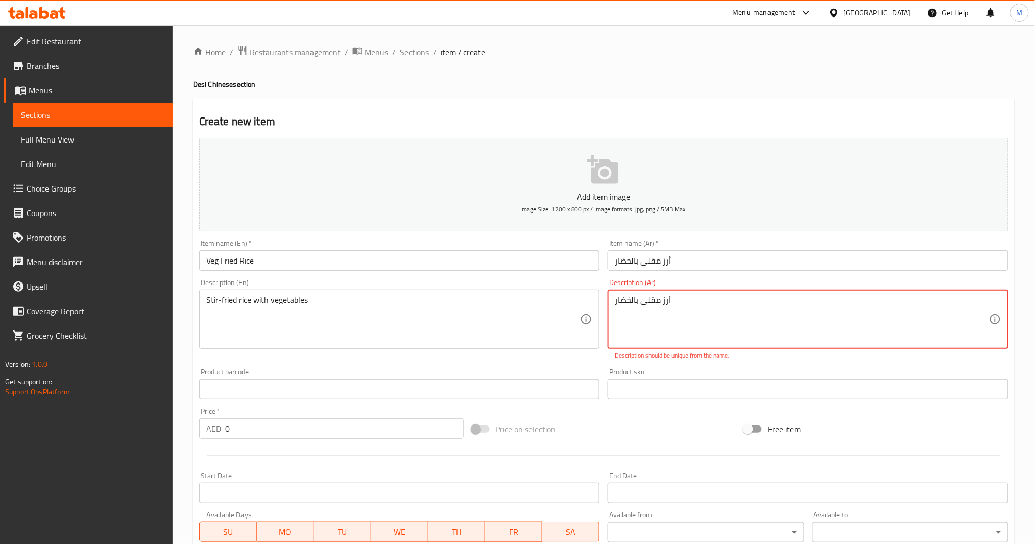
click at [295, 408] on input "0" at bounding box center [344, 428] width 239 height 20
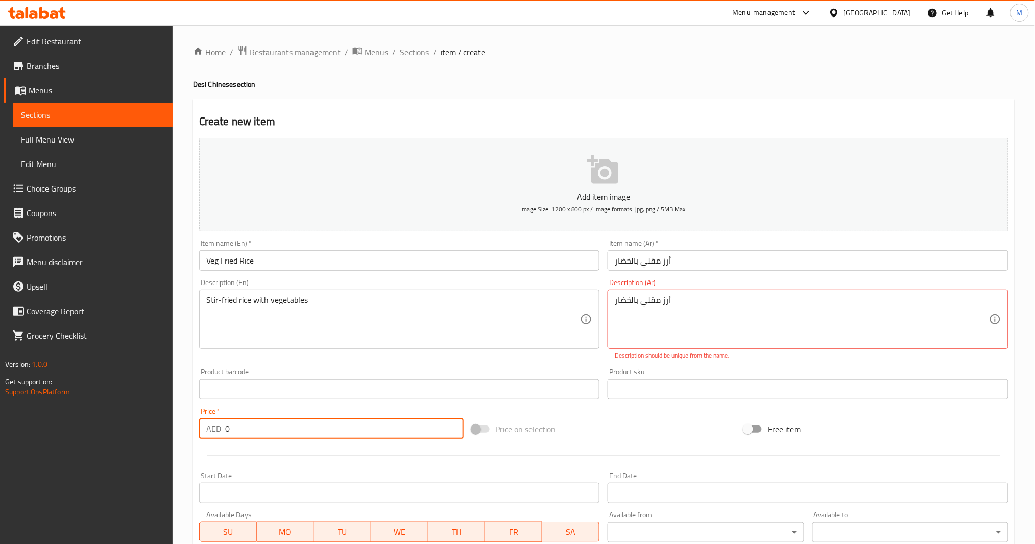
paste input "14"
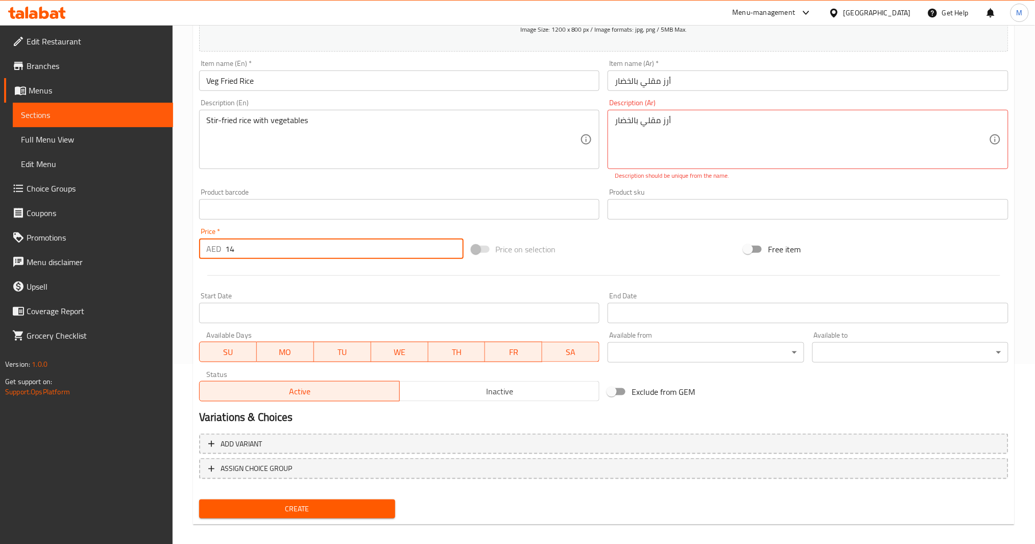
scroll to position [186, 0]
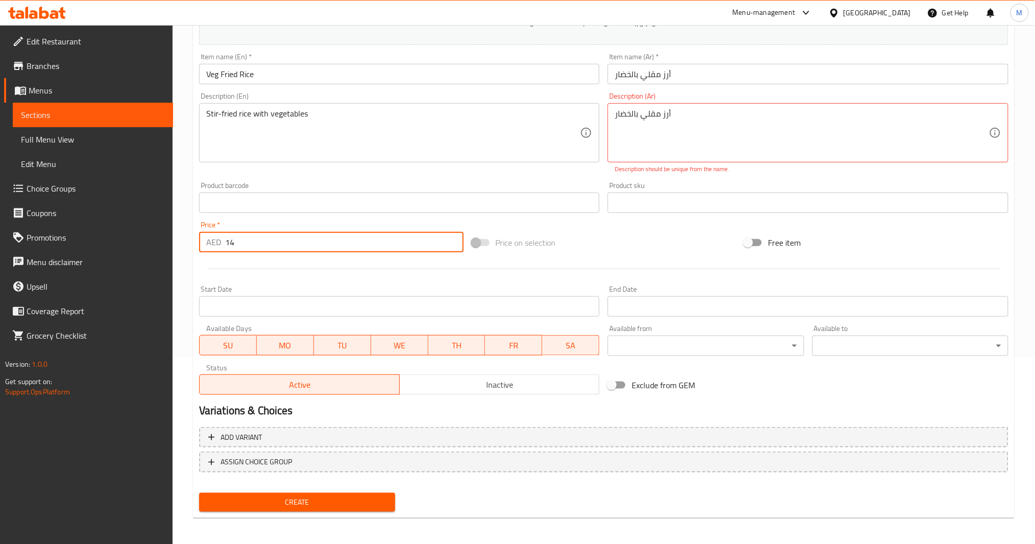
type input "14"
click at [297, 408] on span "Create" at bounding box center [297, 502] width 180 height 13
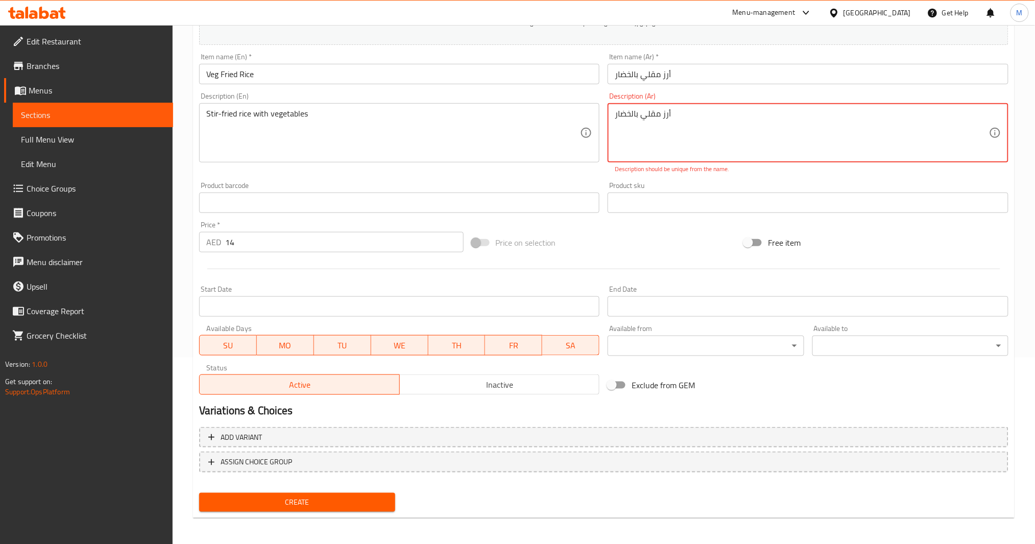
click at [687, 76] on input "أرز مقلي بالخضار" at bounding box center [808, 74] width 401 height 20
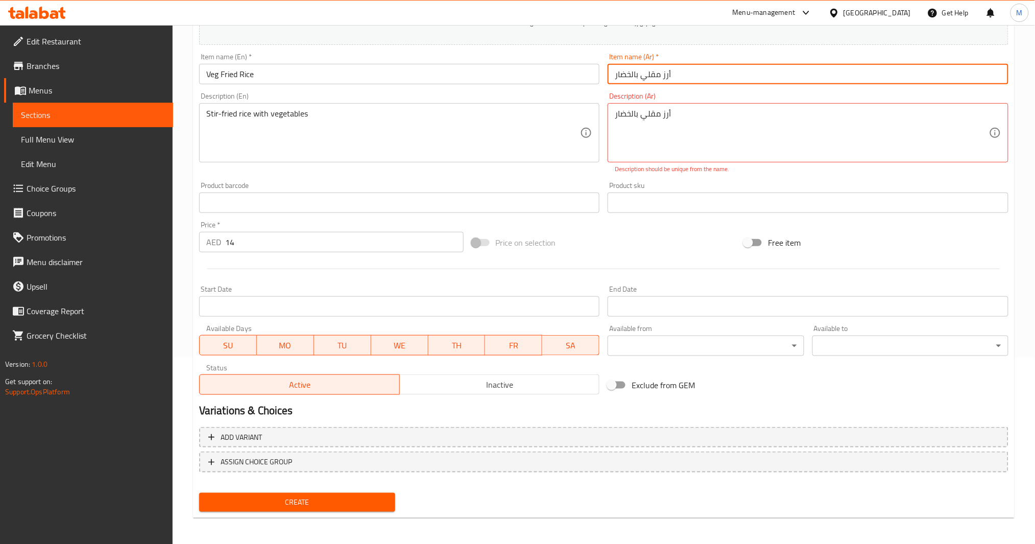
click at [505, 78] on input "Veg Fried Rice" at bounding box center [399, 74] width 401 height 20
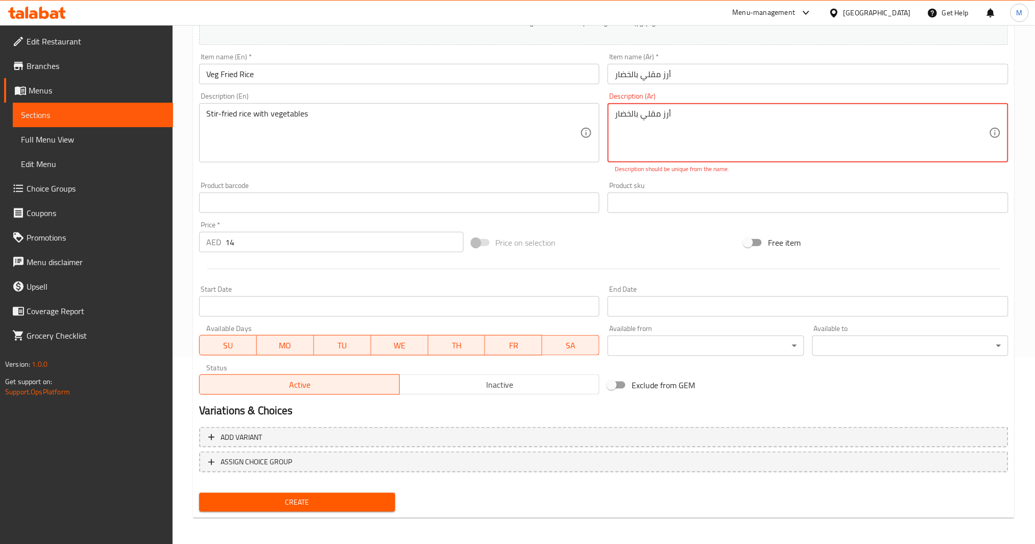
click at [641, 112] on textarea "أرز مقلي بالخضار" at bounding box center [802, 133] width 374 height 49
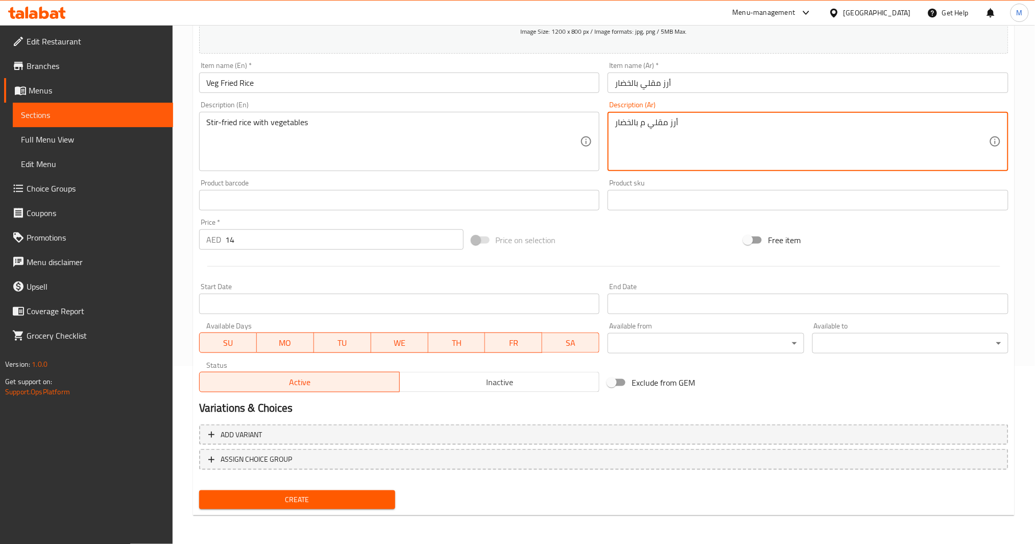
scroll to position [176, 0]
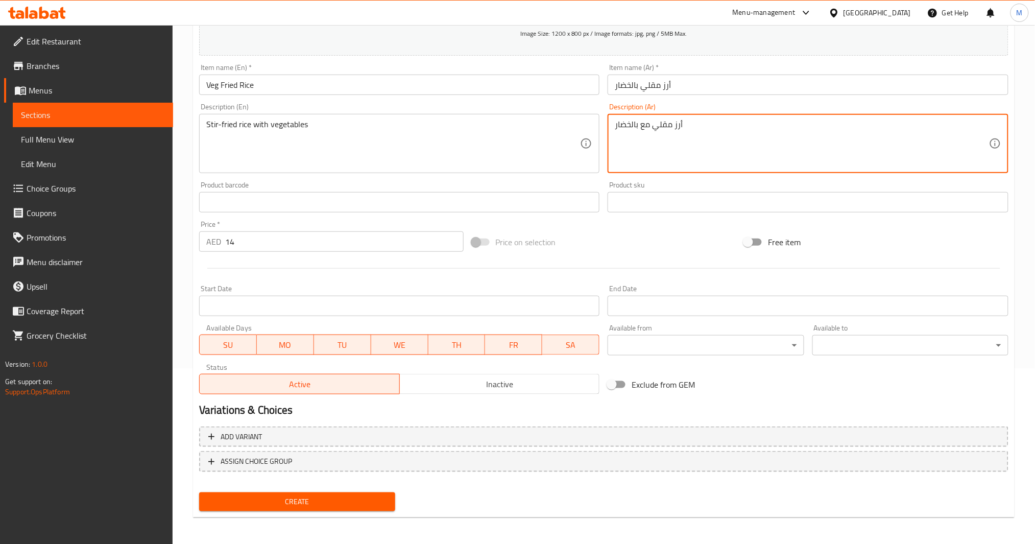
click at [636, 124] on textarea "أرز مقلي مع بالخضار" at bounding box center [802, 144] width 374 height 49
type textarea "أرز مقلي مع الخضار"
click at [342, 408] on span "Create" at bounding box center [297, 501] width 180 height 13
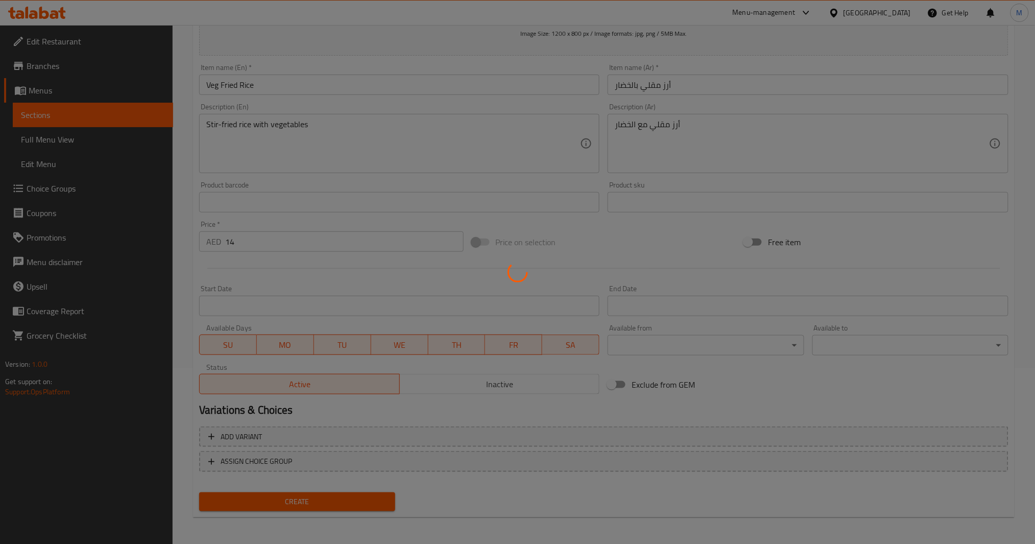
type input "0"
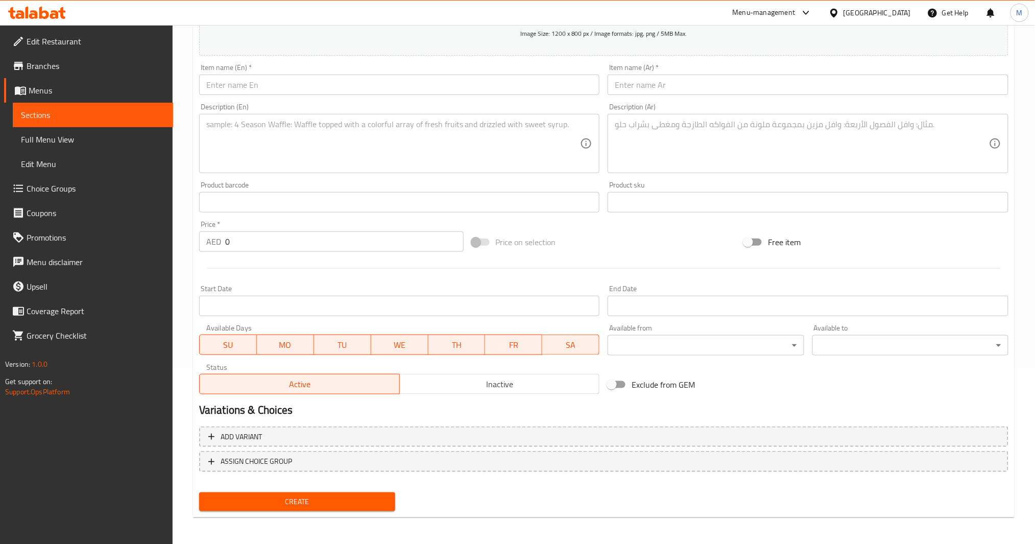
click at [340, 84] on input "text" at bounding box center [399, 85] width 401 height 20
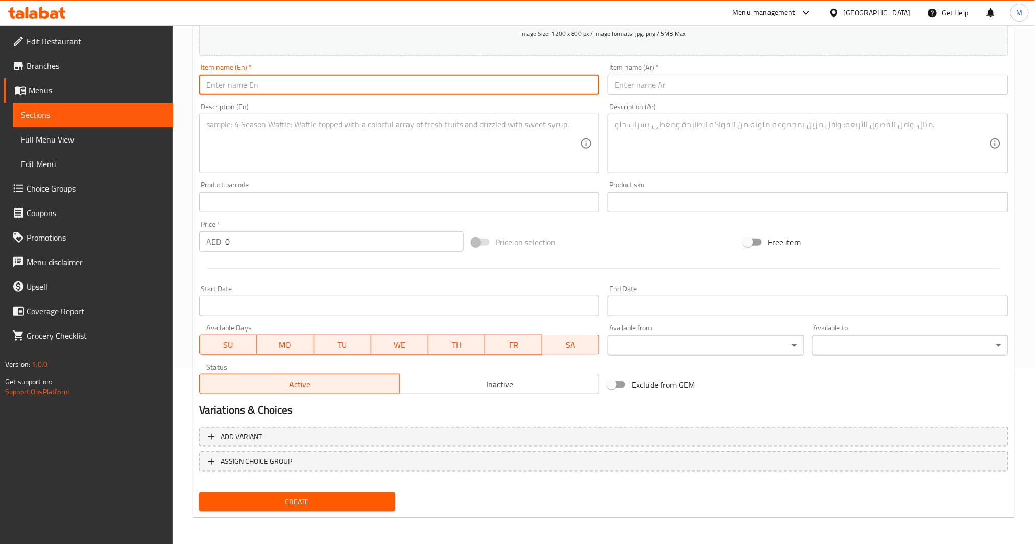
paste input "Schezwan Fried Rice"
type input "Schezwan Fried Rice"
click at [597, 85] on input "Schezwan Fried Rice" at bounding box center [399, 85] width 401 height 20
click at [625, 85] on input "text" at bounding box center [808, 85] width 401 height 20
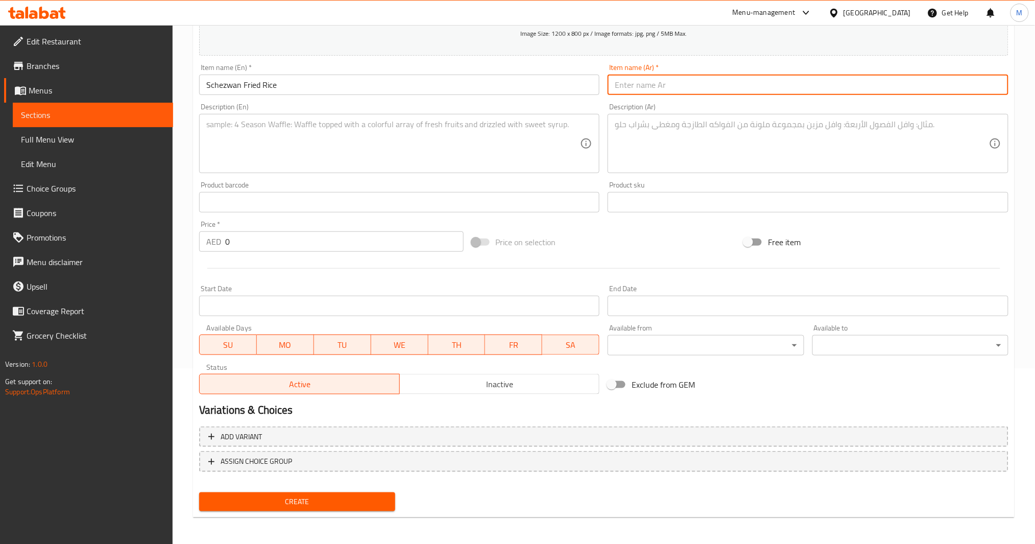
paste input "أرز مقلي على طريقة شيزوان"
type input "أرز مقلي على طريقة شيزوان"
click at [404, 160] on textarea at bounding box center [393, 144] width 374 height 49
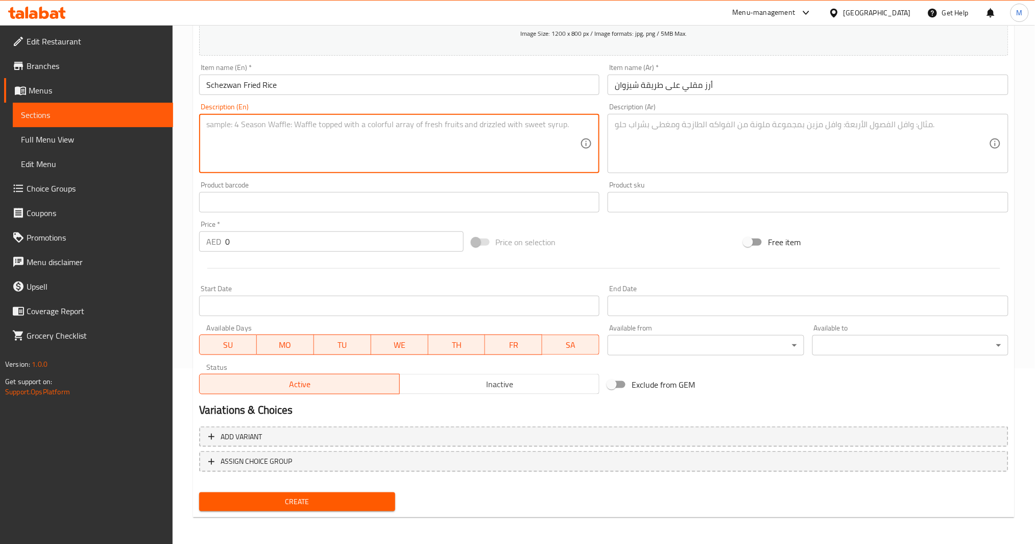
paste textarea "Fried rice with schezwan sauce"
type textarea "Fried rice with schezwan sauce"
click at [701, 143] on textarea at bounding box center [802, 144] width 374 height 49
paste textarea "أرز مقلي مع صلصة سيشوان"
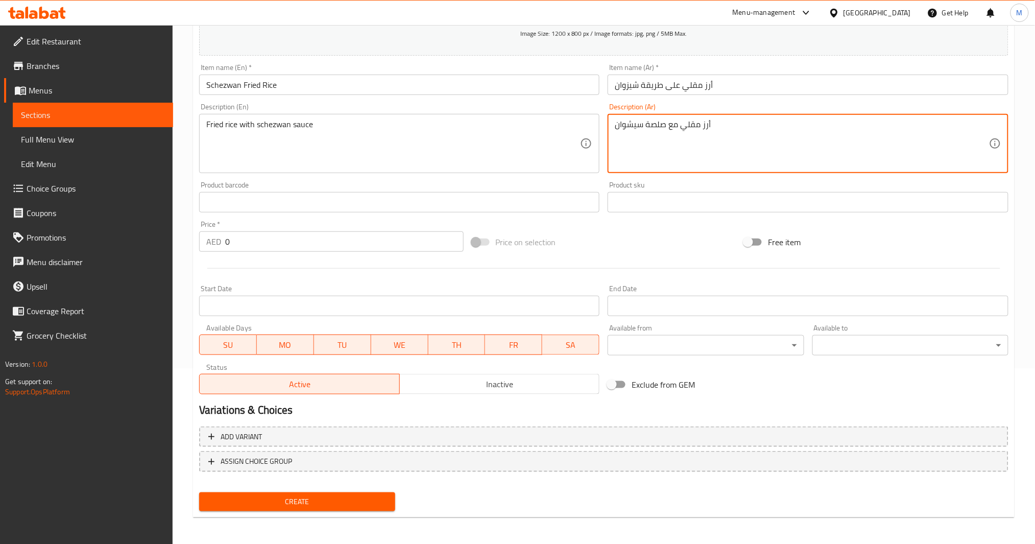
click at [628, 84] on input "أرز مقلي على طريقة شيزوان" at bounding box center [808, 85] width 401 height 20
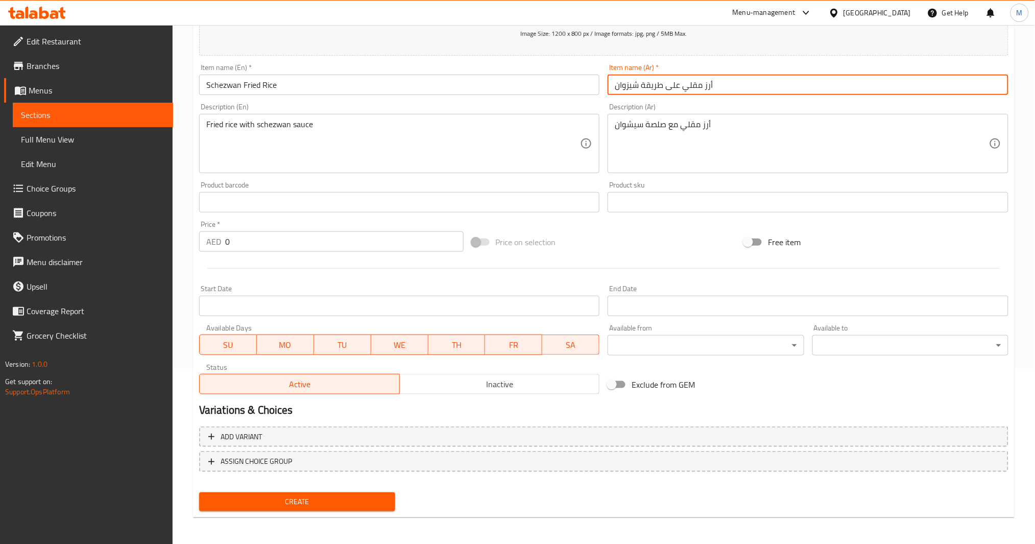
click at [628, 84] on input "أرز مقلي على طريقة شيزوان" at bounding box center [808, 85] width 401 height 20
click at [632, 81] on input "أرز مقلي على طريقة شيزوان" at bounding box center [808, 85] width 401 height 20
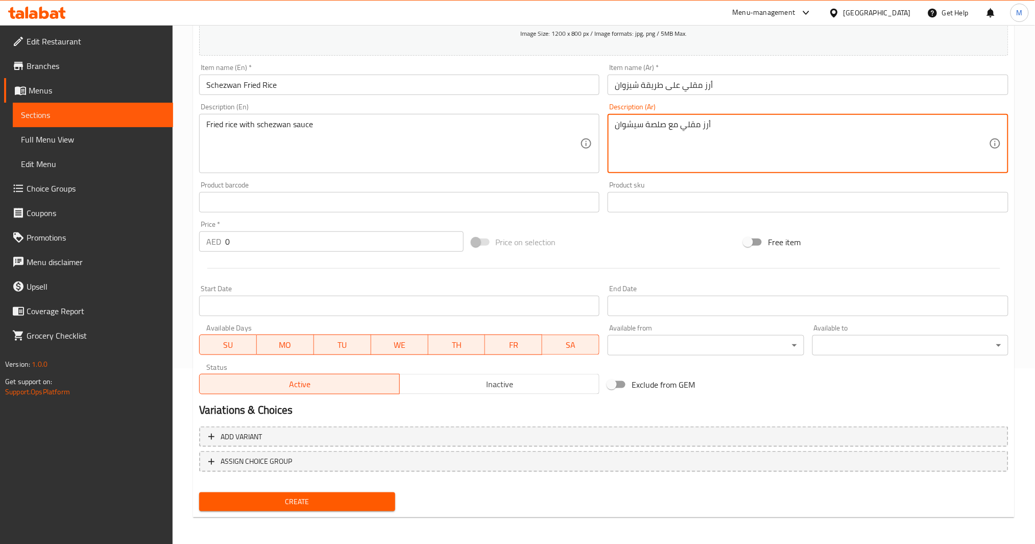
click at [632, 127] on textarea "أرز مقلي مع صلصة سيشوان" at bounding box center [802, 144] width 374 height 49
paste textarea "يز"
click at [727, 158] on textarea "أرز مقلي مع صلصة شيزوان" at bounding box center [802, 144] width 374 height 49
paste textarea "شيزوان"
click at [641, 126] on textarea "أرز مقلي مع صلصة سشيزوان" at bounding box center [802, 144] width 374 height 49
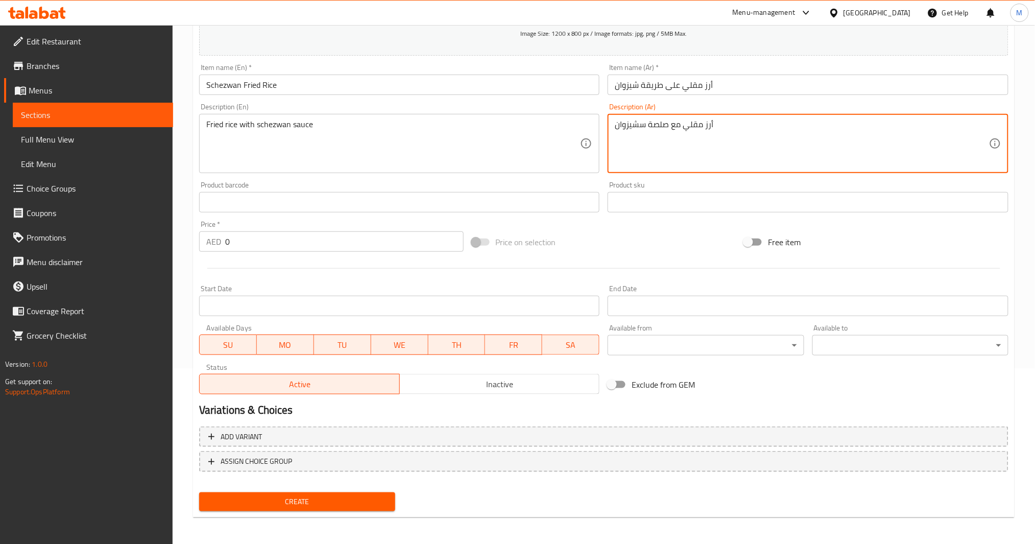
click at [641, 126] on textarea "أرز مقلي مع صلصة سشيزوان" at bounding box center [802, 144] width 374 height 49
type textarea "أرز مقلي مع صلصة سشيزوان"
click at [633, 86] on input "أرز مقلي على طريقة شيزوان" at bounding box center [808, 85] width 401 height 20
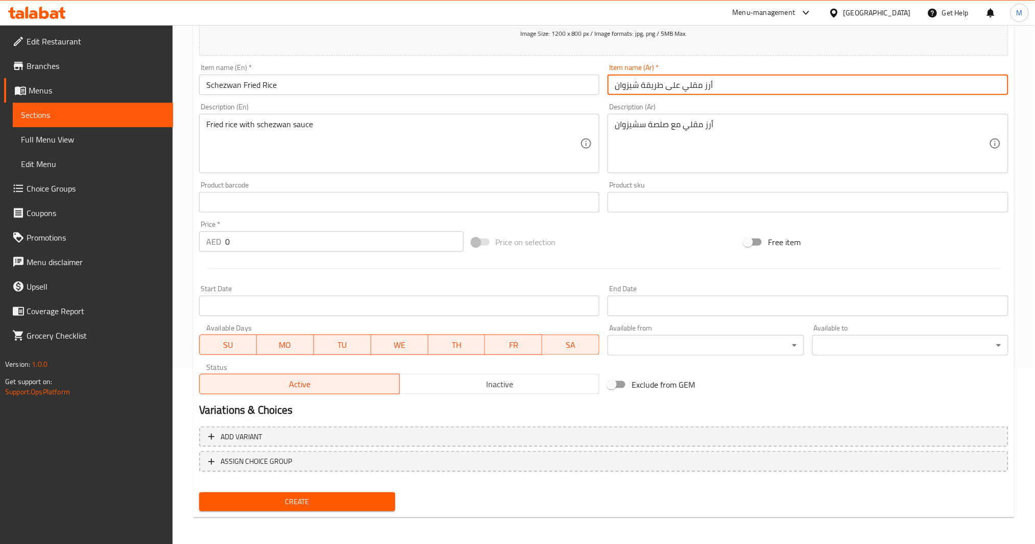
click at [633, 86] on input "أرز مقلي على طريقة شيزوان" at bounding box center [808, 85] width 401 height 20
paste input "text"
type input "أرز مقلي على طريقة سشيزوان"
click at [290, 248] on input "0" at bounding box center [344, 241] width 239 height 20
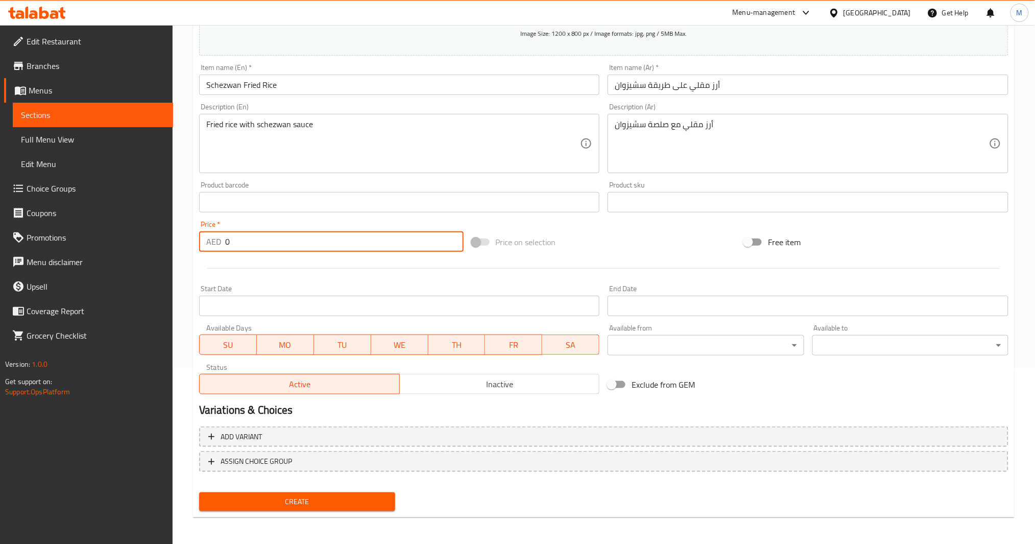
paste input "16"
type input "16"
click at [286, 408] on span "Create" at bounding box center [297, 501] width 180 height 13
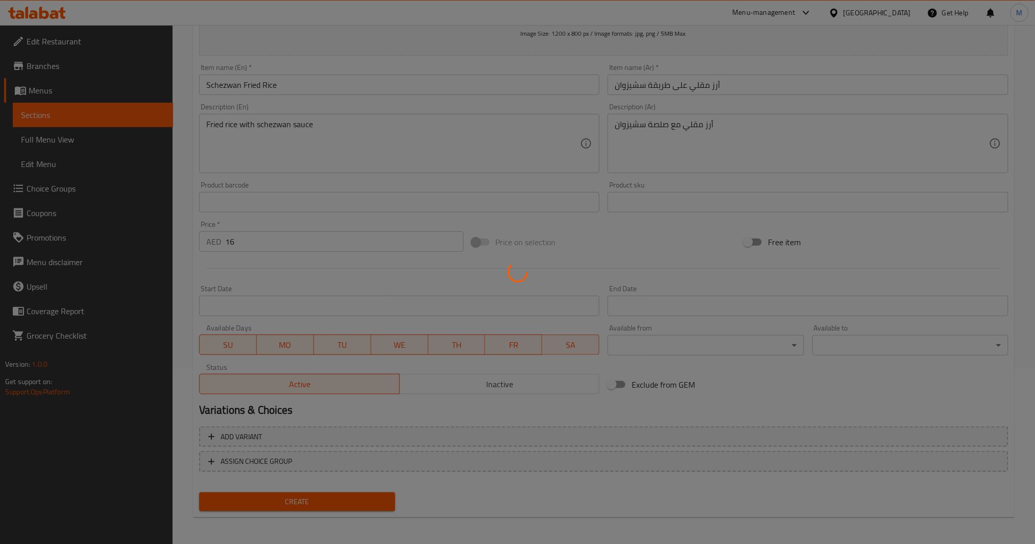
type input "0"
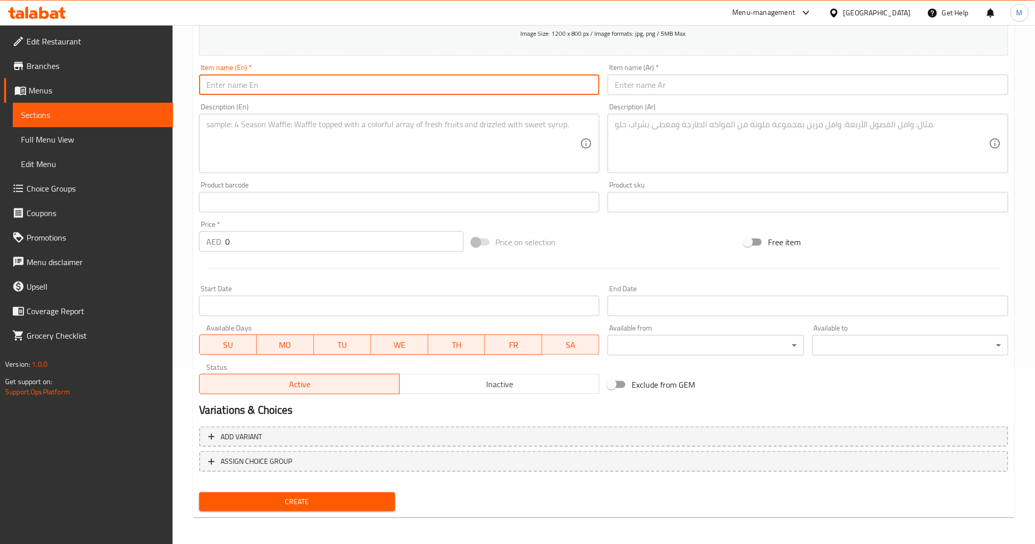
click at [321, 85] on input "text" at bounding box center [399, 85] width 401 height 20
paste input "Veg Hakka Noodles"
type input "Veg Hakka Noodles"
click at [330, 137] on textarea at bounding box center [393, 144] width 374 height 49
paste textarea "Stir-fried noodles with vegetables"
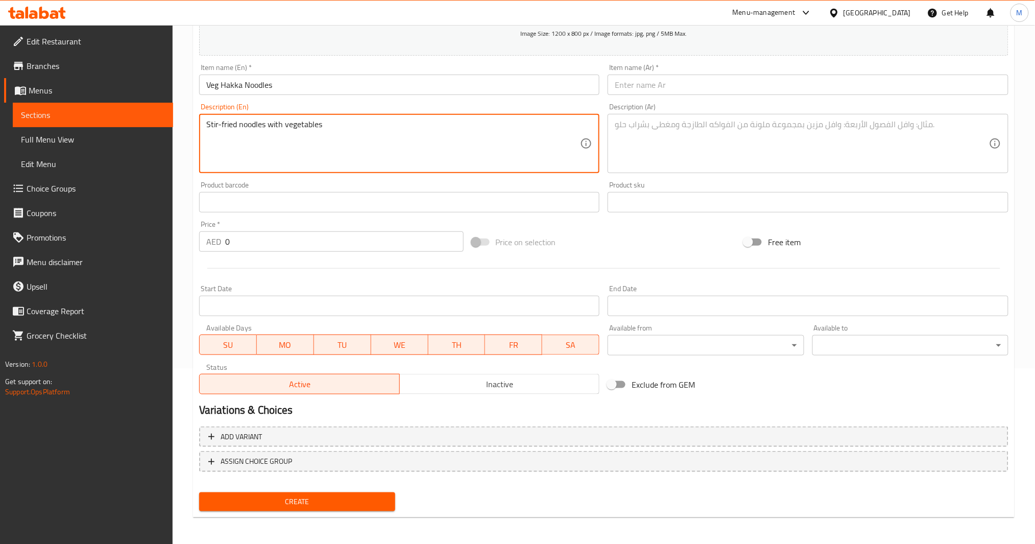
type textarea "Stir-fried noodles with vegetables"
paste textarea "نودلز مقلي بالخضار"
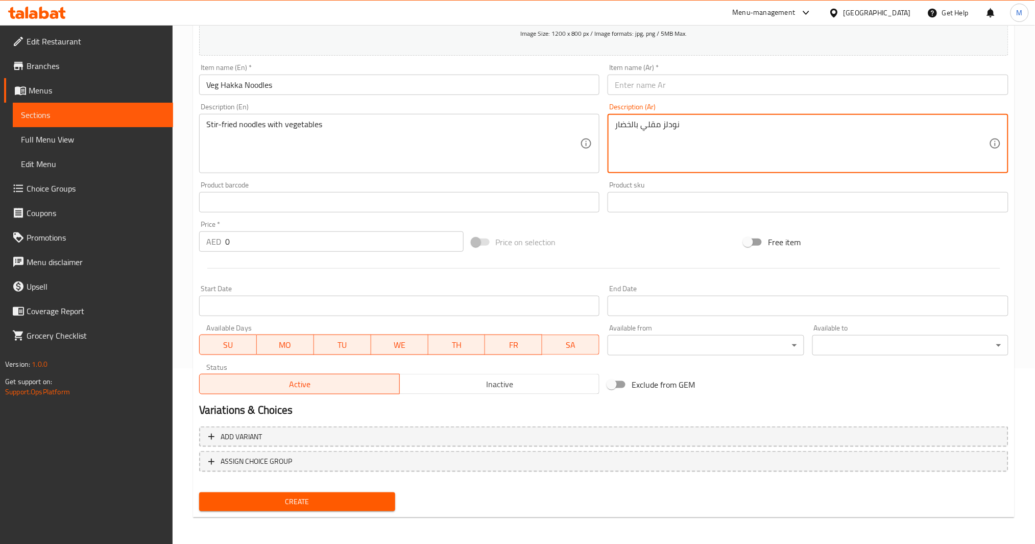
click at [643, 126] on textarea "نودلز مقلي بالخضار" at bounding box center [802, 144] width 374 height 49
click at [633, 120] on textarea "نودلز مقلي مع بالخضار" at bounding box center [802, 144] width 374 height 49
click at [636, 125] on textarea "نودلز مقلي مع بالخضار" at bounding box center [802, 144] width 374 height 49
type textarea "نودلز مقلي مع الخضار"
click at [247, 234] on input "0" at bounding box center [344, 241] width 239 height 20
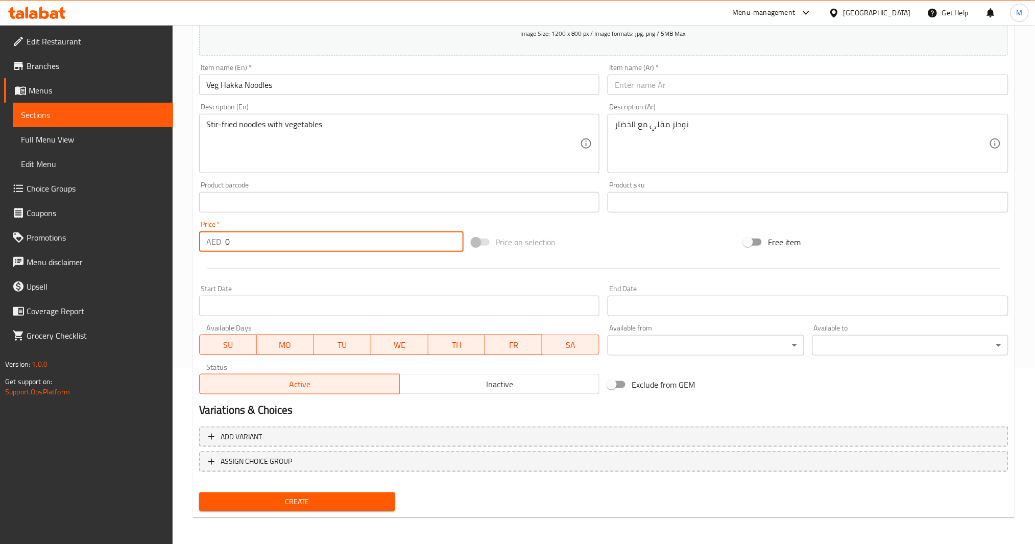
paste input "14"
type input "14"
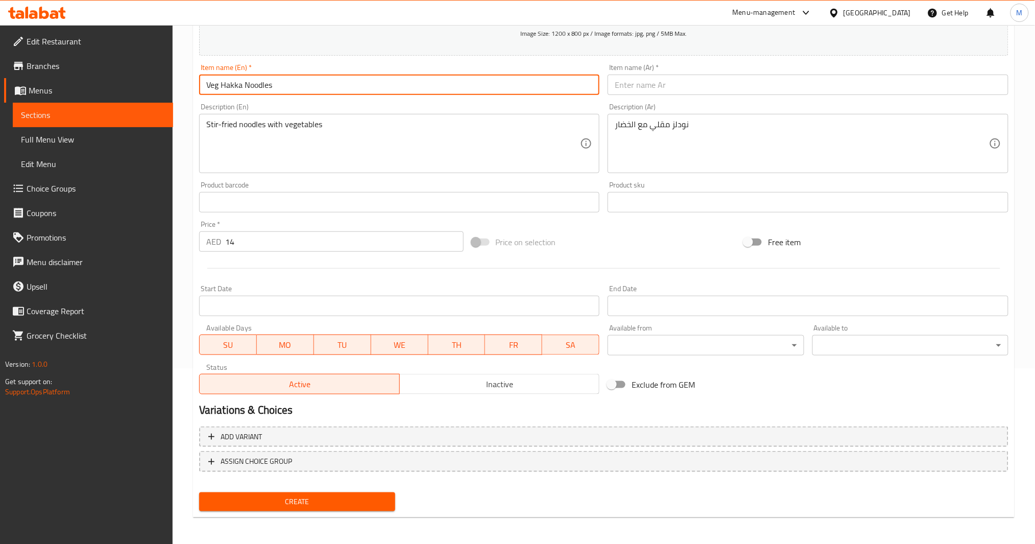
click at [372, 87] on input "Veg Hakka Noodles" at bounding box center [399, 85] width 401 height 20
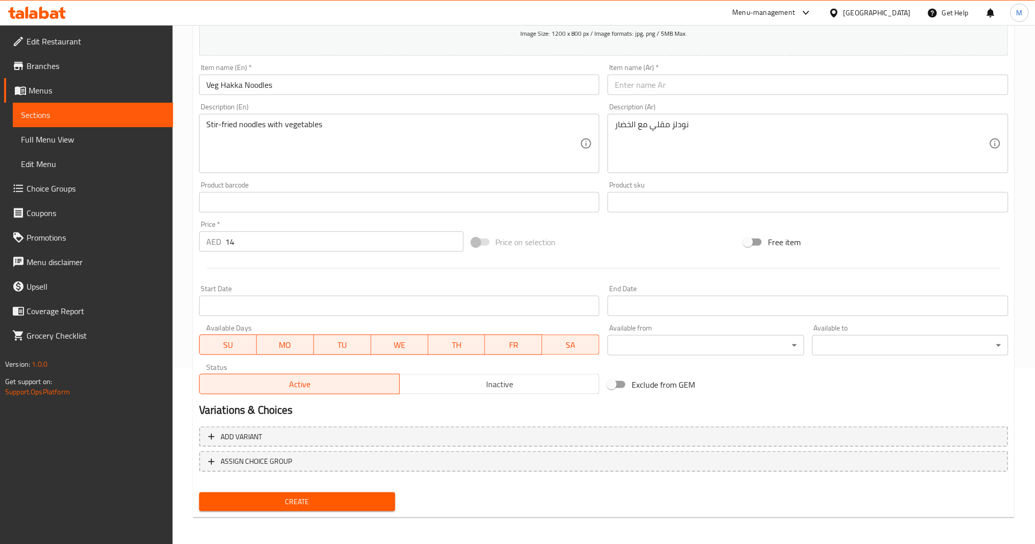
click at [776, 90] on input "text" at bounding box center [808, 85] width 401 height 20
paste input "نودلز هاكا النباتية"
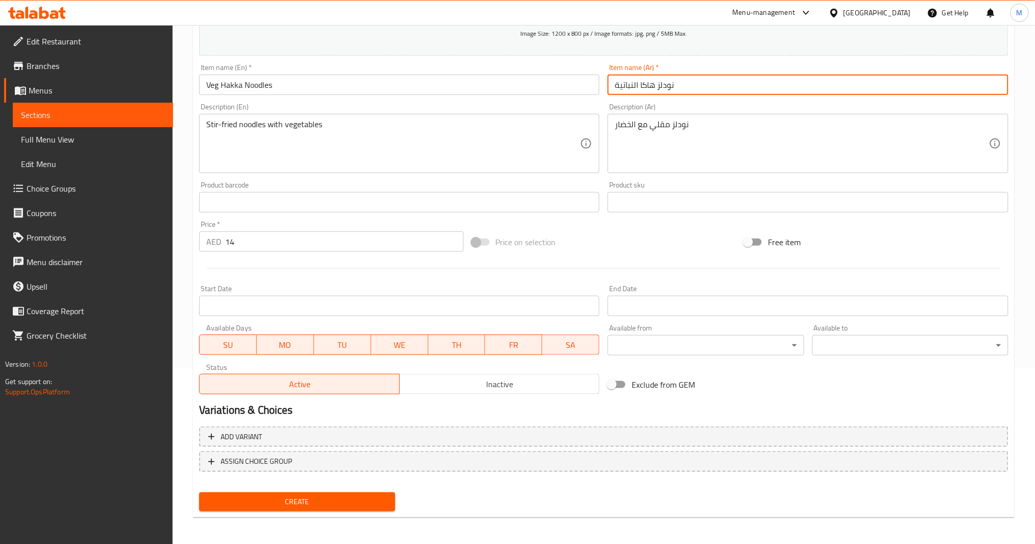
type input "نودلز هاكا النباتية"
click at [273, 408] on span "Create" at bounding box center [297, 501] width 180 height 13
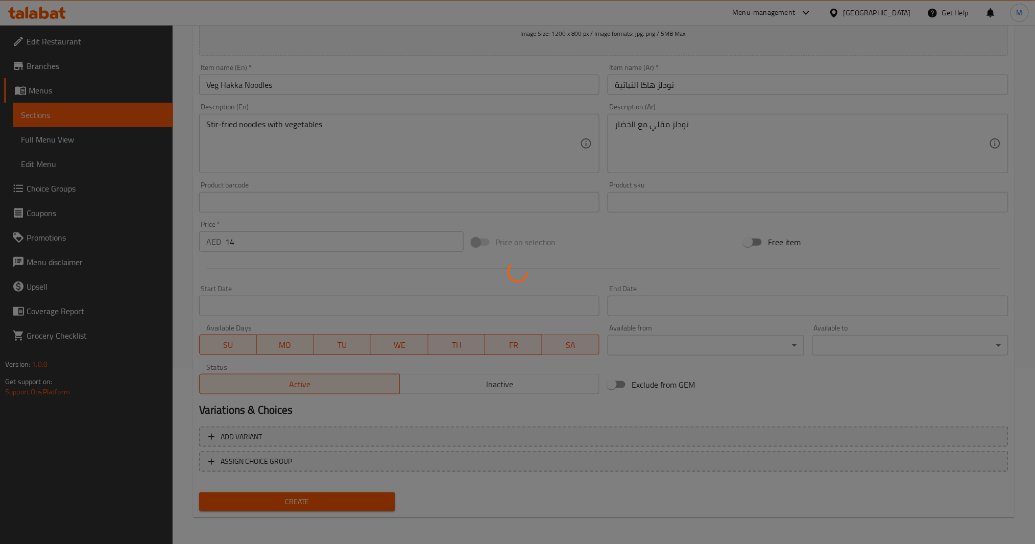
type input "0"
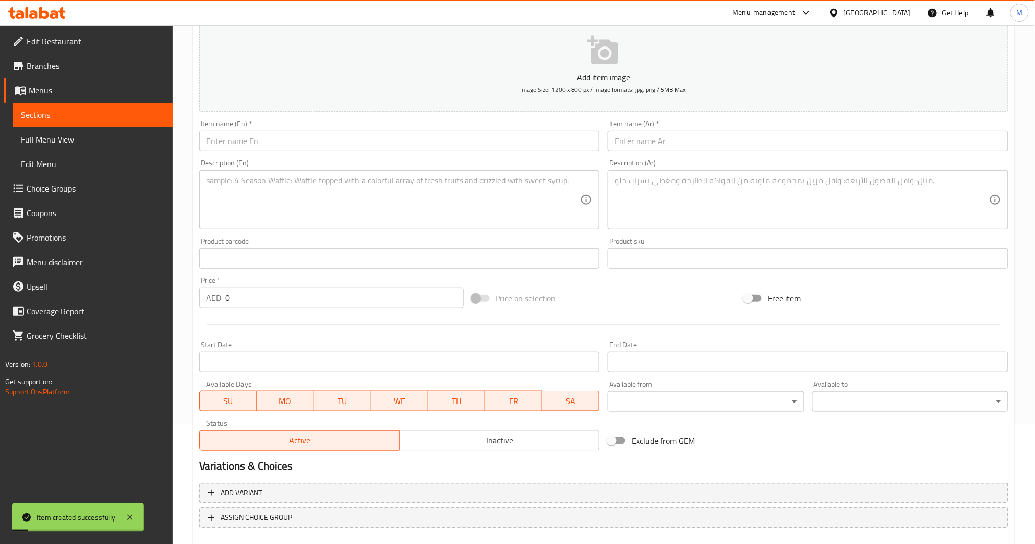
scroll to position [0, 0]
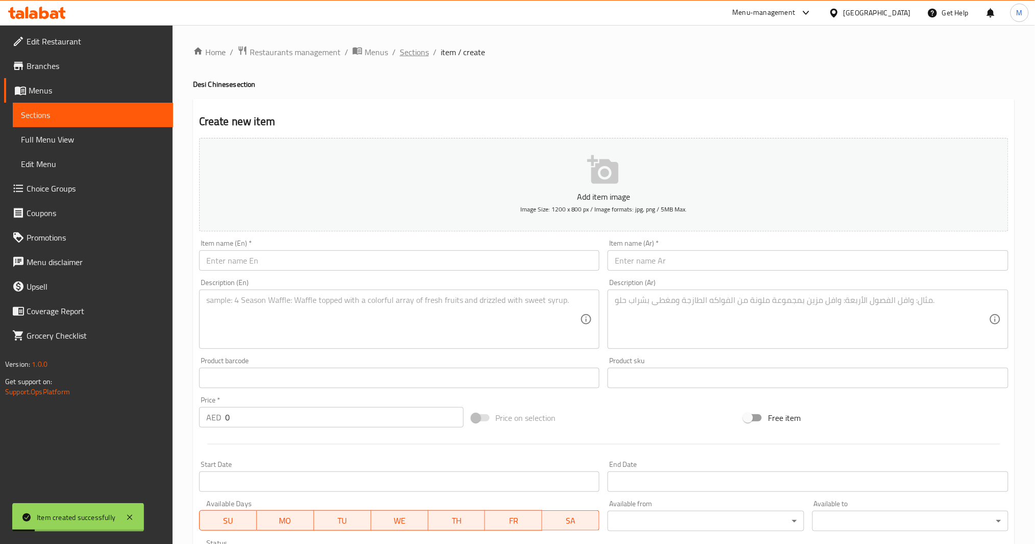
click at [418, 53] on span "Sections" at bounding box center [414, 52] width 29 height 12
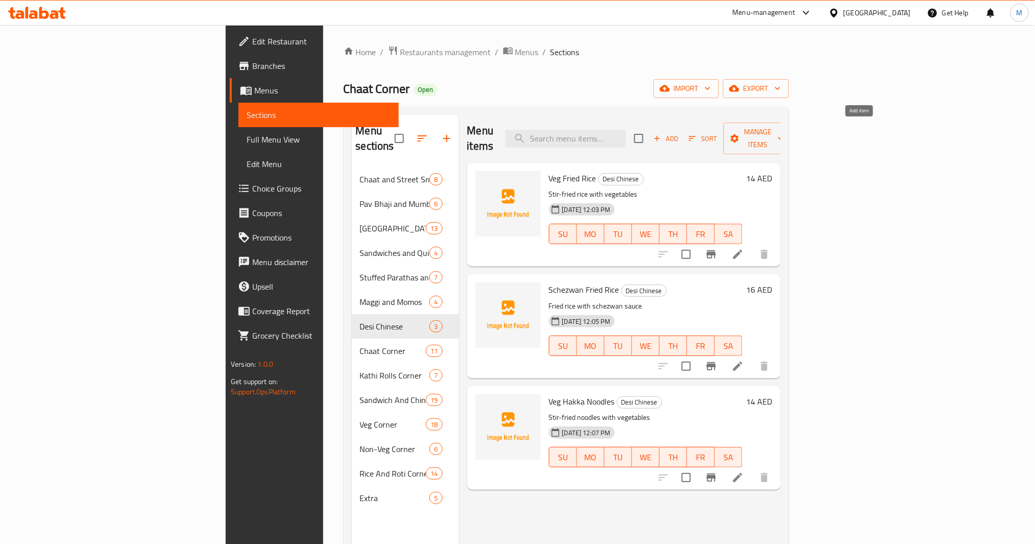
click at [680, 133] on span "Add" at bounding box center [666, 139] width 28 height 12
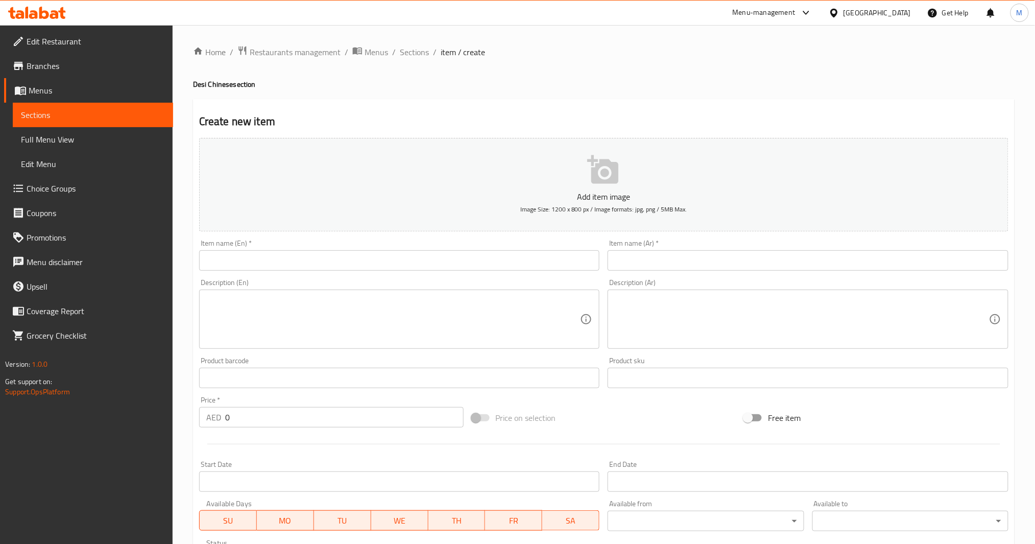
click at [338, 259] on input "text" at bounding box center [399, 260] width 401 height 20
paste input "Schezwan Noodles"
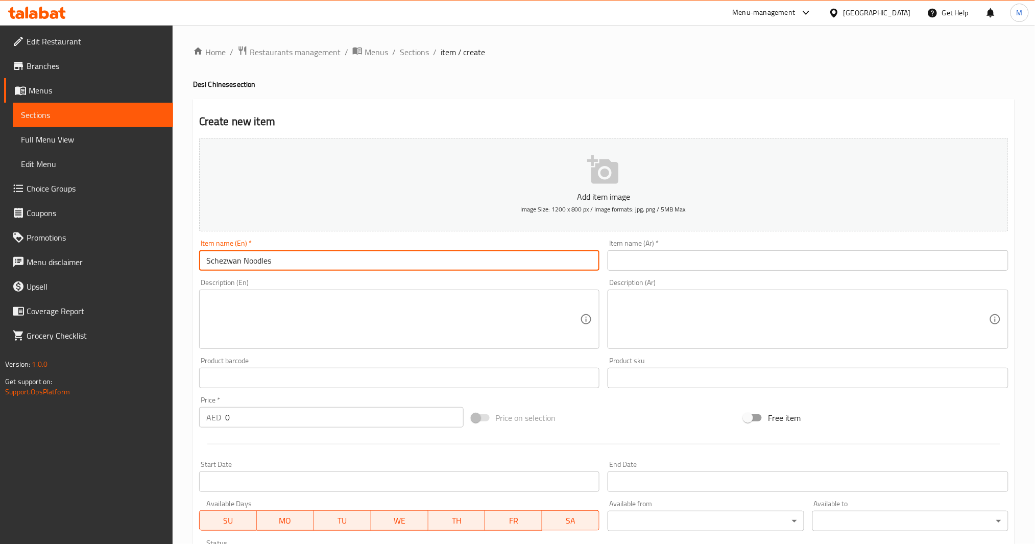
type input "Schezwan Noodles"
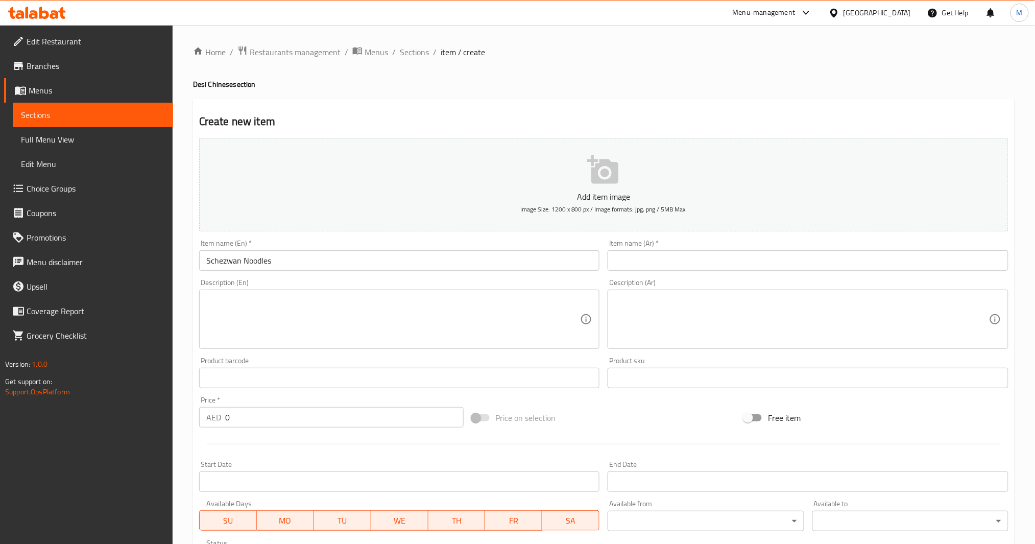
click at [412, 243] on div "Item name (En)   * [PERSON_NAME] Item name (En) *" at bounding box center [399, 255] width 401 height 31
click at [393, 336] on textarea at bounding box center [393, 319] width 374 height 49
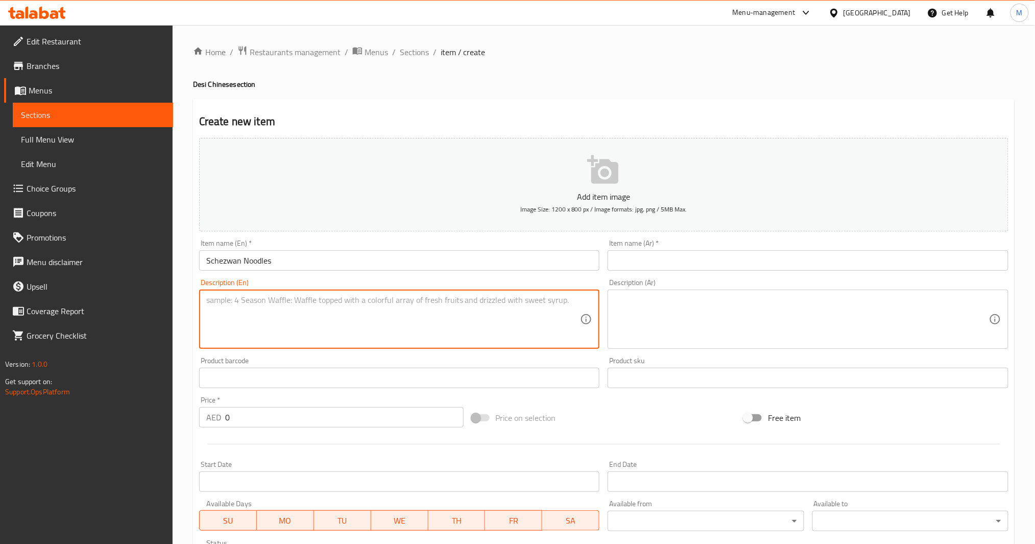
paste textarea "Spicy noodles with schezwan sauce"
type textarea "Spicy noodles with schezwan sauce"
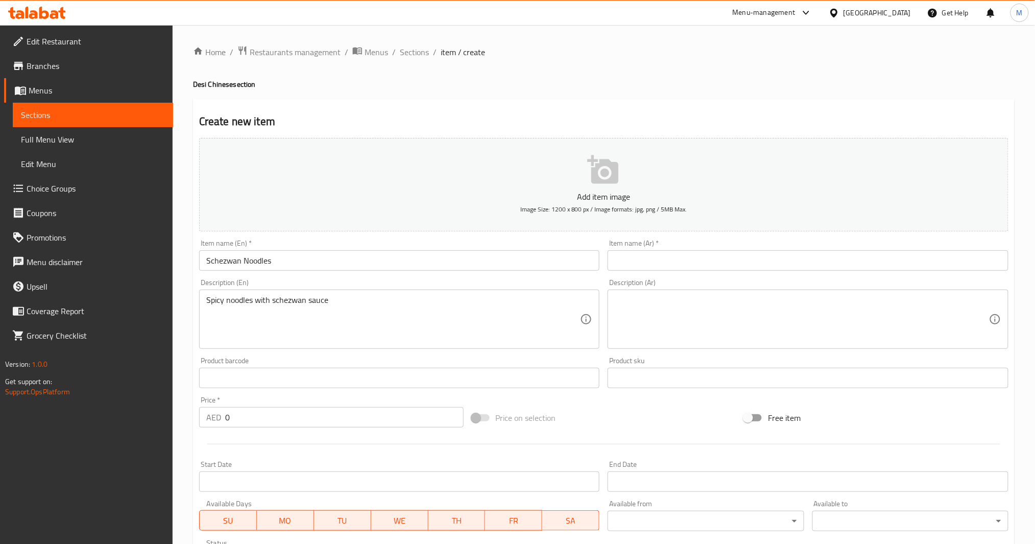
drag, startPoint x: 721, startPoint y: 273, endPoint x: 715, endPoint y: 313, distance: 40.4
click at [721, 277] on div "Add item image Image Size: 1200 x 800 px / Image formats: jpg, png / 5MB Max. I…" at bounding box center [604, 354] width 818 height 440
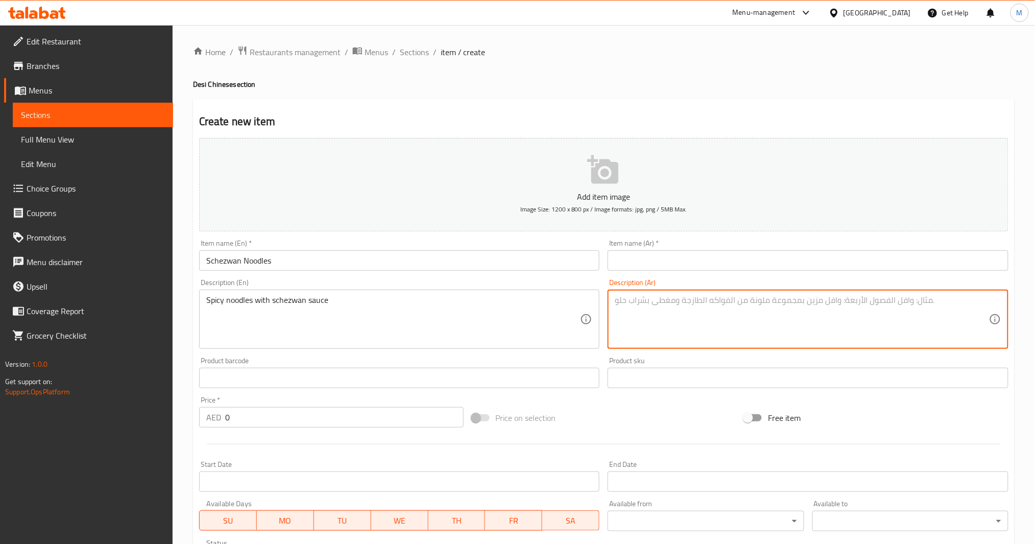
click at [715, 320] on textarea at bounding box center [802, 319] width 374 height 49
paste textarea "نودلز حارة مع صلصة سشيزوان"
type textarea "نودلز حارة مع صلصة سشيزوان"
click at [275, 255] on input "Schezwan Noodles" at bounding box center [399, 260] width 401 height 20
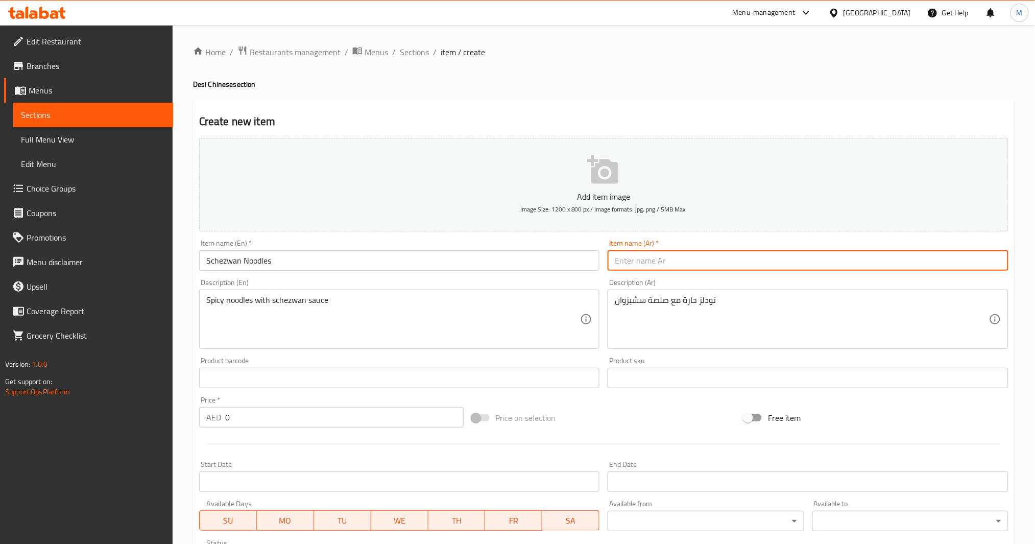
click at [659, 260] on input "text" at bounding box center [808, 260] width 401 height 20
paste
click at [636, 293] on div "نودلز حارة مع صلصة سشيزوان Description (Ar)" at bounding box center [808, 319] width 401 height 59
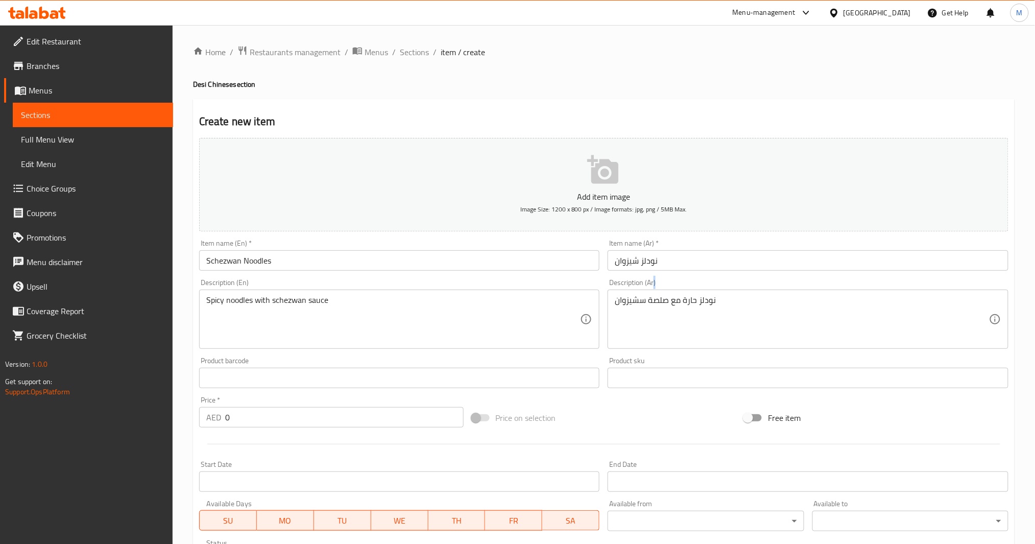
click at [636, 293] on div "نودلز حارة مع صلصة سشيزوان Description (Ar)" at bounding box center [808, 319] width 401 height 59
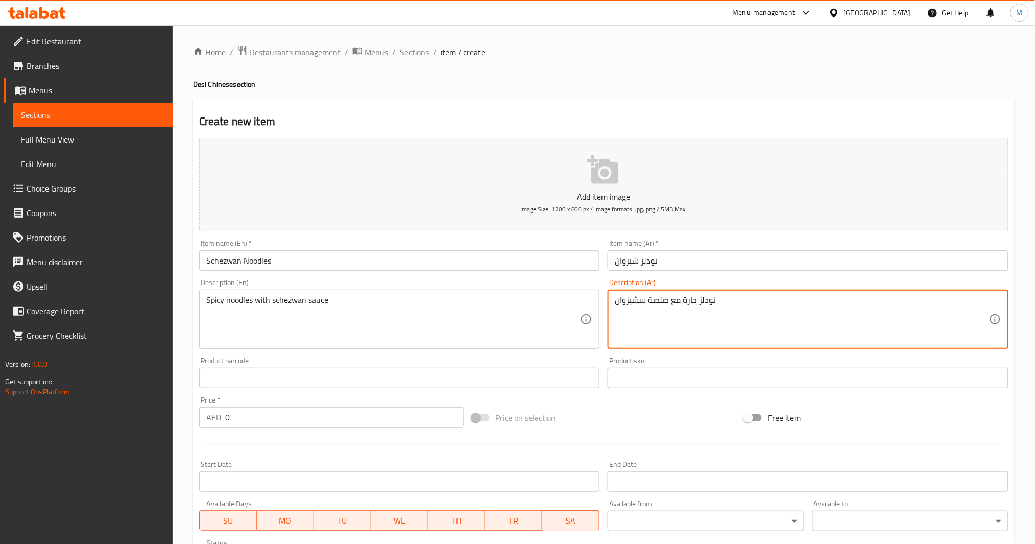
click at [634, 299] on textarea "نودلز حارة مع صلصة سشيزوان" at bounding box center [802, 319] width 374 height 49
click at [634, 263] on input "نودلز شيزوان" at bounding box center [808, 260] width 401 height 20
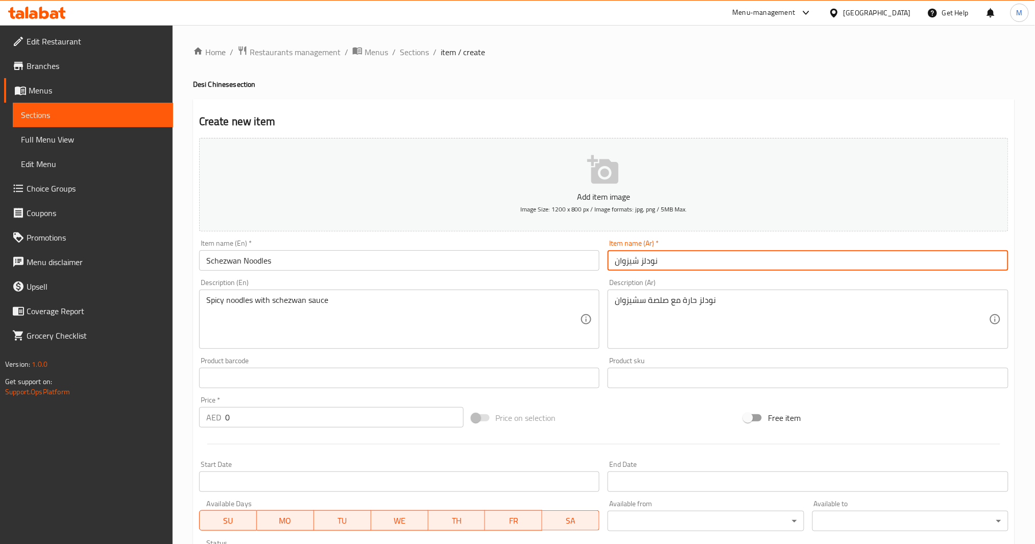
click at [634, 263] on input "نودلز شيزوان" at bounding box center [808, 260] width 401 height 20
type input "نودلز سشيزوان"
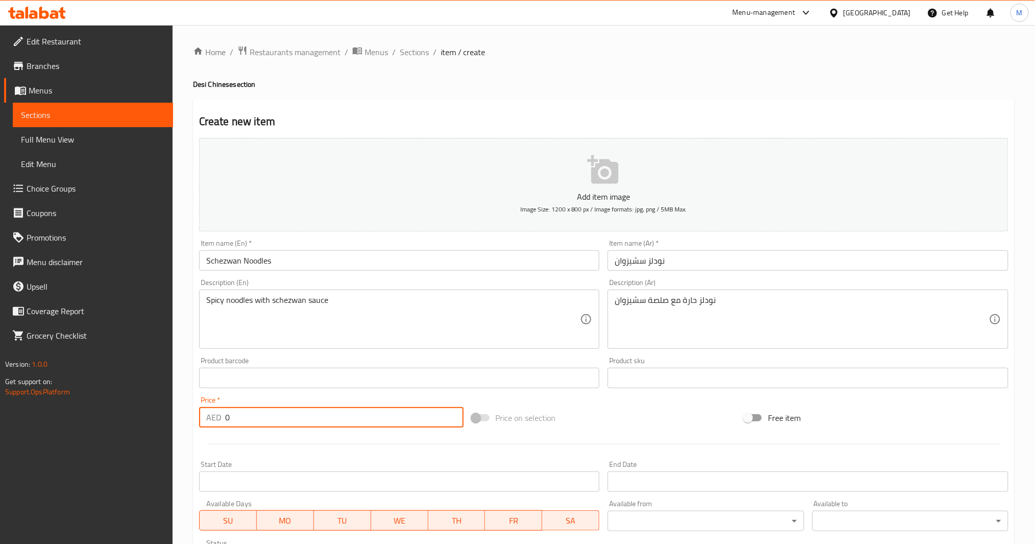
drag, startPoint x: 296, startPoint y: 426, endPoint x: 144, endPoint y: 423, distance: 152.2
click at [144, 408] on div "Edit Restaurant Branches Menus Sections Full Menu View Edit Menu Choice Groups …" at bounding box center [517, 373] width 1035 height 697
type input "16"
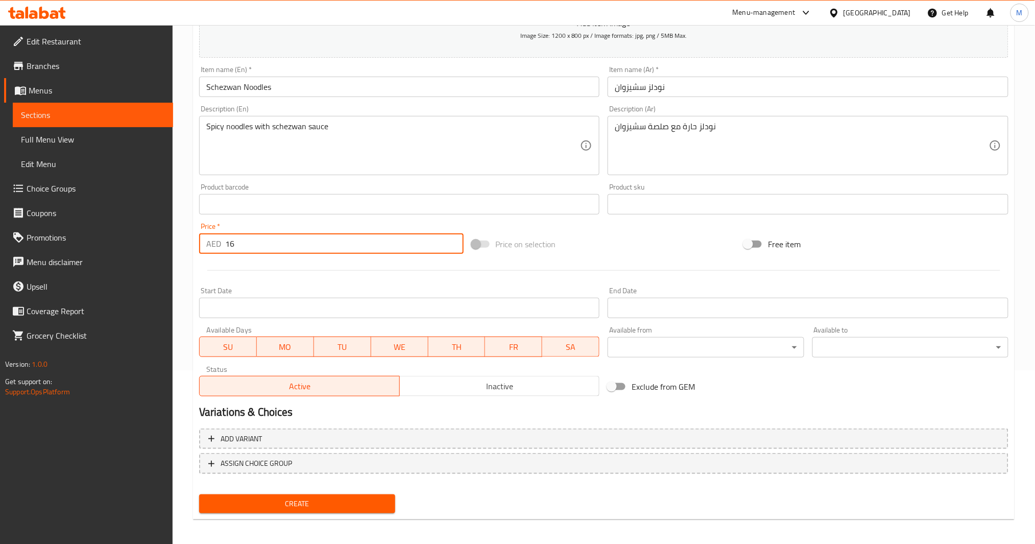
scroll to position [176, 0]
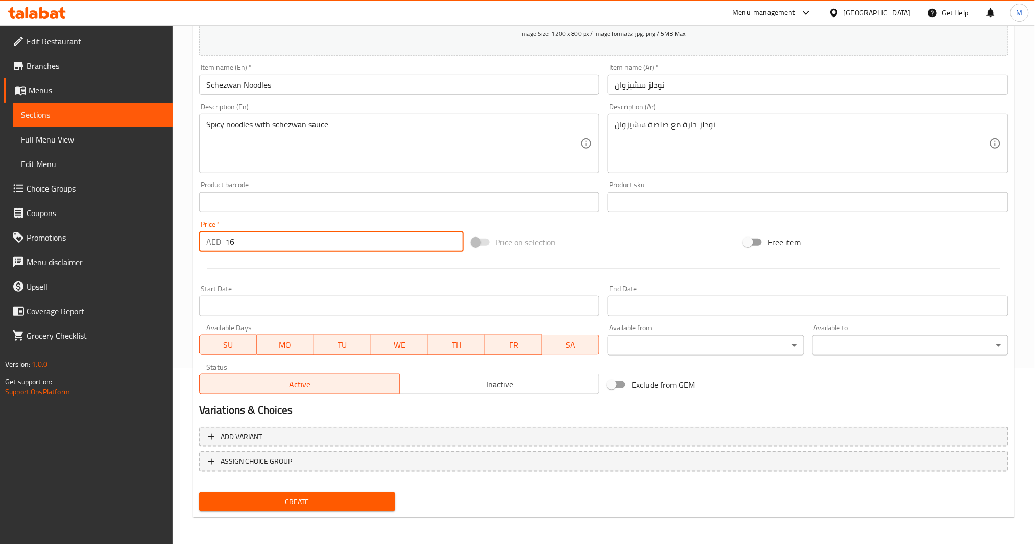
click at [303, 408] on span "Create" at bounding box center [297, 501] width 180 height 13
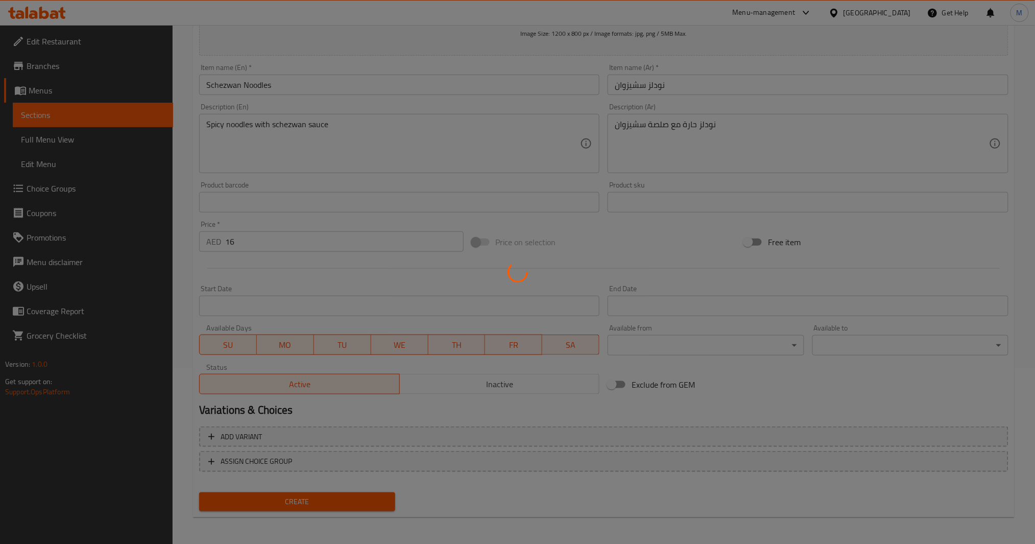
type input "0"
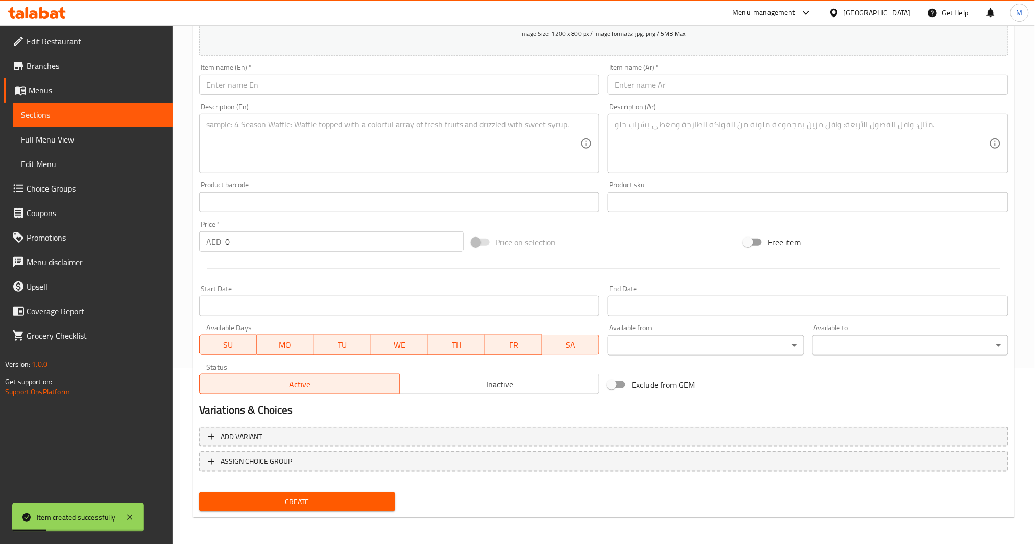
click at [383, 80] on input "text" at bounding box center [399, 85] width 401 height 20
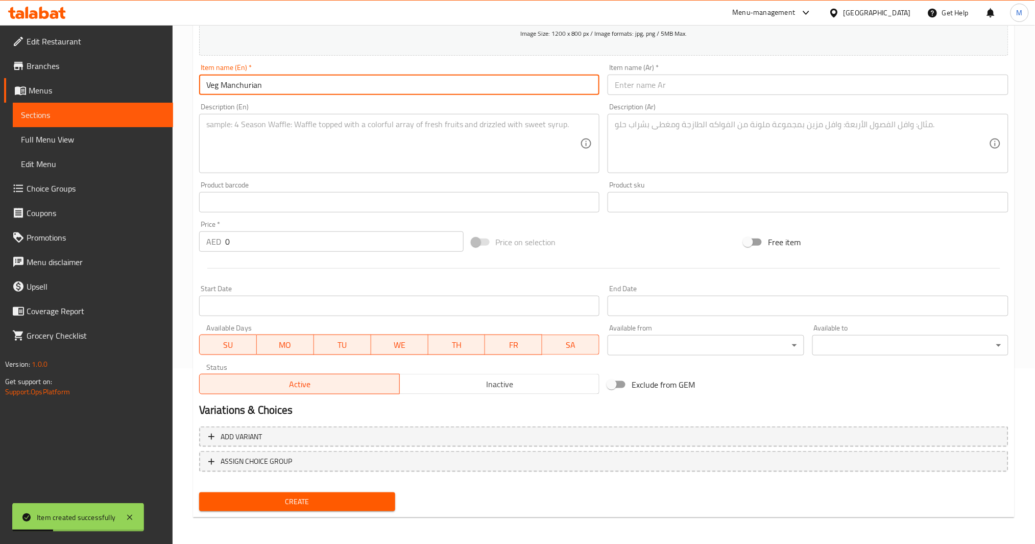
type input "Veg Manchurian"
click at [352, 135] on textarea at bounding box center [393, 144] width 374 height 49
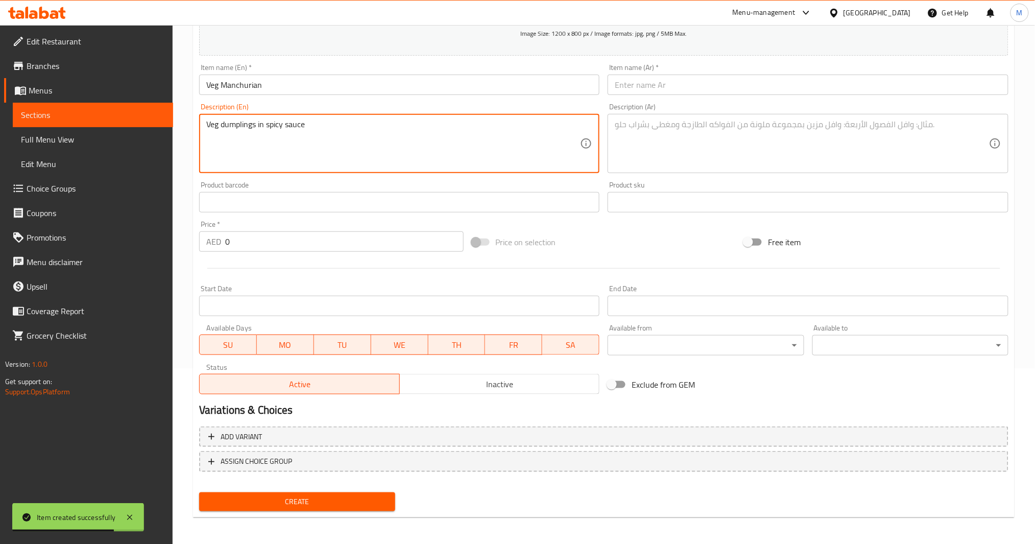
type textarea "Veg dumplings in spicy sauce"
click at [719, 164] on textarea at bounding box center [802, 144] width 374 height 49
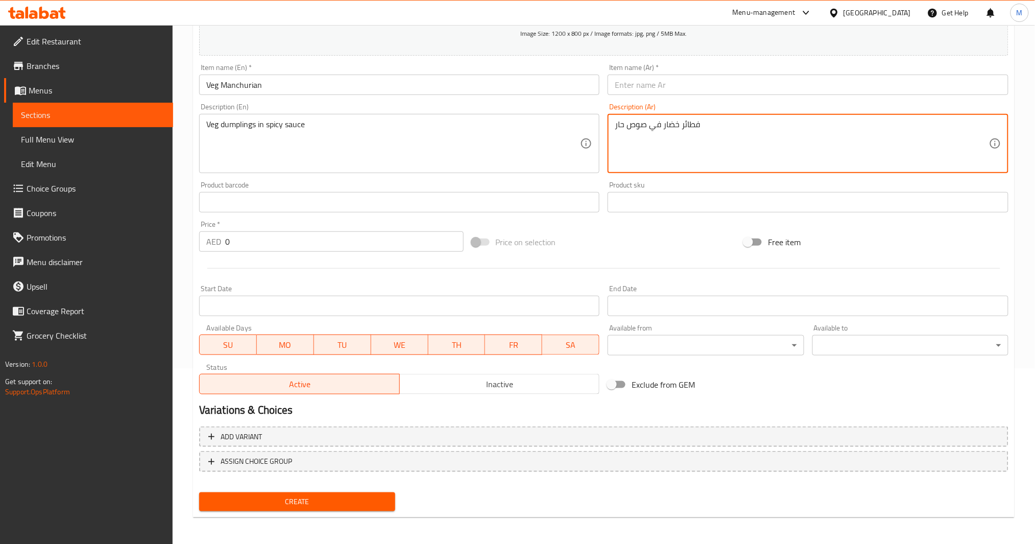
type textarea "فطائر خضار في صوص حار"
click at [407, 87] on input "Veg Manchurian" at bounding box center [399, 85] width 401 height 20
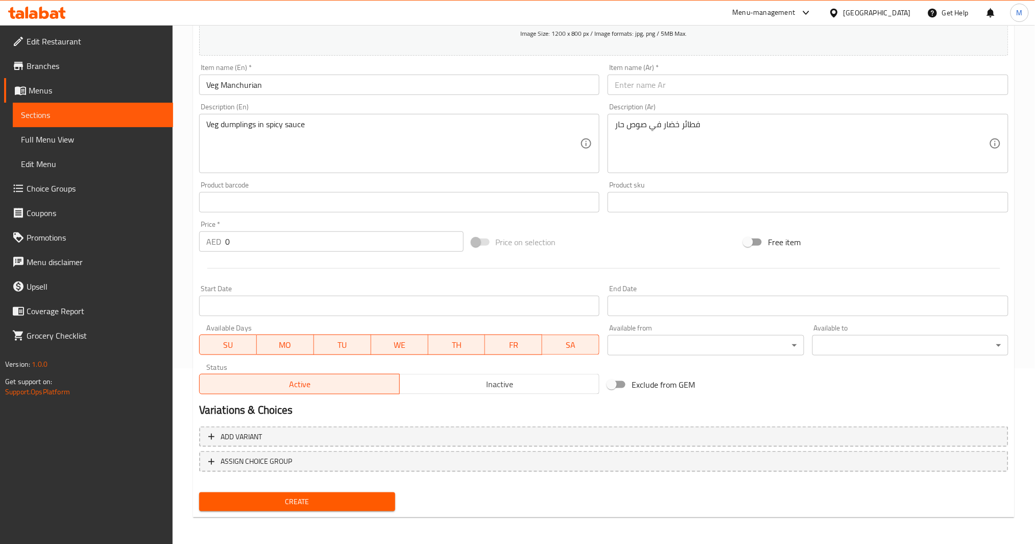
click at [776, 84] on input "text" at bounding box center [808, 85] width 401 height 20
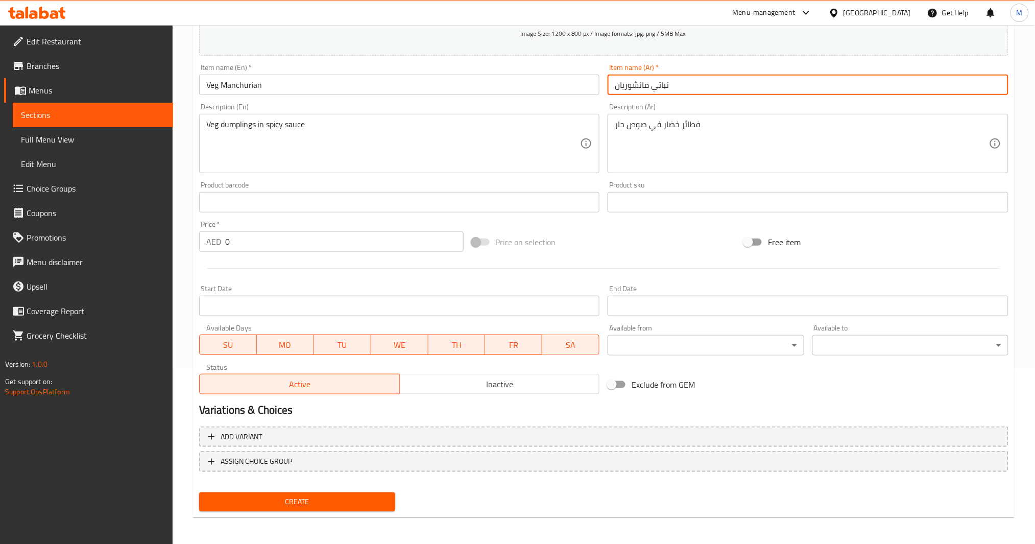
click at [657, 84] on input "نباتي مانشوريان" at bounding box center [808, 85] width 401 height 20
type input "مانشوريان نباتي"
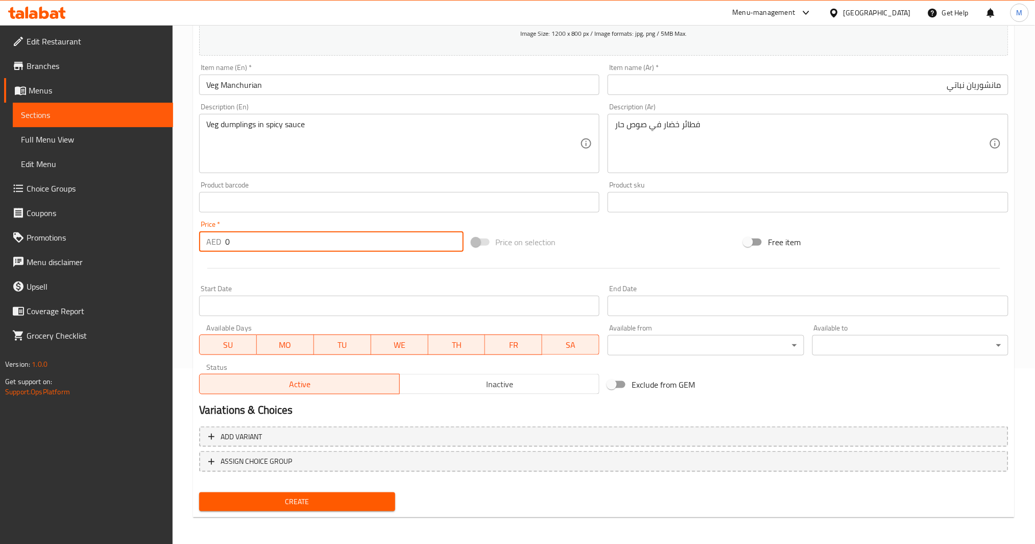
drag, startPoint x: 271, startPoint y: 246, endPoint x: 149, endPoint y: 254, distance: 122.3
click at [170, 250] on div "Edit Restaurant Branches Menus Sections Full Menu View Edit Menu Choice Groups …" at bounding box center [517, 197] width 1035 height 697
type input "16"
click at [321, 408] on span "Create" at bounding box center [297, 501] width 180 height 13
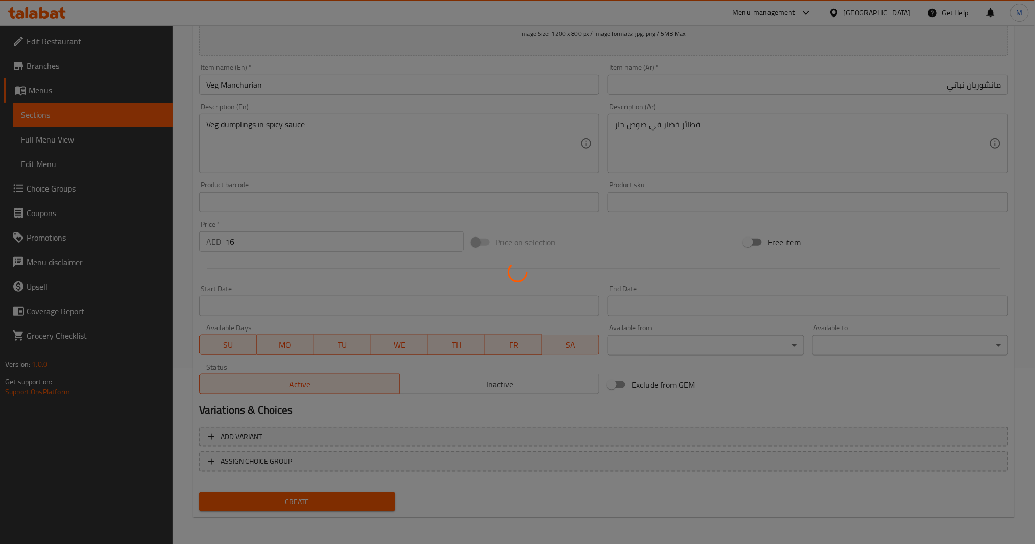
type input "0"
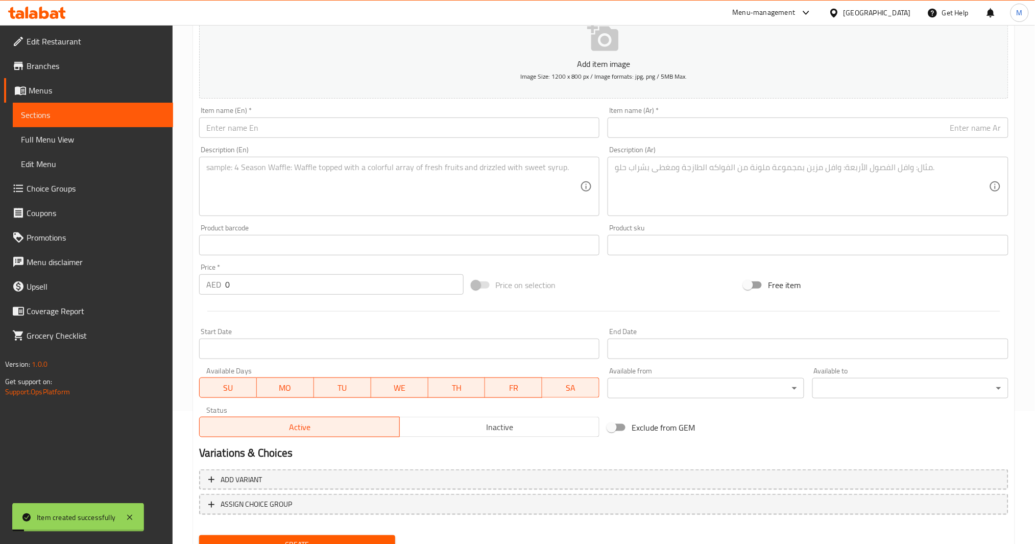
scroll to position [0, 0]
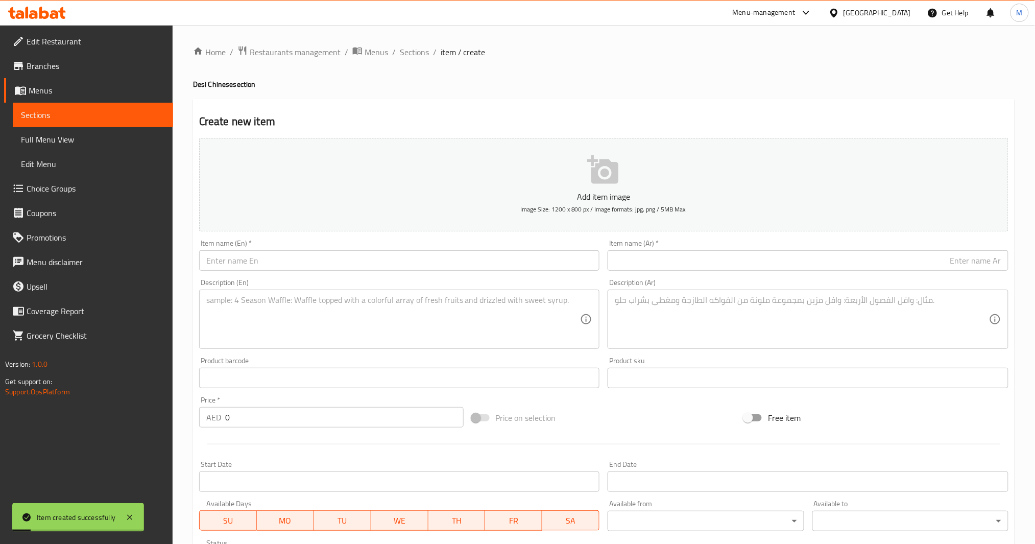
drag, startPoint x: 337, startPoint y: 277, endPoint x: 358, endPoint y: 244, distance: 39.1
click at [338, 278] on div "Description (En) Description (En)" at bounding box center [399, 314] width 409 height 78
click at [358, 244] on div "Item name (En)   * Item name (En) *" at bounding box center [399, 255] width 401 height 31
click at [361, 265] on input "text" at bounding box center [399, 260] width 401 height 20
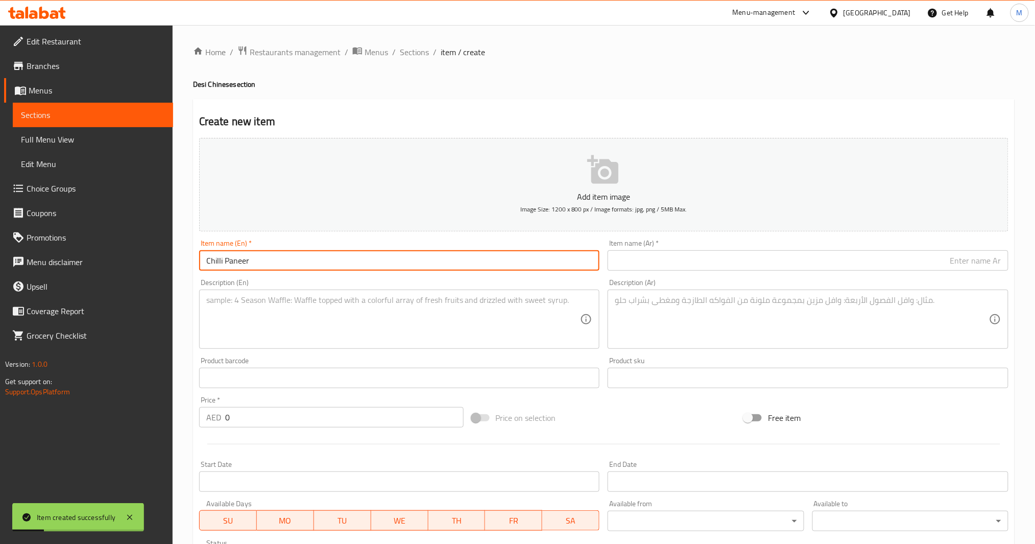
type input "Chilli Paneer"
click at [396, 327] on textarea at bounding box center [393, 319] width 374 height 49
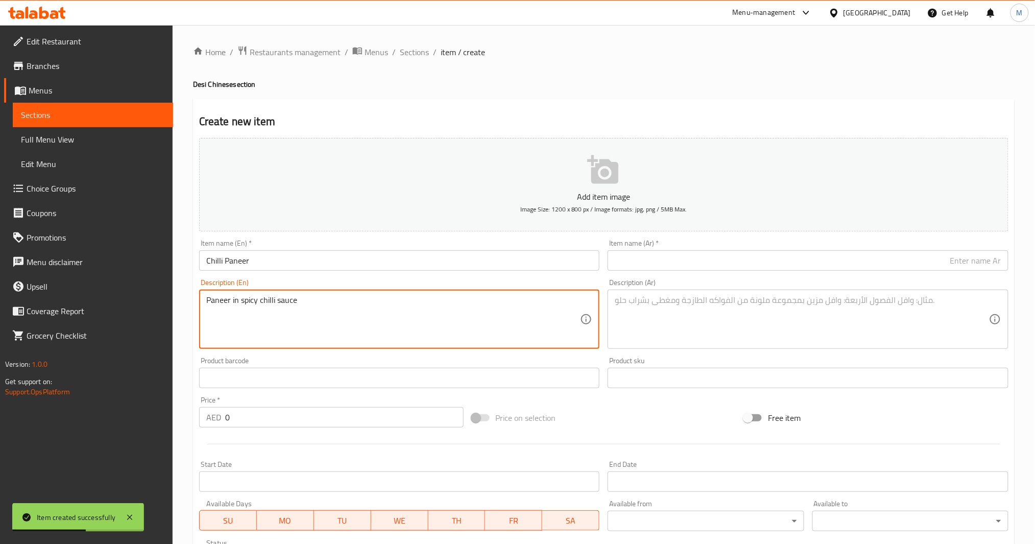
type textarea "Paneer in spicy chilli sauce"
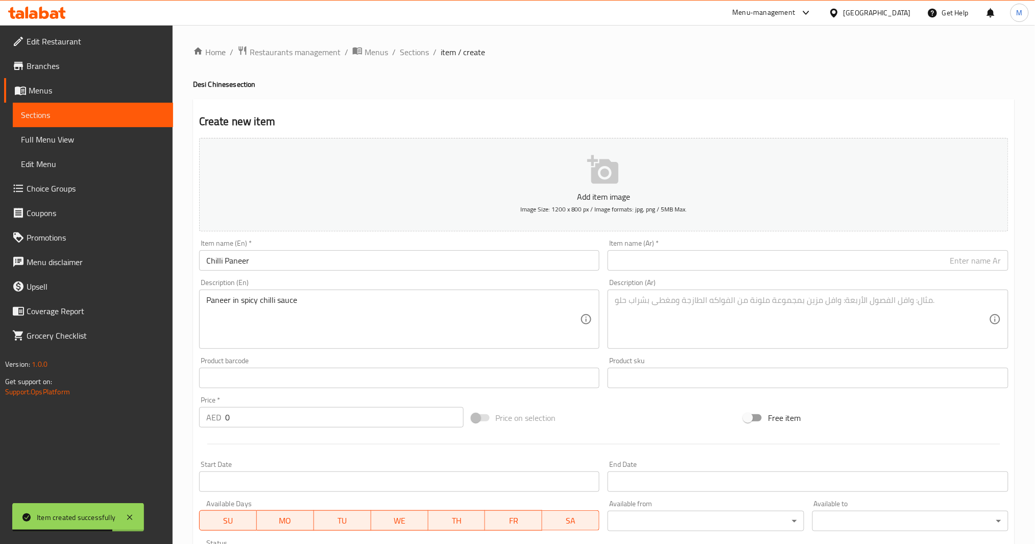
click at [660, 339] on textarea at bounding box center [802, 319] width 374 height 49
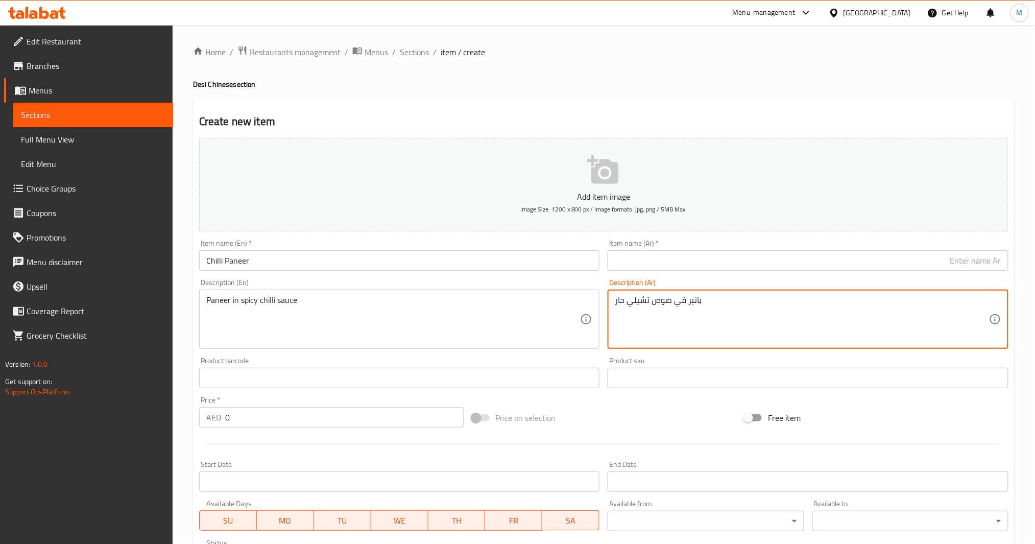
type textarea "بانير في صوص تشيلي حار"
click at [414, 261] on input "Chilli Paneer" at bounding box center [399, 260] width 401 height 20
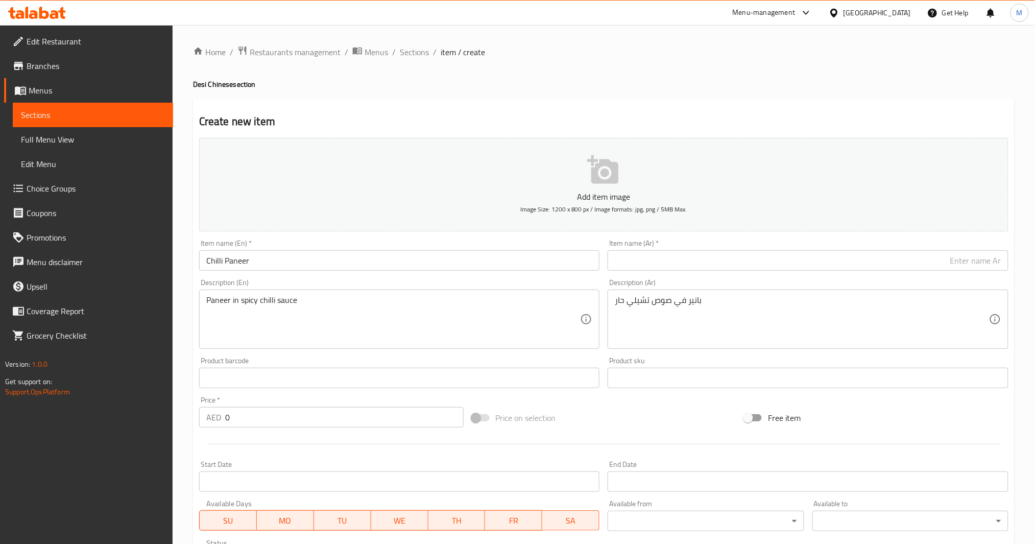
click at [662, 257] on input "text" at bounding box center [808, 260] width 401 height 20
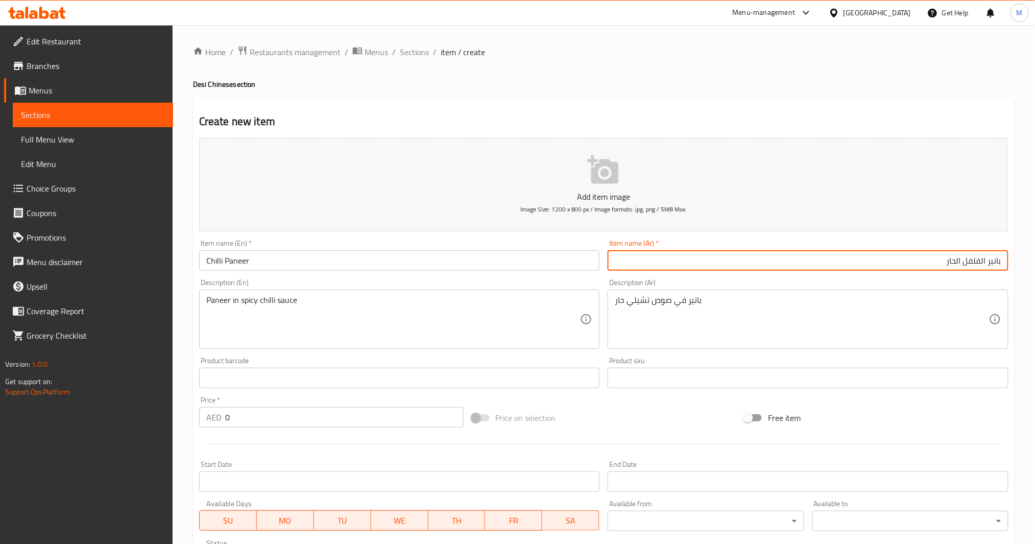
type input "بانير الفلفل الحار"
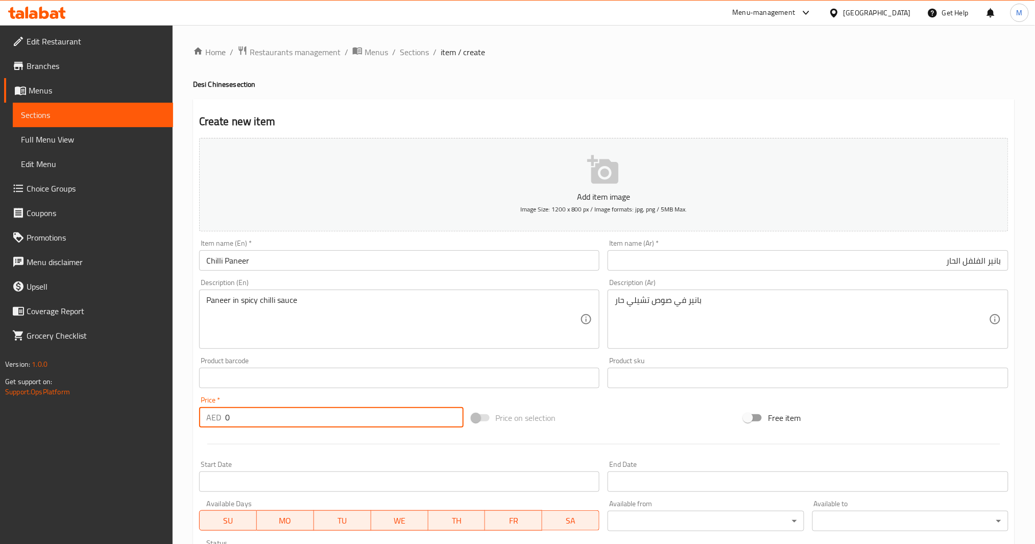
drag, startPoint x: 236, startPoint y: 408, endPoint x: 130, endPoint y: 417, distance: 106.6
click at [131, 408] on div "Edit Restaurant Branches Menus Sections Full Menu View Edit Menu Choice Groups …" at bounding box center [517, 373] width 1035 height 697
drag, startPoint x: 246, startPoint y: 413, endPoint x: 124, endPoint y: 414, distance: 122.1
click at [135, 408] on div "Edit Restaurant Branches Menus Sections Full Menu View Edit Menu Choice Groups …" at bounding box center [517, 373] width 1035 height 697
type input "18"
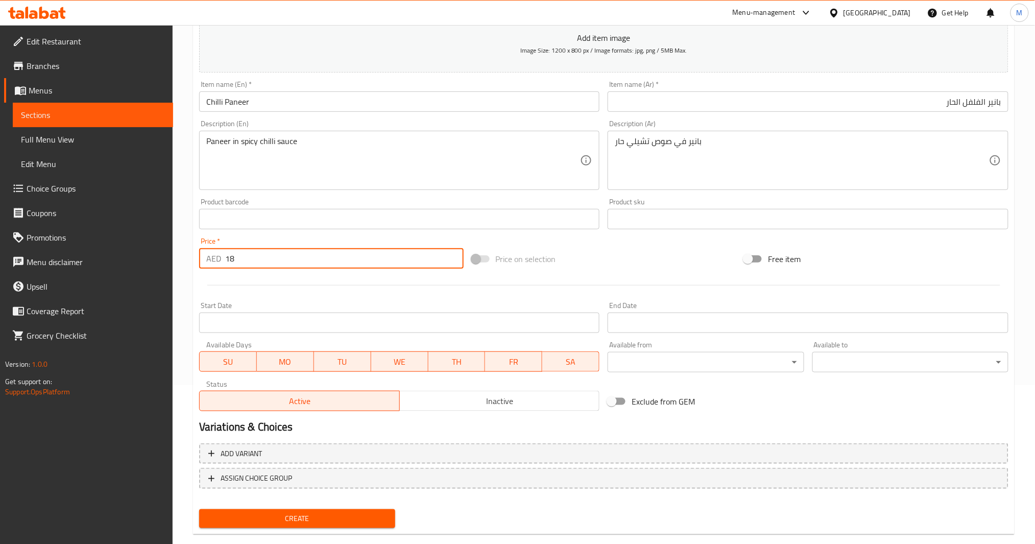
scroll to position [176, 0]
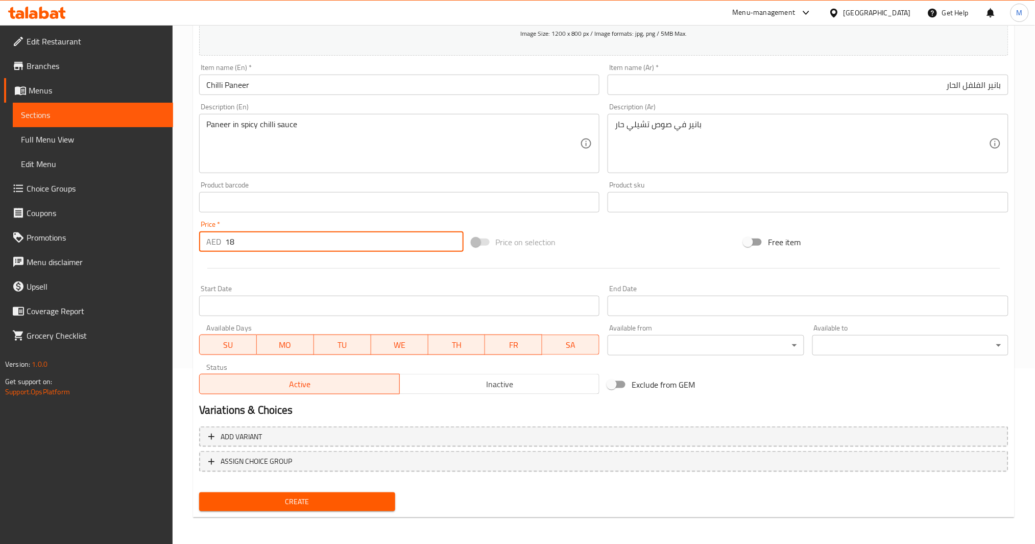
click at [282, 408] on span "Create" at bounding box center [297, 501] width 180 height 13
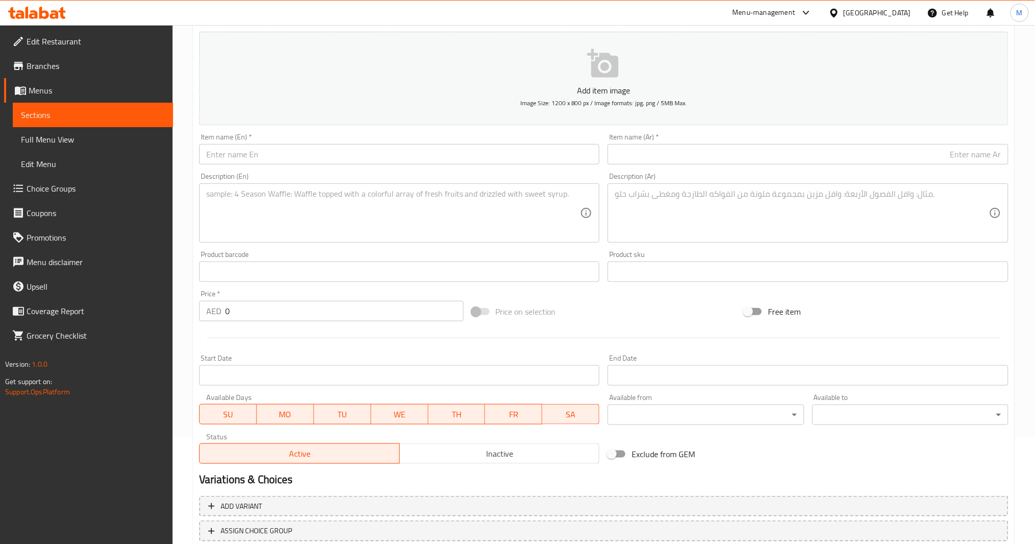
scroll to position [0, 0]
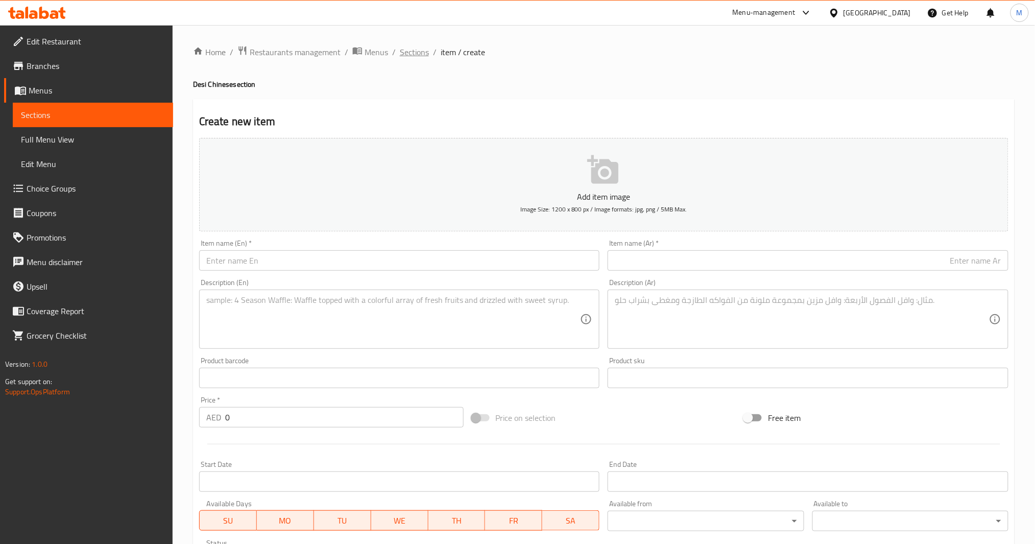
click at [425, 54] on span "Sections" at bounding box center [414, 52] width 29 height 12
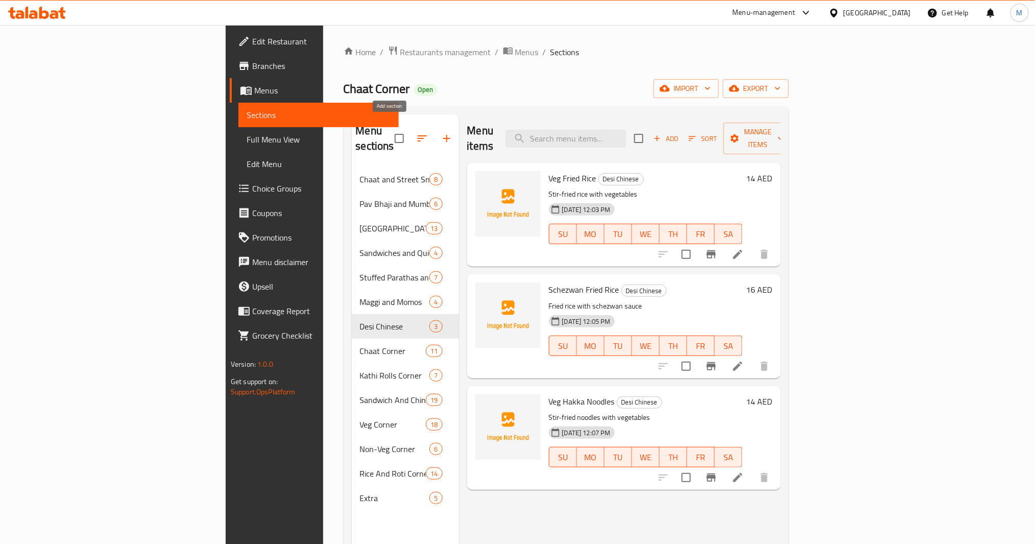
click at [435, 133] on button "button" at bounding box center [447, 138] width 25 height 25
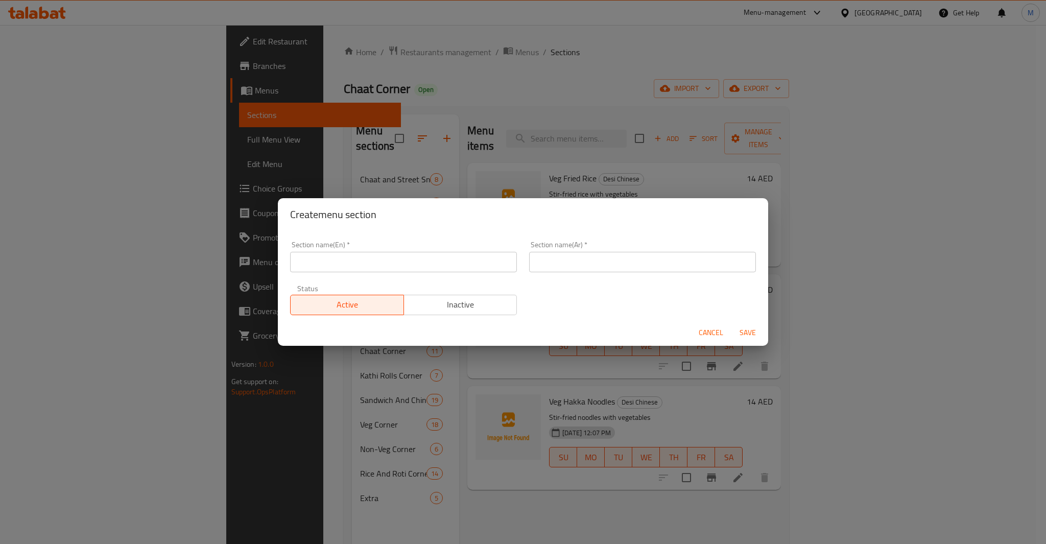
click at [330, 260] on input "text" at bounding box center [403, 262] width 227 height 20
click at [338, 259] on input "Cool Drinks & Chai" at bounding box center [403, 262] width 227 height 20
click at [587, 255] on input "text" at bounding box center [642, 262] width 227 height 20
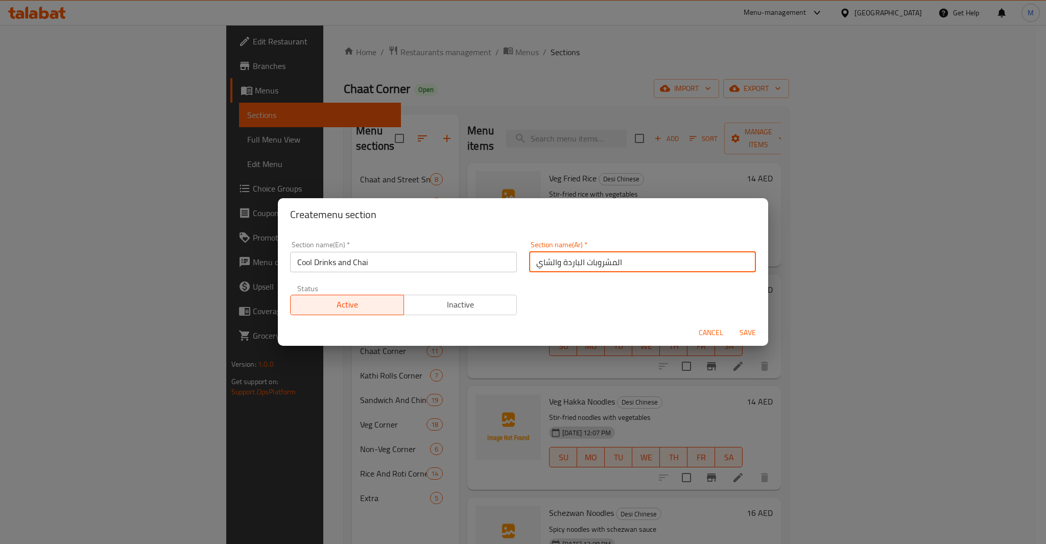
click at [750, 335] on span "Save" at bounding box center [748, 332] width 25 height 13
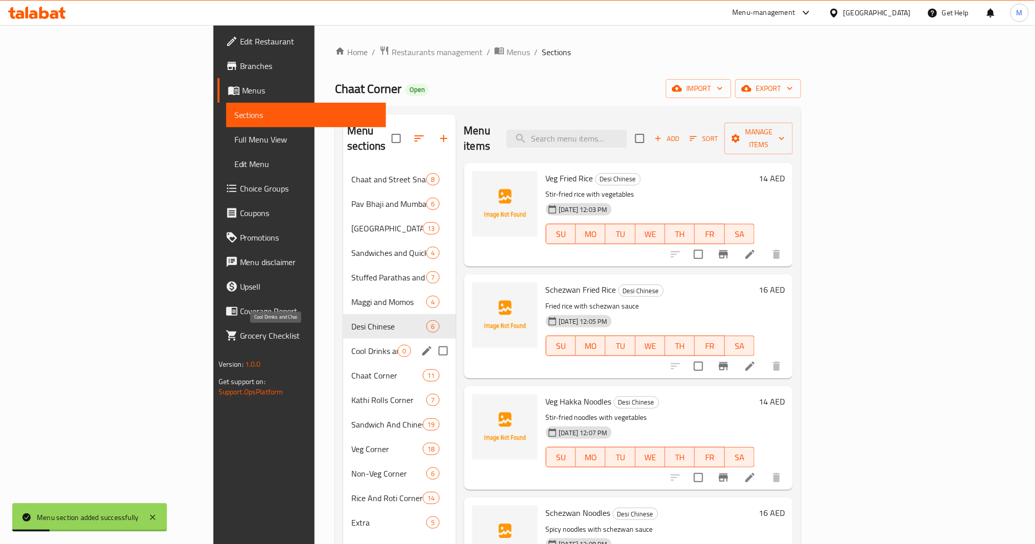
click at [351, 345] on span "Cool Drinks and Chai" at bounding box center [374, 351] width 46 height 12
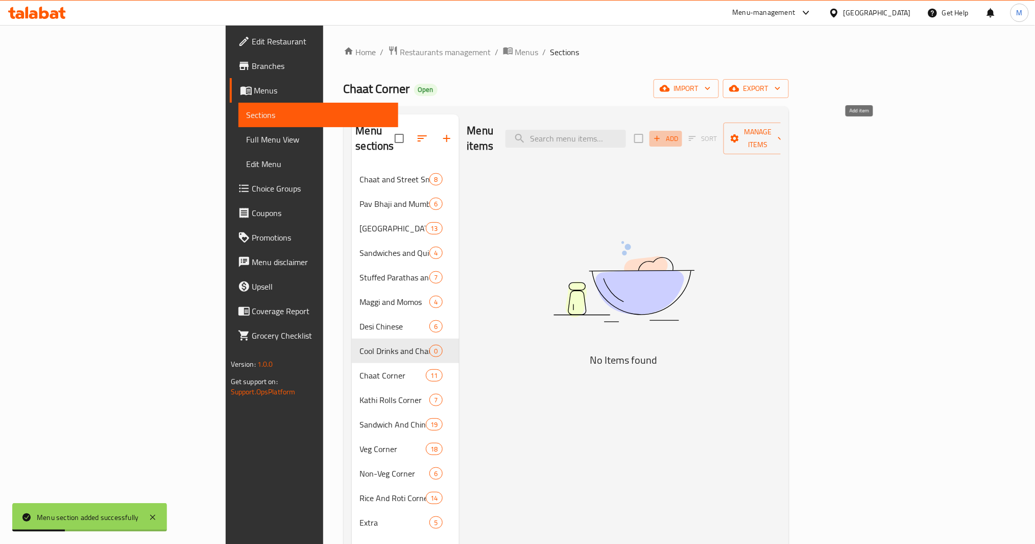
click at [680, 133] on span "Add" at bounding box center [666, 139] width 28 height 12
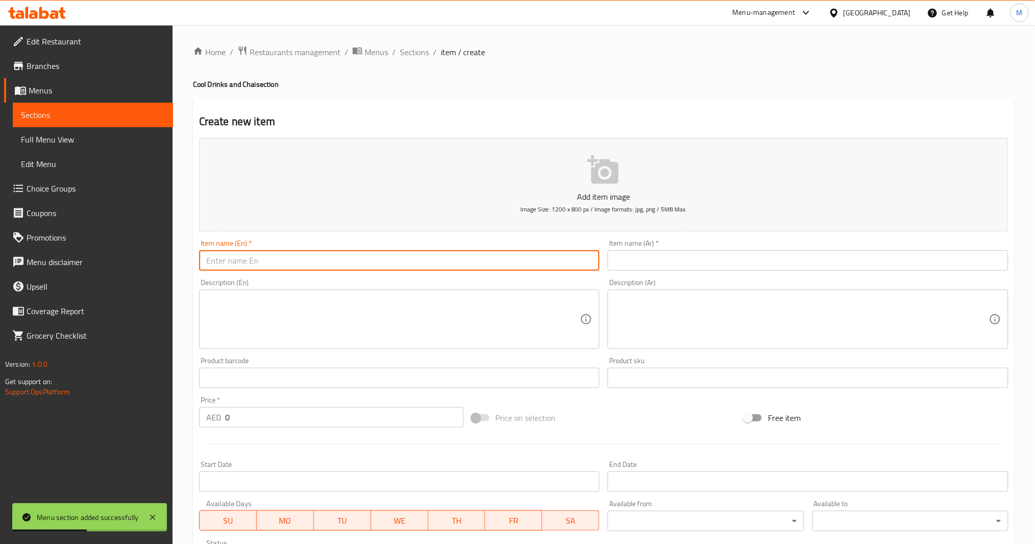
click at [341, 269] on input "text" at bounding box center [399, 260] width 401 height 20
click at [395, 316] on textarea at bounding box center [393, 319] width 374 height 49
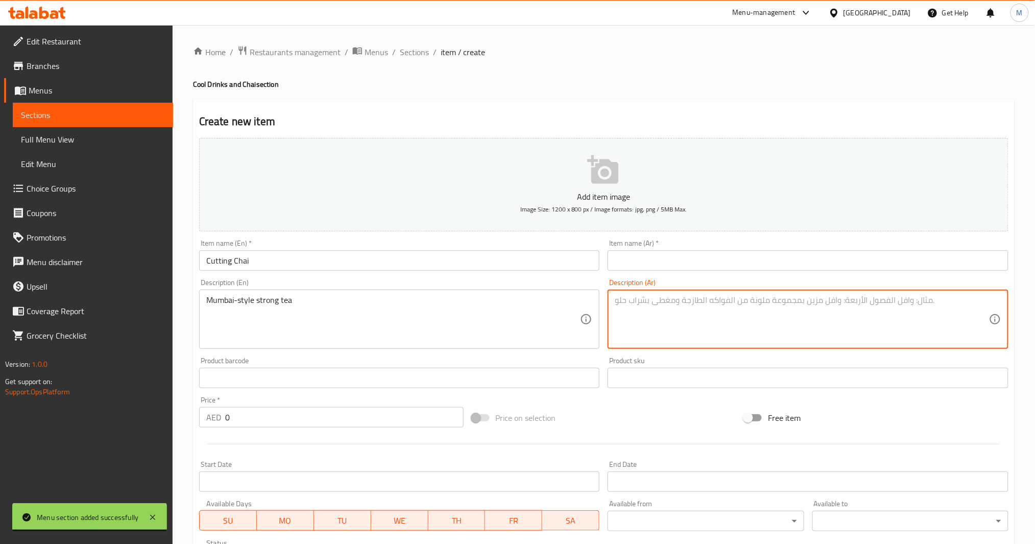
click at [669, 322] on textarea at bounding box center [802, 319] width 374 height 49
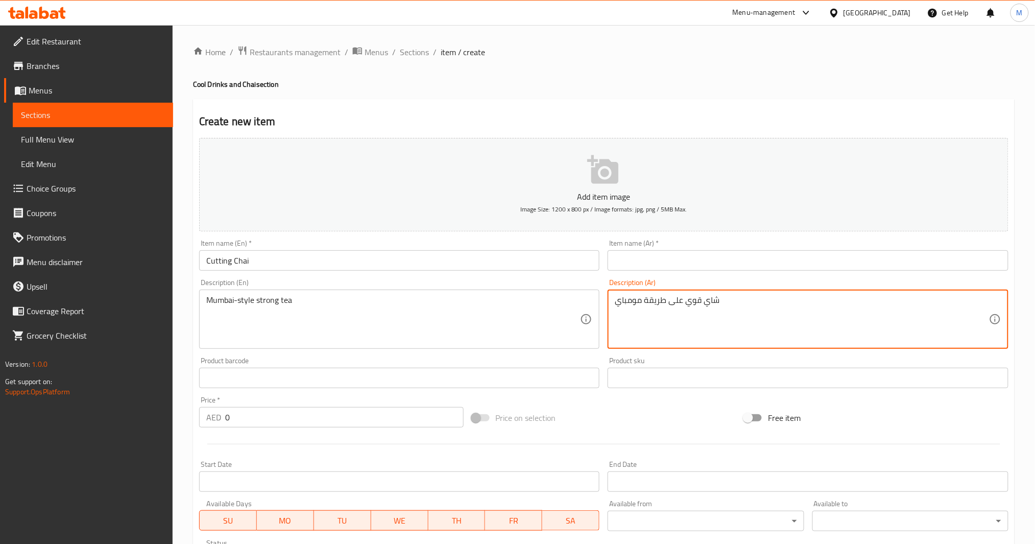
click at [470, 289] on div "Description (En) [GEOGRAPHIC_DATA]-style strong tea Description (En)" at bounding box center [399, 314] width 401 height 70
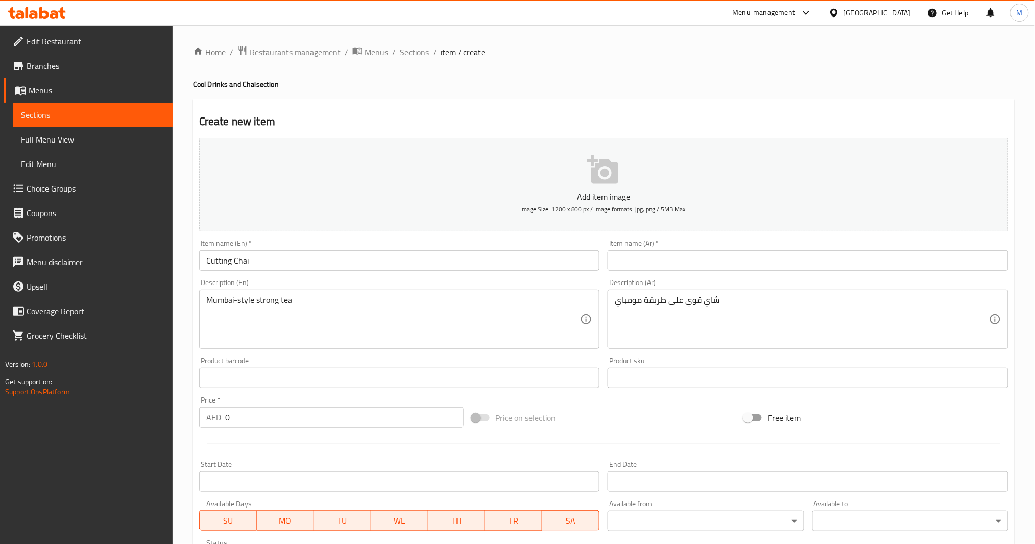
click at [470, 280] on div "Description (En) [GEOGRAPHIC_DATA]-style strong tea Description (En)" at bounding box center [399, 314] width 401 height 70
click at [472, 274] on div "Item name (En)   * Cutting Chai Item name (En) *" at bounding box center [399, 254] width 409 height 39
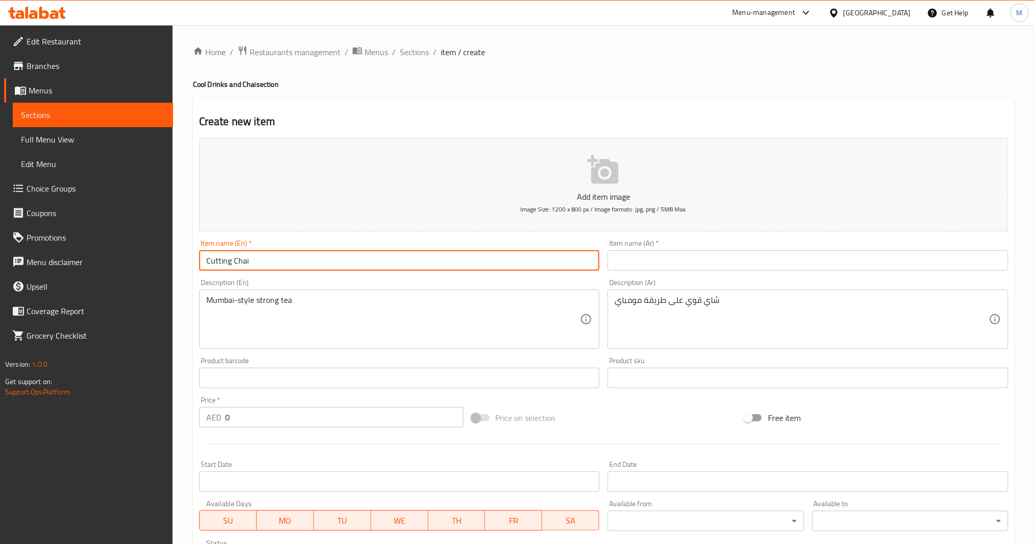
click at [477, 269] on input "Cutting Chai" at bounding box center [399, 260] width 401 height 20
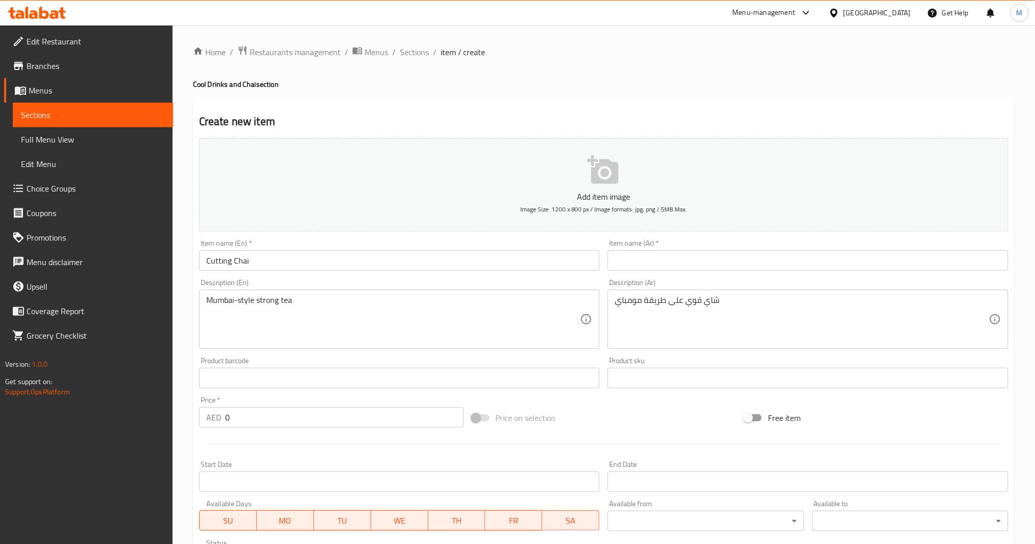
click at [721, 256] on input "text" at bounding box center [808, 260] width 401 height 20
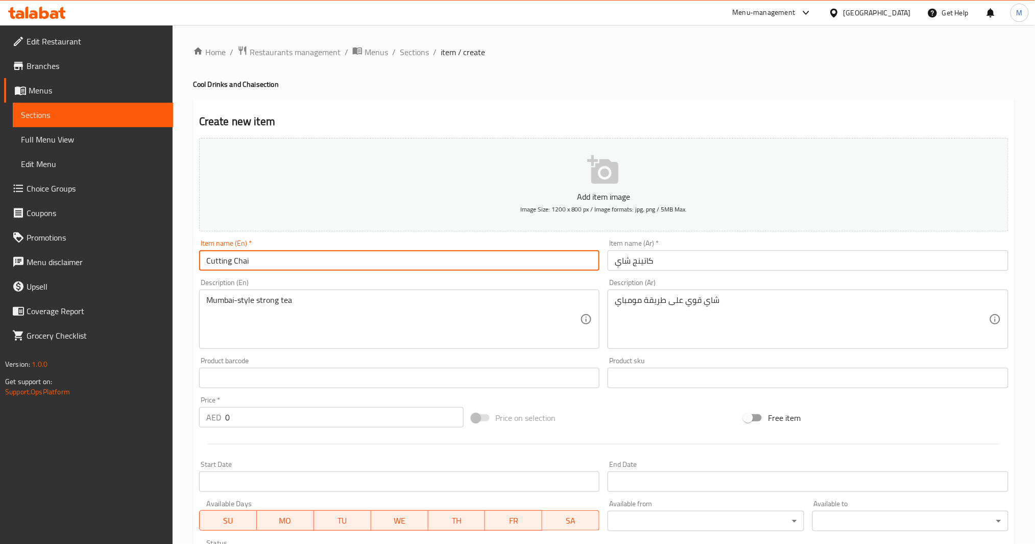
click at [243, 264] on input "Cutting Chai" at bounding box center [399, 260] width 401 height 20
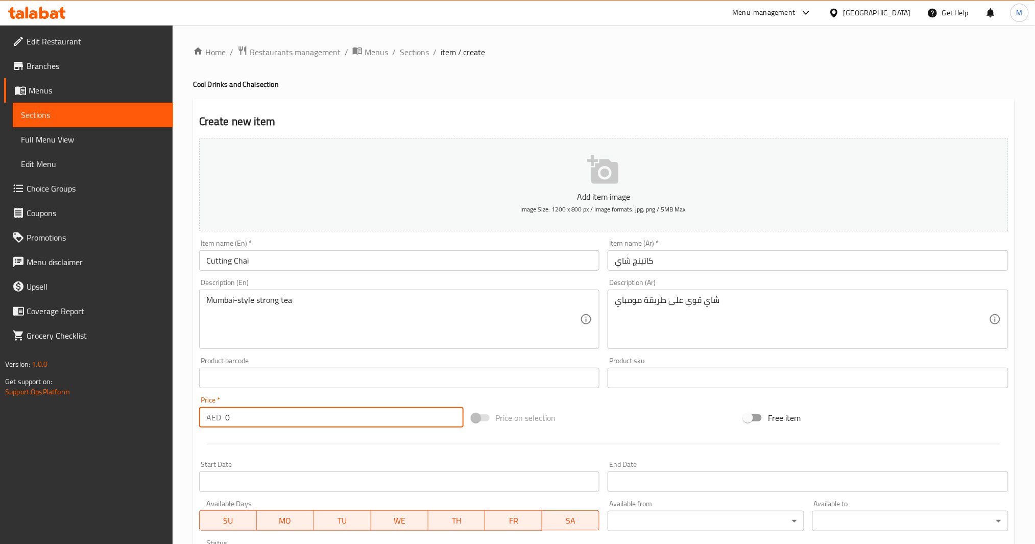
drag, startPoint x: 304, startPoint y: 417, endPoint x: 130, endPoint y: 441, distance: 176.3
click at [130, 408] on div "Edit Restaurant Branches Menus Sections Full Menu View Edit Menu Choice Groups …" at bounding box center [517, 373] width 1035 height 697
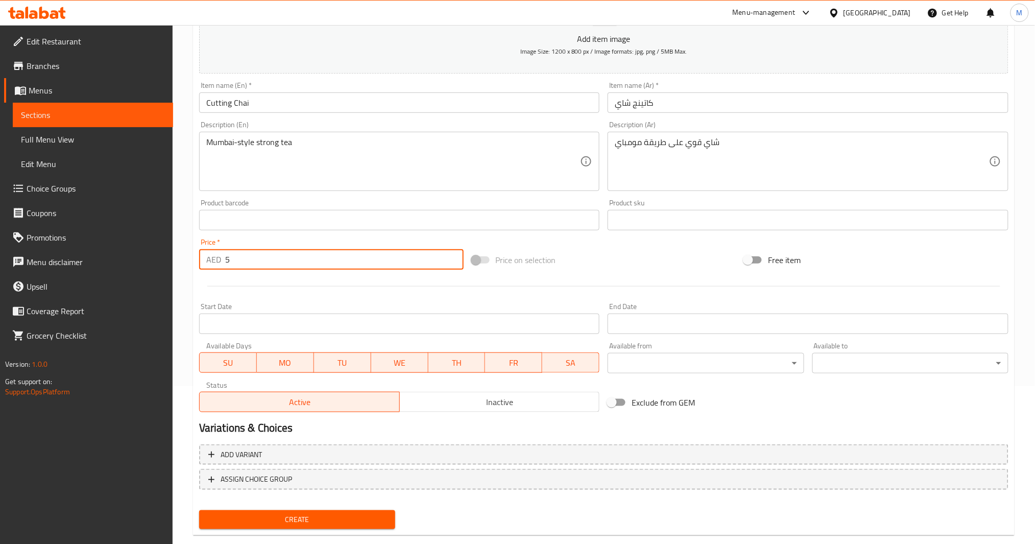
scroll to position [176, 0]
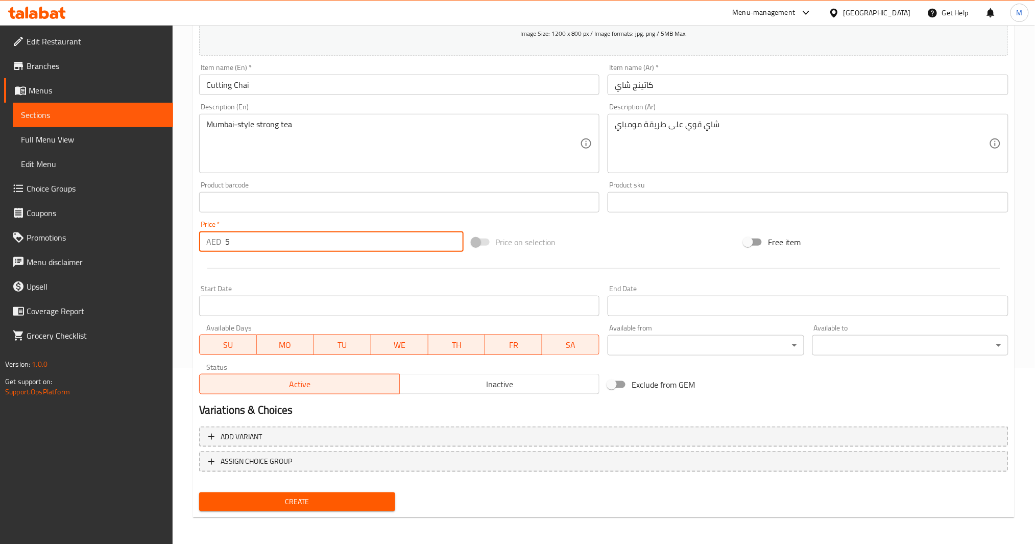
click at [308, 408] on span "Create" at bounding box center [297, 501] width 180 height 13
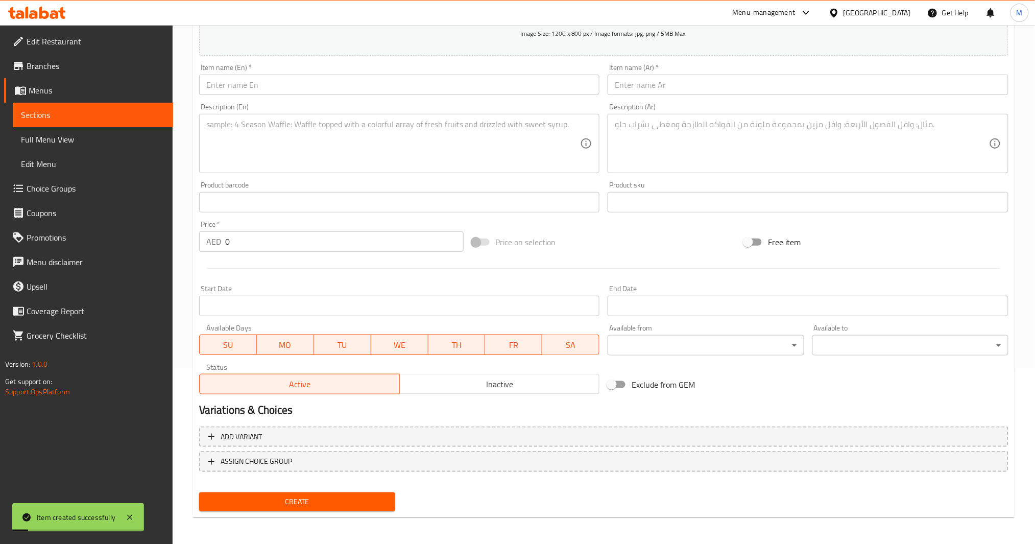
click at [316, 95] on div "Item name (En)   * Item name (En) *" at bounding box center [399, 79] width 409 height 39
click at [319, 84] on input "[PERSON_NAME]" at bounding box center [399, 85] width 401 height 20
click at [628, 90] on input "text" at bounding box center [808, 85] width 401 height 20
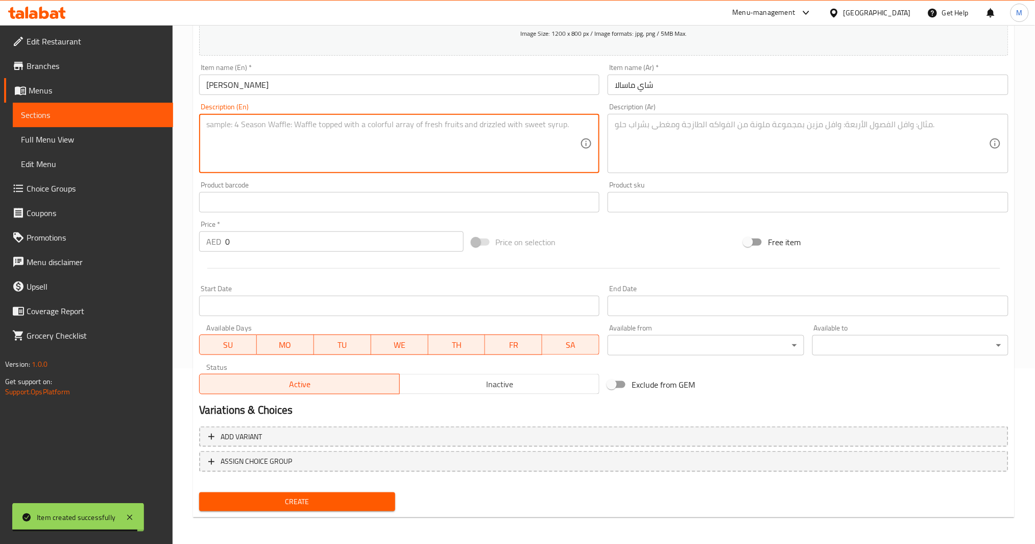
click at [409, 130] on textarea at bounding box center [393, 144] width 374 height 49
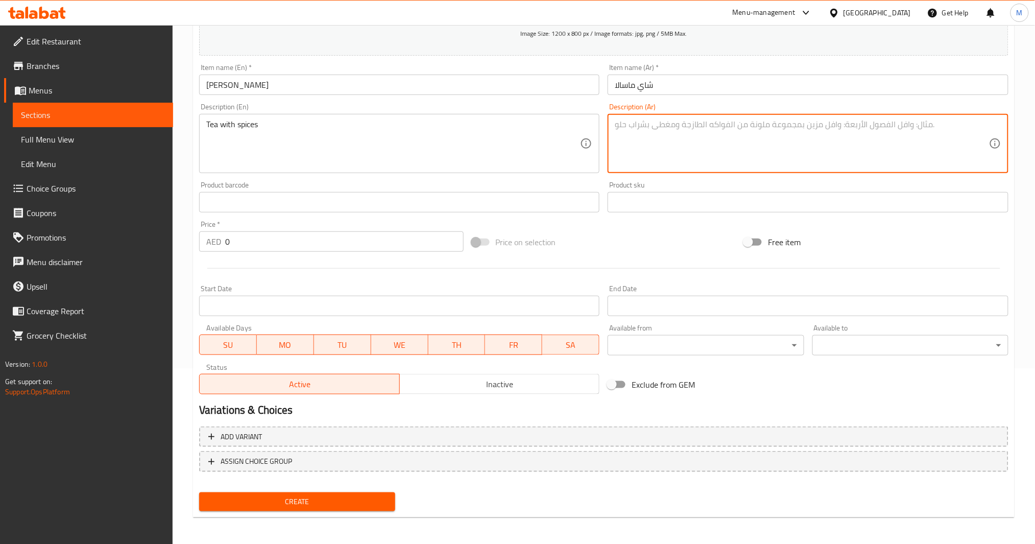
click at [776, 155] on textarea at bounding box center [802, 144] width 374 height 49
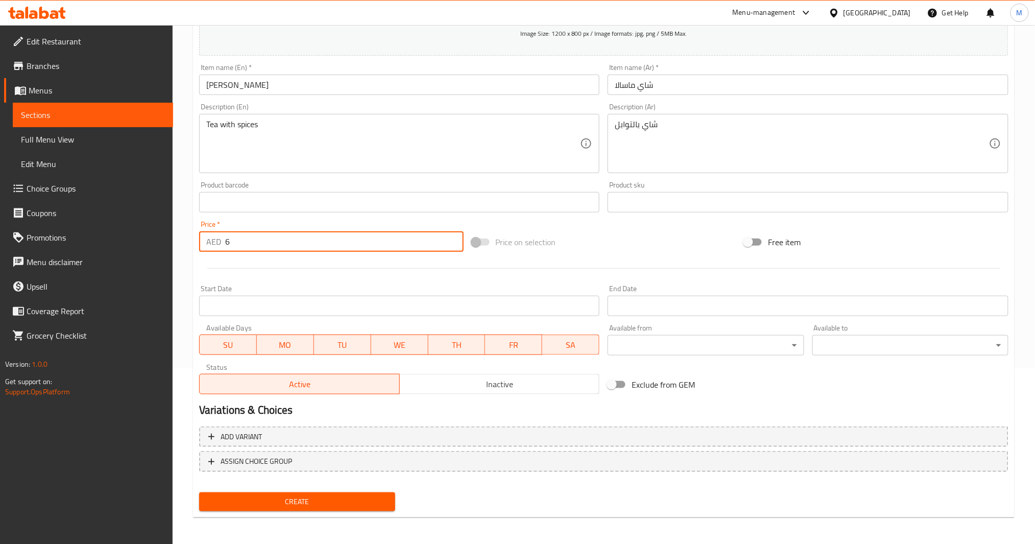
drag, startPoint x: 284, startPoint y: 234, endPoint x: 92, endPoint y: 246, distance: 192.4
click at [91, 243] on div "Edit Restaurant Branches Menus Sections Full Menu View Edit Menu Choice Groups …" at bounding box center [517, 197] width 1035 height 697
click at [390, 316] on input "Start Date" at bounding box center [399, 306] width 401 height 20
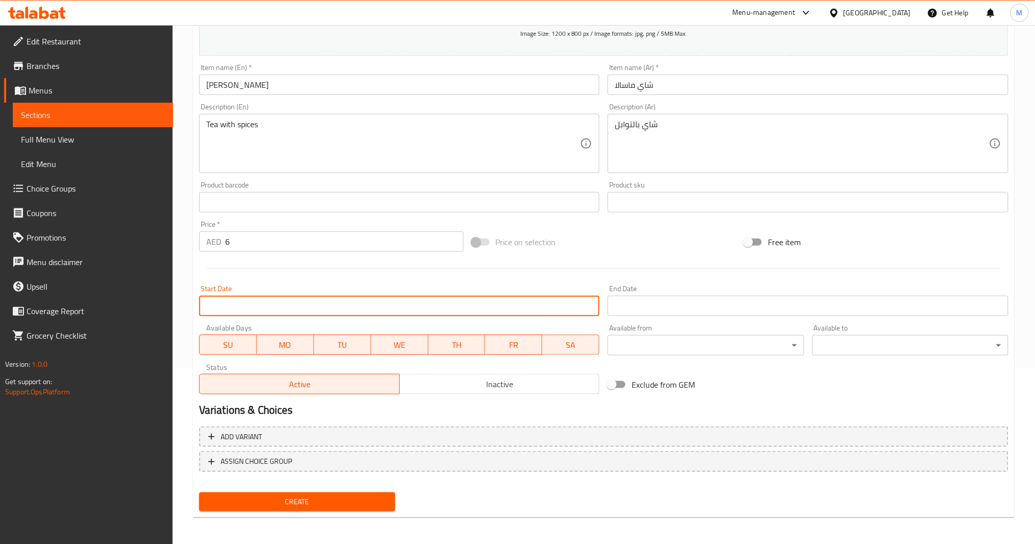
click at [309, 408] on div "Create" at bounding box center [297, 501] width 204 height 27
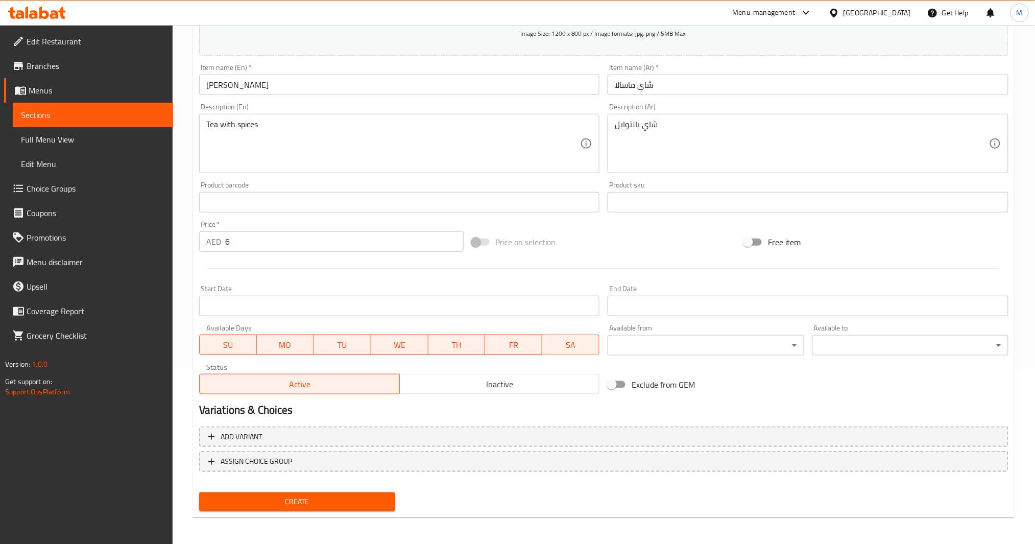
click at [309, 408] on span "Create" at bounding box center [297, 501] width 180 height 13
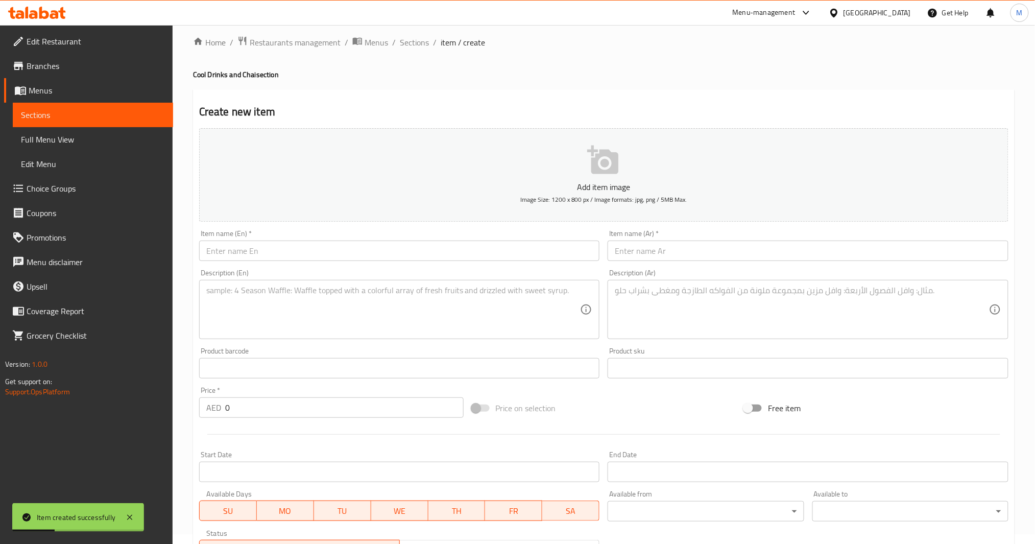
scroll to position [0, 0]
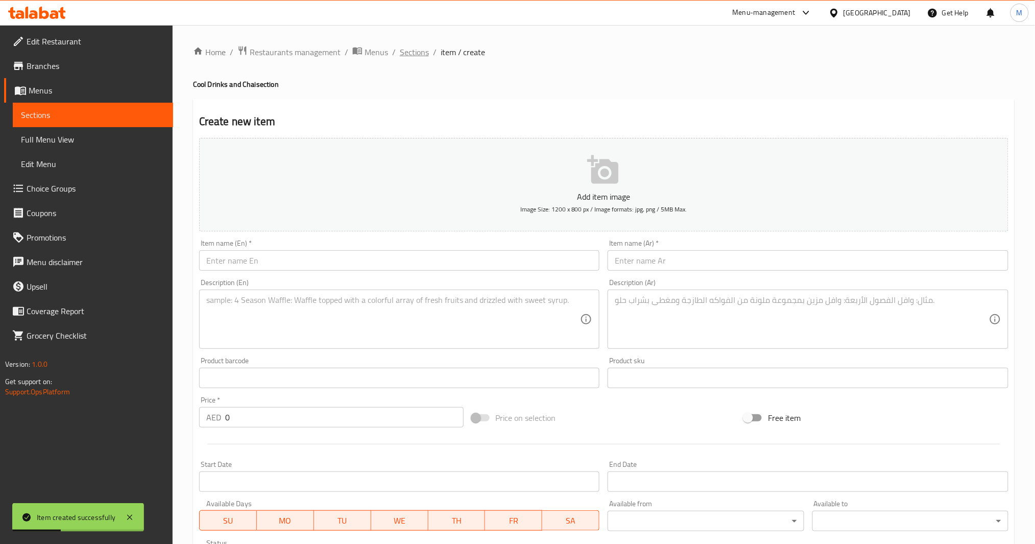
click at [417, 49] on span "Sections" at bounding box center [414, 52] width 29 height 12
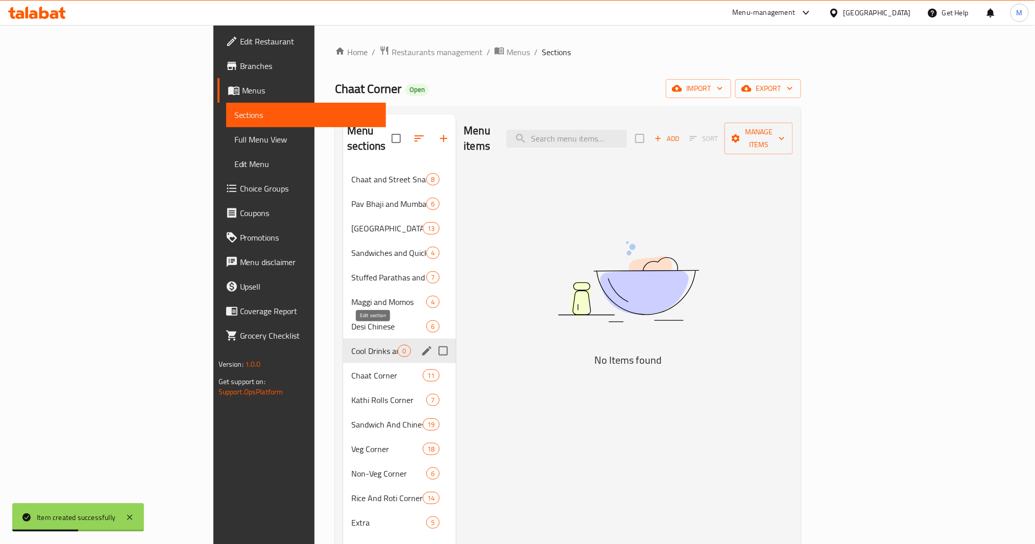
click at [422, 346] on icon "edit" at bounding box center [426, 350] width 9 height 9
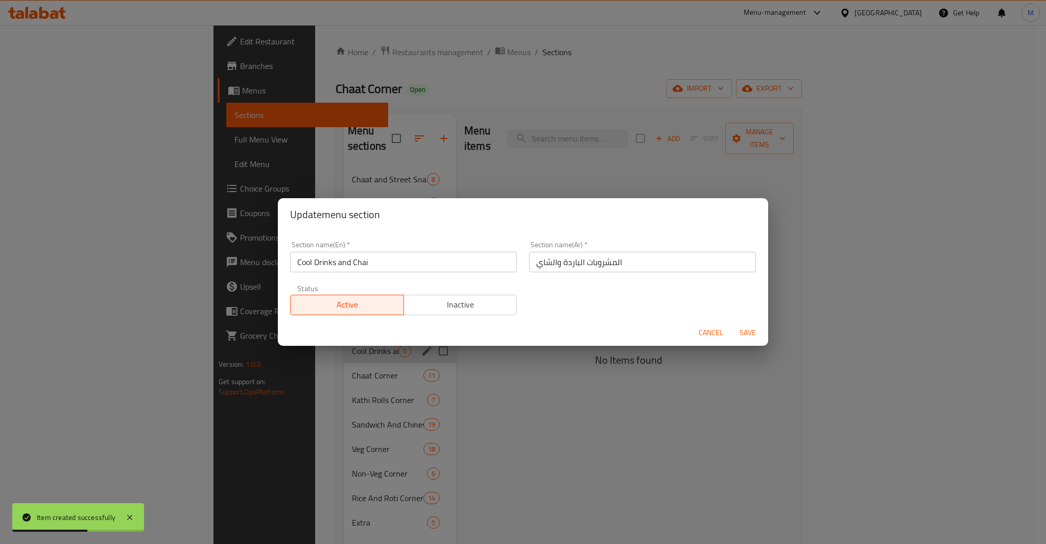
click at [656, 265] on input "المشروبات الباردة والشاي" at bounding box center [642, 262] width 227 height 20
click at [751, 326] on span "Save" at bounding box center [748, 332] width 25 height 13
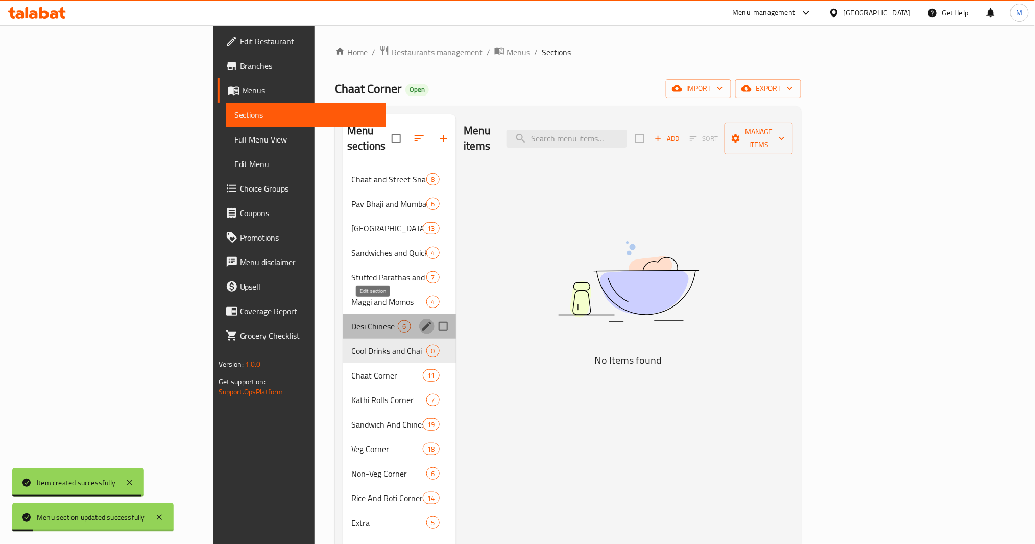
click at [421, 320] on icon "edit" at bounding box center [427, 326] width 12 height 12
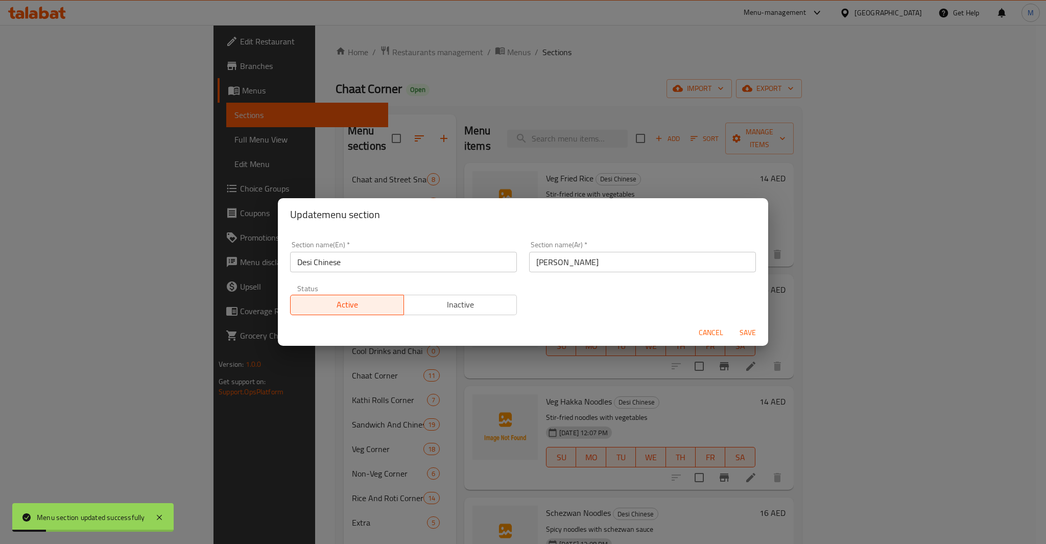
click at [658, 273] on div "Section name(Ar)   * [PERSON_NAME] Section name(Ar) *" at bounding box center [642, 256] width 239 height 43
click at [662, 261] on input "[PERSON_NAME]" at bounding box center [642, 262] width 227 height 20
click at [755, 337] on span "Save" at bounding box center [748, 332] width 25 height 13
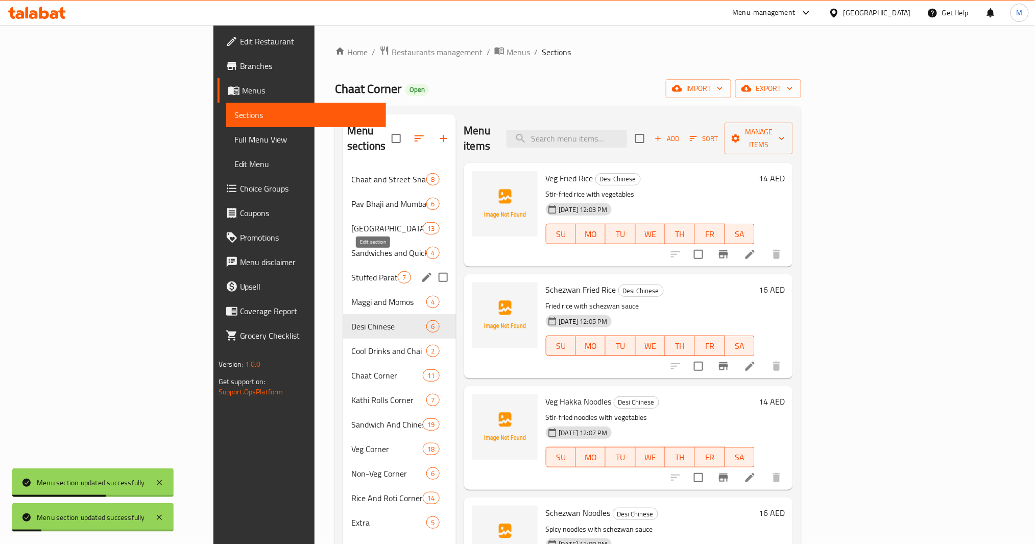
click at [422, 273] on icon "edit" at bounding box center [426, 277] width 9 height 9
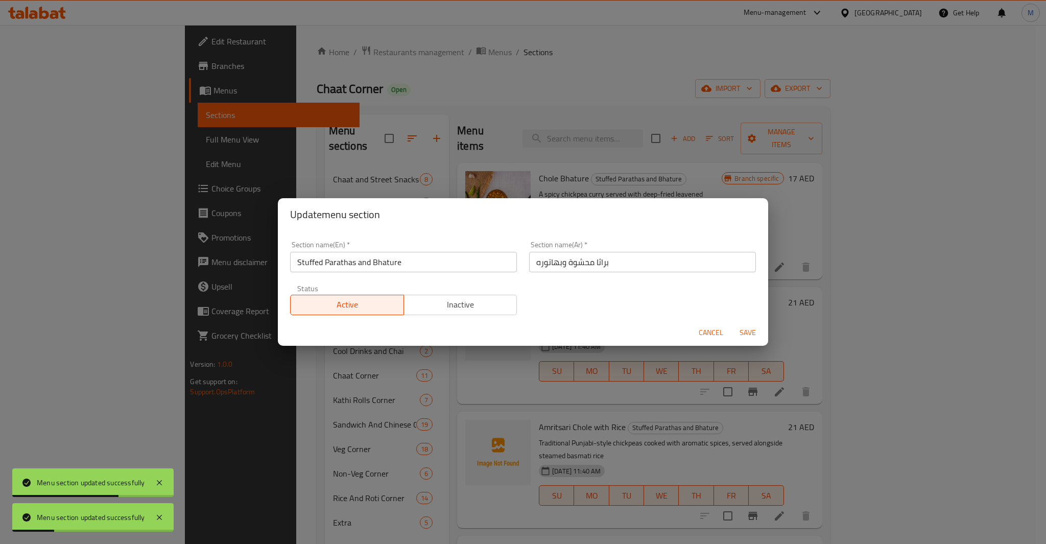
click at [600, 264] on input "براثا محشوة وبهاتوره" at bounding box center [642, 262] width 227 height 20
click at [738, 327] on span "Save" at bounding box center [748, 332] width 25 height 13
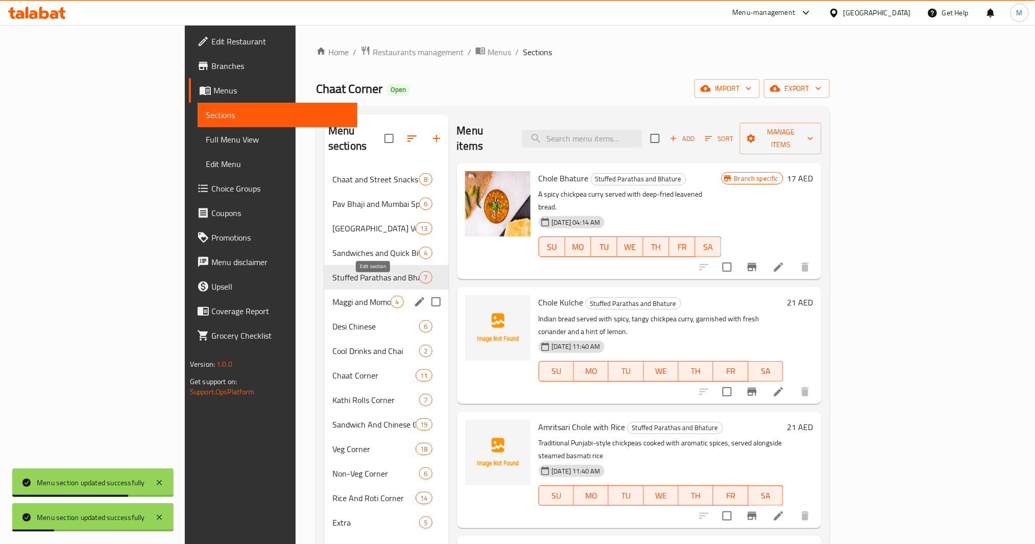
click at [414, 296] on icon "edit" at bounding box center [420, 302] width 12 height 12
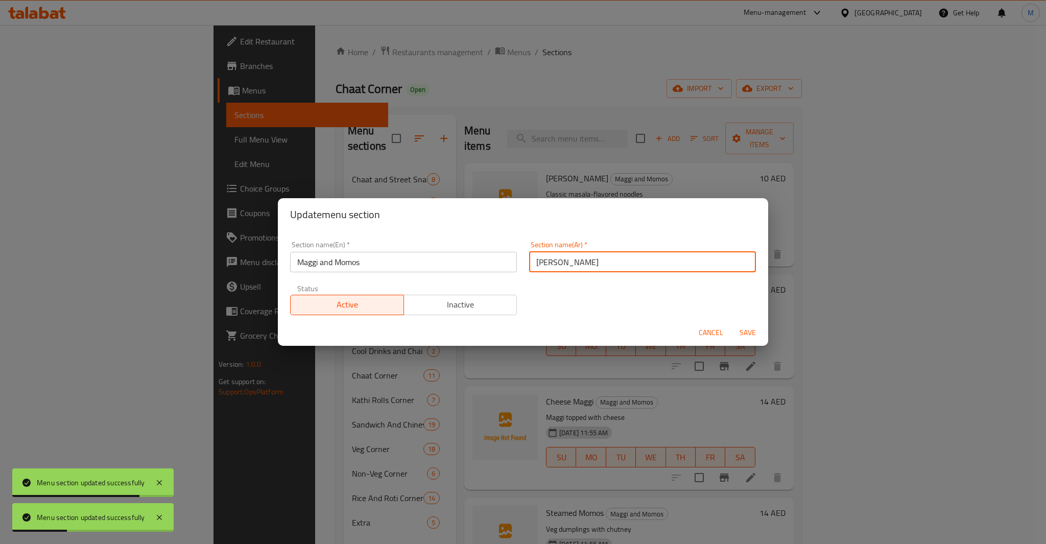
click at [635, 270] on input "[PERSON_NAME]" at bounding box center [642, 262] width 227 height 20
click at [749, 329] on span "Save" at bounding box center [748, 332] width 25 height 13
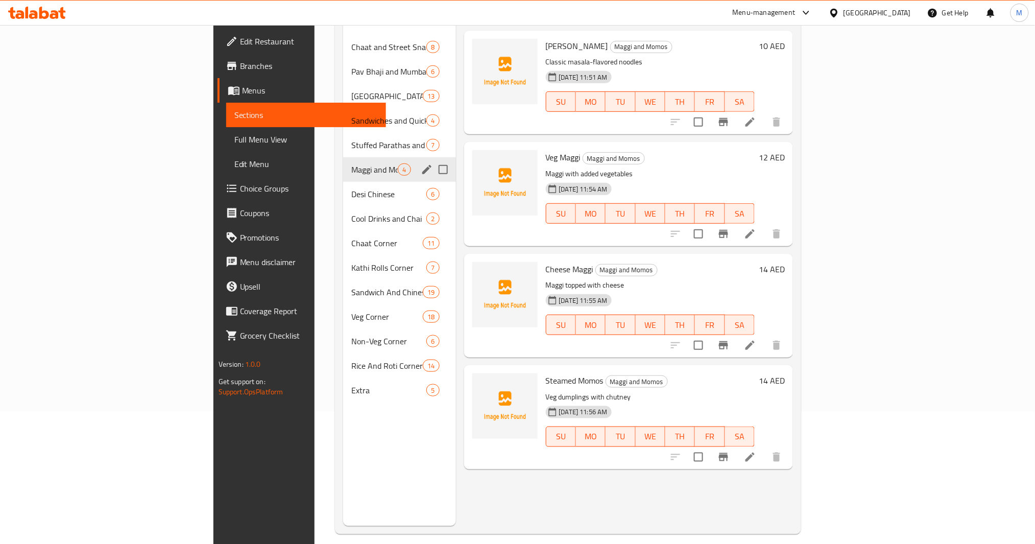
scroll to position [143, 0]
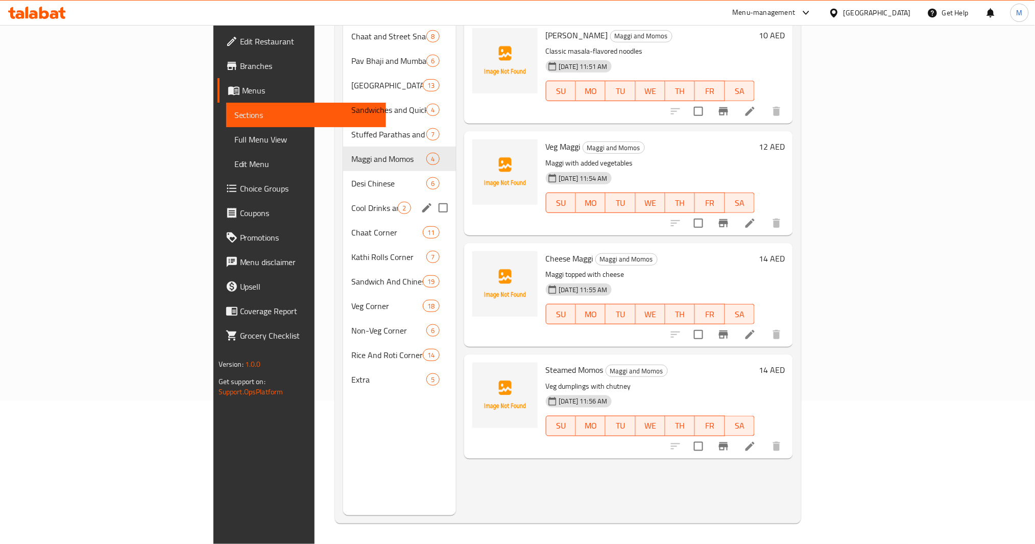
click at [343, 196] on div "Cool Drinks and Chai 2" at bounding box center [399, 208] width 112 height 25
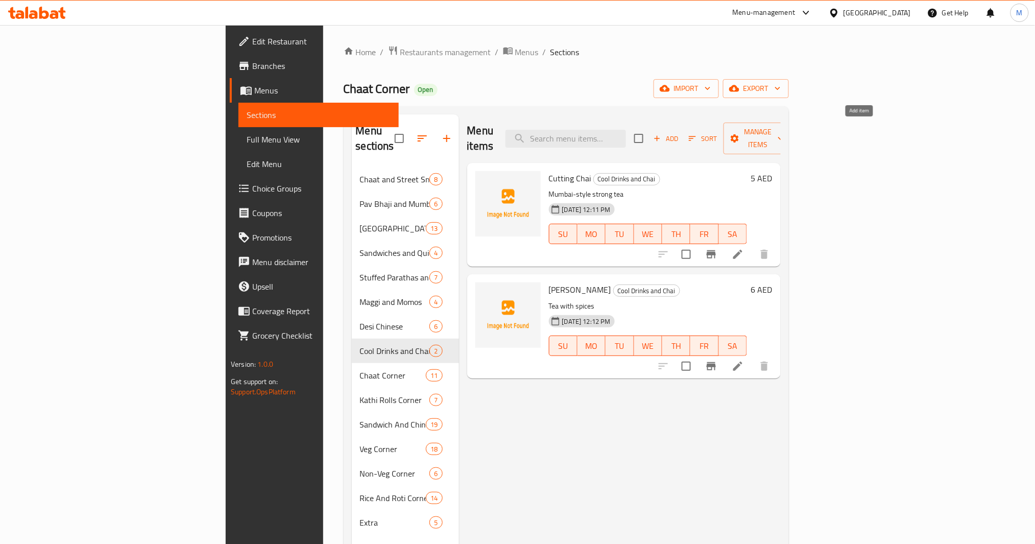
click at [682, 137] on button "Add" at bounding box center [666, 139] width 33 height 16
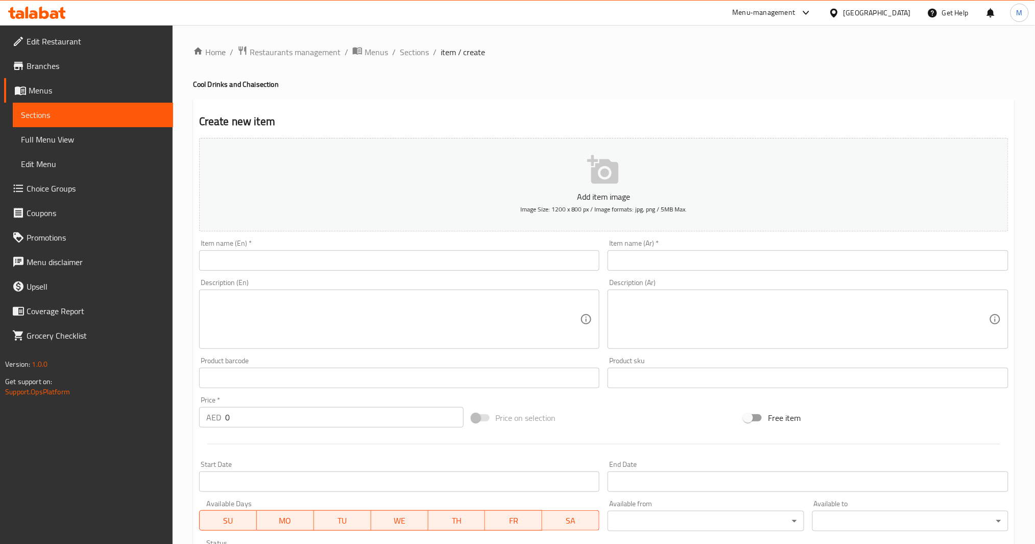
click at [293, 261] on input "text" at bounding box center [399, 260] width 401 height 20
click at [405, 273] on div "Item name (En)   * Sweet Lassi Item name (En) *" at bounding box center [399, 254] width 409 height 39
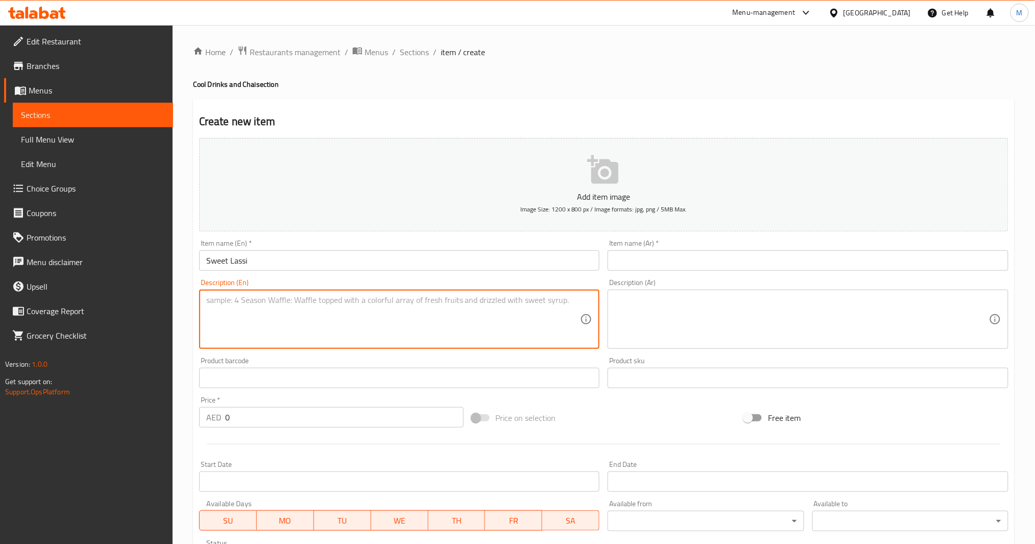
click at [405, 319] on textarea at bounding box center [393, 319] width 374 height 49
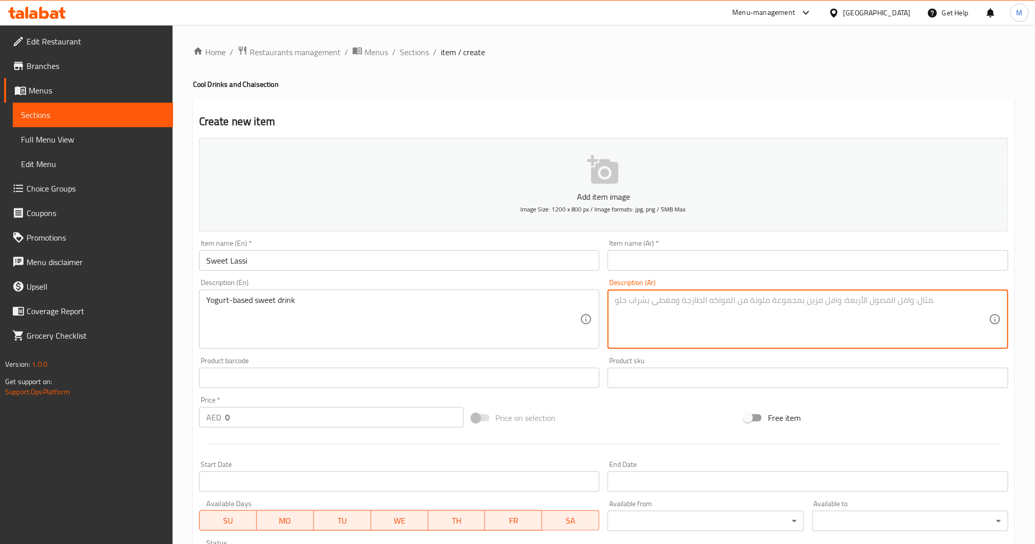
click at [675, 323] on textarea at bounding box center [802, 319] width 374 height 49
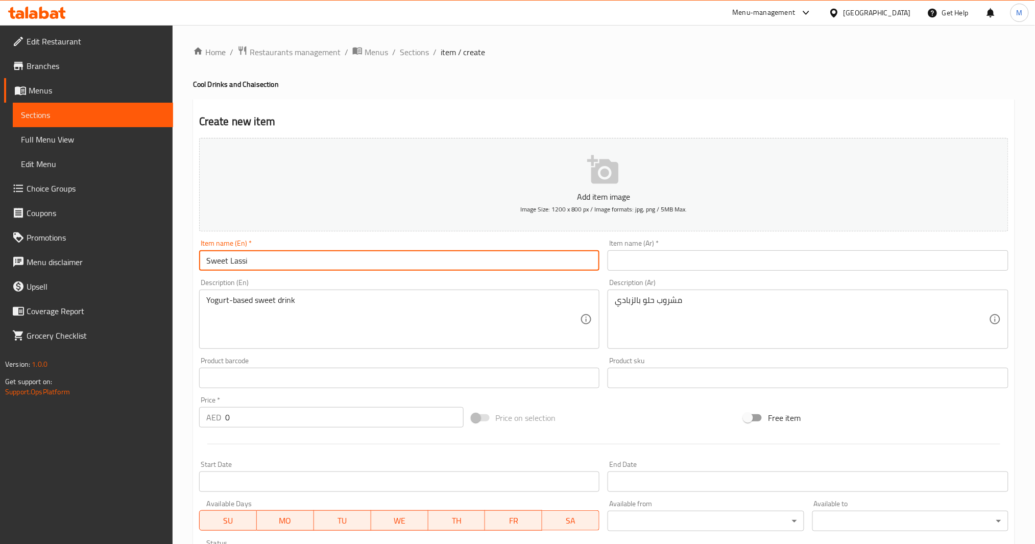
click at [453, 262] on input "Sweet Lassi" at bounding box center [399, 260] width 401 height 20
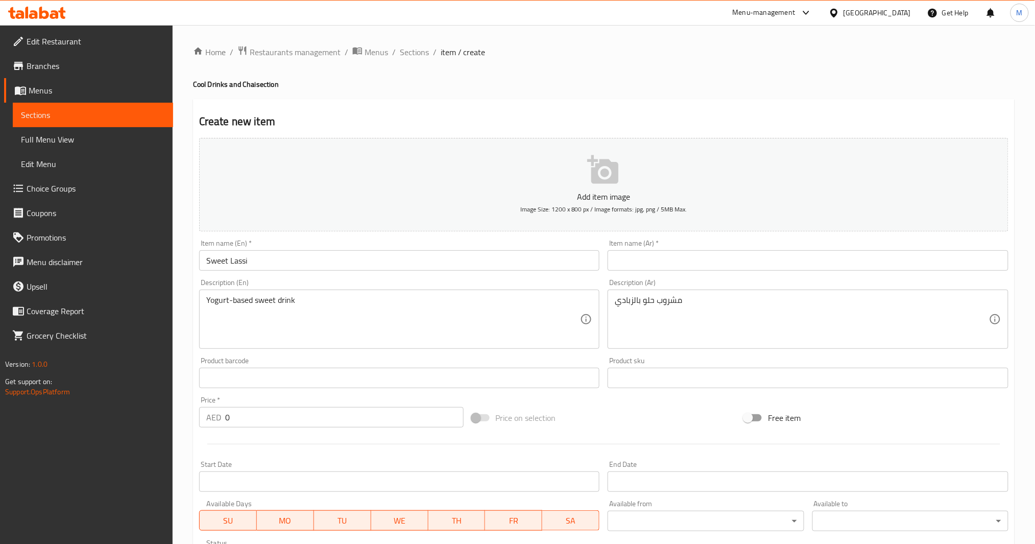
drag, startPoint x: 681, startPoint y: 280, endPoint x: 683, endPoint y: 267, distance: 13.4
click at [681, 280] on div "Description (Ar) مشروب حلو بالزبادي Description (Ar)" at bounding box center [808, 314] width 401 height 70
click at [683, 260] on input "text" at bounding box center [808, 260] width 401 height 20
click at [223, 408] on div "AED 0 Price *" at bounding box center [331, 417] width 265 height 20
click at [226, 408] on input "0" at bounding box center [344, 417] width 239 height 20
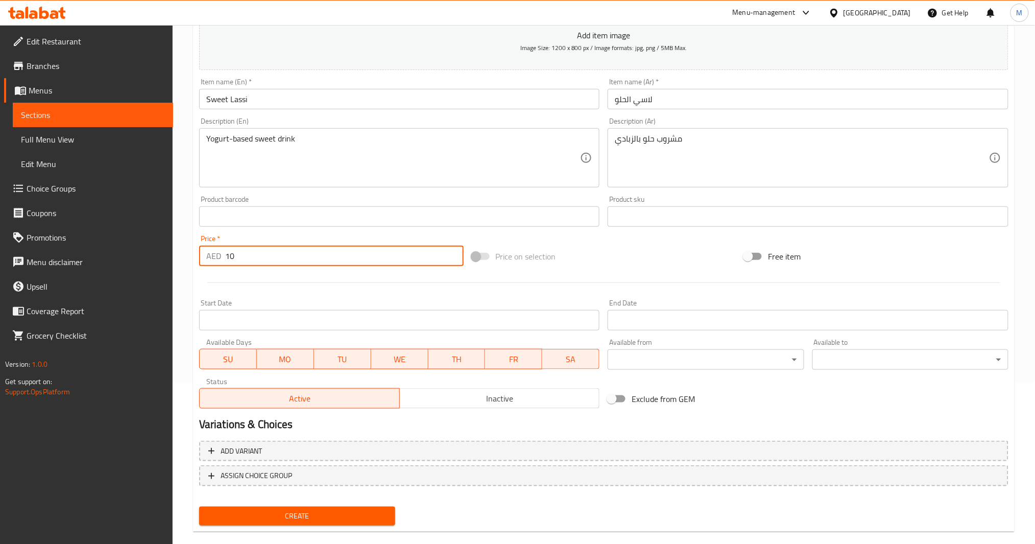
scroll to position [176, 0]
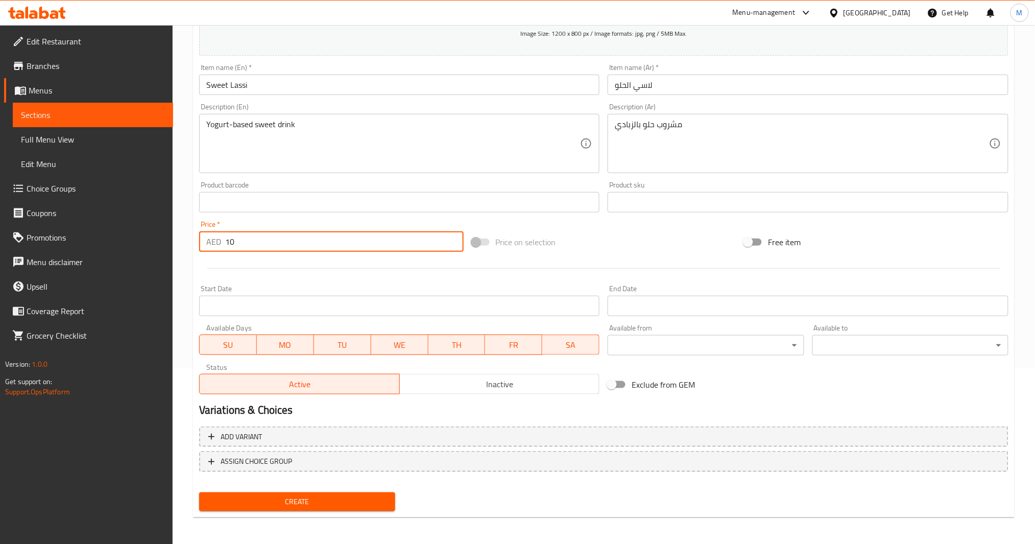
click at [303, 408] on button "Create" at bounding box center [297, 501] width 196 height 19
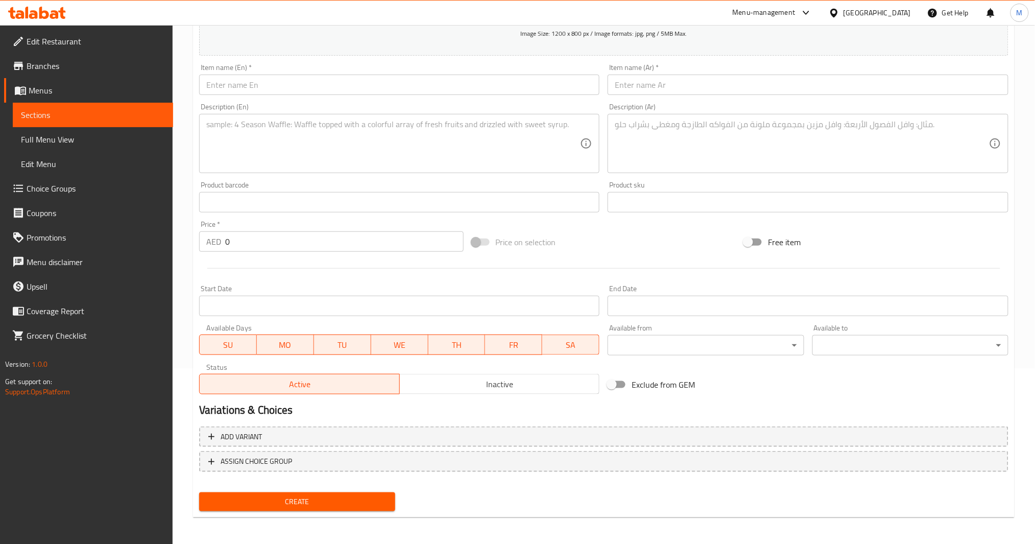
click at [325, 89] on input "text" at bounding box center [399, 85] width 401 height 20
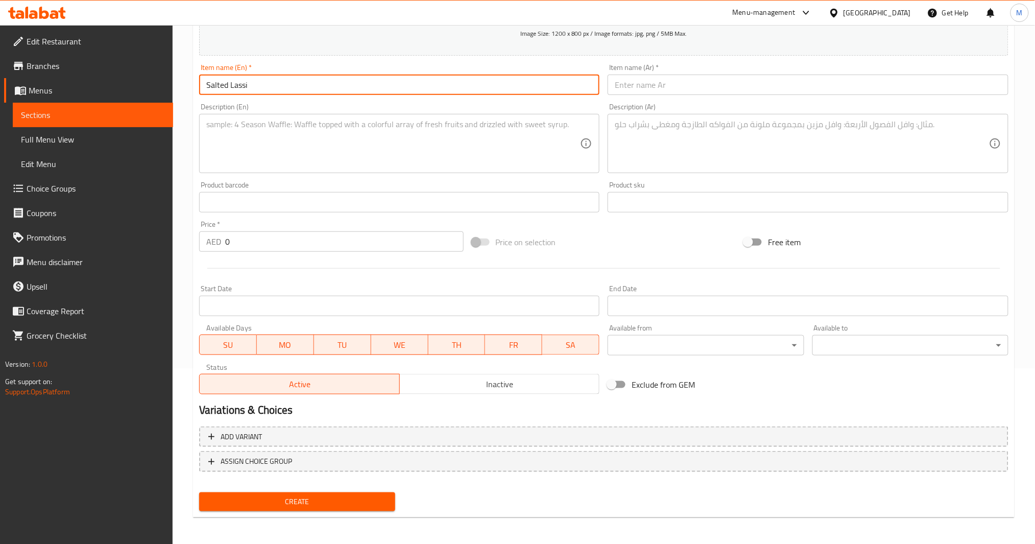
click at [325, 127] on textarea at bounding box center [393, 144] width 374 height 49
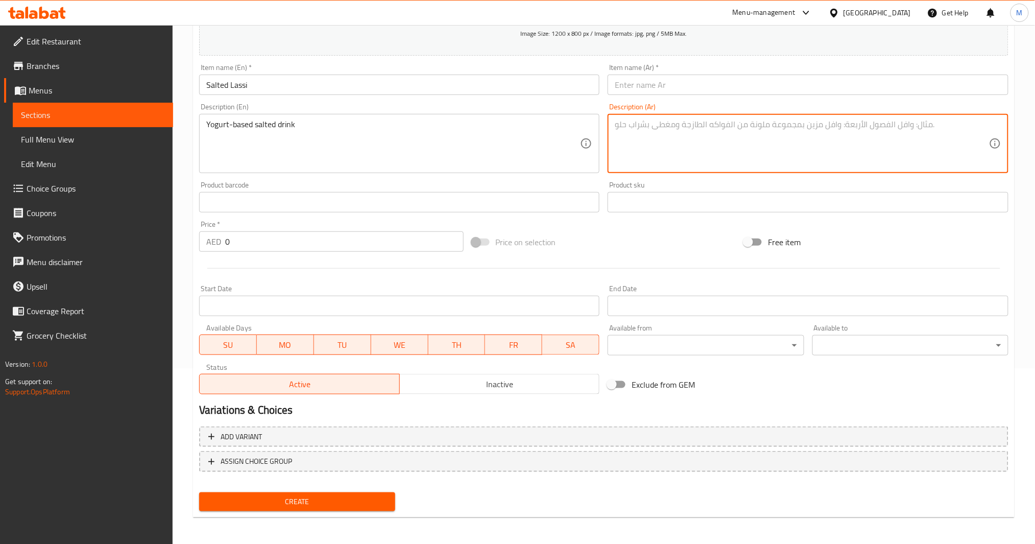
click at [690, 144] on textarea at bounding box center [802, 144] width 374 height 49
click at [508, 77] on input "Salted Lassi" at bounding box center [399, 85] width 401 height 20
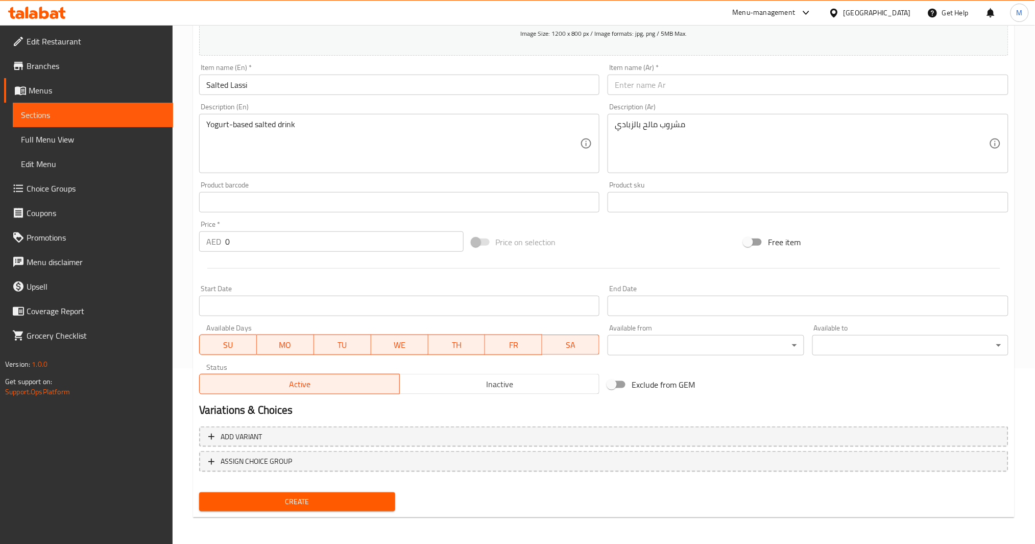
click at [776, 91] on input "text" at bounding box center [808, 85] width 401 height 20
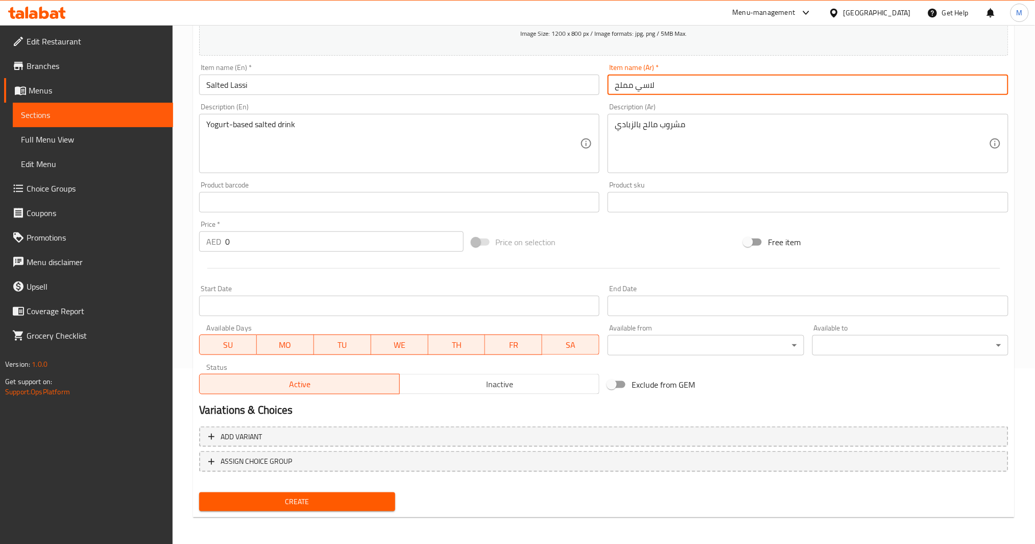
click at [224, 242] on div "AED 0 Price *" at bounding box center [331, 241] width 265 height 20
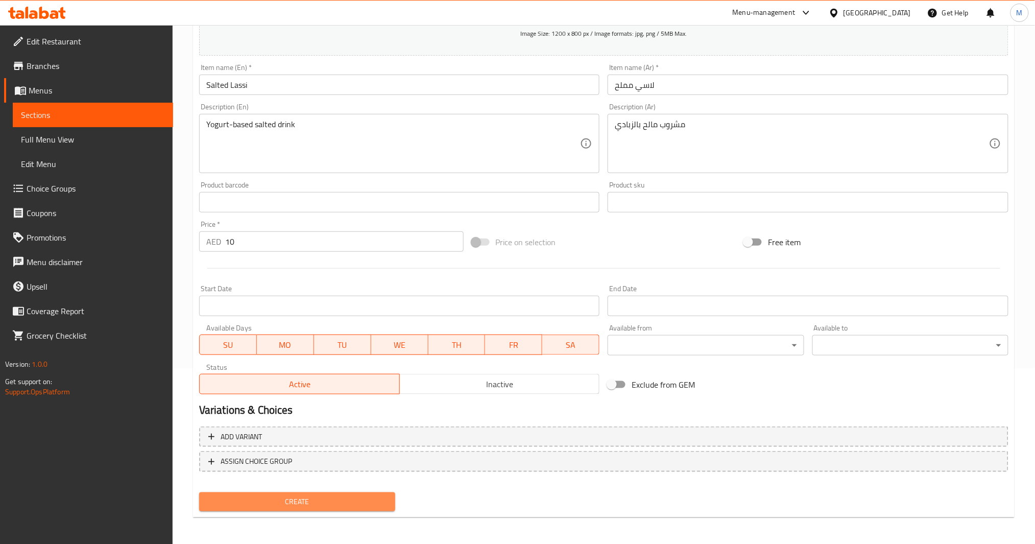
click at [330, 408] on button "Create" at bounding box center [297, 501] width 196 height 19
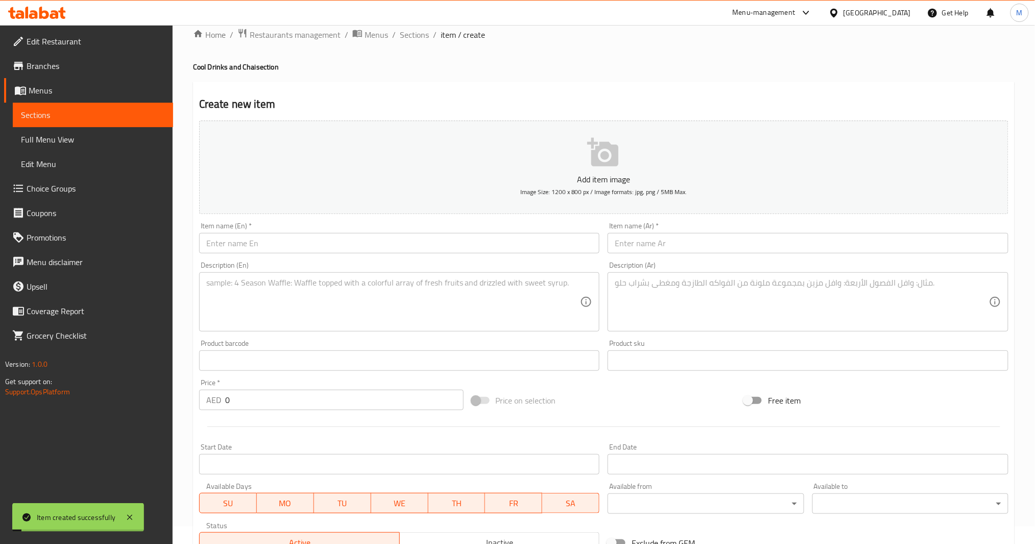
scroll to position [0, 0]
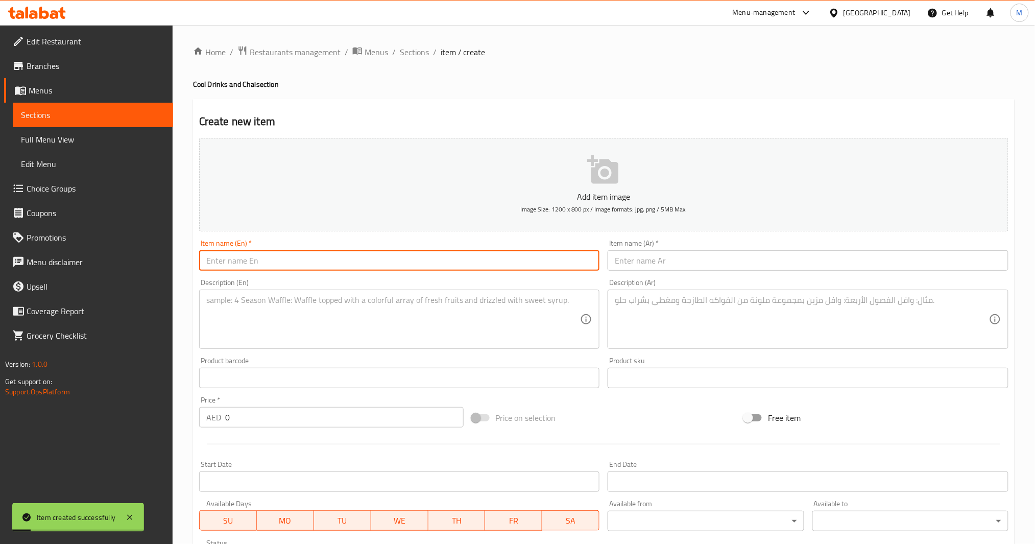
click at [338, 250] on input "text" at bounding box center [399, 260] width 401 height 20
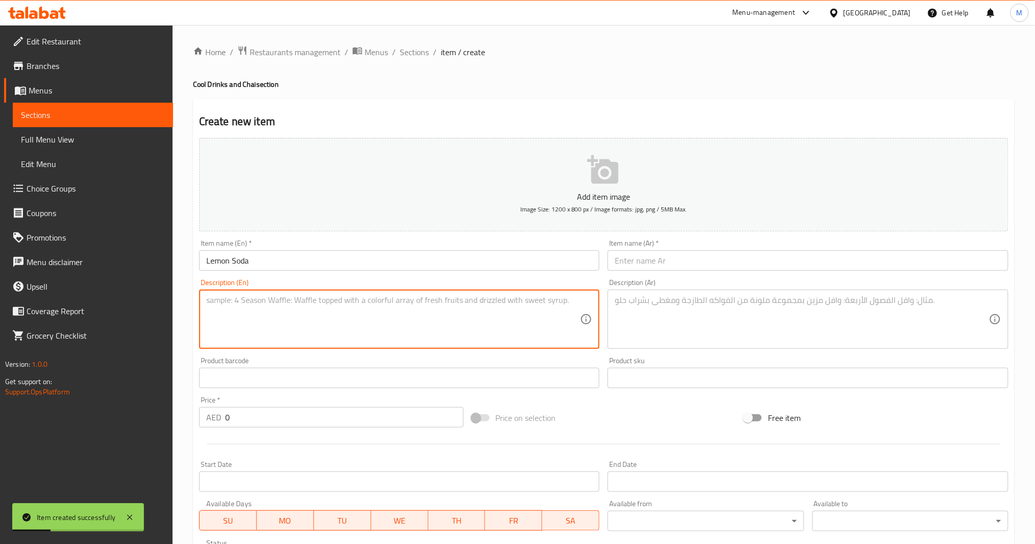
click at [412, 312] on textarea at bounding box center [393, 319] width 374 height 49
click at [652, 310] on textarea at bounding box center [802, 319] width 374 height 49
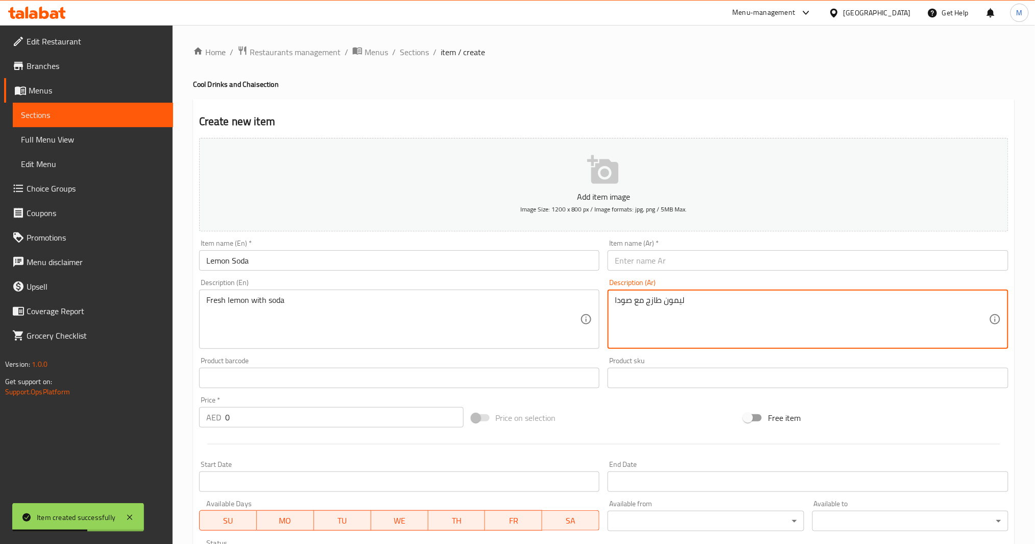
click at [335, 408] on input "0" at bounding box center [344, 417] width 239 height 20
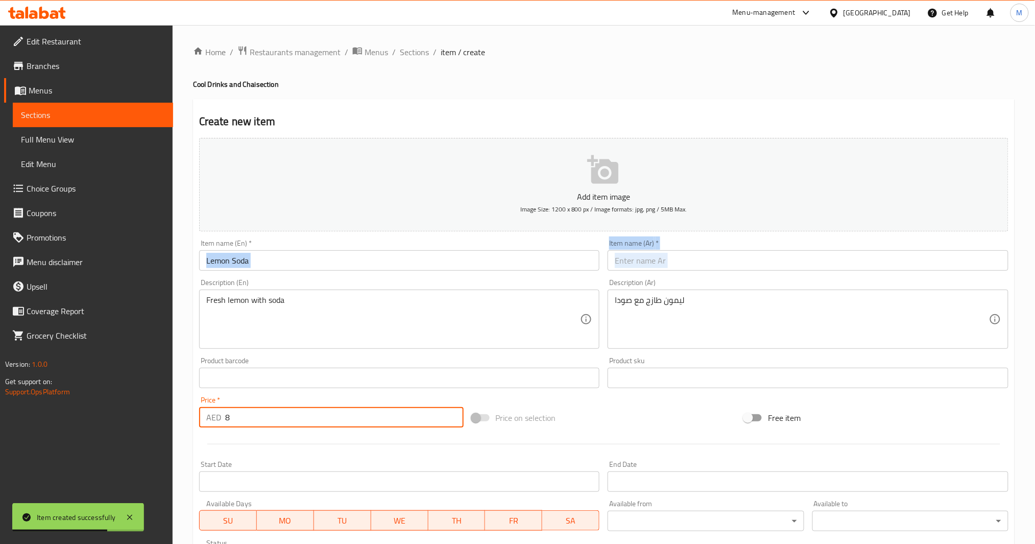
click at [443, 265] on div "Add item image Image Size: 1200 x 800 px / Image formats: jpg, png / 5MB Max. I…" at bounding box center [604, 354] width 818 height 440
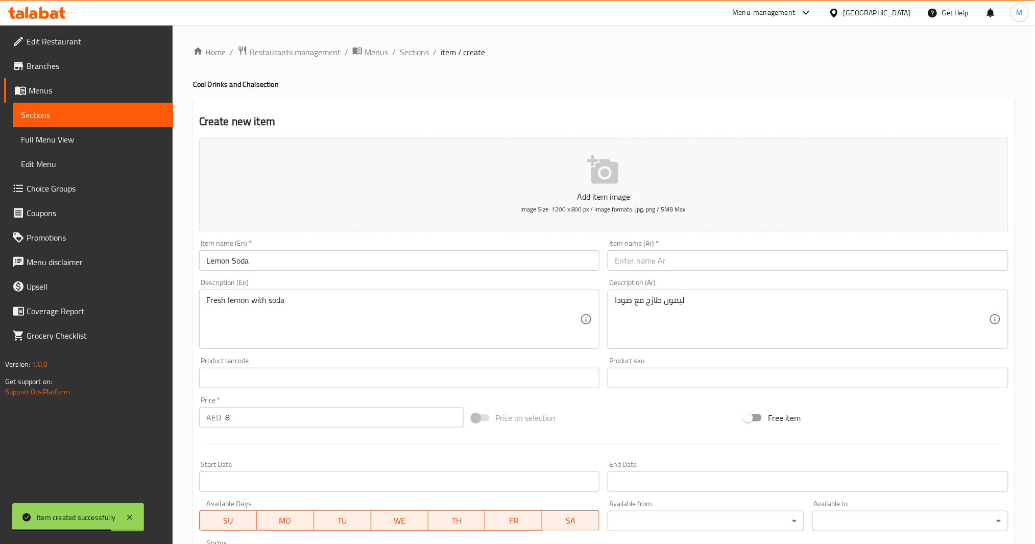
click at [443, 265] on input "Lemon Soda" at bounding box center [399, 260] width 401 height 20
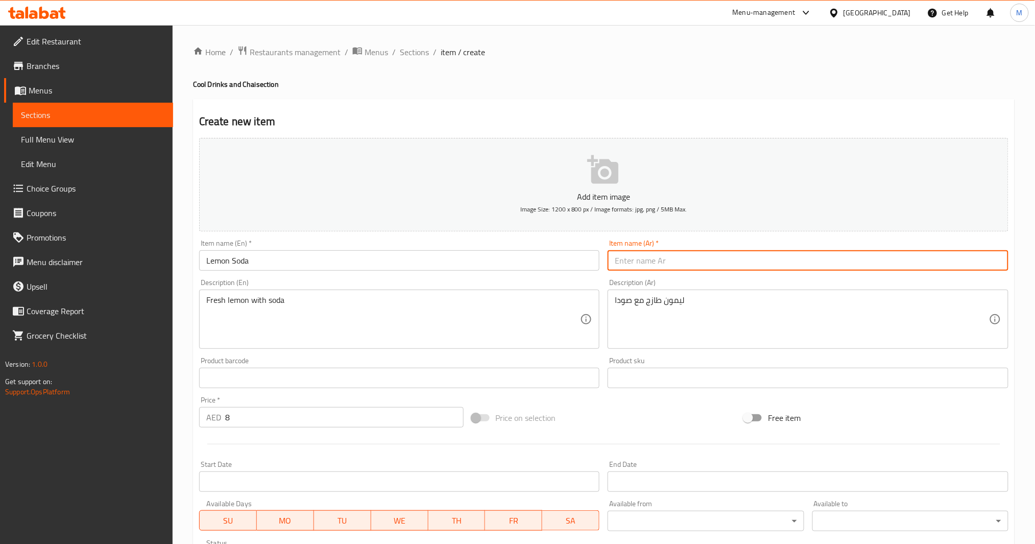
click at [669, 265] on input "text" at bounding box center [808, 260] width 401 height 20
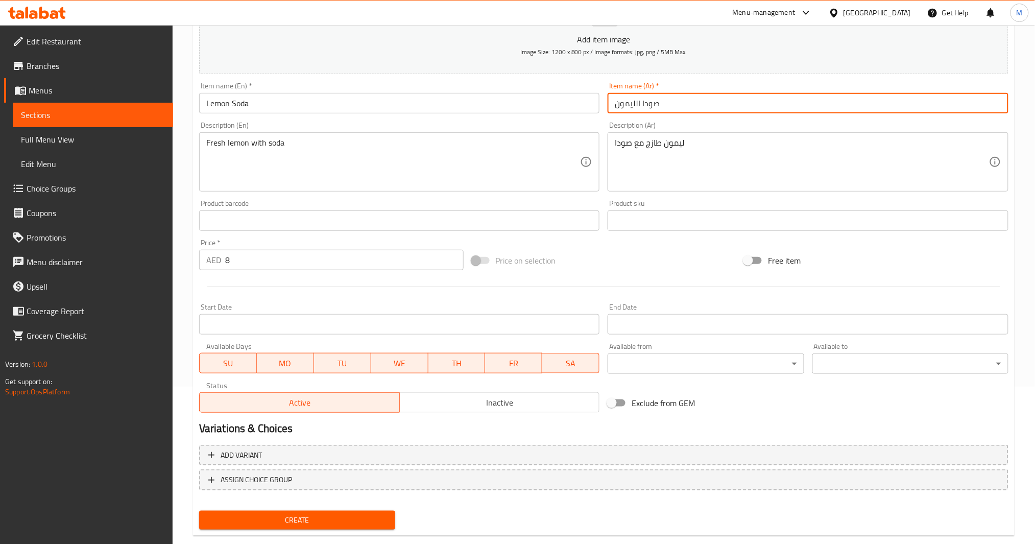
scroll to position [176, 0]
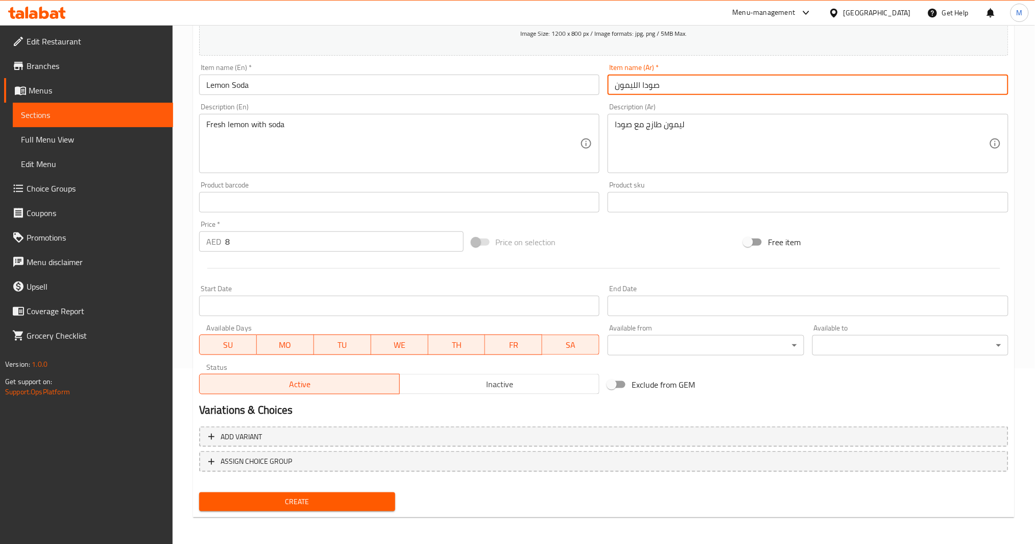
click at [214, 84] on input "Lemon Soda" at bounding box center [399, 85] width 401 height 20
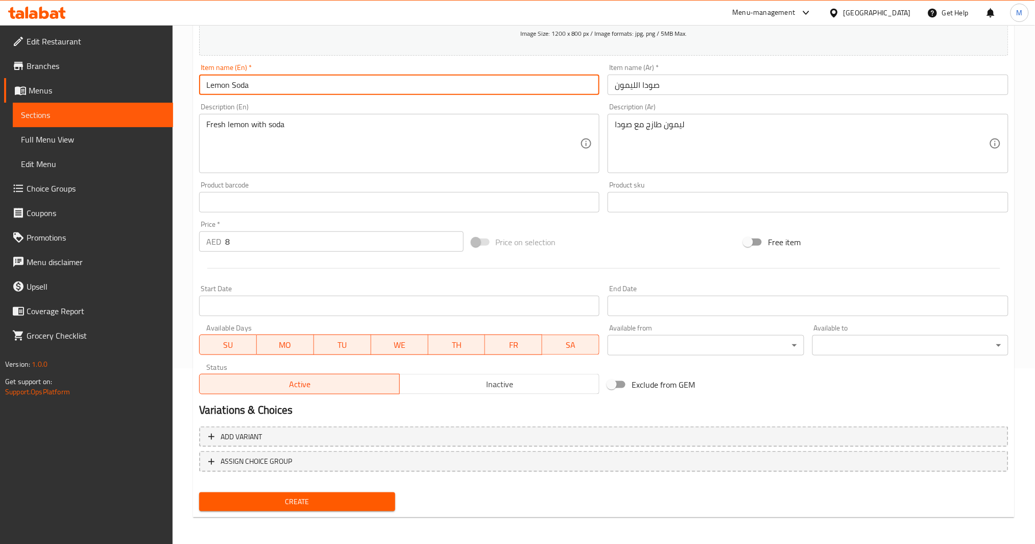
click at [214, 84] on input "Lemon Soda" at bounding box center [399, 85] width 401 height 20
click at [317, 408] on span "Create" at bounding box center [297, 501] width 180 height 13
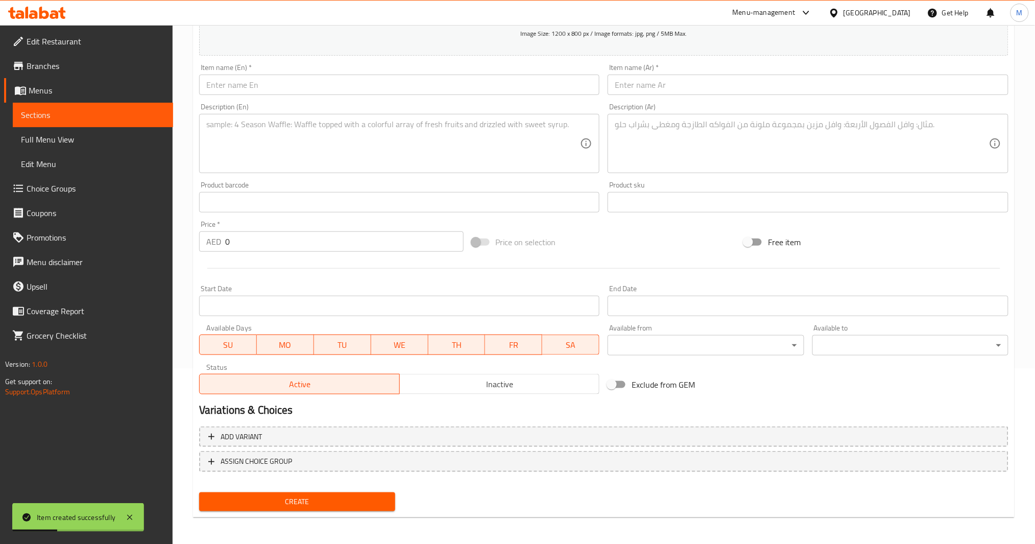
click at [354, 97] on div "Item name (En)   * Item name (En) *" at bounding box center [399, 79] width 409 height 39
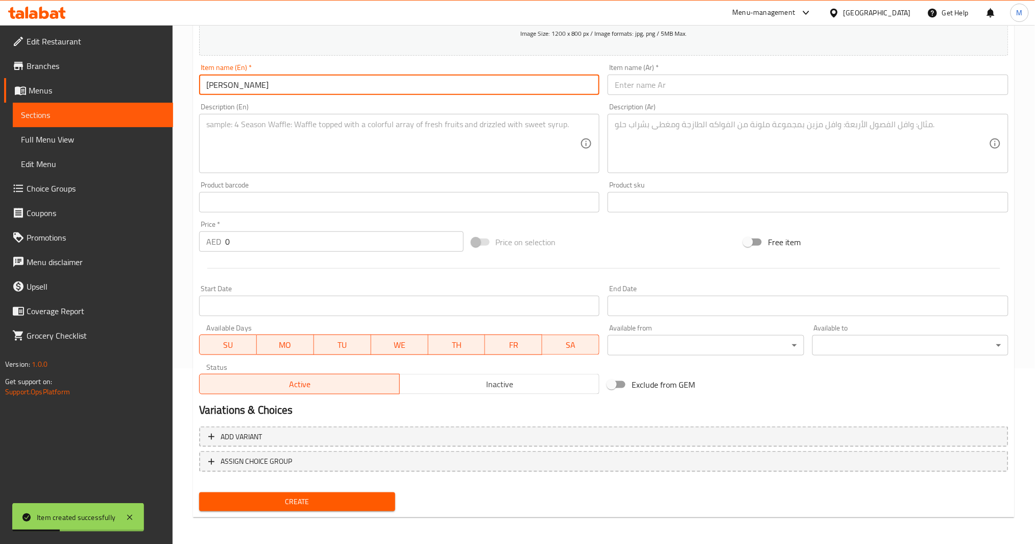
click at [354, 92] on input "[PERSON_NAME]" at bounding box center [399, 85] width 401 height 20
click at [372, 150] on textarea at bounding box center [393, 144] width 374 height 49
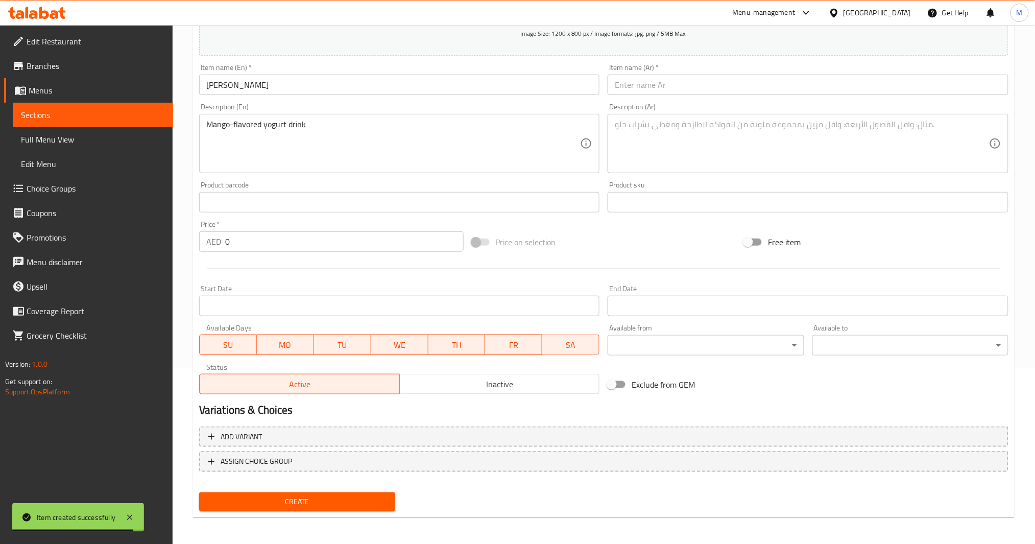
click at [776, 138] on textarea at bounding box center [802, 144] width 374 height 49
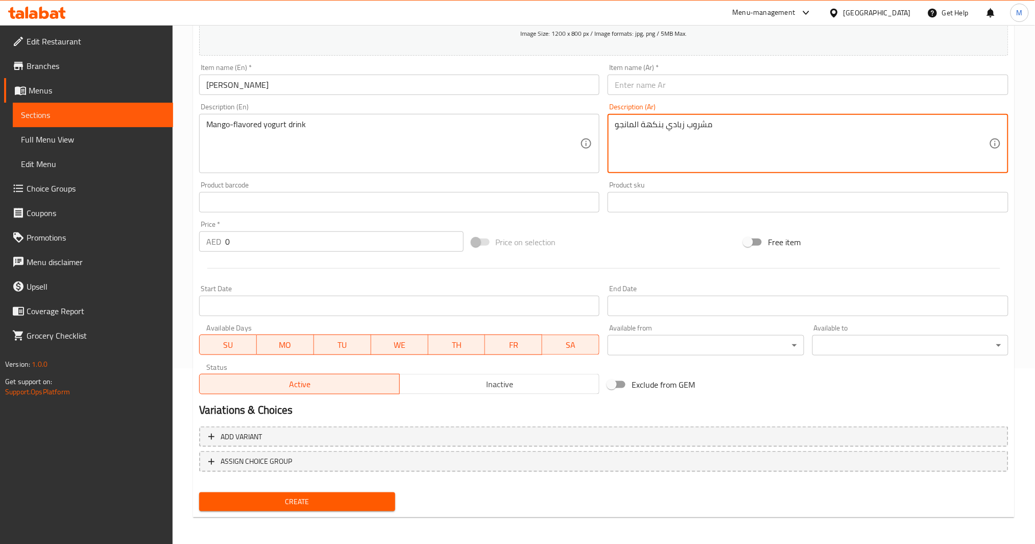
click at [324, 88] on input "[PERSON_NAME]" at bounding box center [399, 85] width 401 height 20
click at [664, 126] on textarea "مشروب زبادي بالنكهة المانجو" at bounding box center [802, 144] width 374 height 49
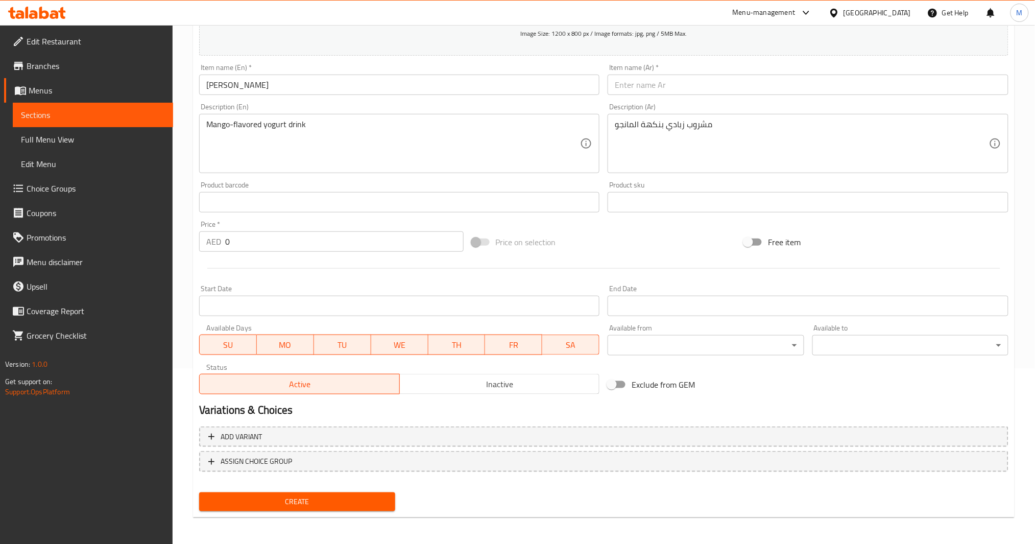
click at [397, 86] on input "[PERSON_NAME]" at bounding box center [399, 85] width 401 height 20
click at [628, 86] on input "text" at bounding box center [808, 85] width 401 height 20
drag, startPoint x: 239, startPoint y: 249, endPoint x: 6, endPoint y: 236, distance: 233.3
click at [7, 236] on div "Edit Restaurant Branches Menus Sections Full Menu View Edit Menu Choice Groups …" at bounding box center [517, 197] width 1035 height 697
drag, startPoint x: 242, startPoint y: 242, endPoint x: 162, endPoint y: 258, distance: 81.2
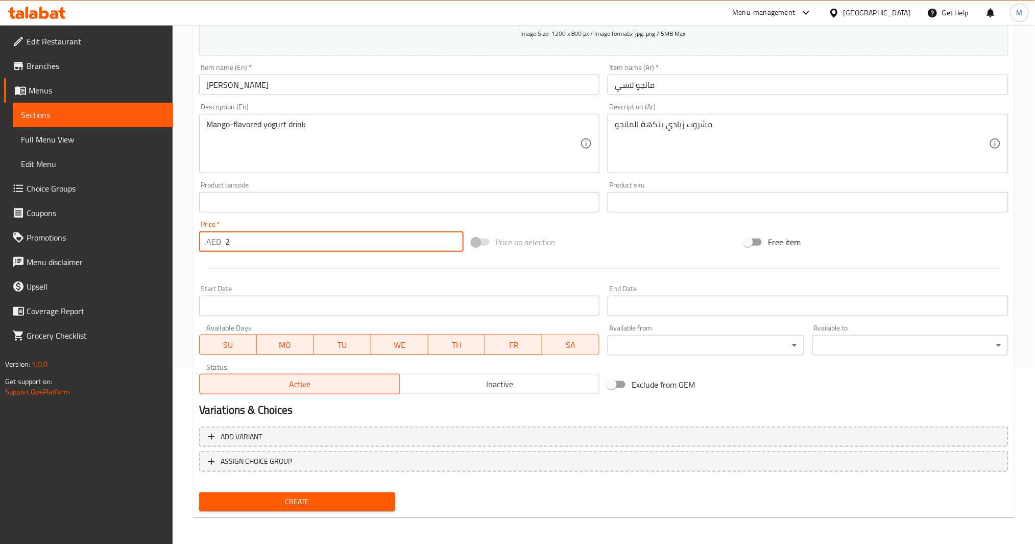
click at [162, 258] on div "Edit Restaurant Branches Menus Sections Full Menu View Edit Menu Choice Groups …" at bounding box center [517, 197] width 1035 height 697
click at [267, 408] on span "Create" at bounding box center [297, 501] width 180 height 13
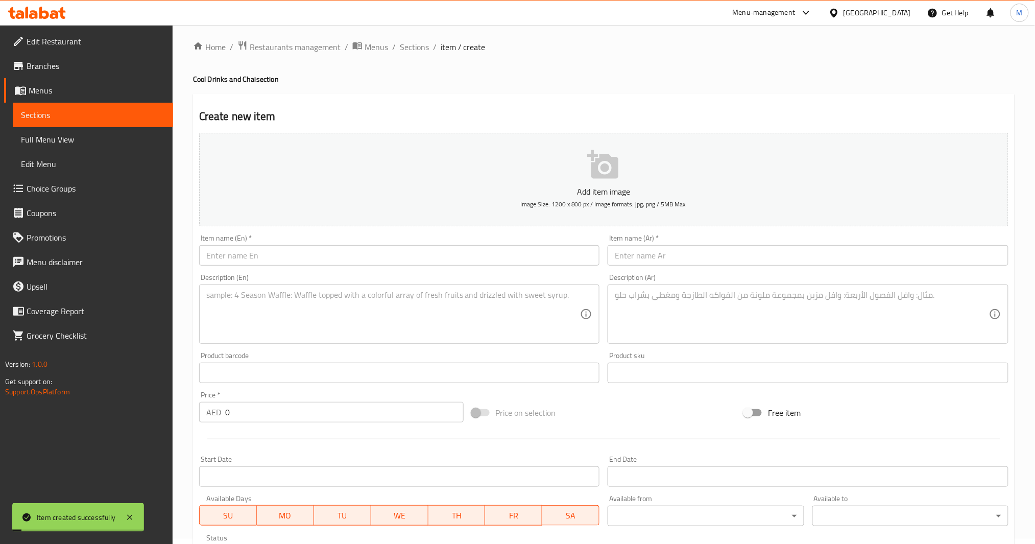
scroll to position [0, 0]
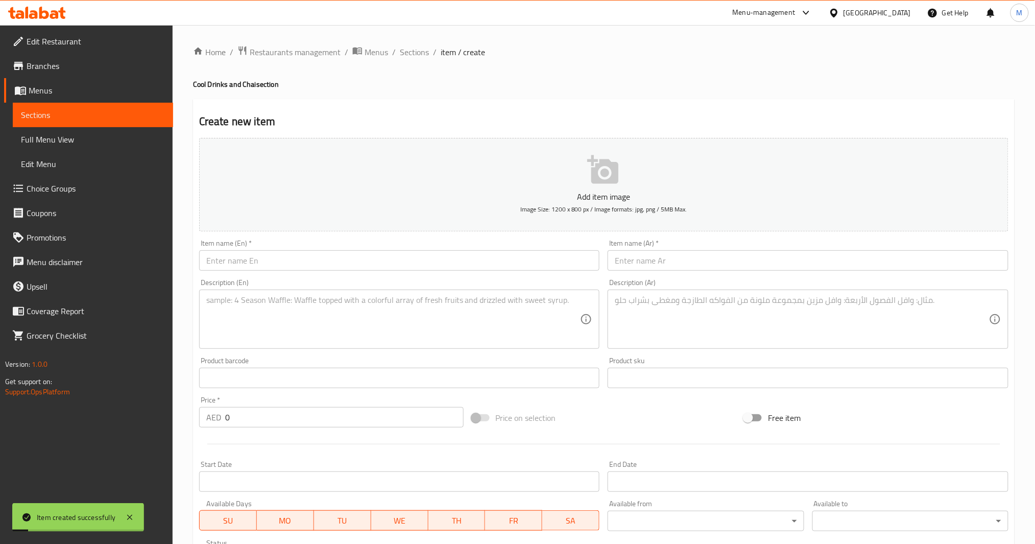
click at [429, 43] on div "Home / Restaurants management / Menus / Sections / item / create Cool Drinks an…" at bounding box center [604, 373] width 863 height 697
click at [420, 50] on span "Sections" at bounding box center [414, 52] width 29 height 12
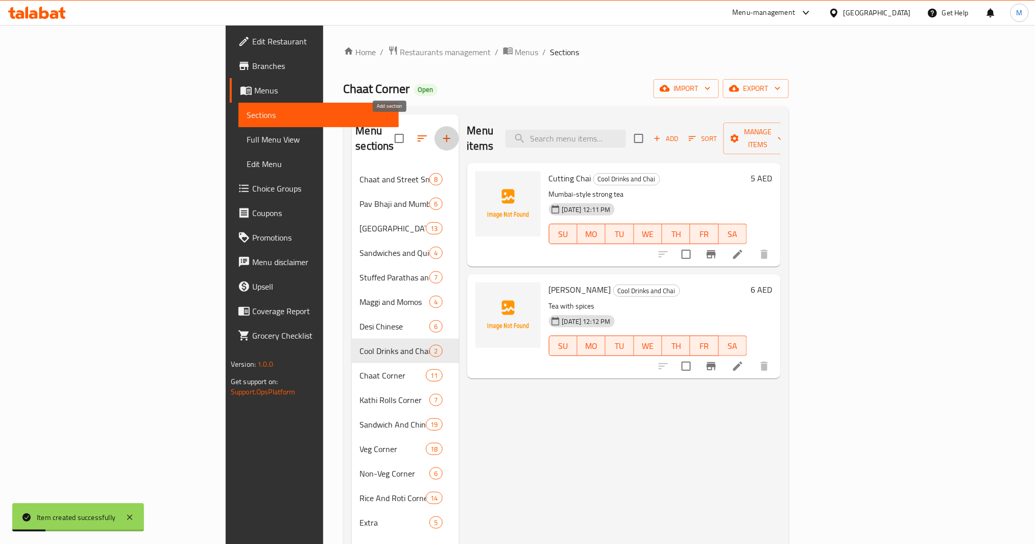
click at [441, 132] on icon "button" at bounding box center [447, 138] width 12 height 12
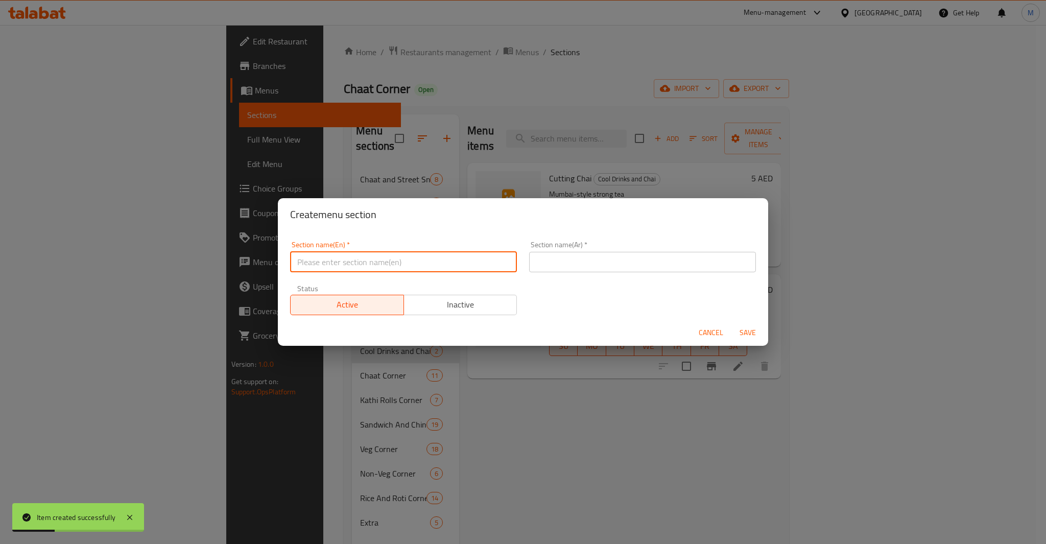
click at [388, 253] on input "text" at bounding box center [403, 262] width 227 height 20
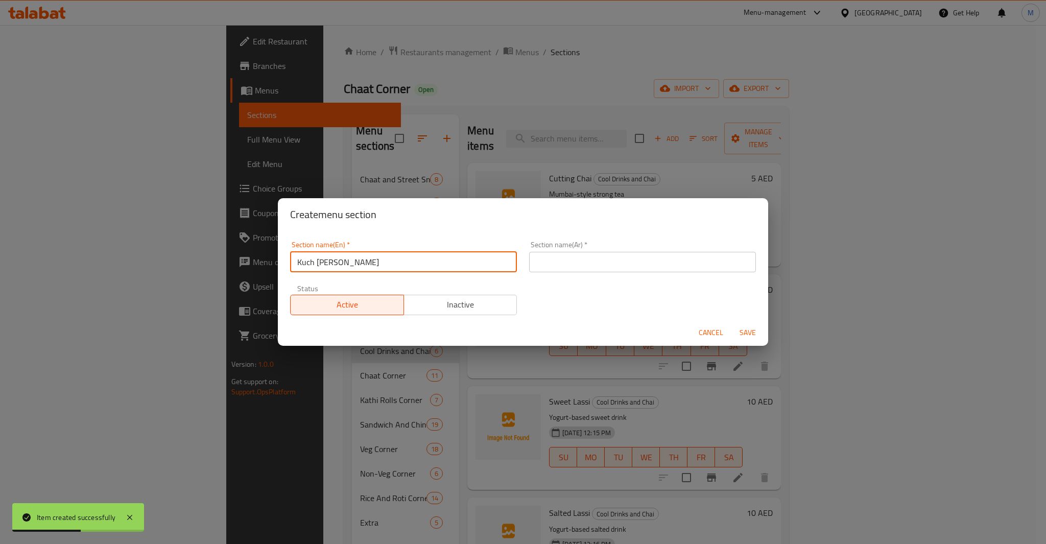
click at [568, 270] on input "text" at bounding box center [642, 262] width 227 height 20
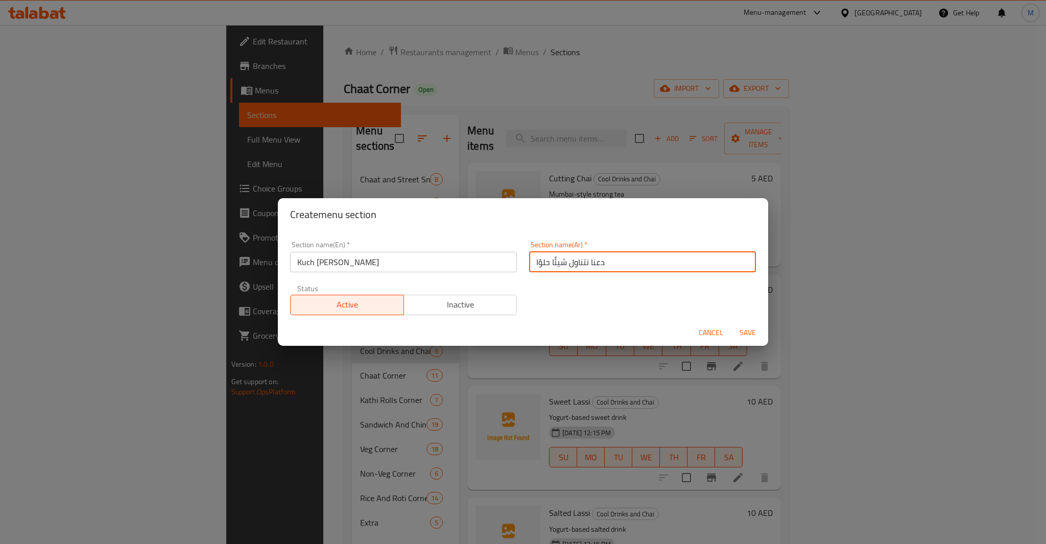
click at [464, 393] on div "Create menu section Section name(En)   * Kuch Mitha Ho Jaaye Section name(En) *…" at bounding box center [523, 272] width 1046 height 544
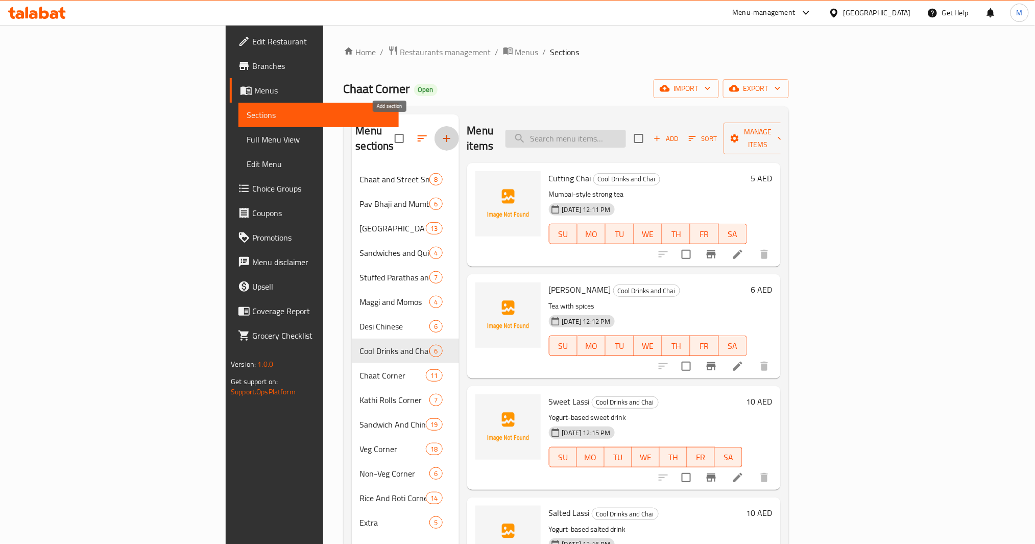
click at [626, 136] on input "search" at bounding box center [566, 139] width 121 height 18
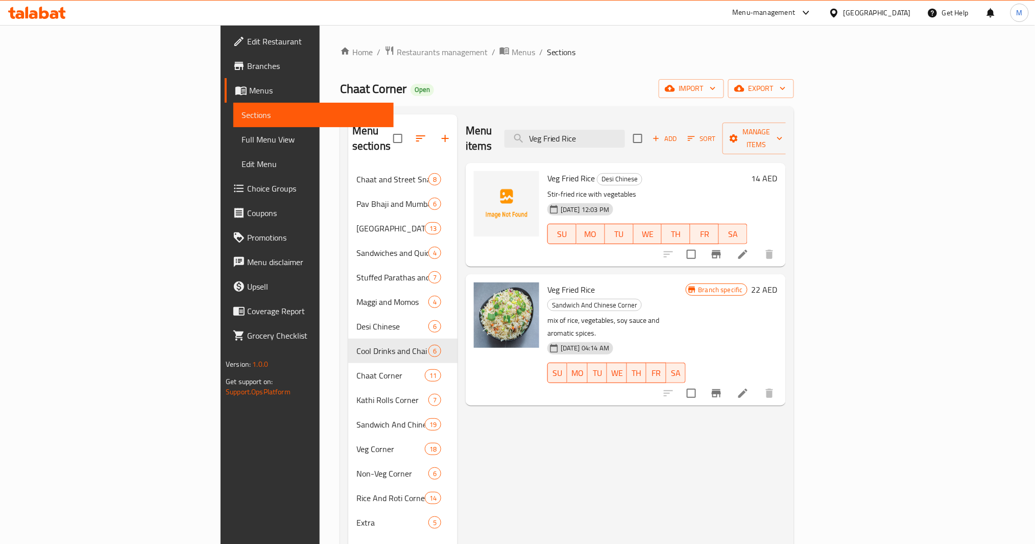
click at [702, 383] on input "checkbox" at bounding box center [691, 393] width 21 height 21
click at [548, 282] on span "Veg Fried Rice" at bounding box center [572, 289] width 48 height 15
copy h6 "Veg Fried Rice"
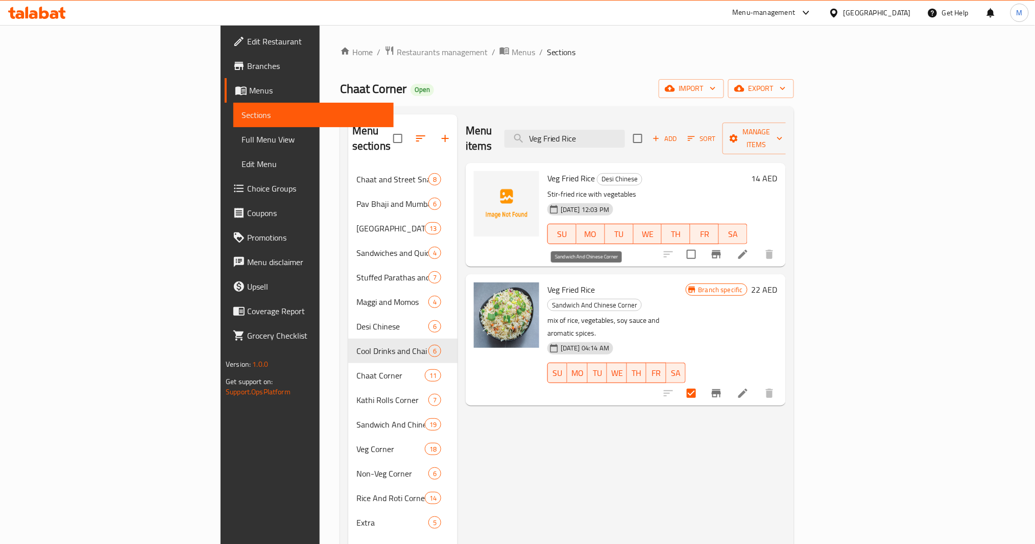
click at [601, 299] on span "Sandwich And Chinese Corner" at bounding box center [594, 305] width 93 height 12
copy span "Sandwich And Chinese Corner"
click at [548, 282] on span "Veg Fried Rice" at bounding box center [572, 289] width 48 height 15
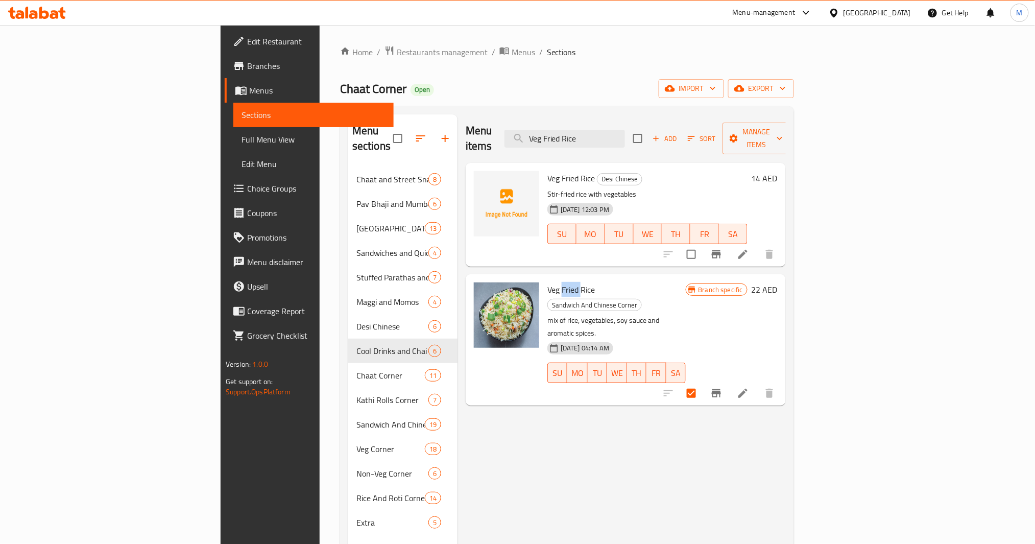
click at [548, 282] on span "Veg Fried Rice" at bounding box center [572, 289] width 48 height 15
copy h6 "Veg Fried Rice"
click at [776, 130] on span "Manage items" at bounding box center [757, 139] width 52 height 26
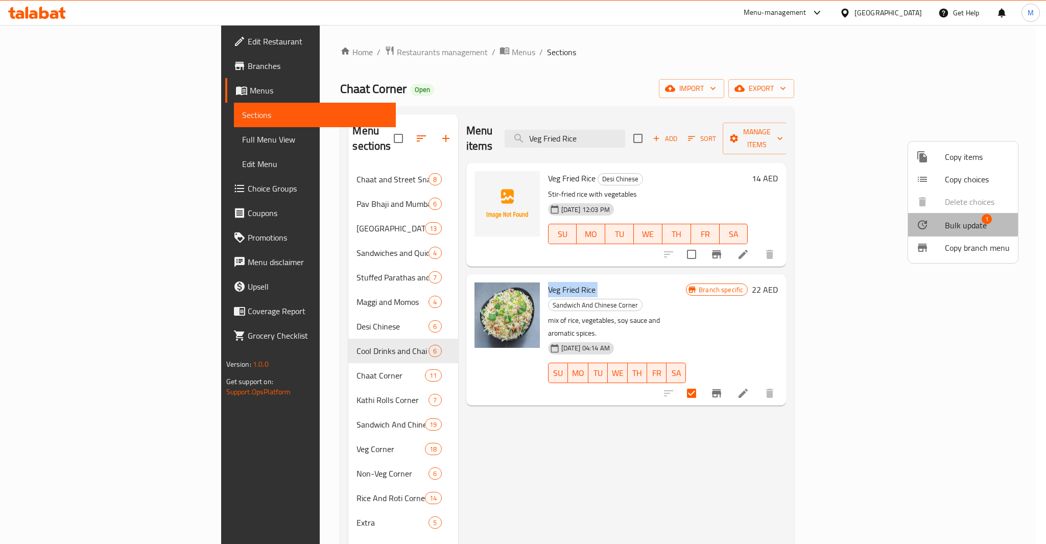
click at [776, 219] on span "Bulk update" at bounding box center [966, 225] width 42 height 12
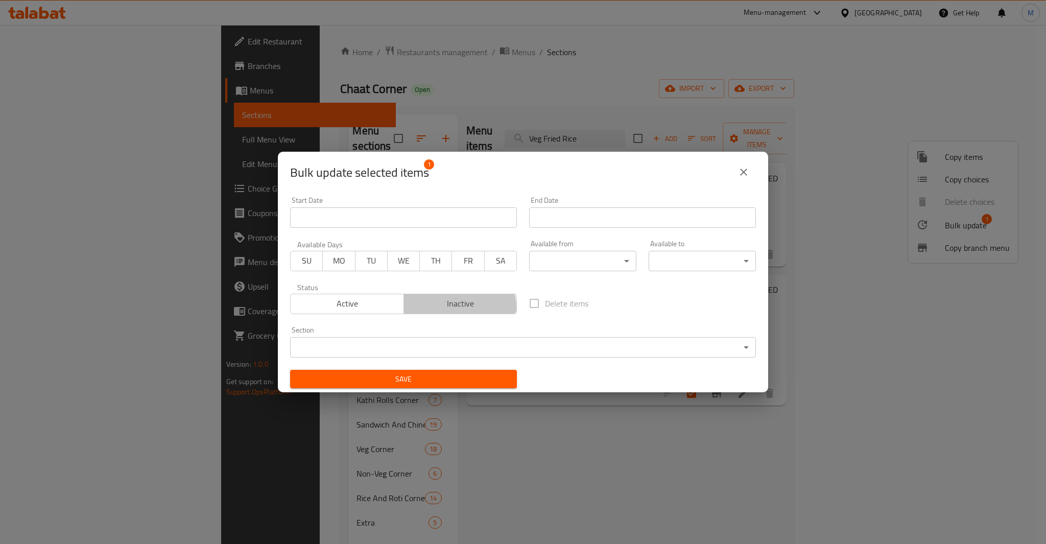
click at [457, 307] on span "Inactive" at bounding box center [460, 303] width 105 height 15
click at [420, 378] on span "Save" at bounding box center [403, 379] width 210 height 13
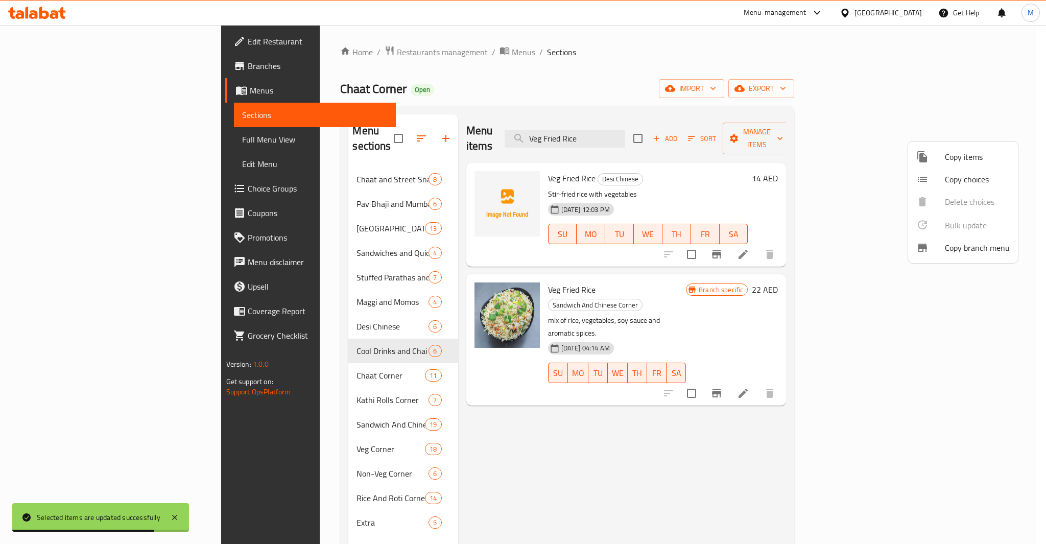
click at [683, 131] on div at bounding box center [523, 272] width 1046 height 544
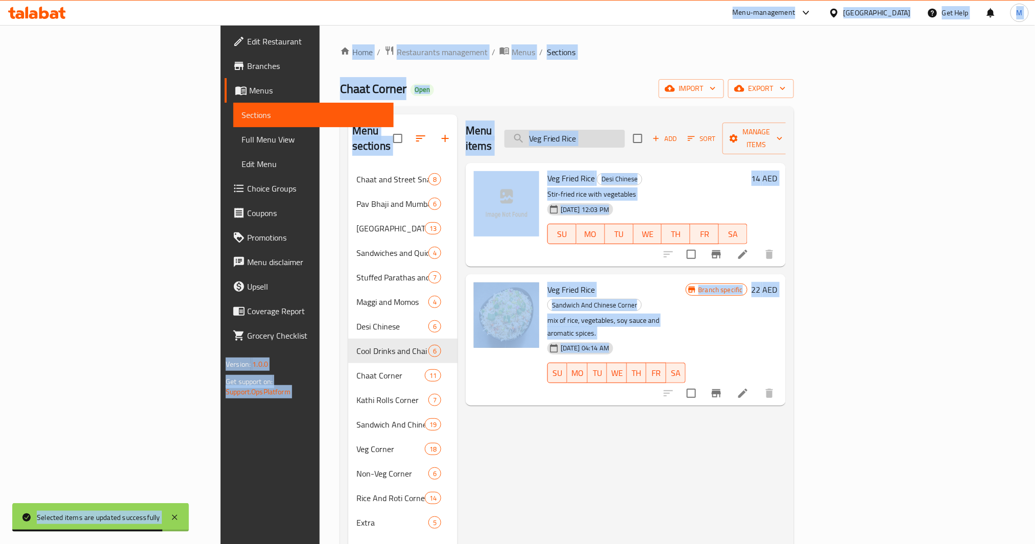
click at [625, 133] on input "Veg Fried Rice" at bounding box center [565, 139] width 121 height 18
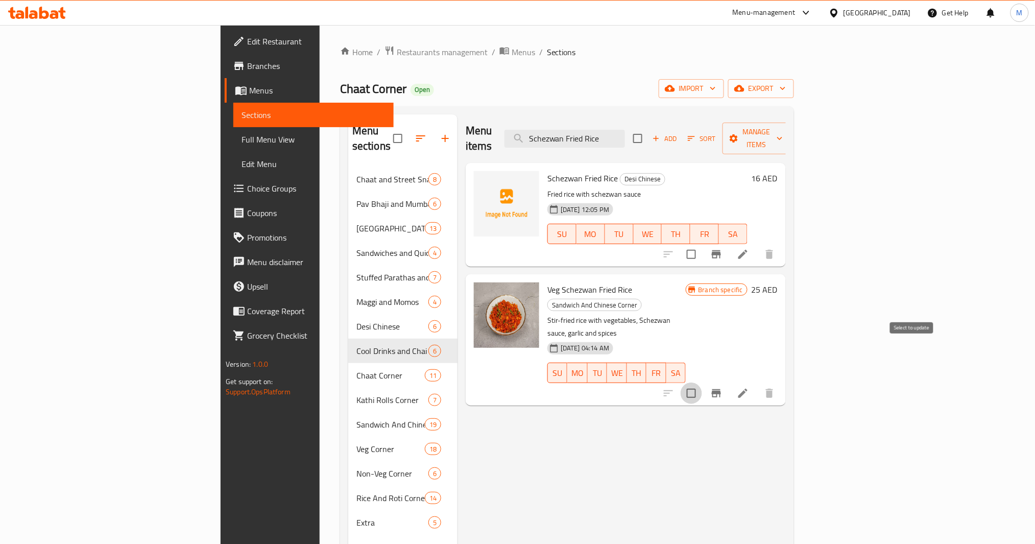
click at [702, 383] on input "checkbox" at bounding box center [691, 393] width 21 height 21
click at [625, 137] on input "Schezwan Fried Rice" at bounding box center [565, 139] width 121 height 18
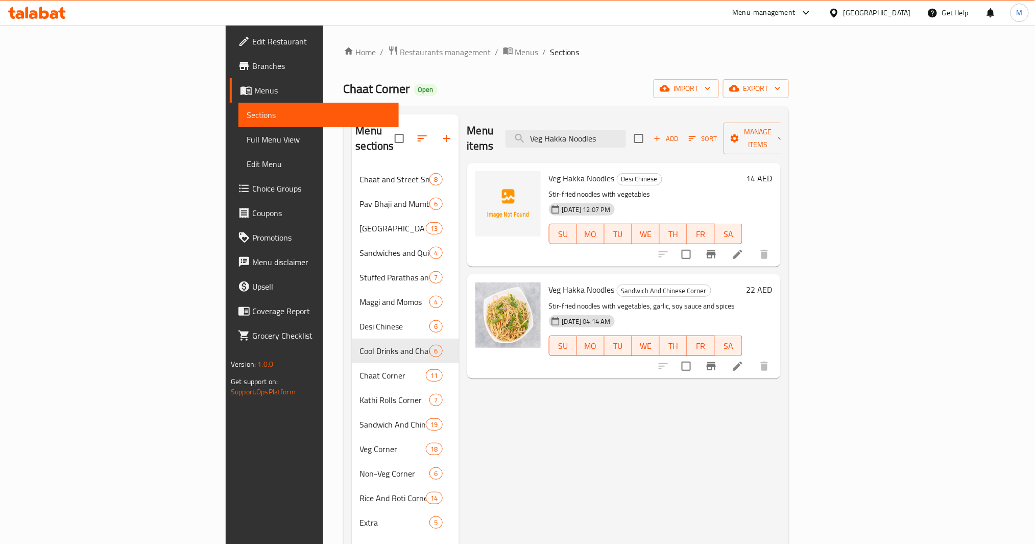
click at [697, 355] on input "checkbox" at bounding box center [686, 365] width 21 height 21
click at [644, 143] on div "Menu items Veg Hakka Noodles Add Sort Manage items" at bounding box center [624, 138] width 314 height 49
click at [626, 131] on input "Veg Hakka Noodles" at bounding box center [566, 139] width 121 height 18
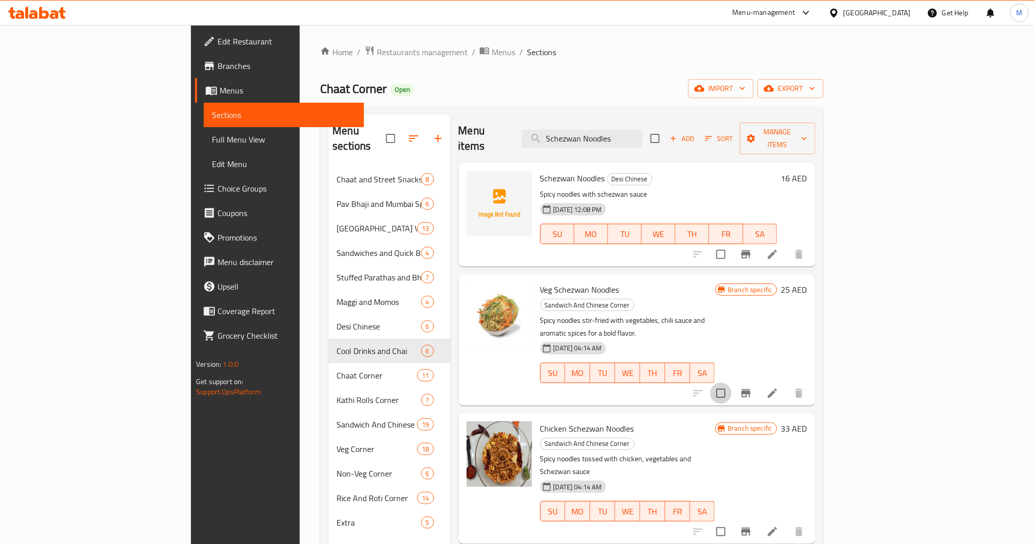
click at [732, 383] on input "checkbox" at bounding box center [720, 393] width 21 height 21
click at [626, 131] on input "Schezwan Noodles" at bounding box center [582, 139] width 121 height 18
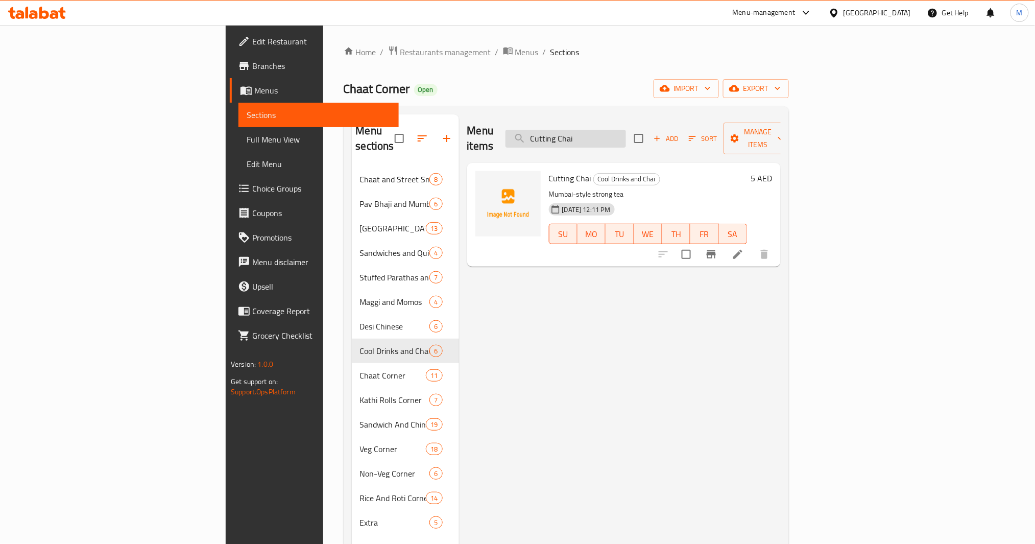
click at [626, 132] on input "Cutting Chai" at bounding box center [566, 139] width 121 height 18
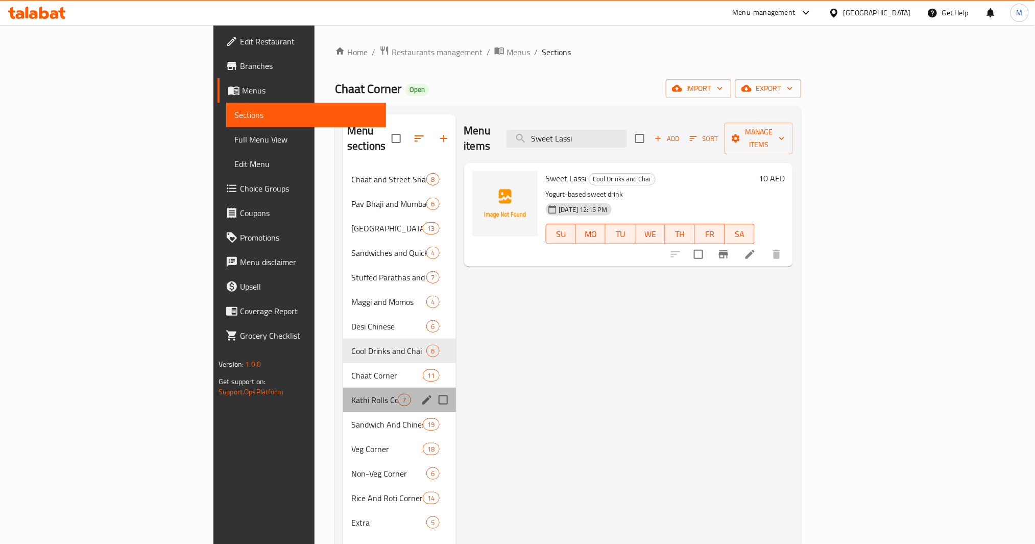
click at [343, 392] on div "[PERSON_NAME] Rolls Corner 7" at bounding box center [399, 400] width 112 height 25
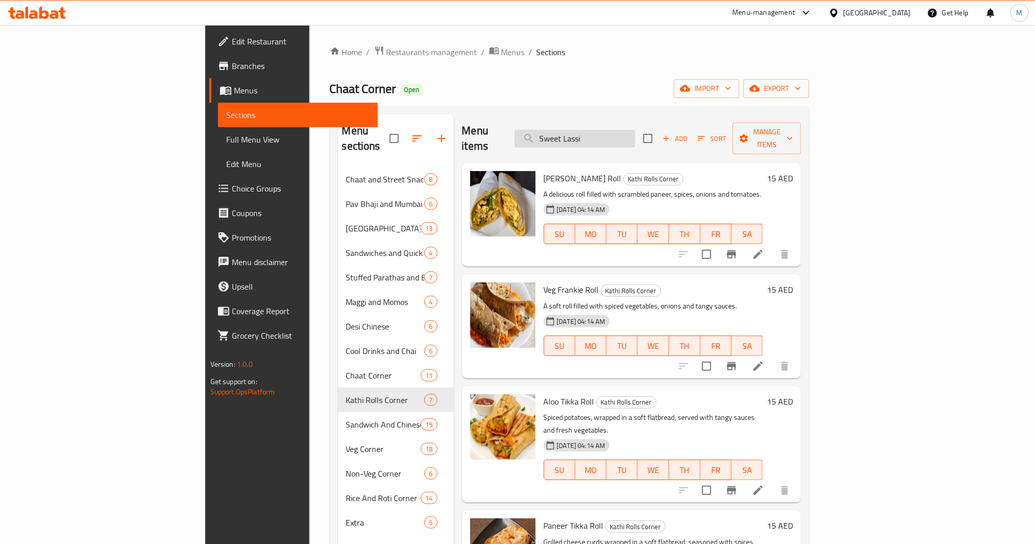
click at [635, 137] on input "Sweet Lassi" at bounding box center [575, 139] width 121 height 18
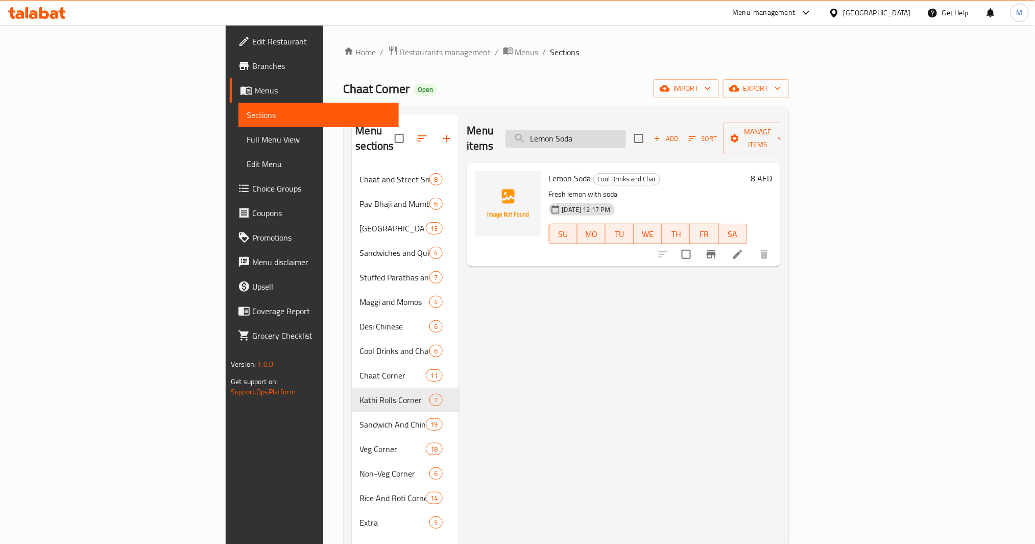
click at [626, 136] on input "Lemon Soda" at bounding box center [566, 139] width 121 height 18
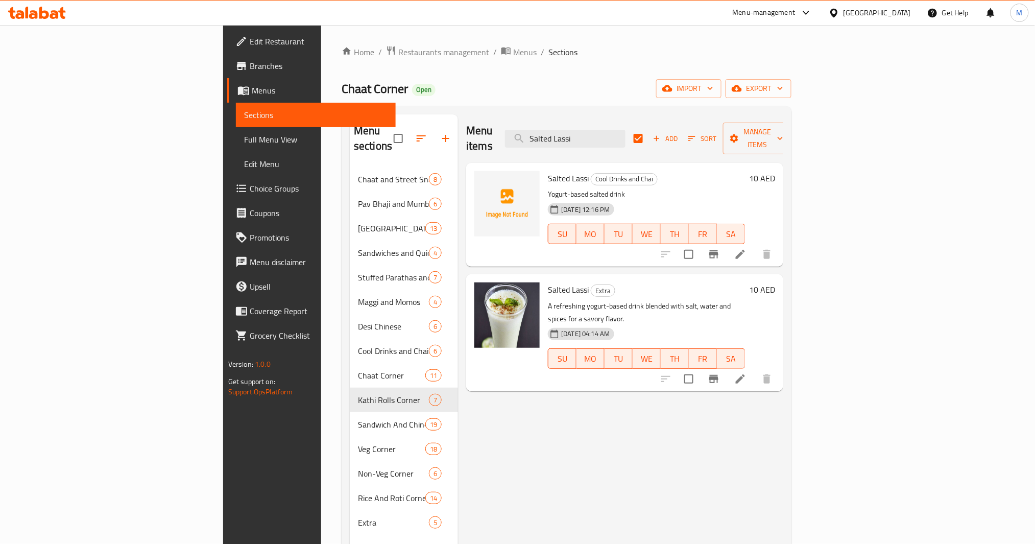
click at [700, 368] on input "checkbox" at bounding box center [688, 378] width 21 height 21
click at [548, 282] on span "Salted Lassi" at bounding box center [568, 289] width 41 height 15
copy h6 "Salted Lassi"
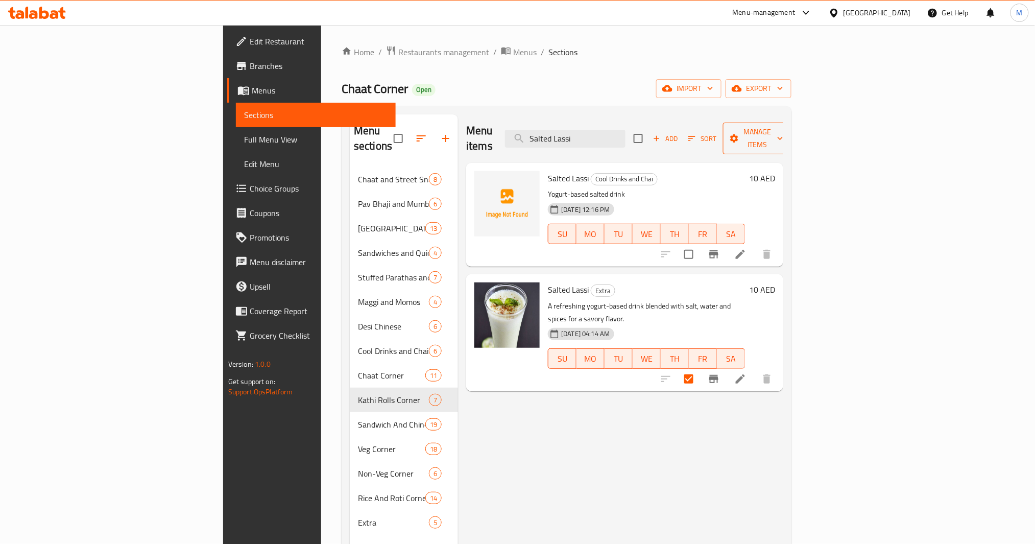
drag, startPoint x: 967, startPoint y: 142, endPoint x: 967, endPoint y: 137, distance: 5.1
click at [776, 140] on div "Add Sort Manage items" at bounding box center [713, 139] width 158 height 32
click at [776, 135] on span "Manage items" at bounding box center [757, 139] width 52 height 26
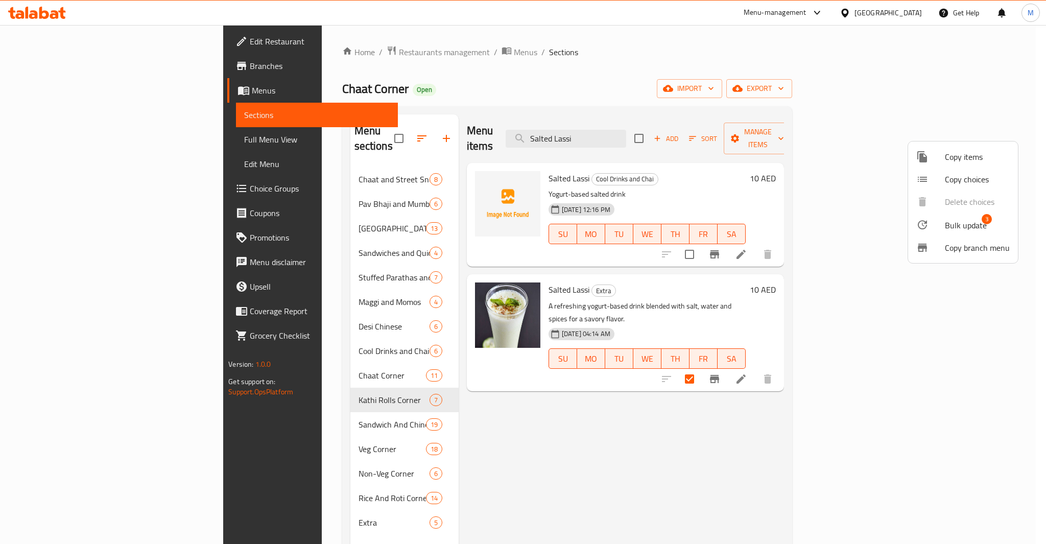
click at [776, 224] on span "Bulk update" at bounding box center [966, 225] width 42 height 12
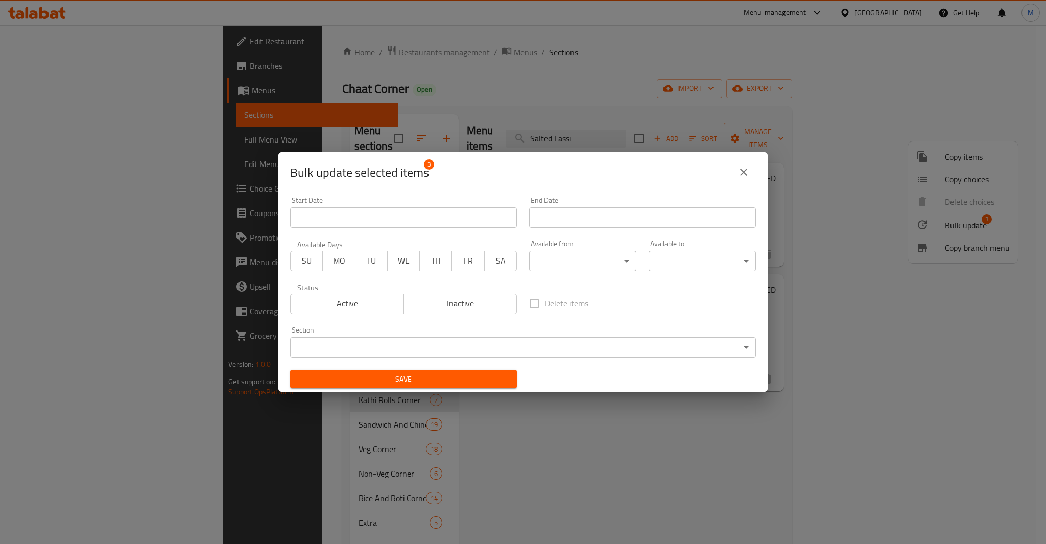
click at [466, 307] on span "Inactive" at bounding box center [460, 303] width 105 height 15
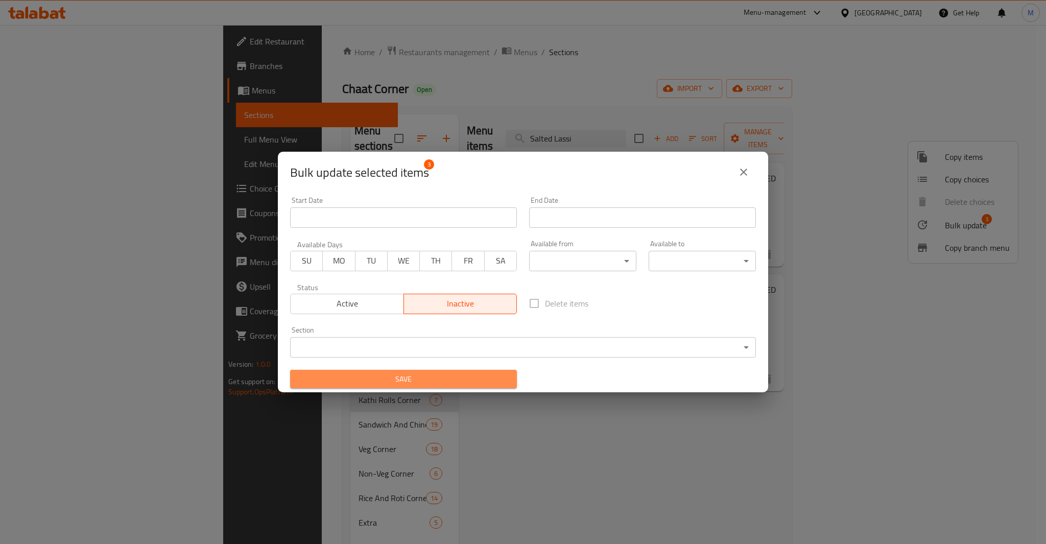
click at [454, 380] on span "Save" at bounding box center [403, 379] width 210 height 13
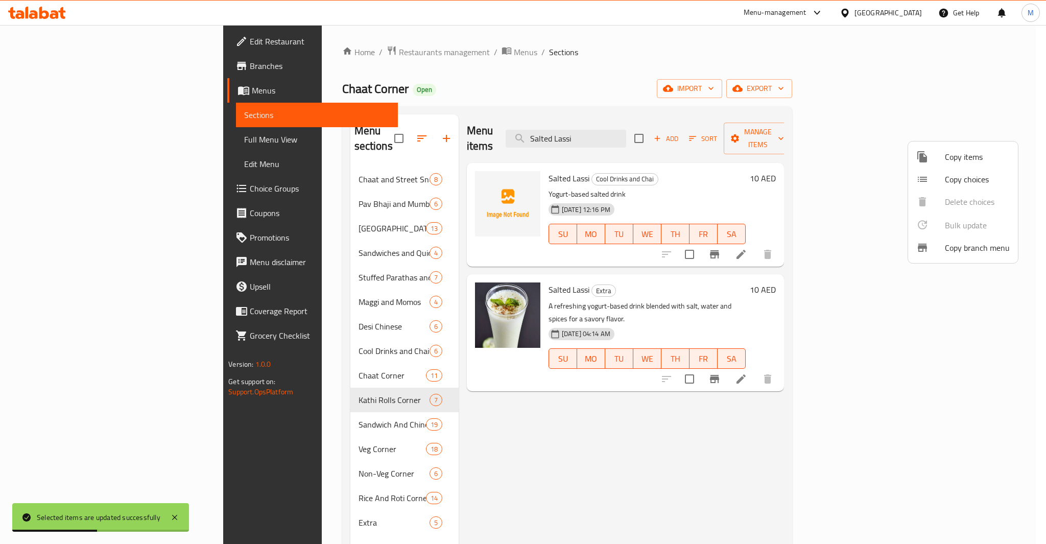
click at [633, 122] on div at bounding box center [523, 272] width 1046 height 544
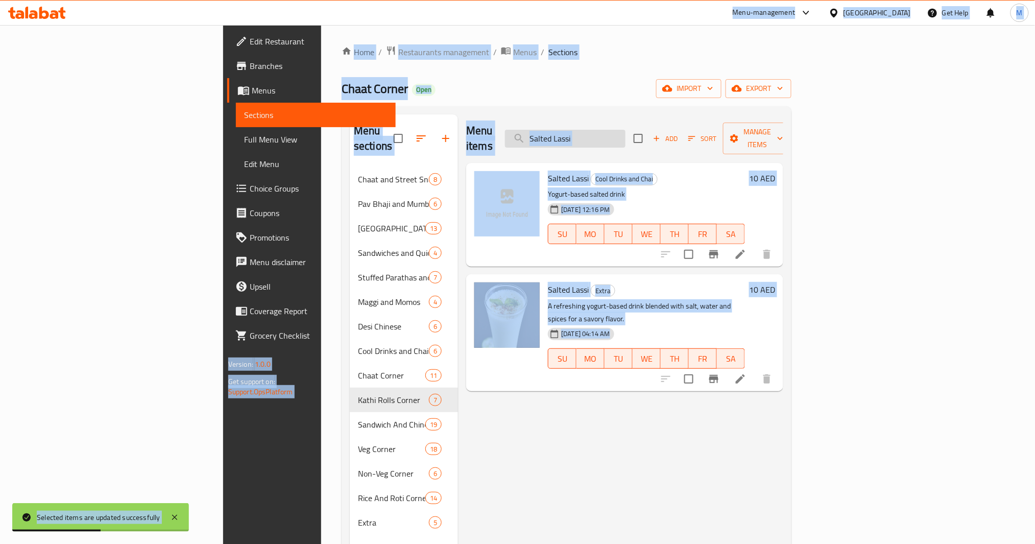
click at [626, 130] on input "Salted Lassi" at bounding box center [565, 139] width 121 height 18
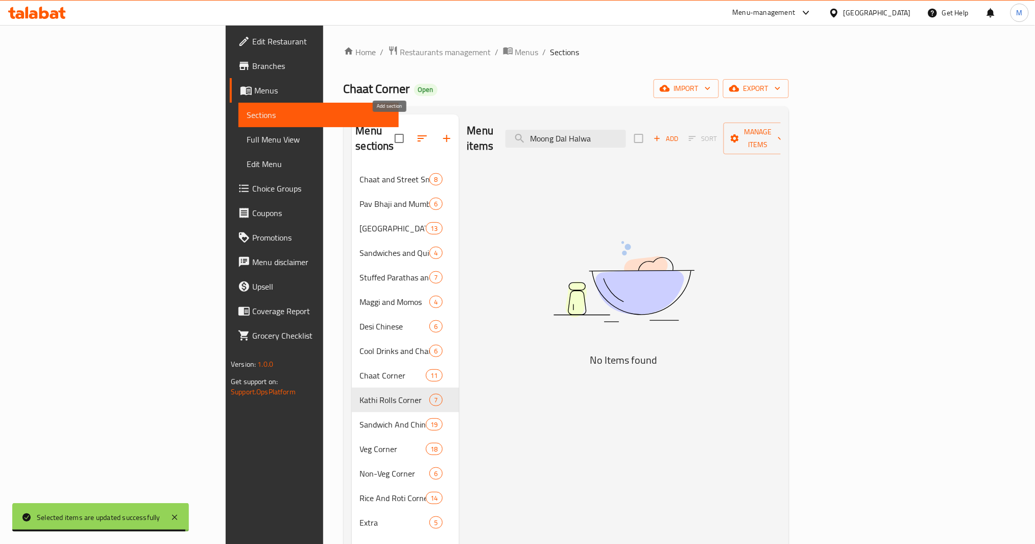
click at [441, 132] on icon "button" at bounding box center [447, 138] width 12 height 12
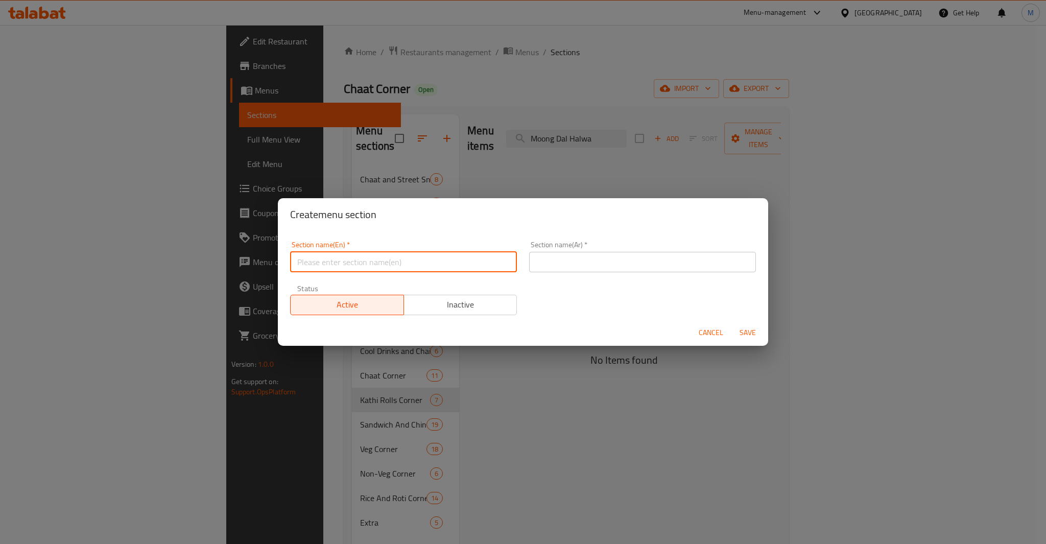
click at [391, 267] on input "text" at bounding box center [403, 262] width 227 height 20
click at [634, 252] on input "text" at bounding box center [642, 262] width 227 height 20
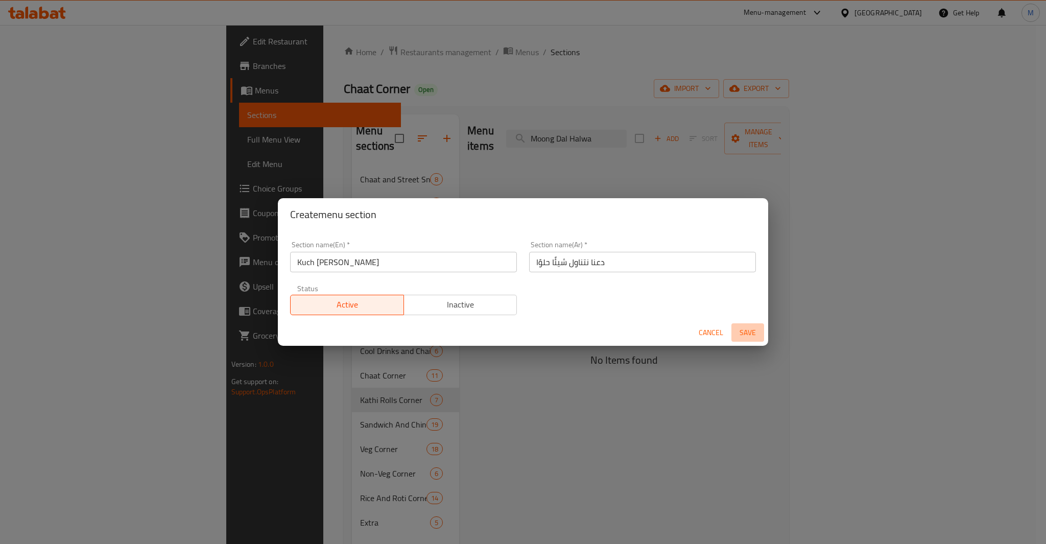
click at [756, 333] on span "Save" at bounding box center [748, 332] width 25 height 13
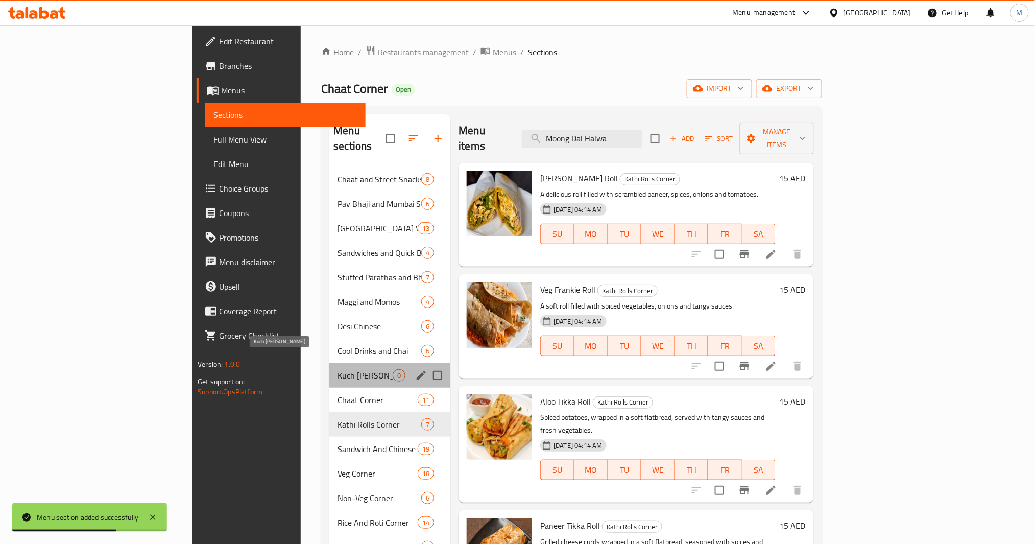
click at [338, 369] on span "Kuch [PERSON_NAME]" at bounding box center [365, 375] width 55 height 12
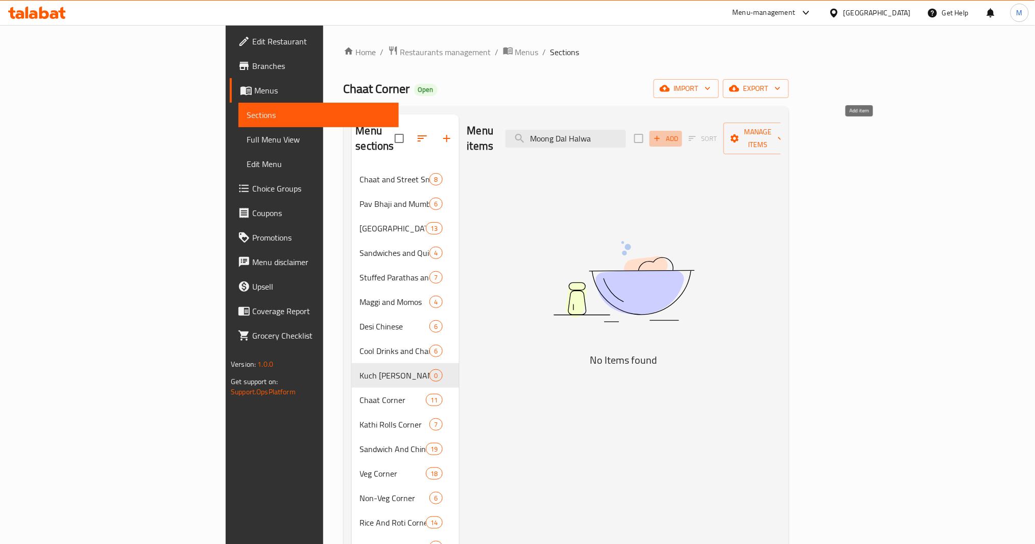
click at [680, 133] on span "Add" at bounding box center [666, 139] width 28 height 12
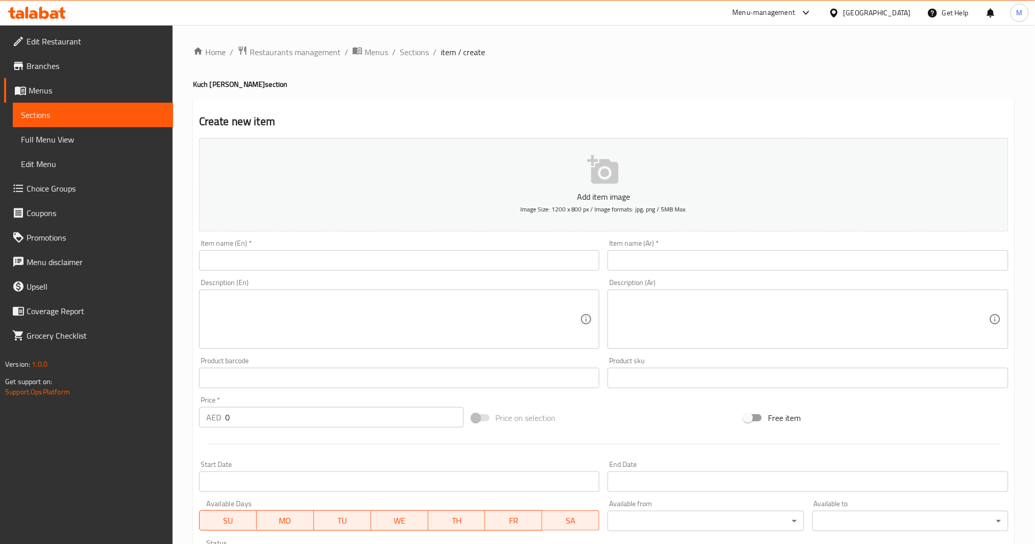
click at [348, 271] on div "Item name (En)   * Item name (En) *" at bounding box center [399, 254] width 409 height 39
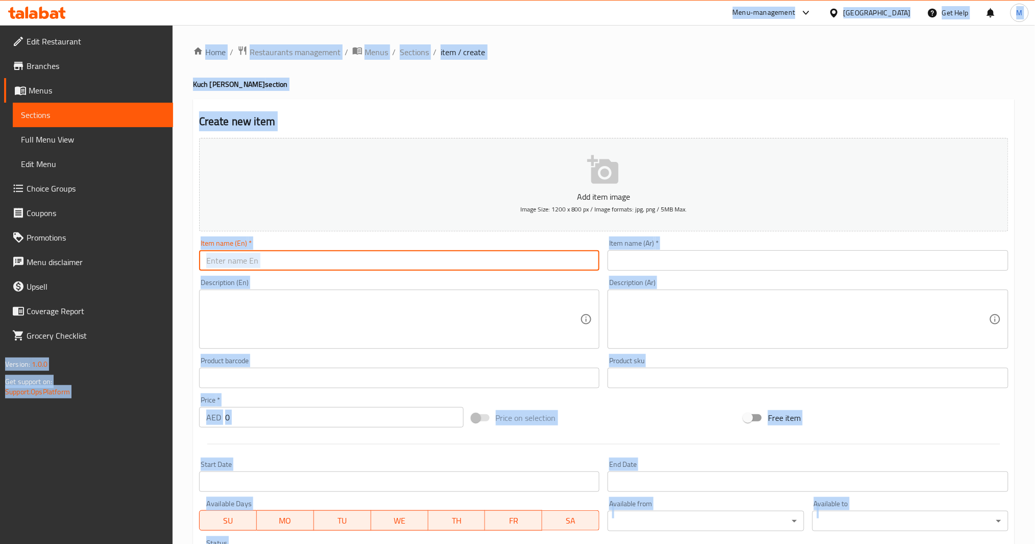
click at [352, 257] on input "text" at bounding box center [399, 260] width 401 height 20
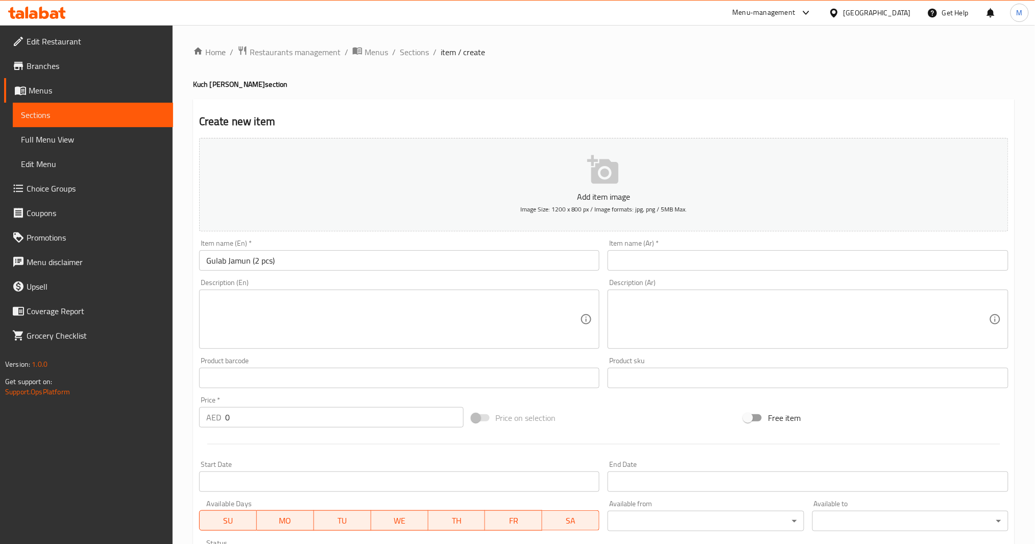
click at [681, 250] on div "Item name (Ar)   * Item name (Ar) *" at bounding box center [808, 255] width 401 height 31
click at [682, 257] on input "text" at bounding box center [808, 260] width 401 height 20
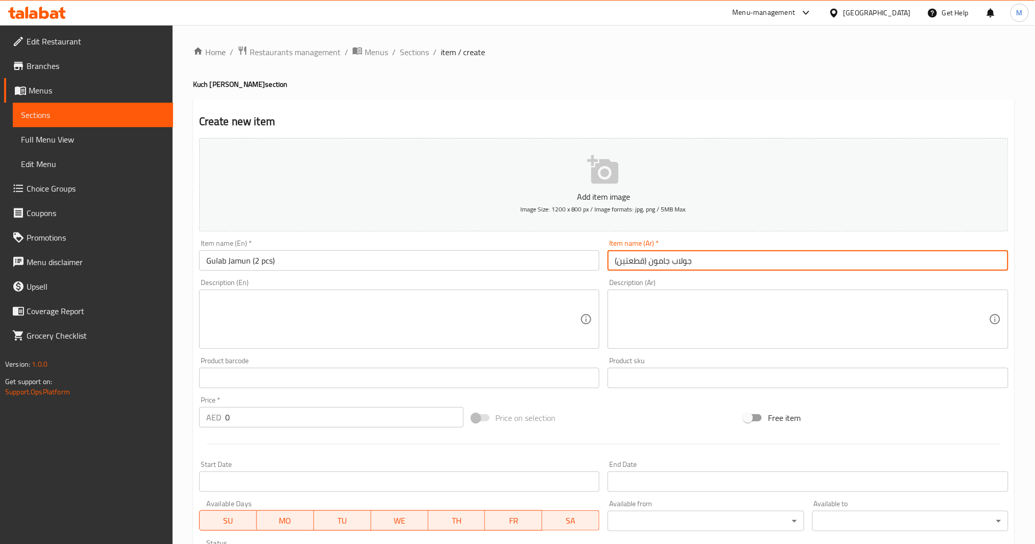
click at [368, 321] on textarea at bounding box center [393, 319] width 374 height 49
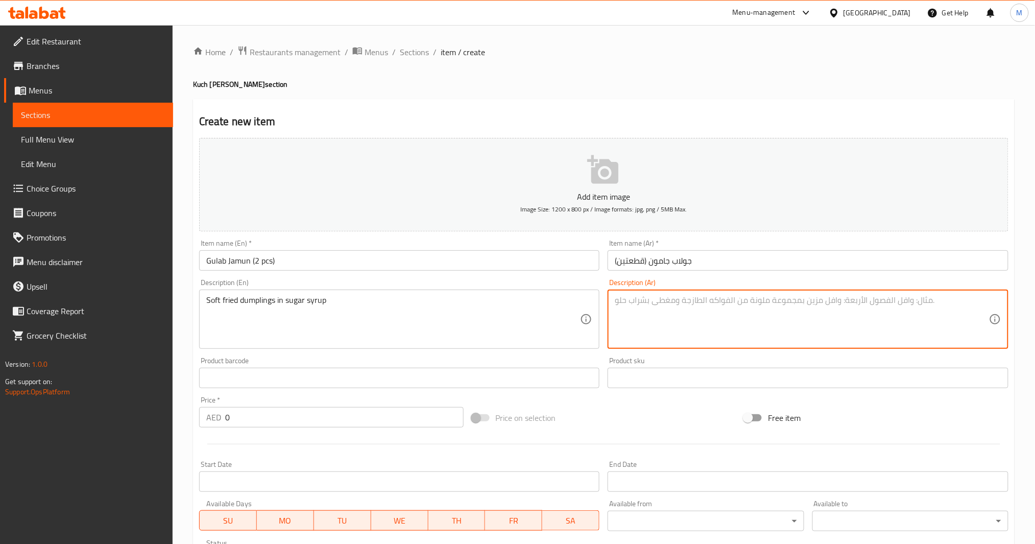
click at [703, 302] on textarea at bounding box center [802, 319] width 374 height 49
drag, startPoint x: 300, startPoint y: 412, endPoint x: 120, endPoint y: 426, distance: 180.8
click at [120, 408] on div "Edit Restaurant Branches Menus Sections Full Menu View Edit Menu Choice Groups …" at bounding box center [517, 373] width 1035 height 697
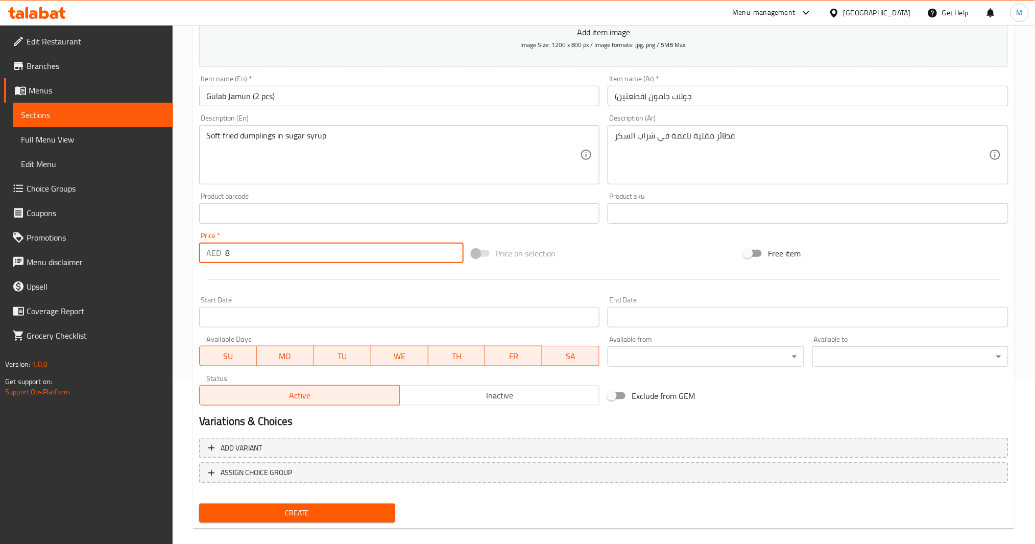
scroll to position [176, 0]
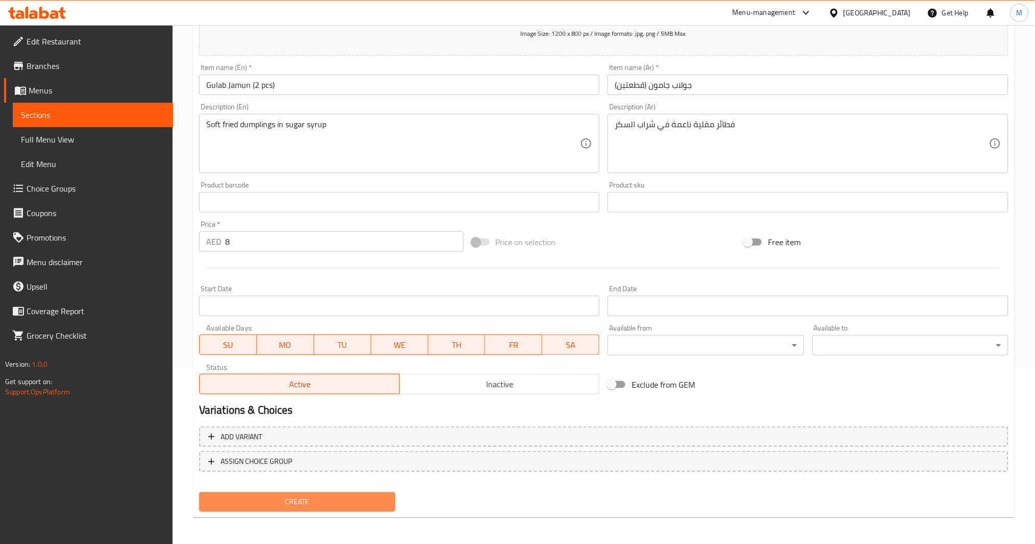
click at [318, 408] on span "Create" at bounding box center [297, 501] width 180 height 13
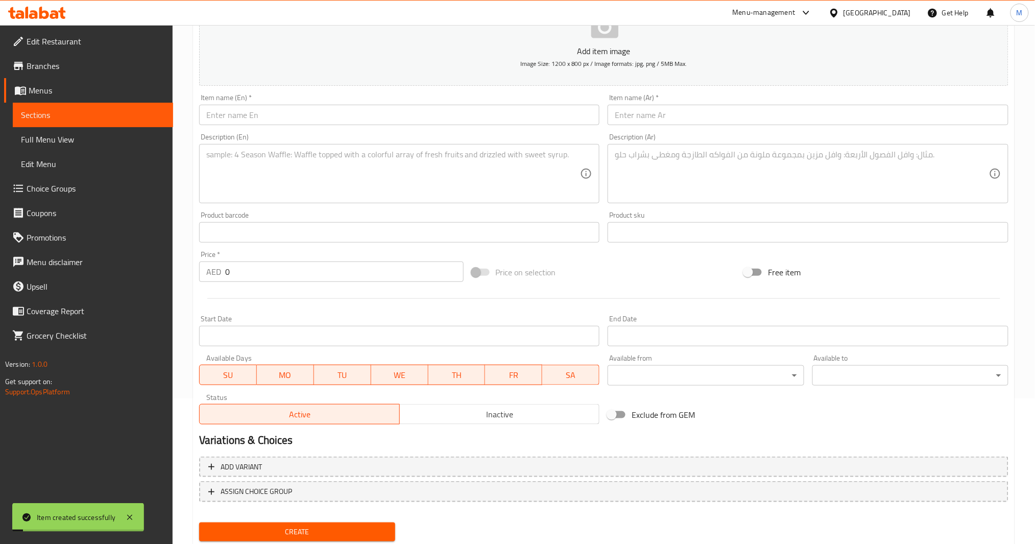
scroll to position [39, 0]
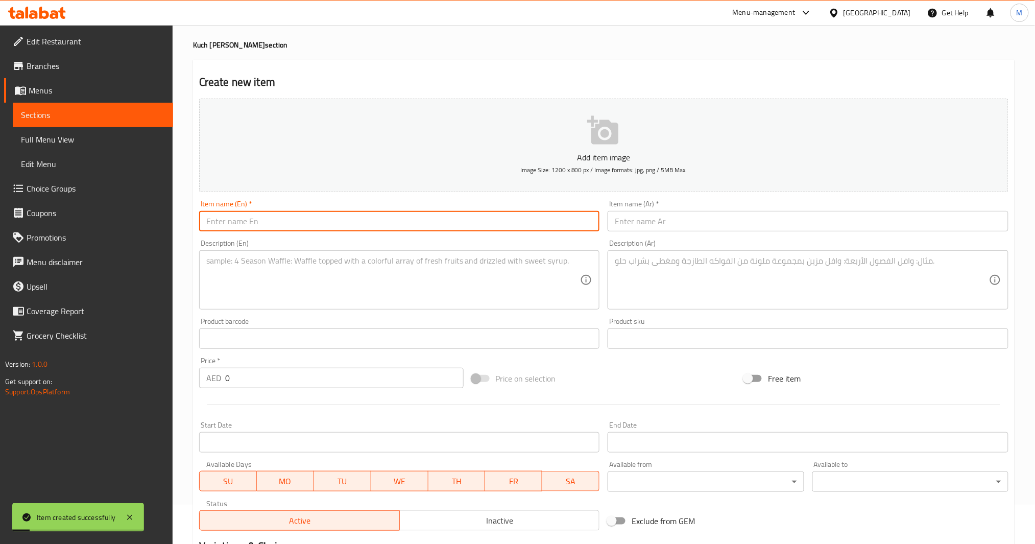
click at [316, 221] on input "text" at bounding box center [399, 221] width 401 height 20
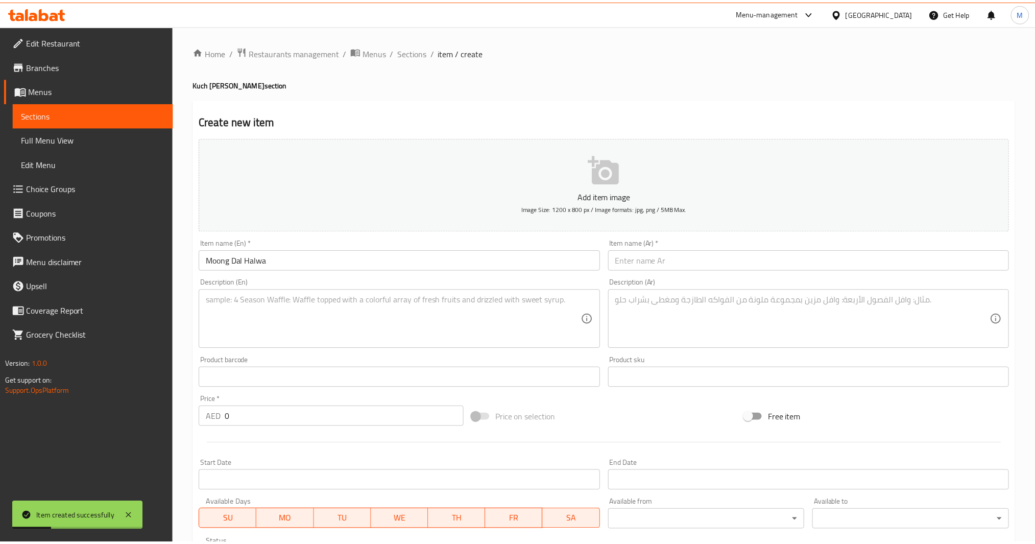
scroll to position [176, 0]
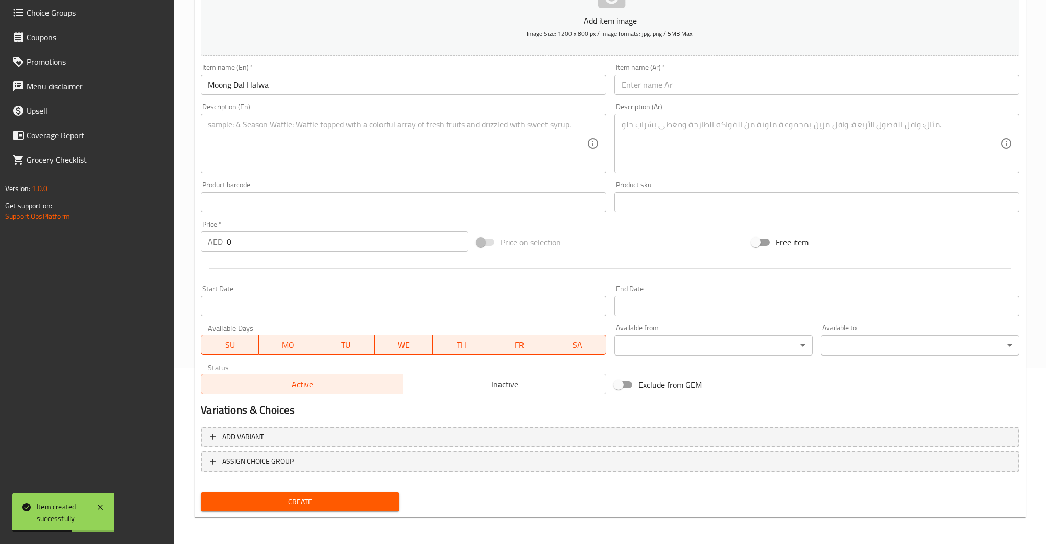
click at [776, 91] on input "text" at bounding box center [816, 85] width 405 height 20
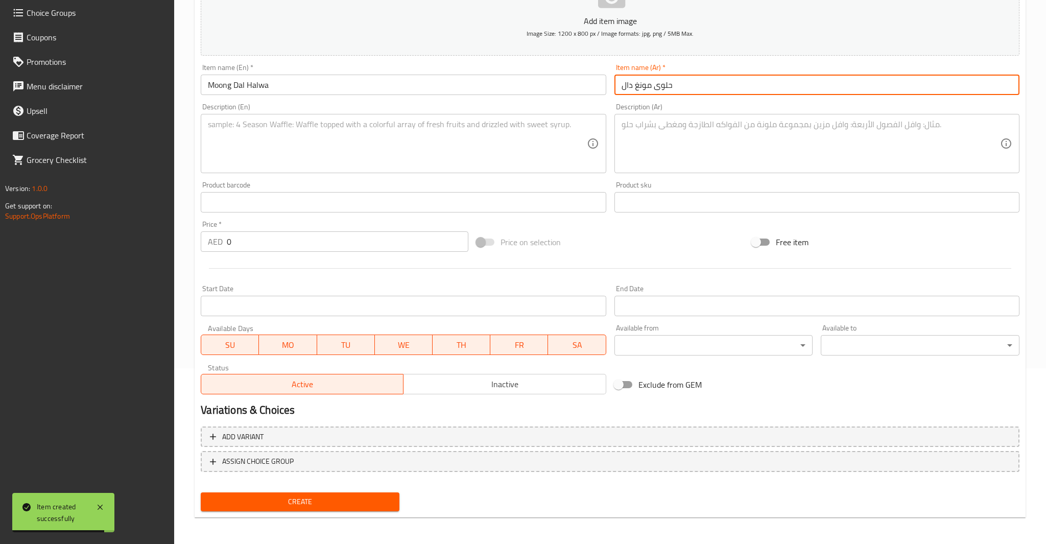
click at [461, 140] on textarea at bounding box center [397, 144] width 378 height 49
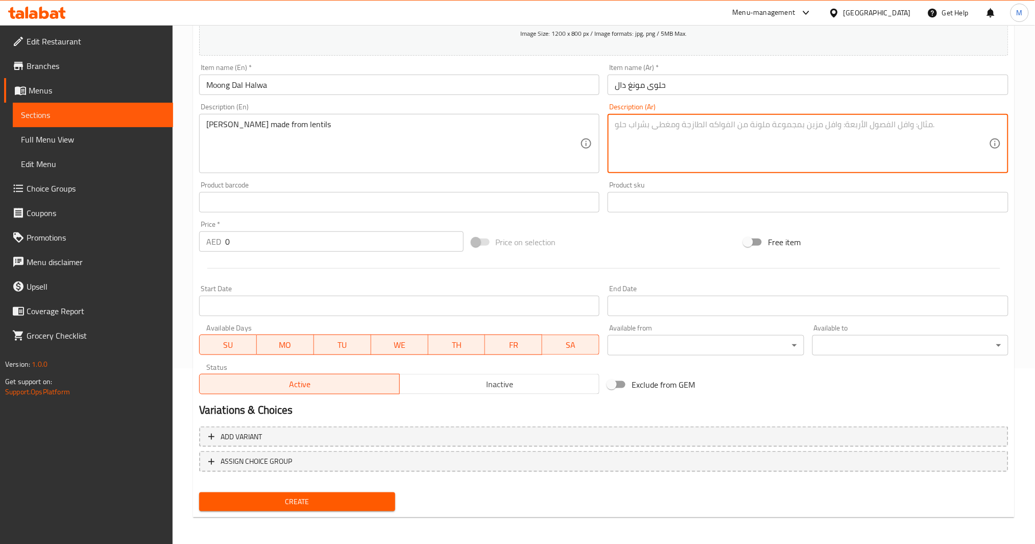
click at [674, 154] on textarea at bounding box center [802, 144] width 374 height 49
click at [662, 82] on input "حلوى مونغ دال" at bounding box center [808, 85] width 401 height 20
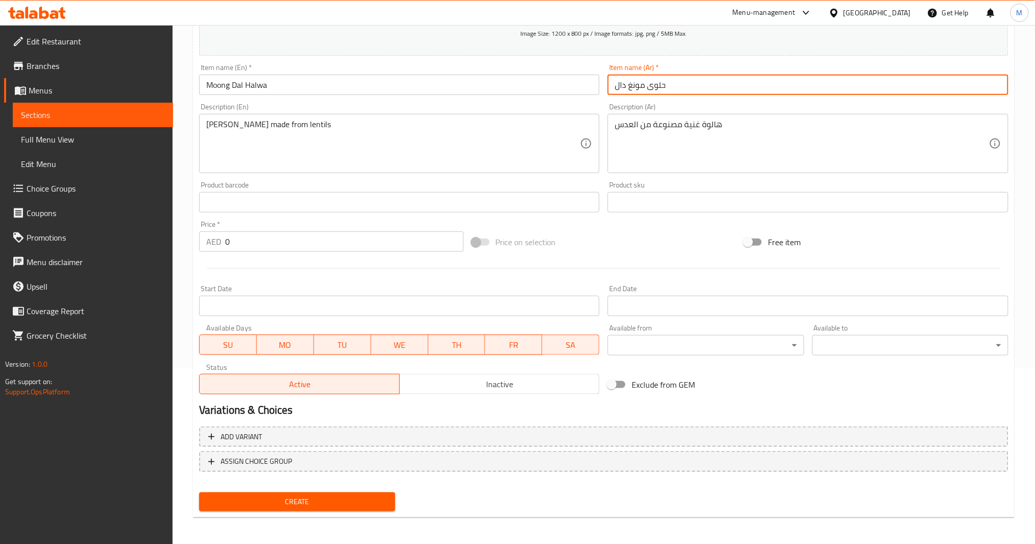
click at [662, 82] on input "حلوى مونغ دال" at bounding box center [808, 85] width 401 height 20
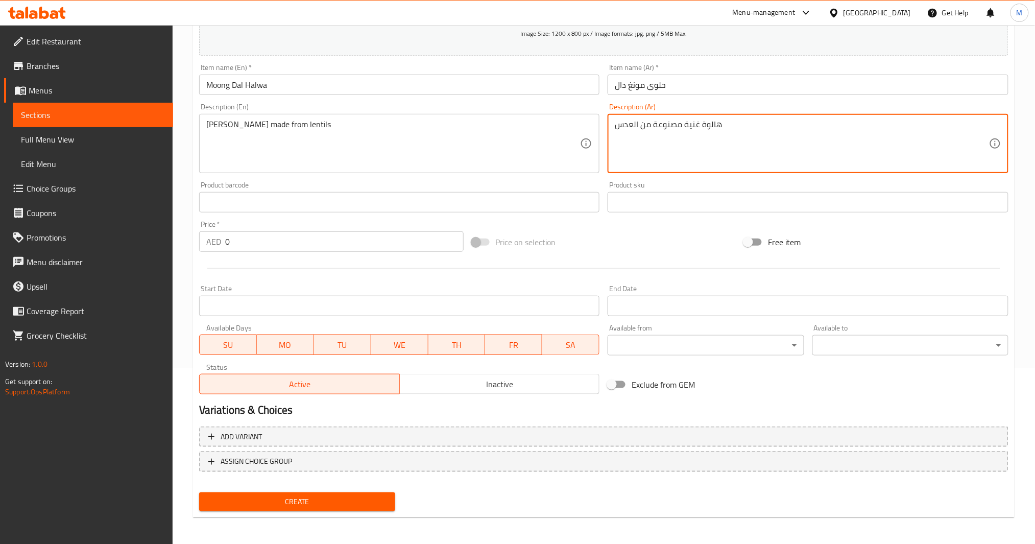
click at [716, 123] on textarea "هالوة غنية مصنوعة من العدس" at bounding box center [802, 144] width 374 height 49
click at [238, 256] on div at bounding box center [604, 268] width 818 height 25
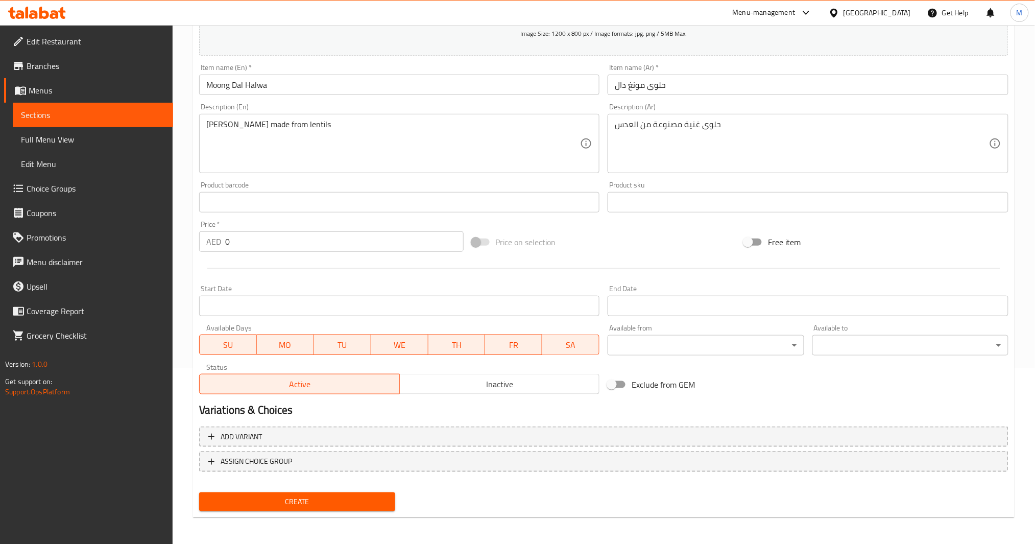
click at [242, 248] on input "0" at bounding box center [344, 241] width 239 height 20
click at [300, 408] on span "Create" at bounding box center [297, 501] width 180 height 13
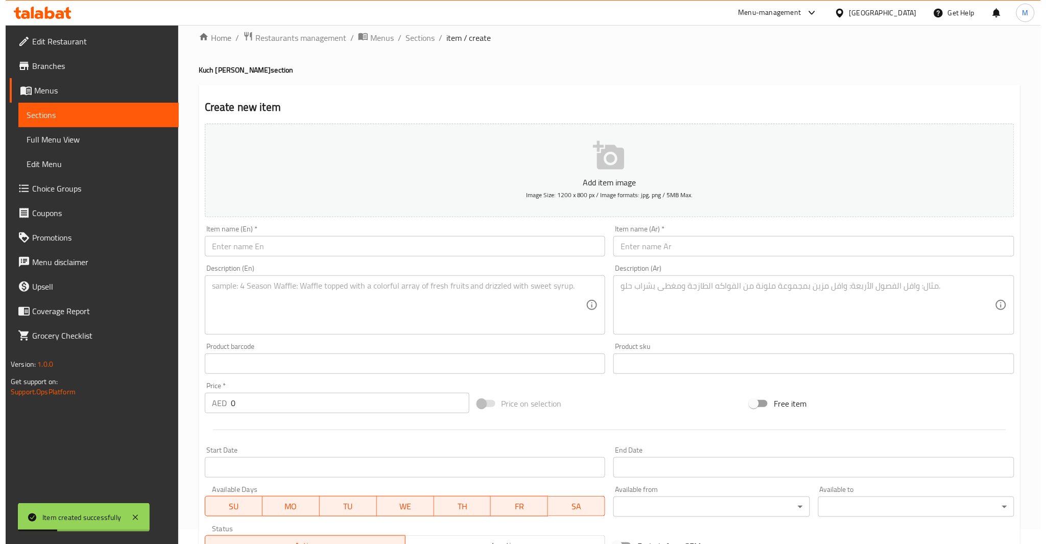
scroll to position [0, 0]
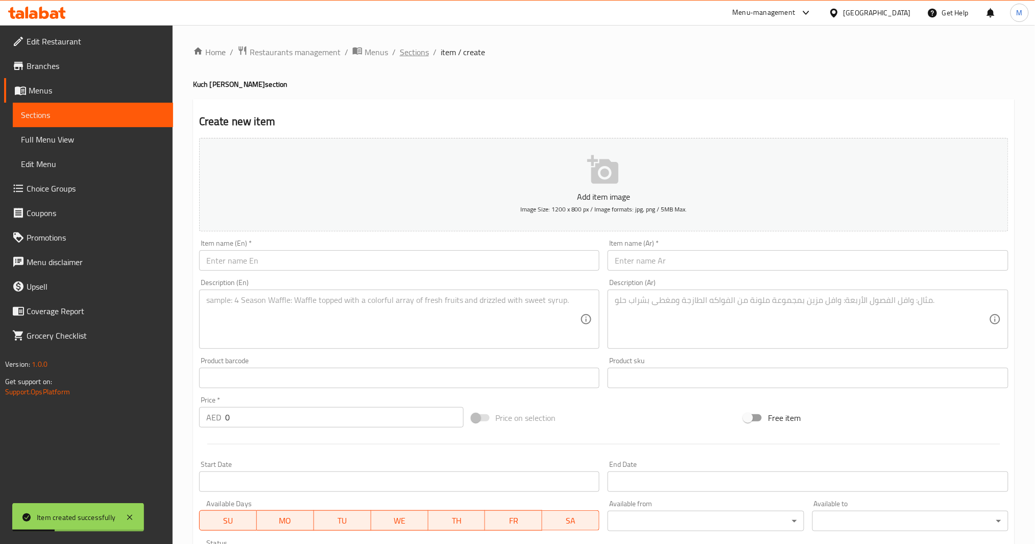
click at [425, 50] on span "Sections" at bounding box center [414, 52] width 29 height 12
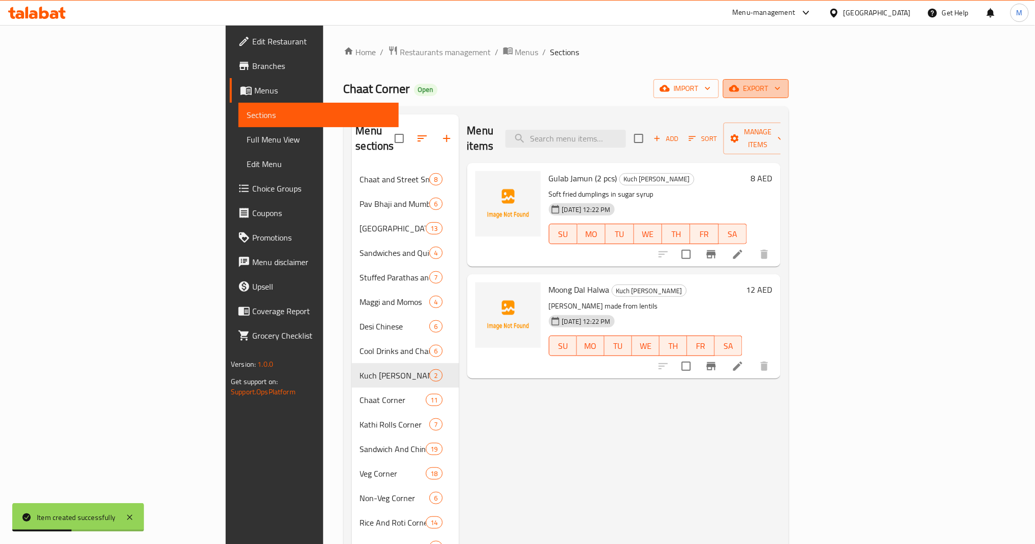
click at [776, 87] on span "export" at bounding box center [756, 88] width 50 height 13
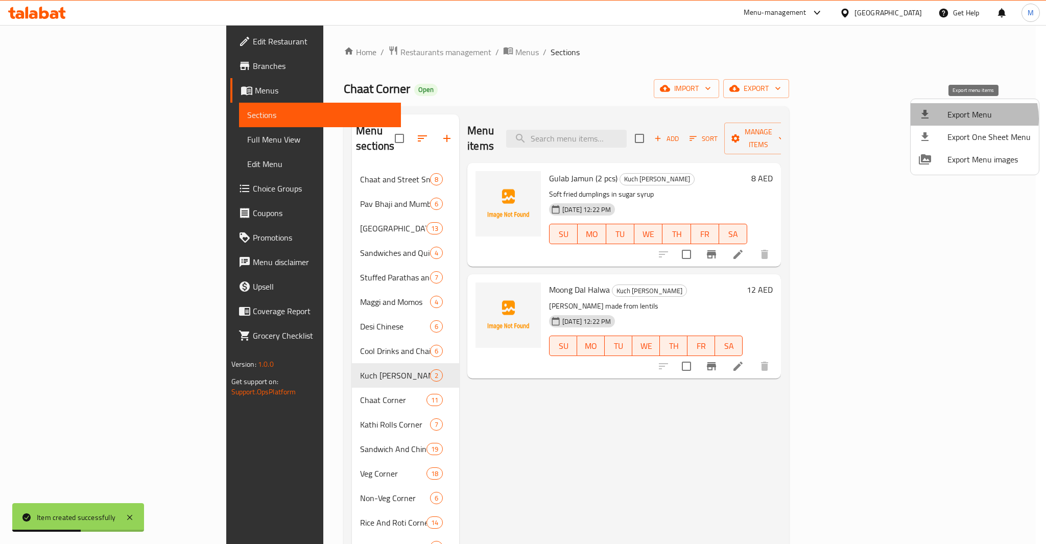
click at [776, 118] on span "Export Menu" at bounding box center [988, 114] width 83 height 12
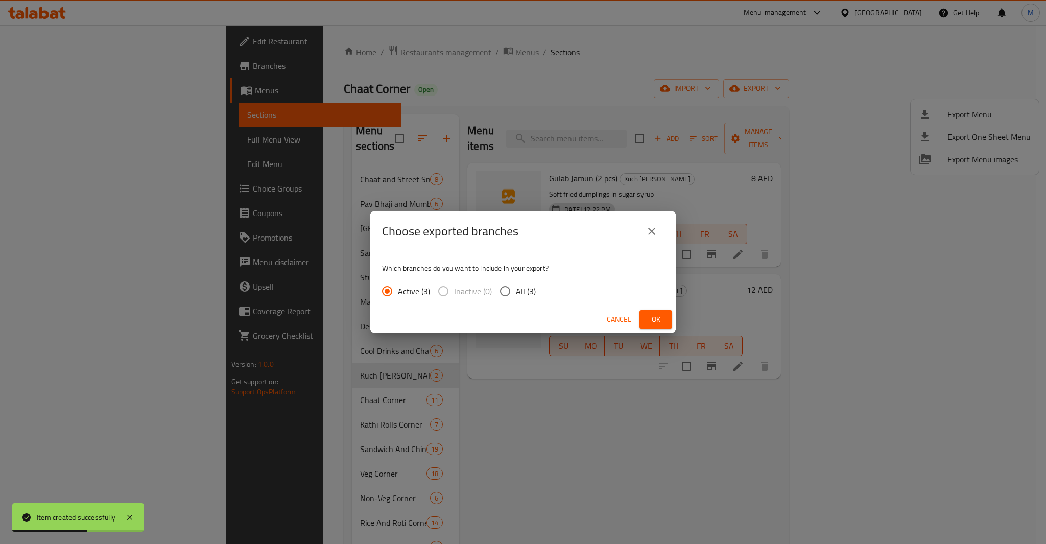
click at [527, 290] on span "All (3)" at bounding box center [526, 291] width 20 height 12
click at [516, 290] on input "All (3)" at bounding box center [504, 290] width 21 height 21
click at [660, 323] on span "Ok" at bounding box center [656, 319] width 16 height 13
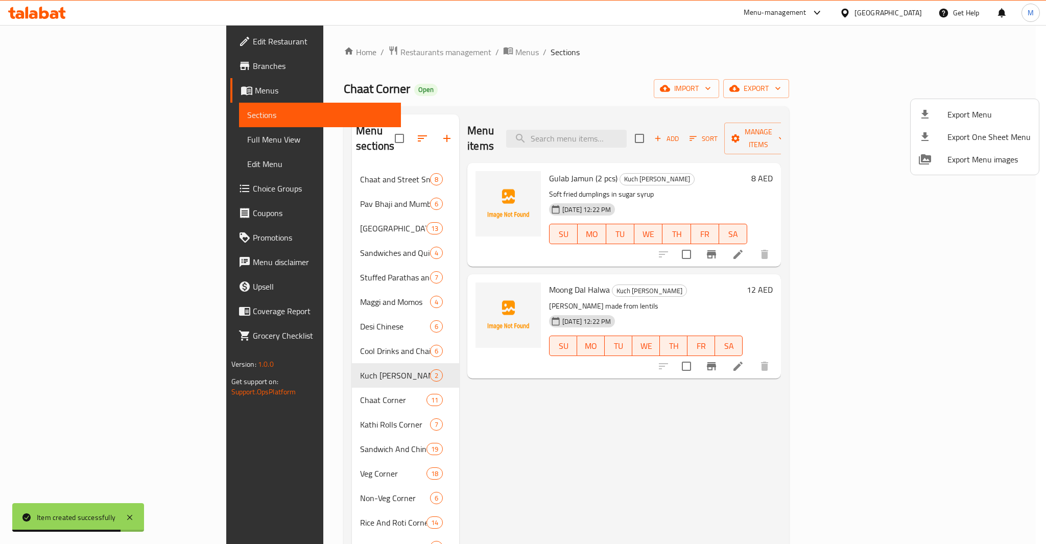
click at [78, 142] on div at bounding box center [523, 272] width 1046 height 544
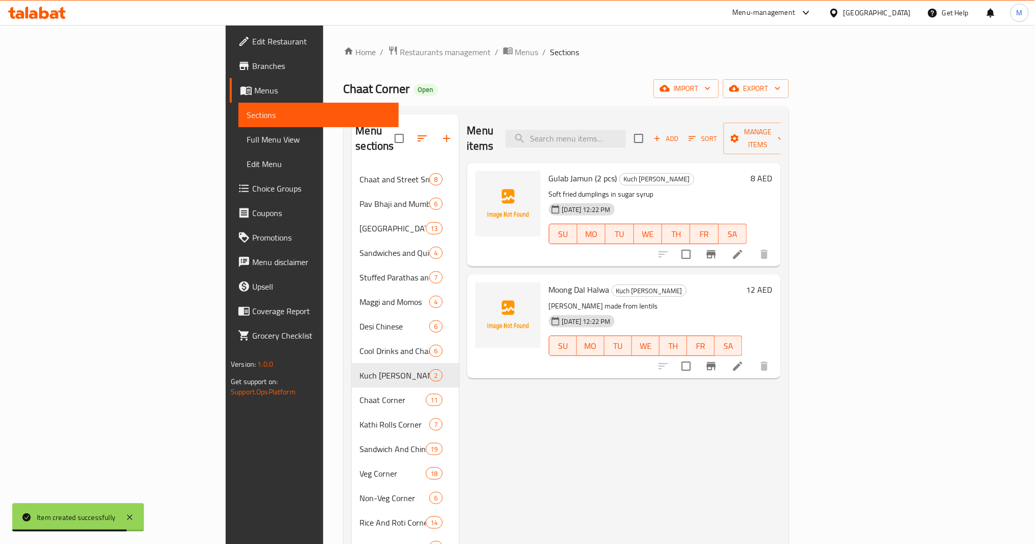
click at [247, 142] on span "Full Menu View" at bounding box center [319, 139] width 144 height 12
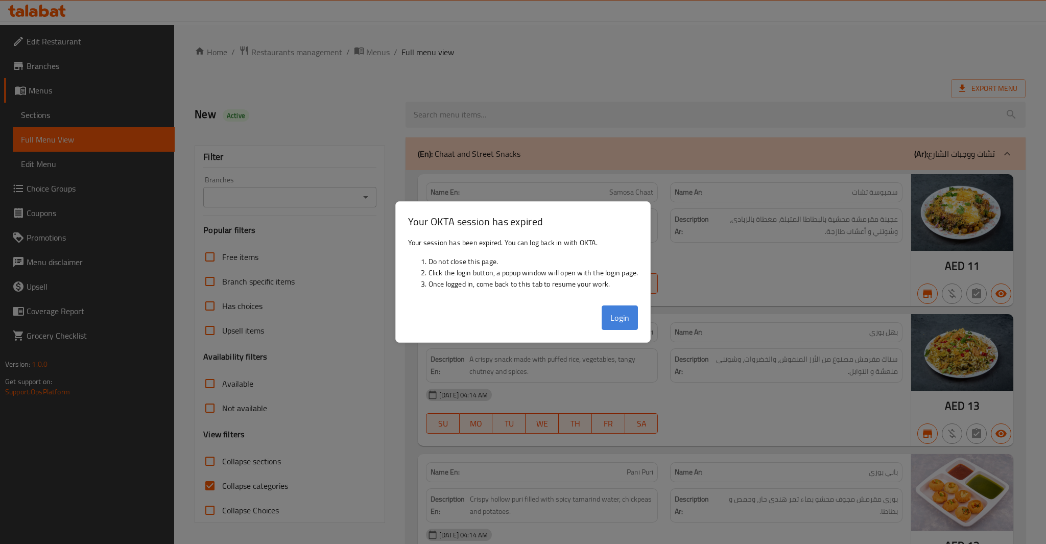
click at [623, 321] on button "Login" at bounding box center [620, 317] width 37 height 25
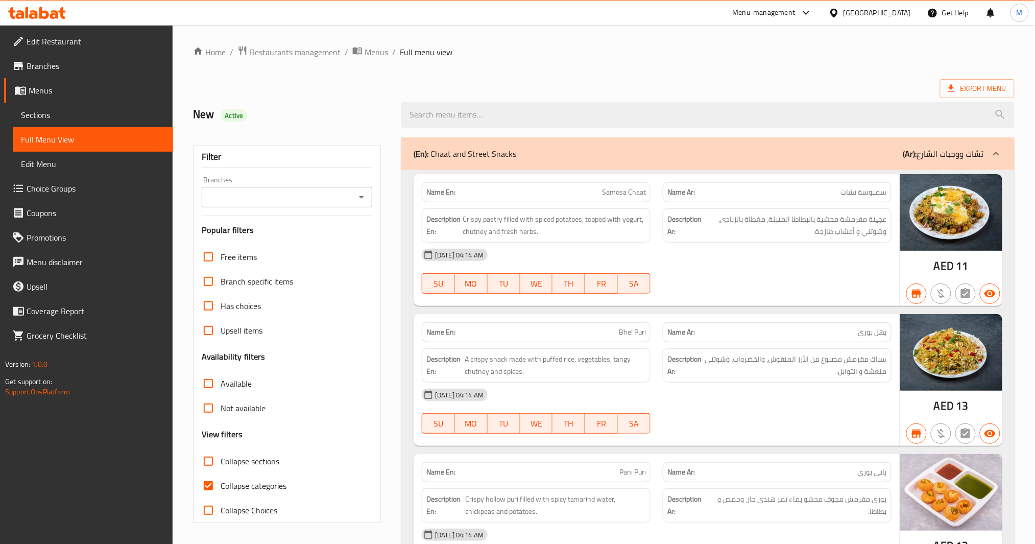
click at [211, 408] on input "Collapse categories" at bounding box center [208, 485] width 25 height 25
click at [363, 200] on icon "Open" at bounding box center [361, 197] width 12 height 12
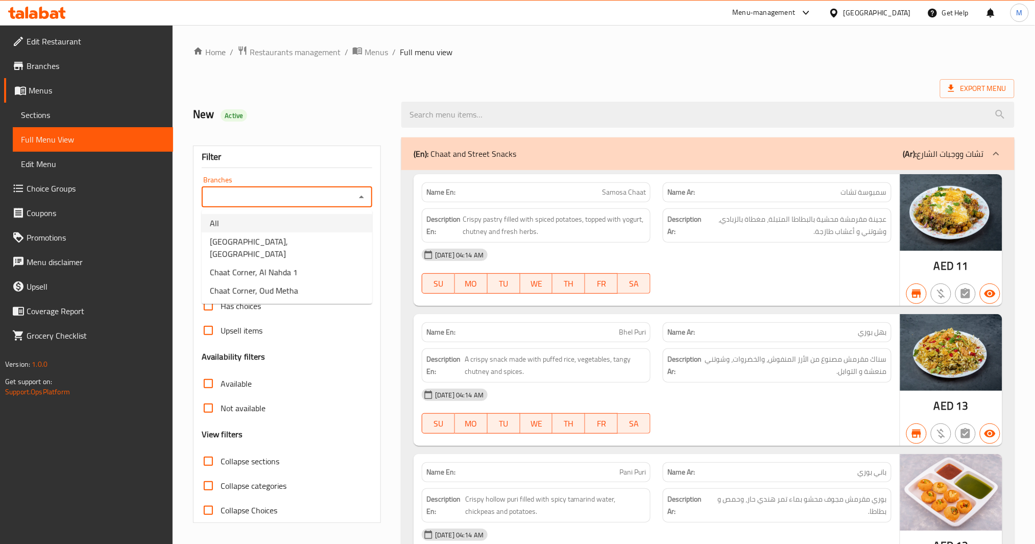
click at [311, 230] on li "All" at bounding box center [287, 223] width 171 height 18
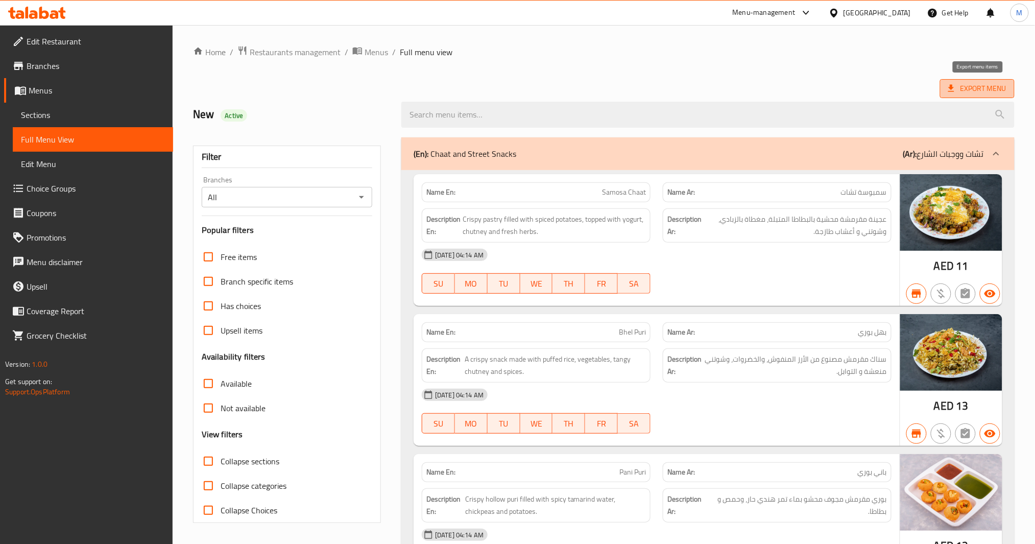
click at [776, 88] on span "Export Menu" at bounding box center [978, 88] width 58 height 13
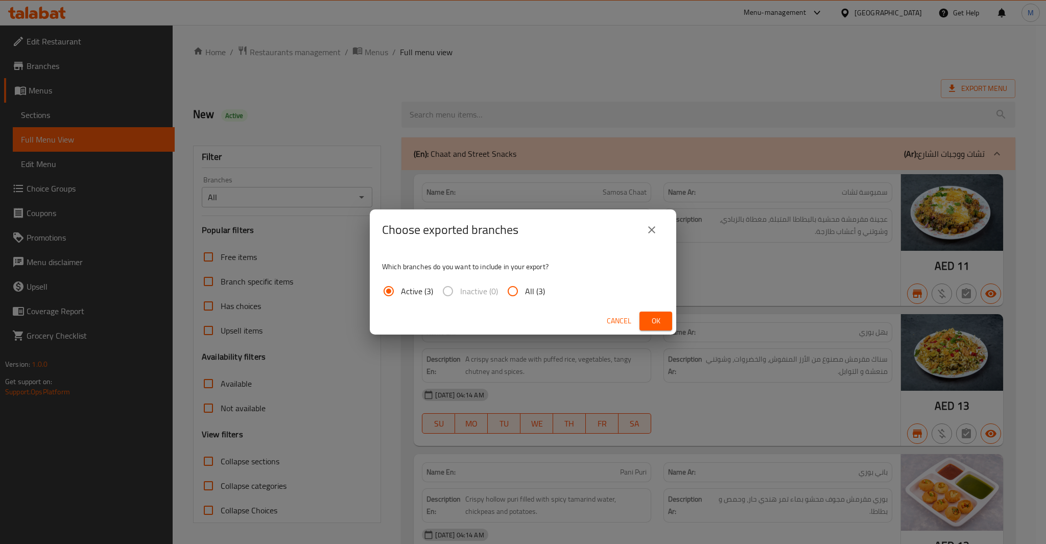
click at [532, 286] on span "All (3)" at bounding box center [535, 291] width 20 height 12
click at [525, 286] on input "All (3)" at bounding box center [513, 291] width 25 height 25
click at [666, 319] on button "Ok" at bounding box center [655, 321] width 33 height 19
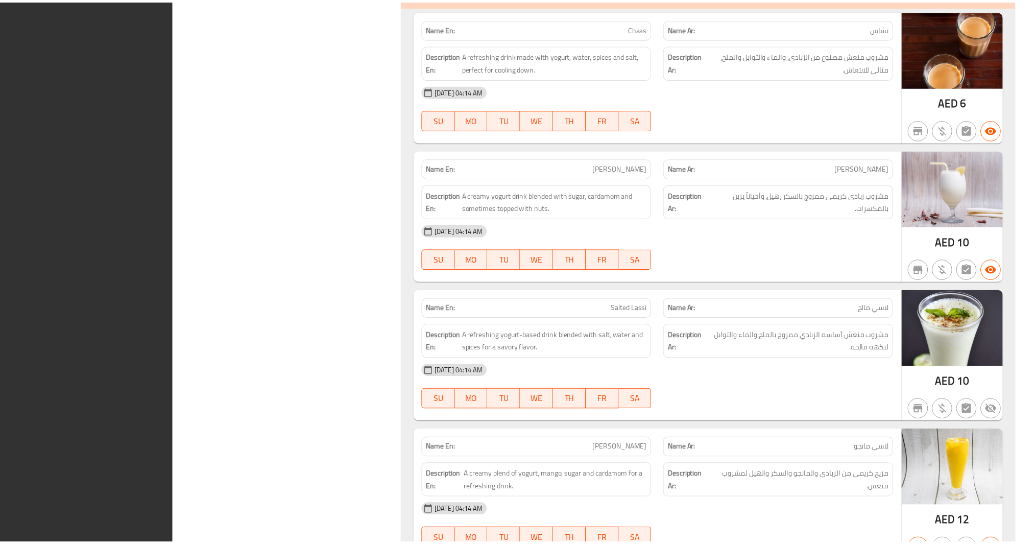
scroll to position [19167, 0]
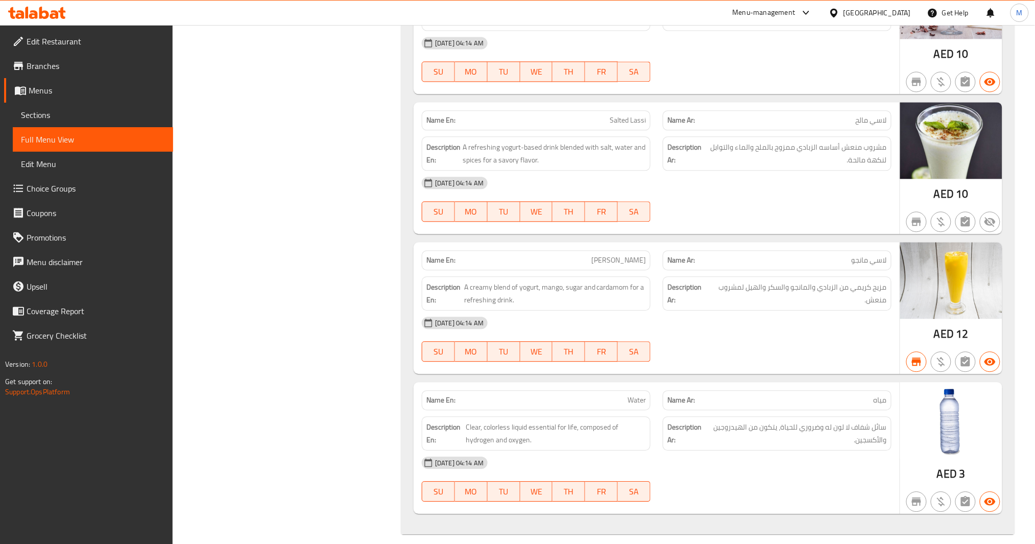
click at [776, 22] on div "[GEOGRAPHIC_DATA]" at bounding box center [870, 13] width 99 height 25
click at [776, 9] on div "[GEOGRAPHIC_DATA]" at bounding box center [877, 12] width 67 height 11
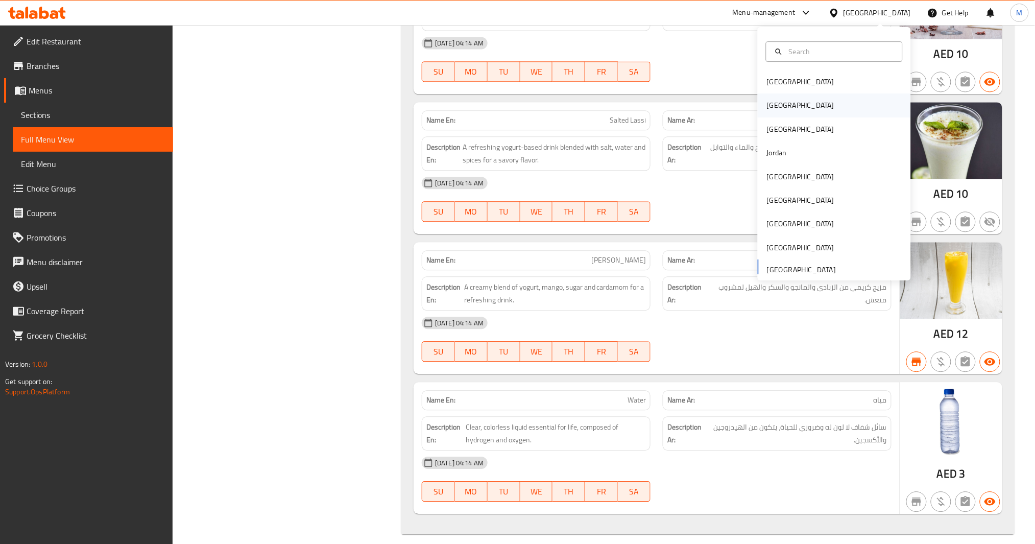
click at [776, 99] on div "[GEOGRAPHIC_DATA]" at bounding box center [801, 104] width 84 height 23
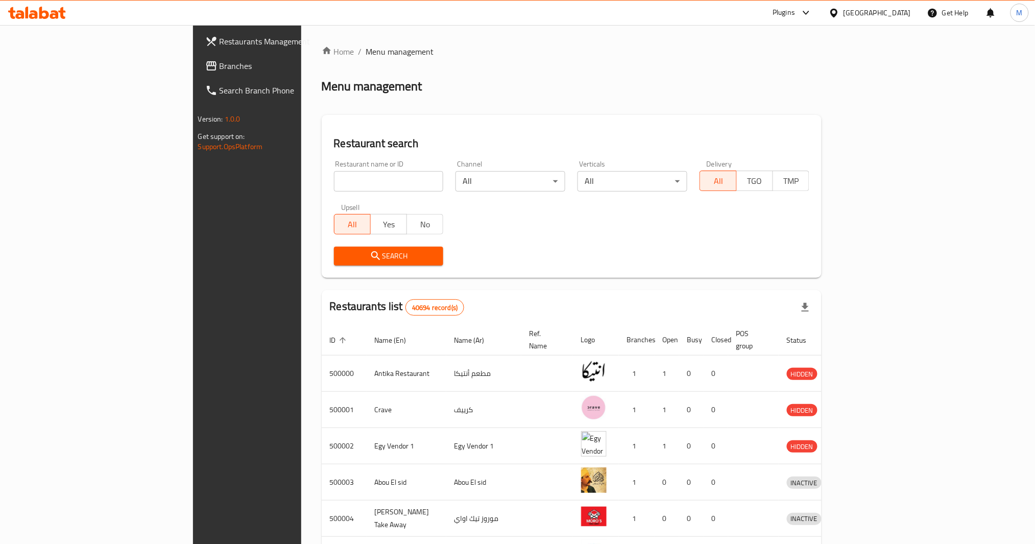
click at [220, 66] on span "Branches" at bounding box center [289, 66] width 138 height 12
